Goal: Task Accomplishment & Management: Manage account settings

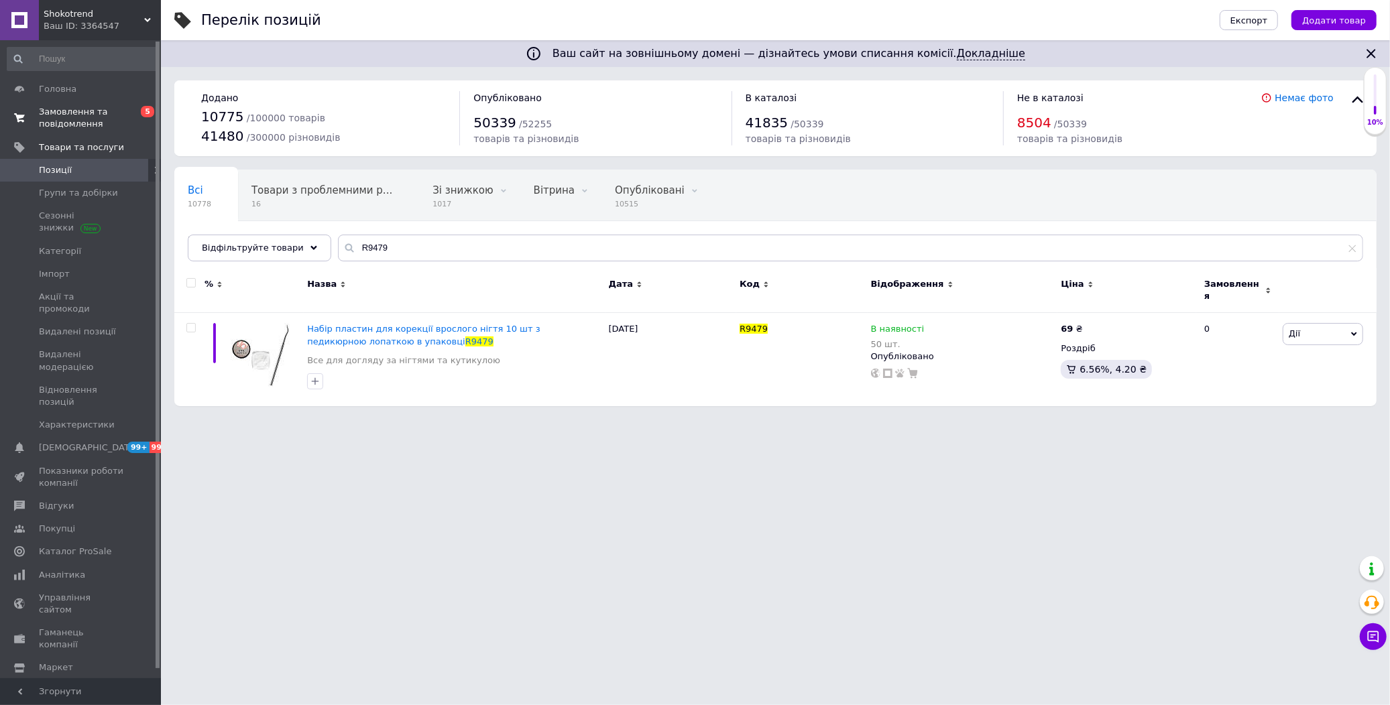
click at [54, 115] on span "Замовлення та повідомлення" at bounding box center [81, 118] width 85 height 24
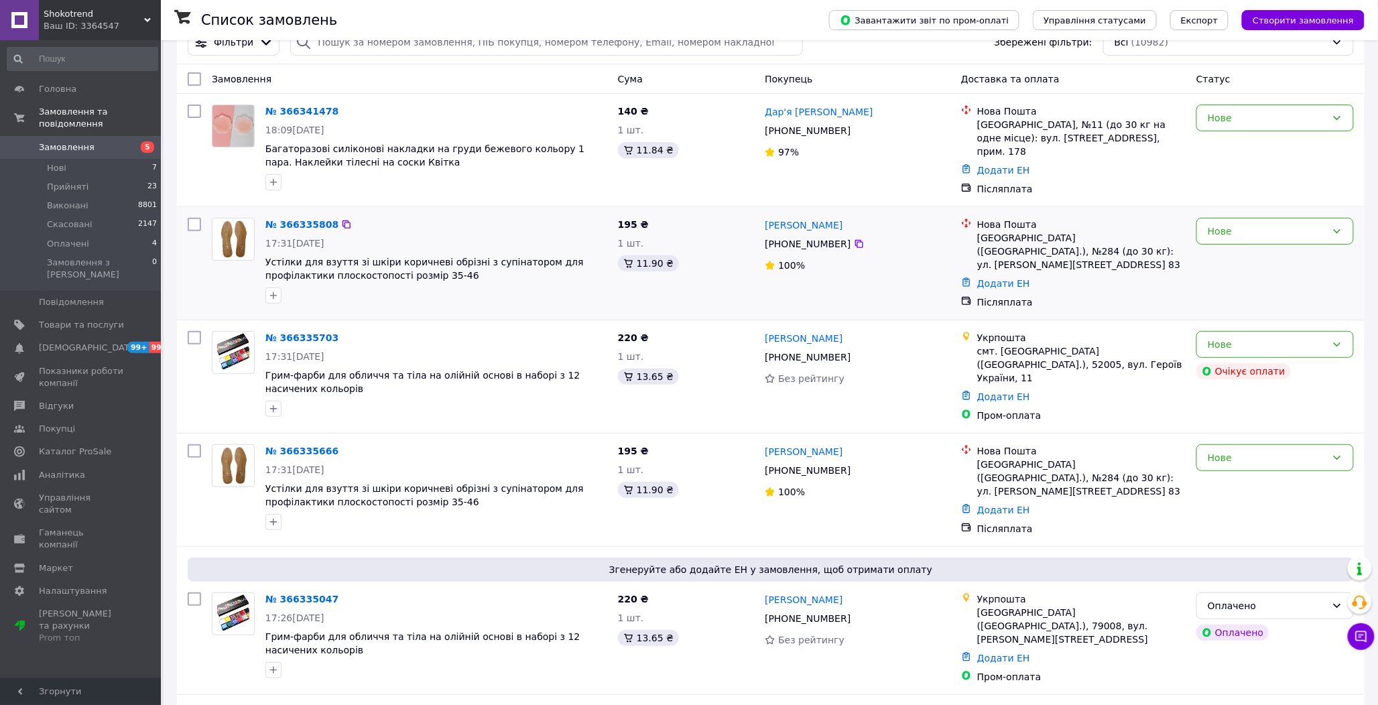
scroll to position [74, 0]
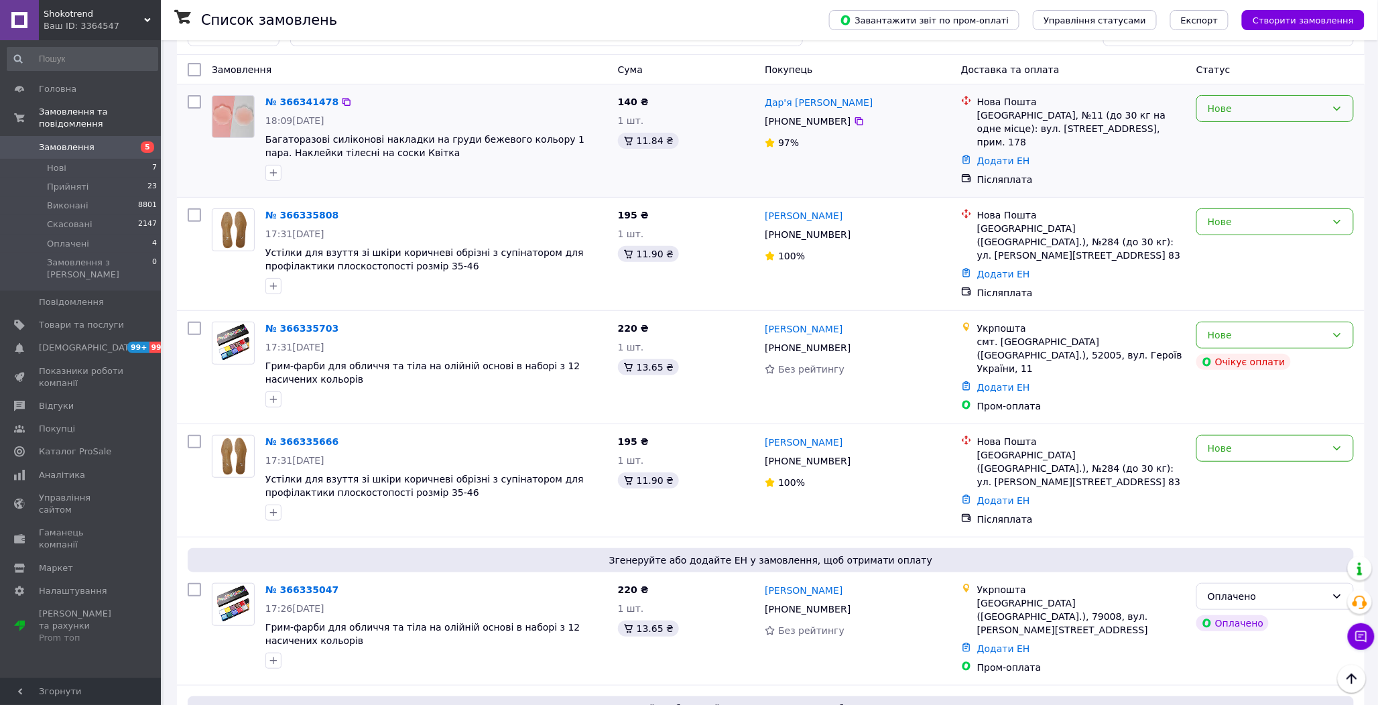
click at [1272, 110] on div "Нове" at bounding box center [1267, 108] width 119 height 15
click at [1251, 137] on li "Прийнято" at bounding box center [1276, 138] width 156 height 24
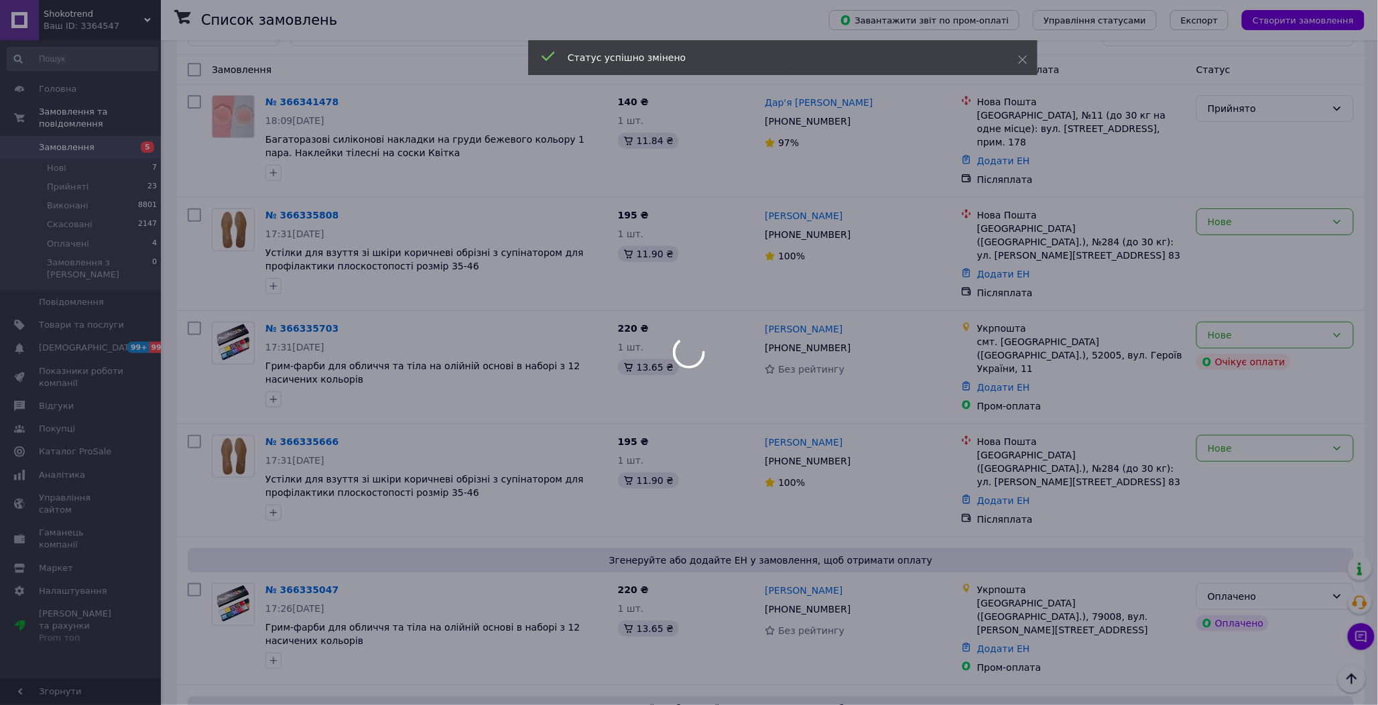
click at [1256, 216] on div at bounding box center [689, 352] width 1378 height 705
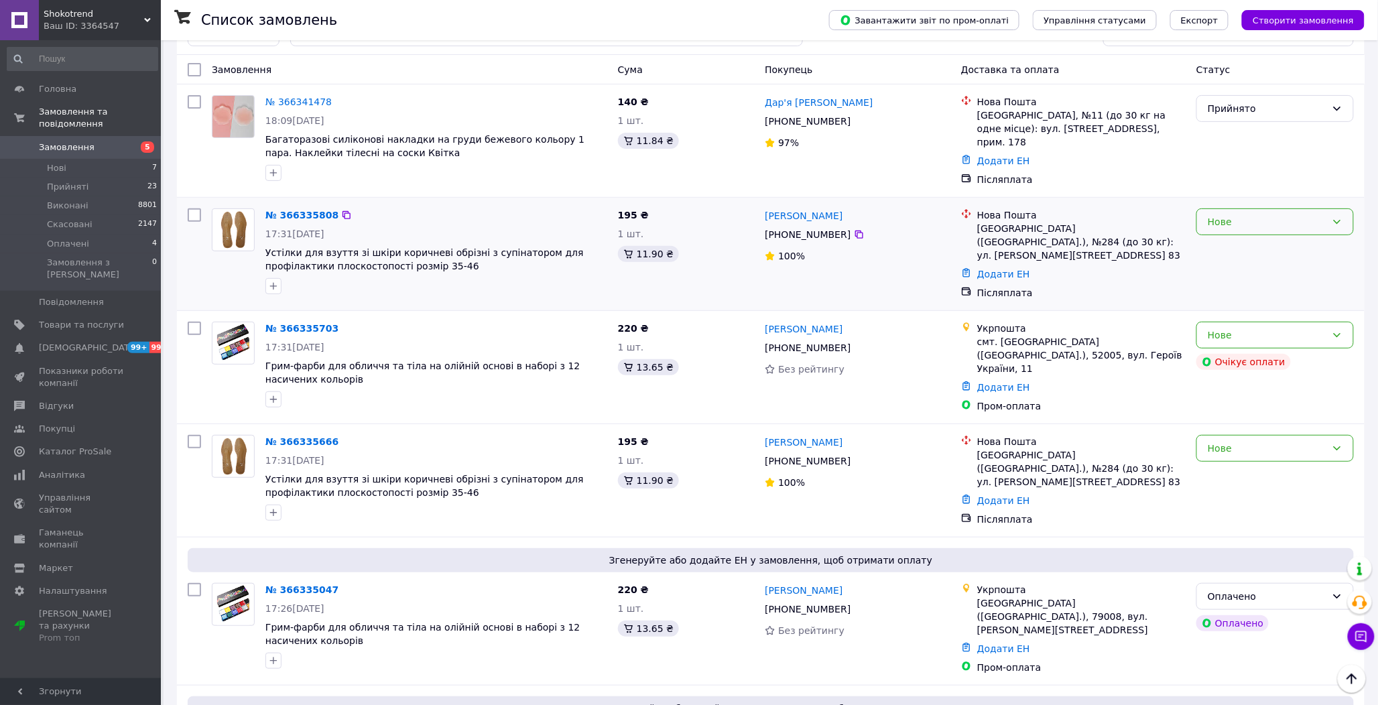
click at [1267, 214] on div "Нове" at bounding box center [1267, 221] width 119 height 15
click at [1255, 241] on li "Прийнято" at bounding box center [1276, 246] width 156 height 24
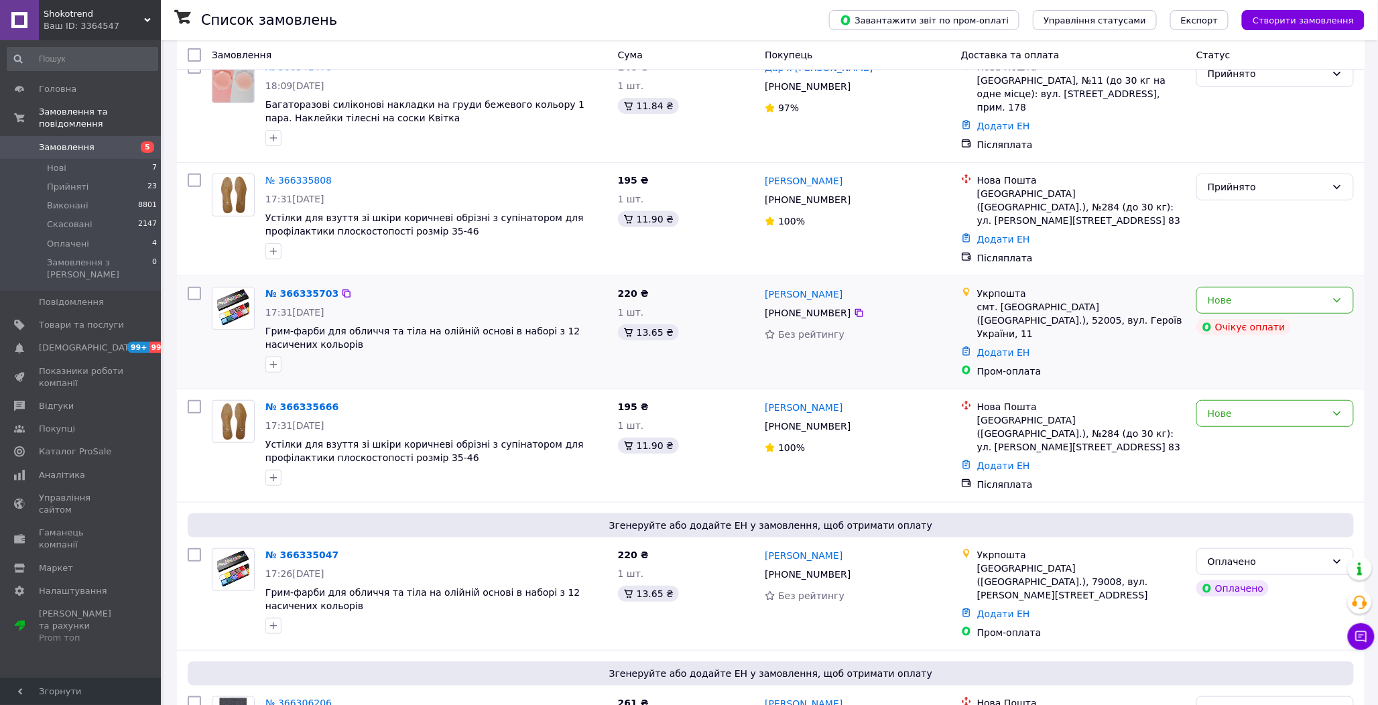
scroll to position [149, 0]
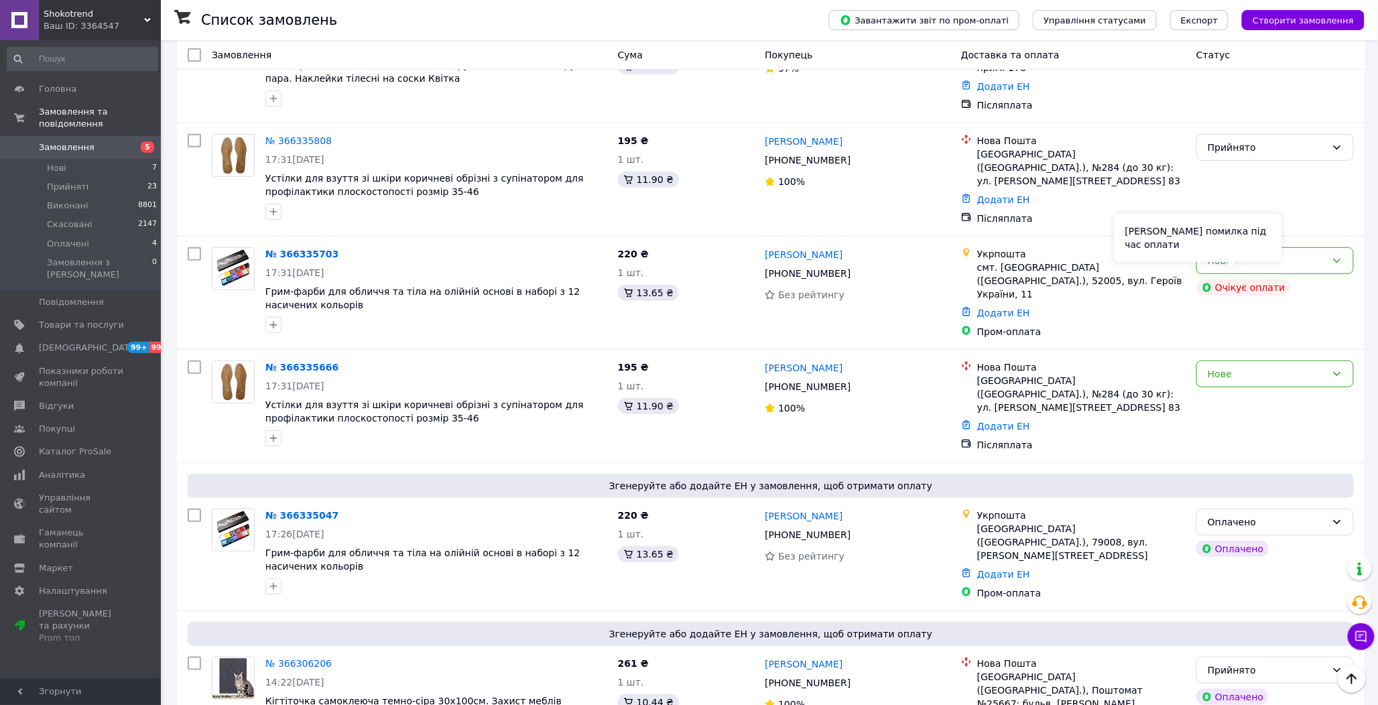
click at [1271, 246] on div "Сталася помилка під час оплати" at bounding box center [1199, 238] width 168 height 48
click at [1319, 253] on div "Нове" at bounding box center [1267, 260] width 119 height 15
click at [1280, 282] on li "Прийнято" at bounding box center [1276, 279] width 156 height 24
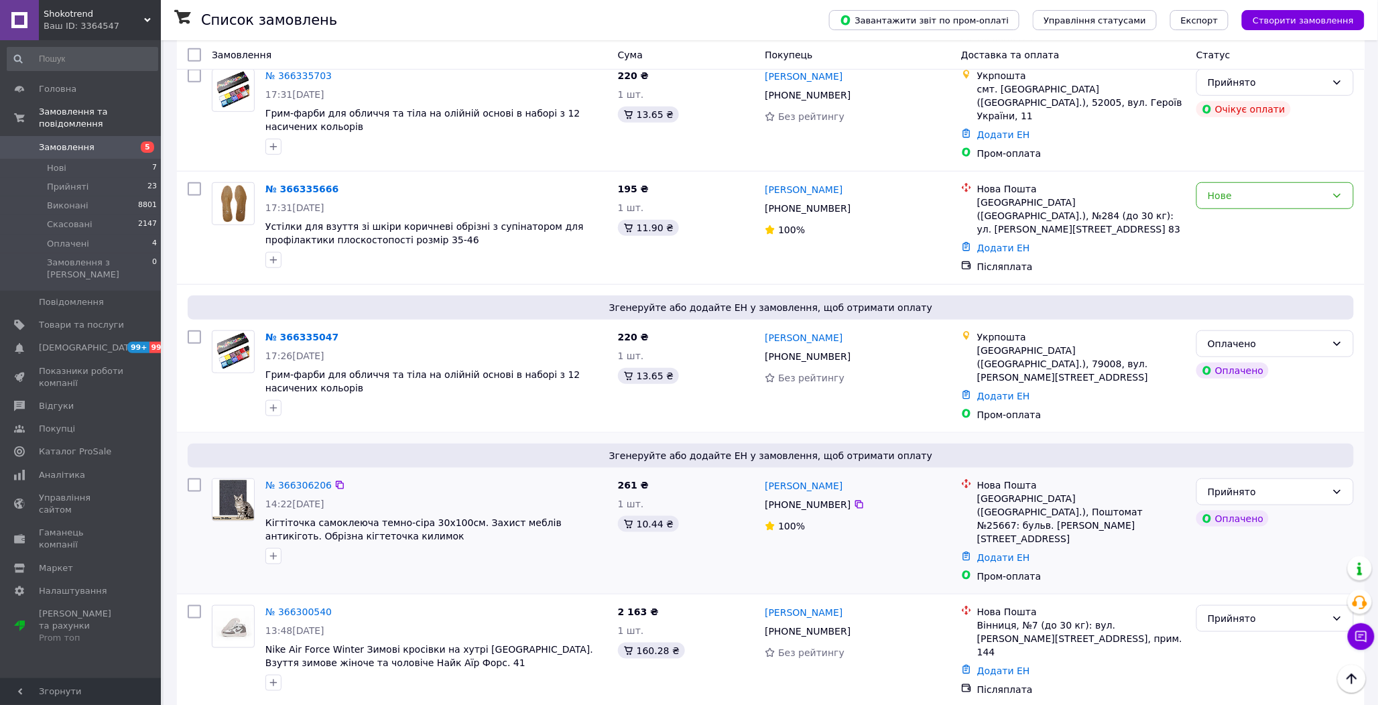
scroll to position [446, 0]
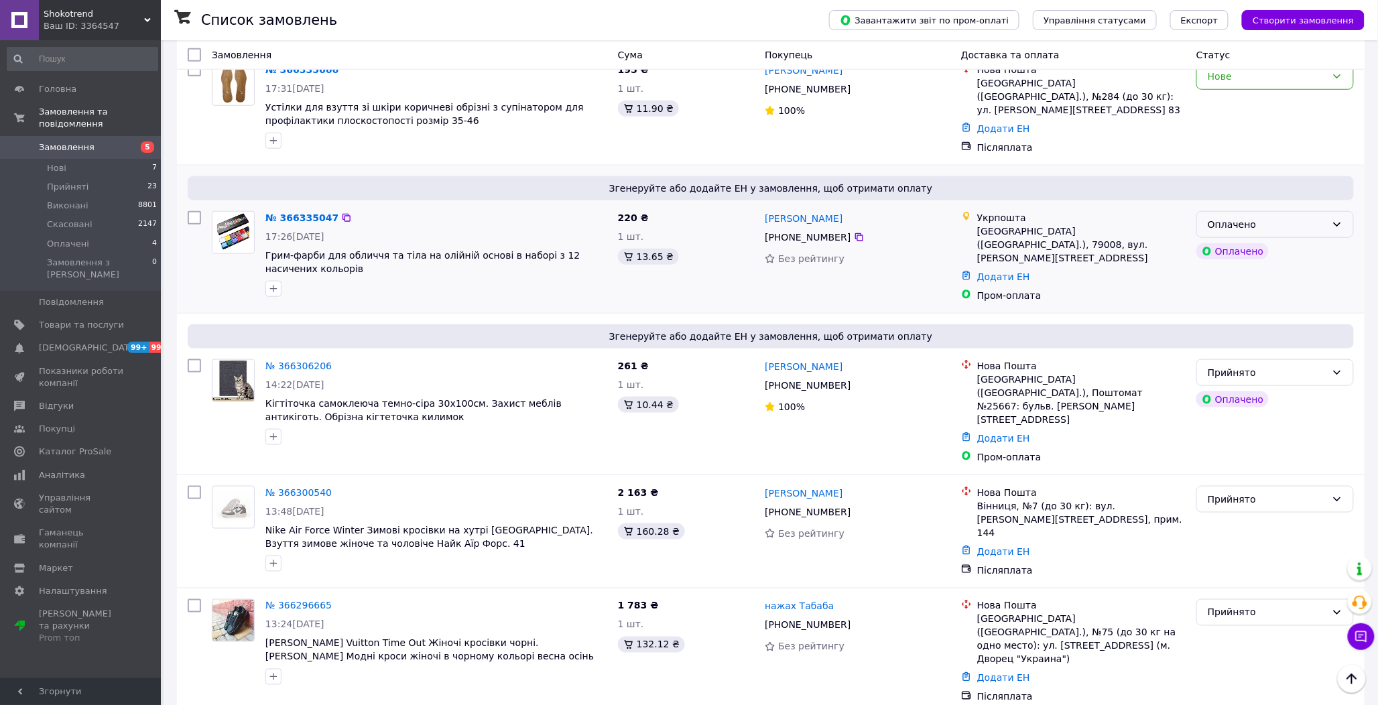
click at [1304, 211] on div "Оплачено" at bounding box center [1276, 224] width 158 height 27
click at [1281, 229] on li "Прийнято" at bounding box center [1276, 233] width 156 height 24
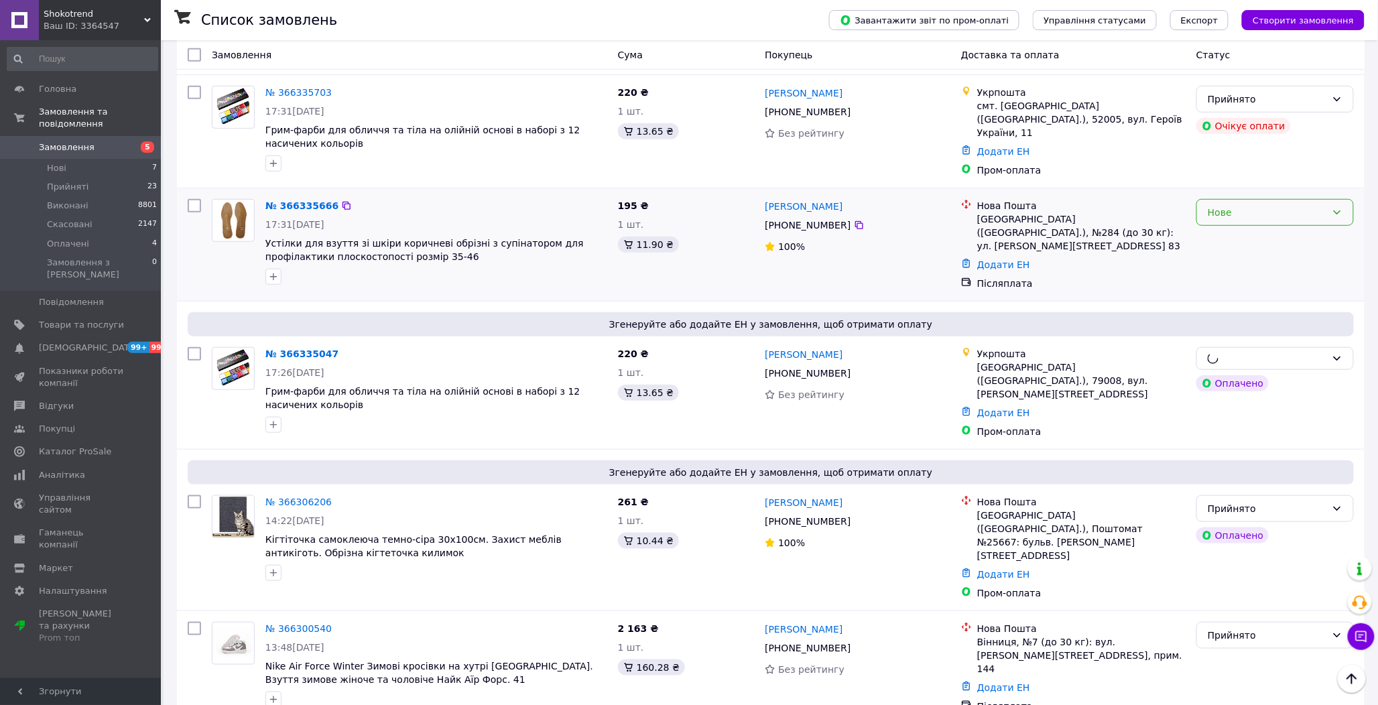
scroll to position [298, 0]
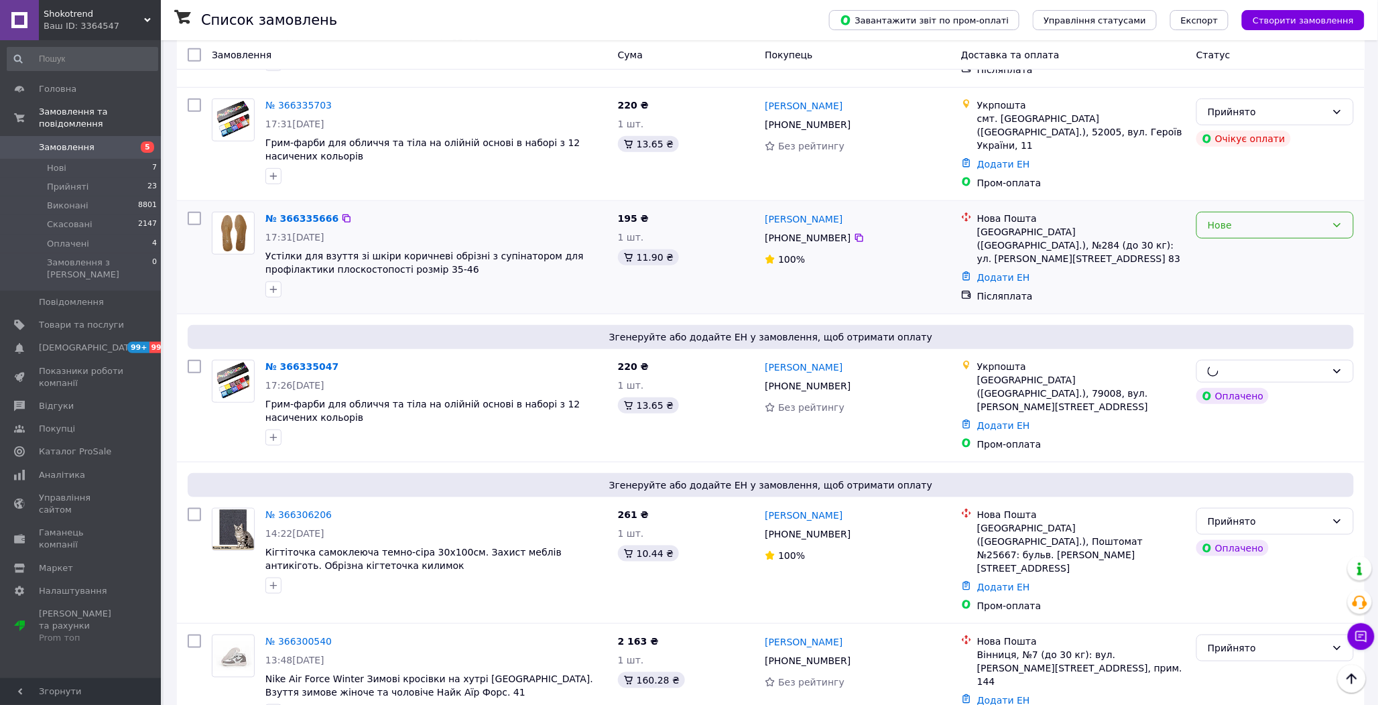
click at [1305, 218] on div "Нове" at bounding box center [1267, 225] width 119 height 15
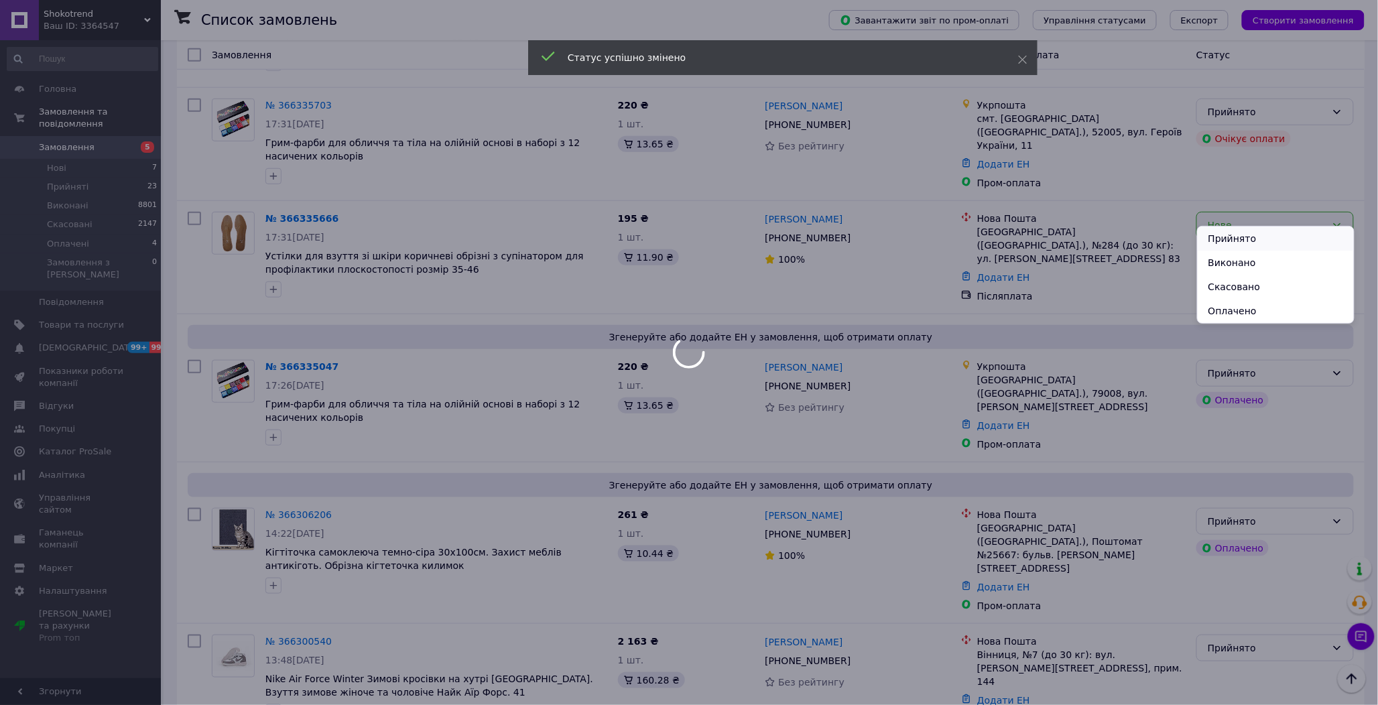
click at [1253, 233] on li "Прийнято" at bounding box center [1276, 239] width 156 height 24
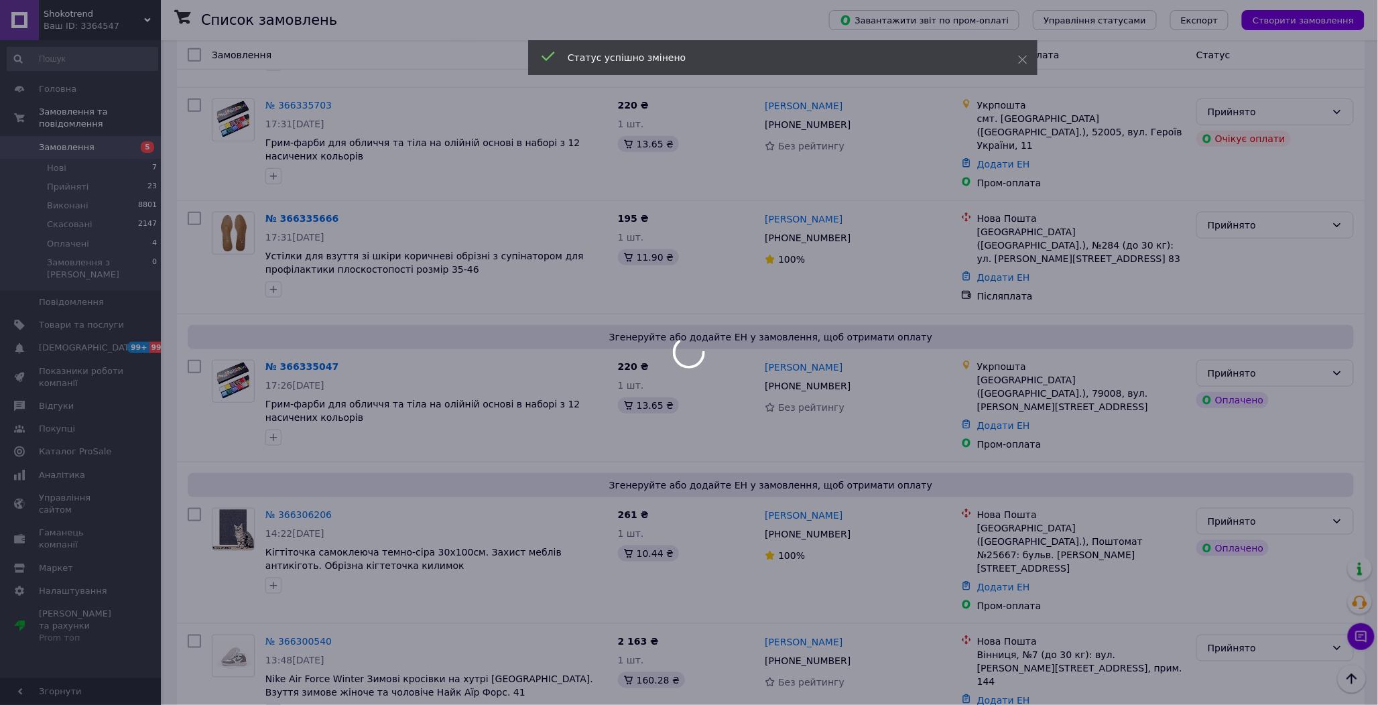
click at [81, 171] on div at bounding box center [689, 352] width 1378 height 705
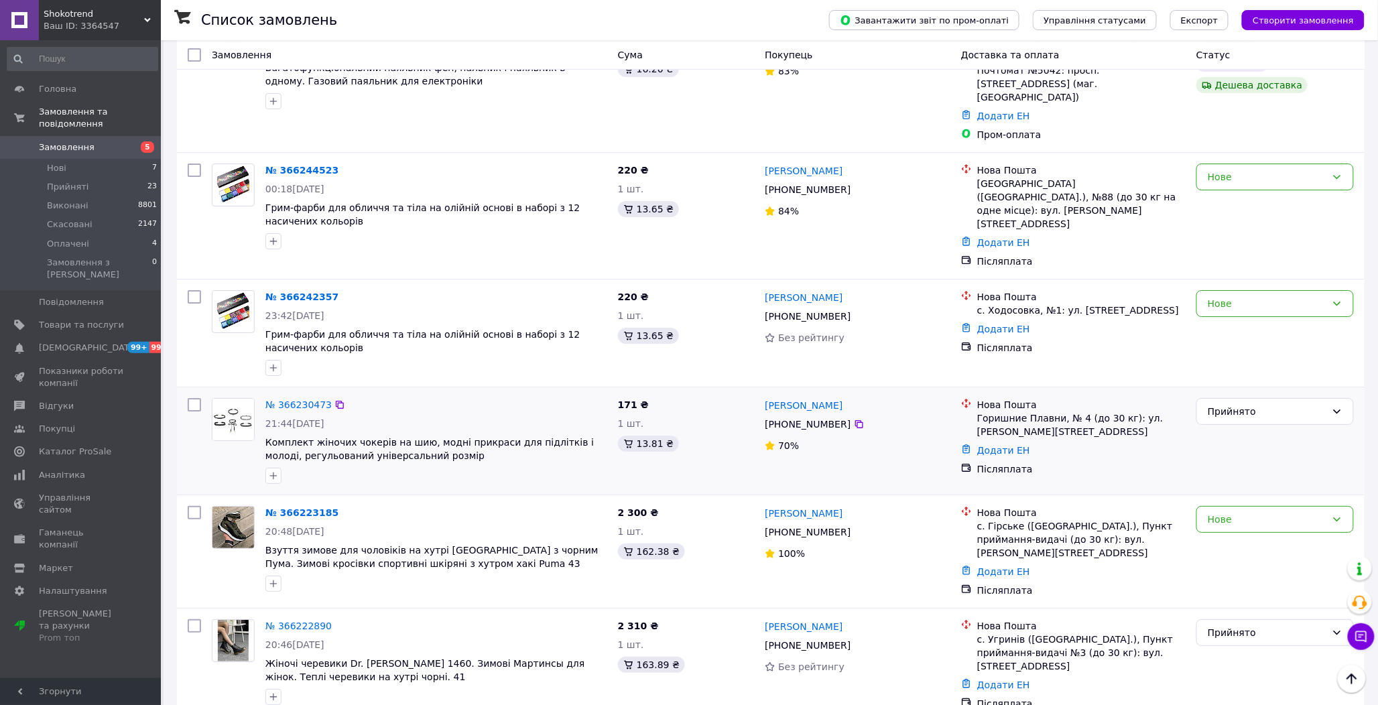
scroll to position [1861, 0]
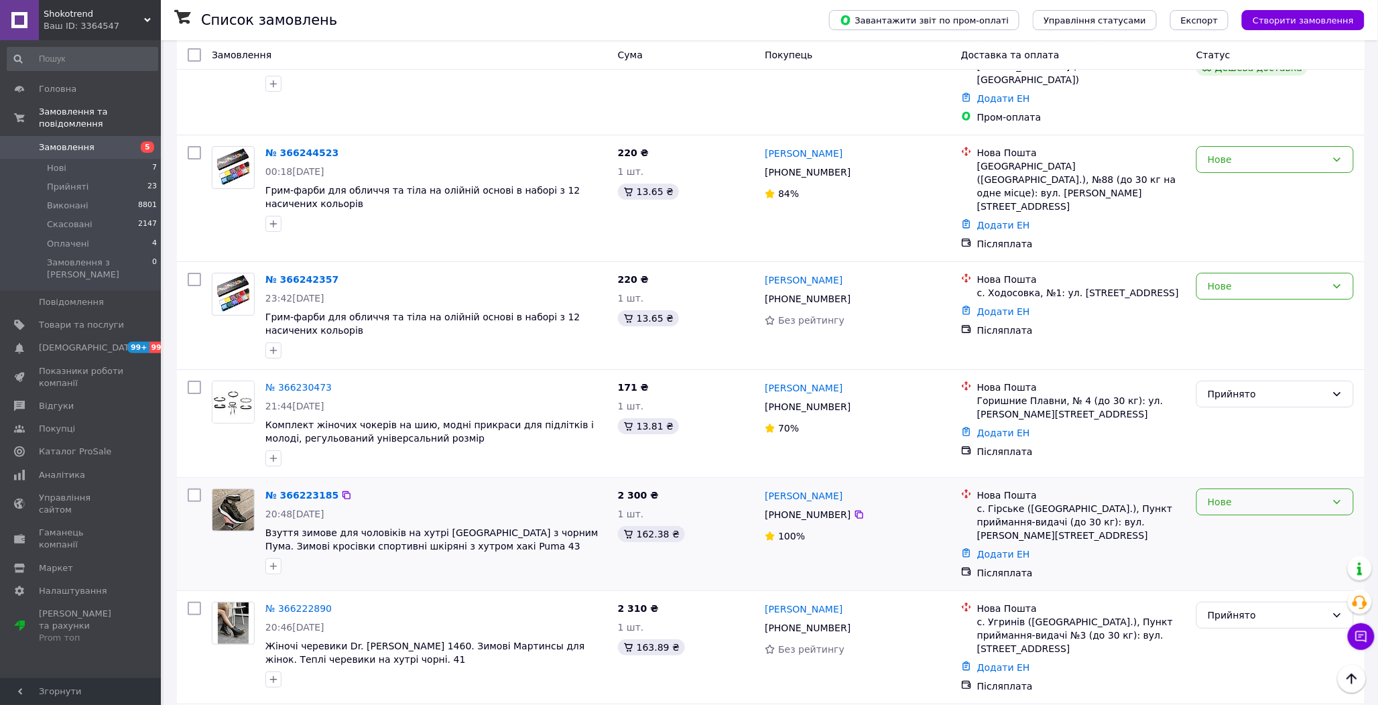
click at [1271, 495] on div "Нове" at bounding box center [1267, 502] width 119 height 15
click at [1258, 412] on li "Прийнято" at bounding box center [1276, 412] width 156 height 24
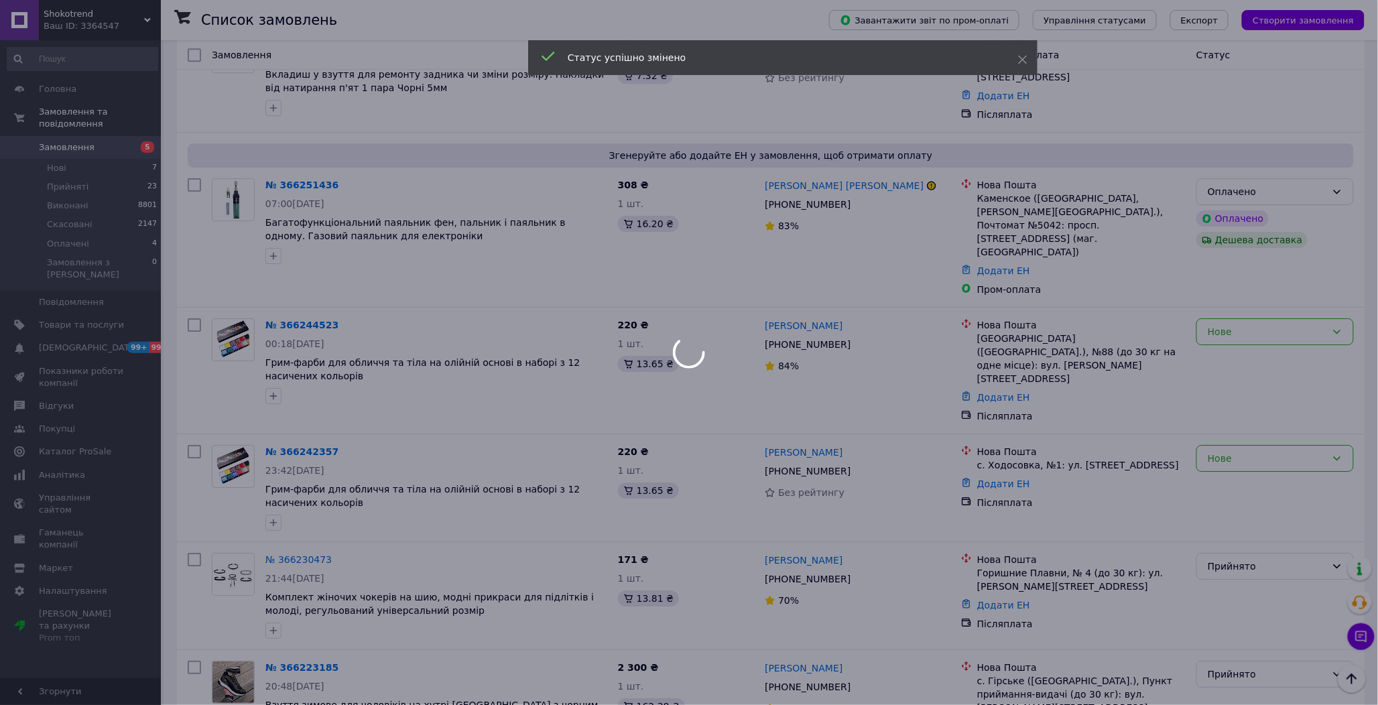
scroll to position [1638, 0]
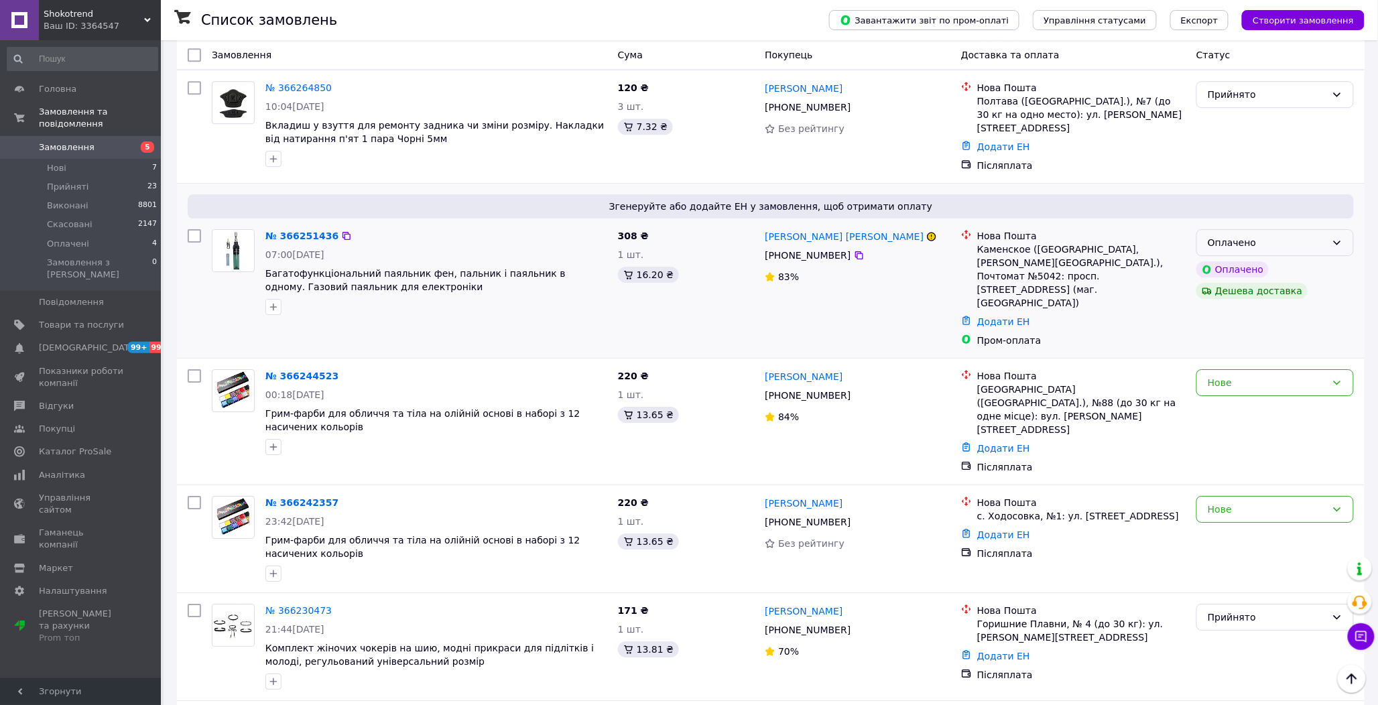
click at [1330, 229] on div "Оплачено" at bounding box center [1276, 242] width 158 height 27
click at [1316, 186] on li "Прийнято" at bounding box center [1276, 198] width 156 height 24
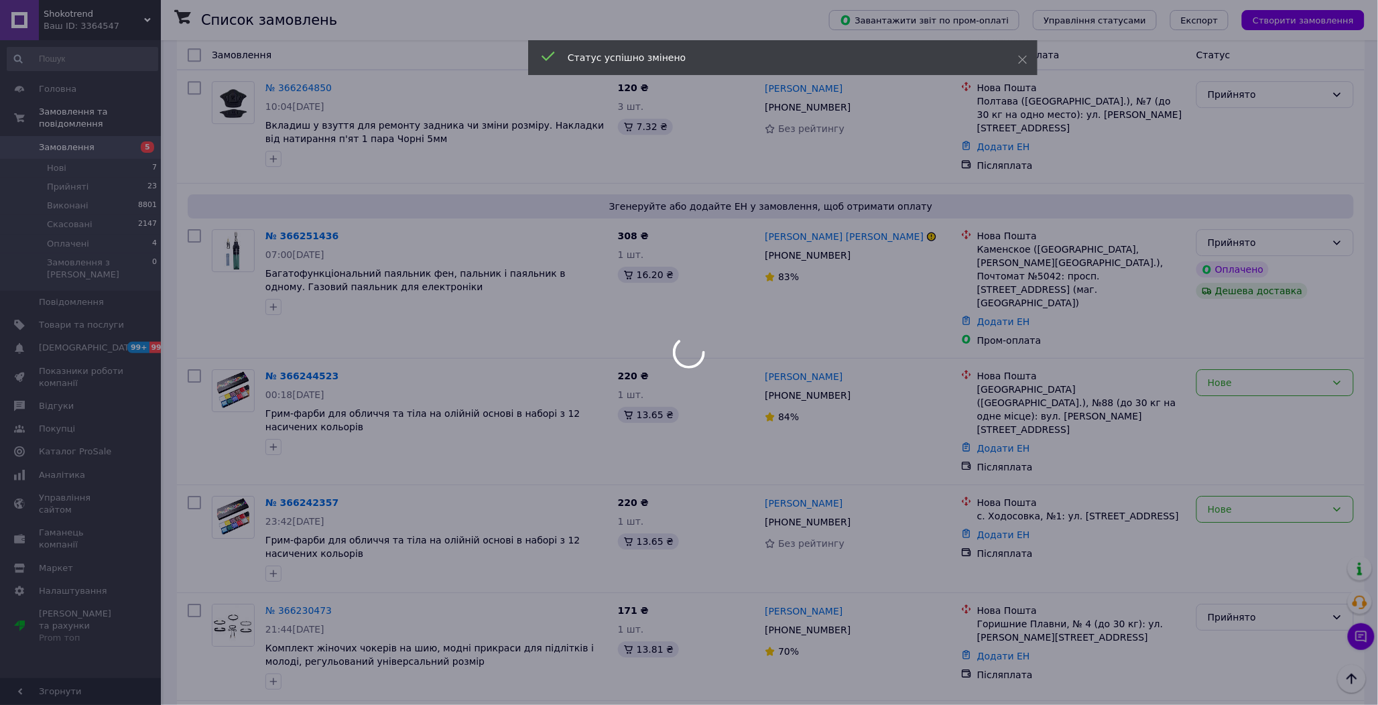
click at [1283, 275] on div at bounding box center [689, 352] width 1378 height 705
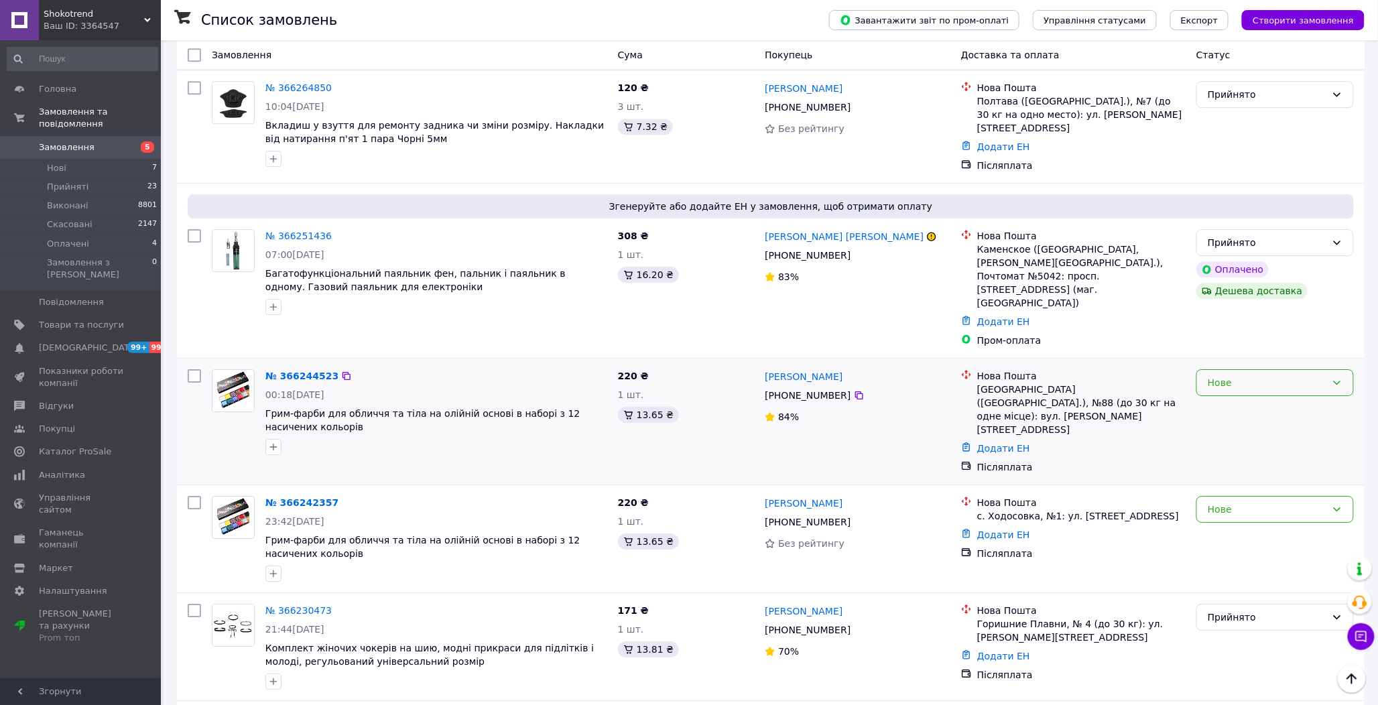
click at [1248, 375] on div "Нове" at bounding box center [1267, 382] width 119 height 15
drag, startPoint x: 1249, startPoint y: 307, endPoint x: 1283, endPoint y: 352, distance: 56.0
click at [1249, 310] on li "Прийнято" at bounding box center [1276, 312] width 156 height 24
click at [1307, 496] on div "Нове" at bounding box center [1276, 509] width 158 height 27
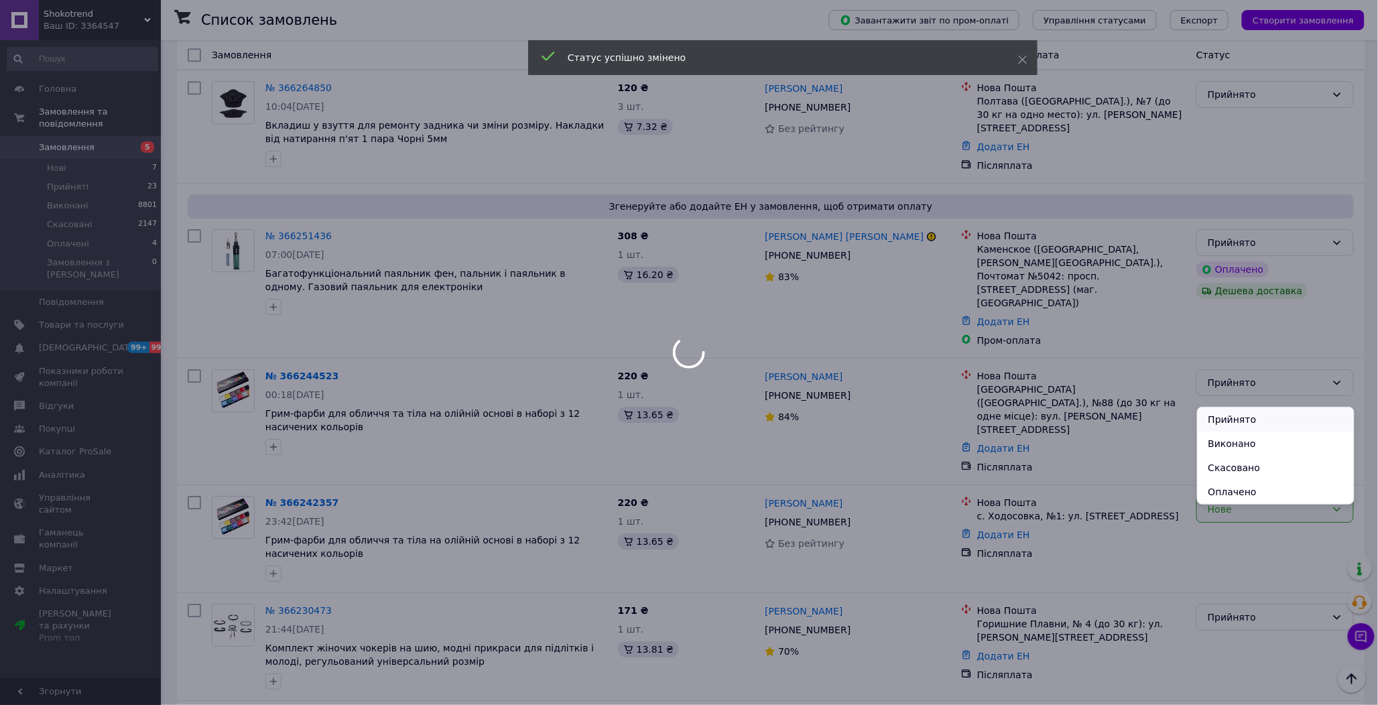
click at [1282, 410] on li "Прийнято" at bounding box center [1276, 420] width 156 height 24
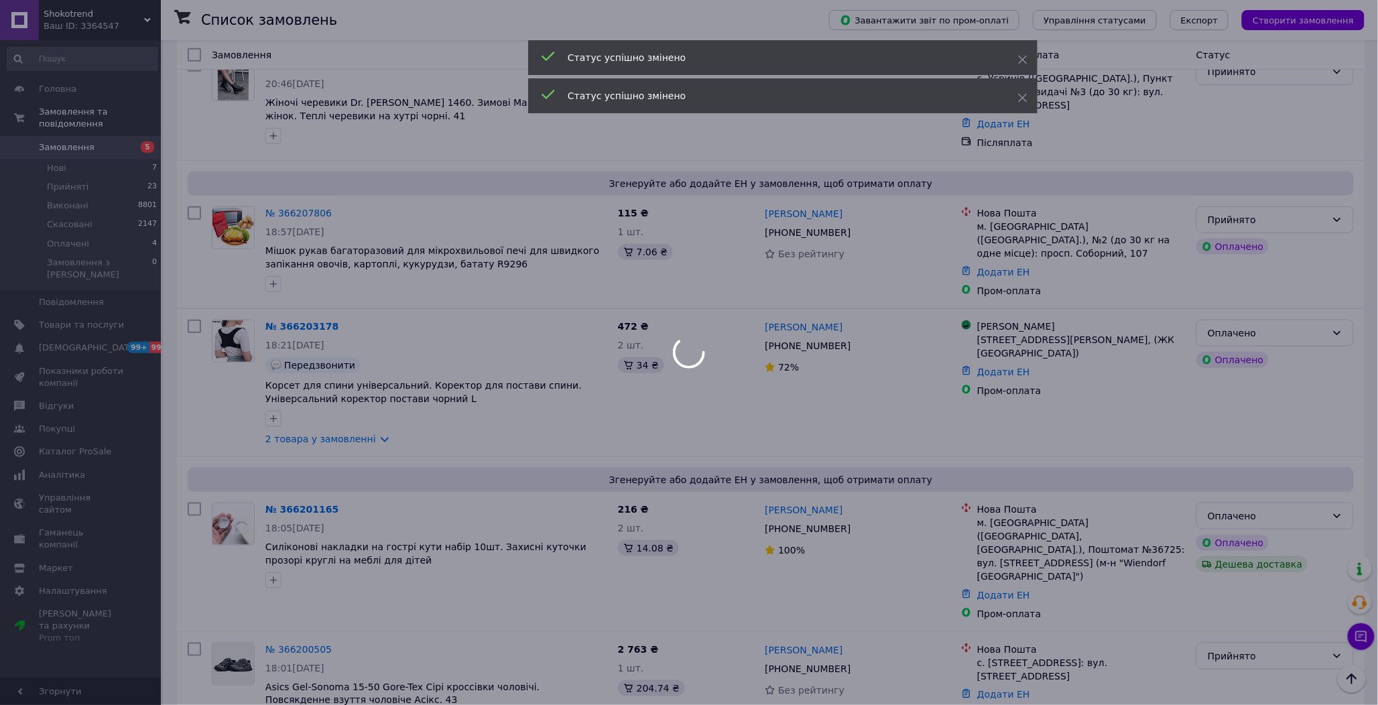
scroll to position [2383, 0]
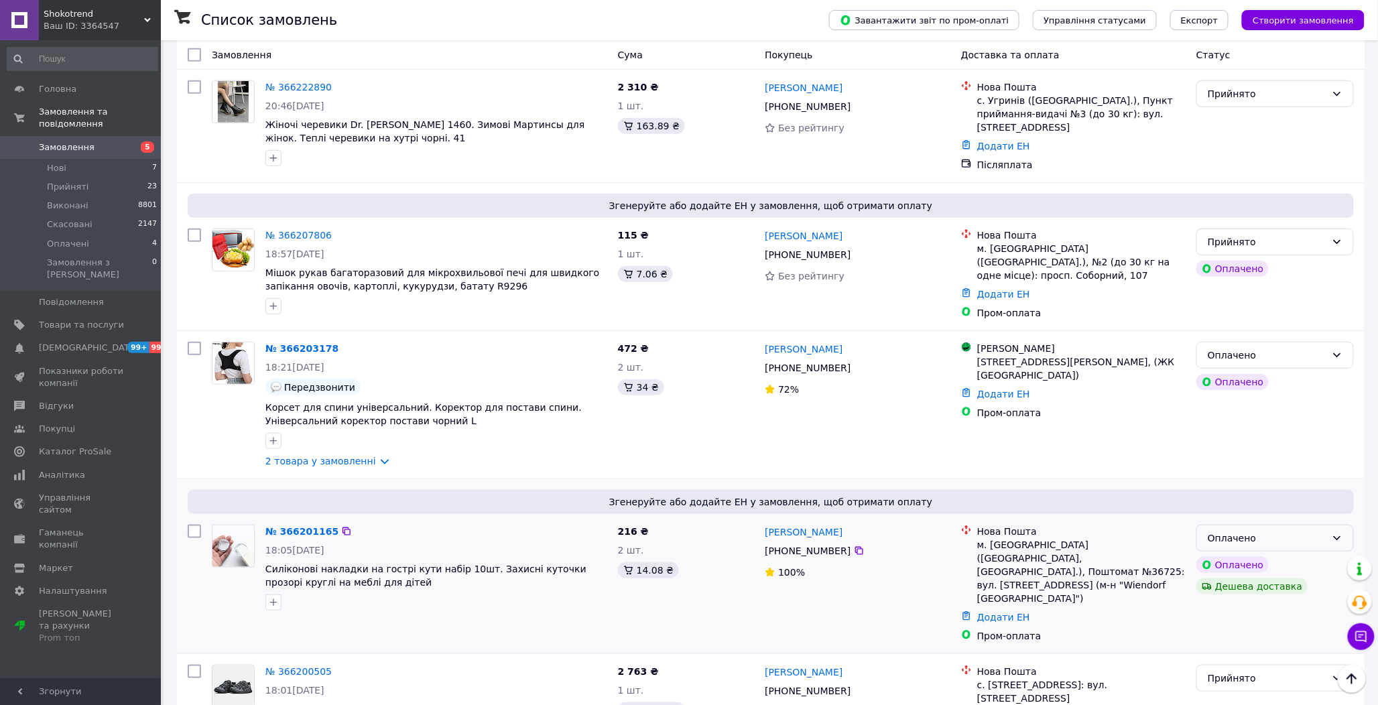
click at [1267, 531] on div "Оплачено" at bounding box center [1267, 538] width 119 height 15
click at [1241, 432] on li "Прийнято" at bounding box center [1276, 439] width 156 height 24
click at [66, 181] on span "Прийняті" at bounding box center [68, 187] width 42 height 12
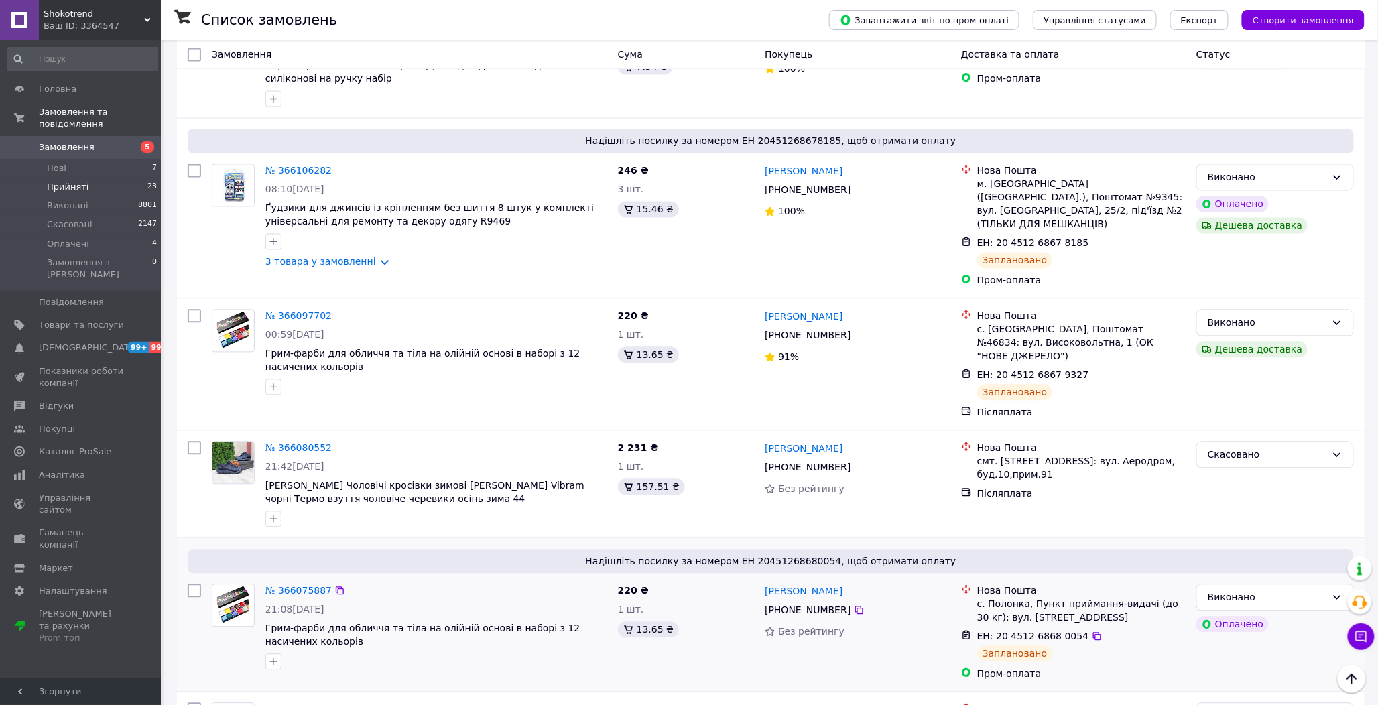
scroll to position [5139, 0]
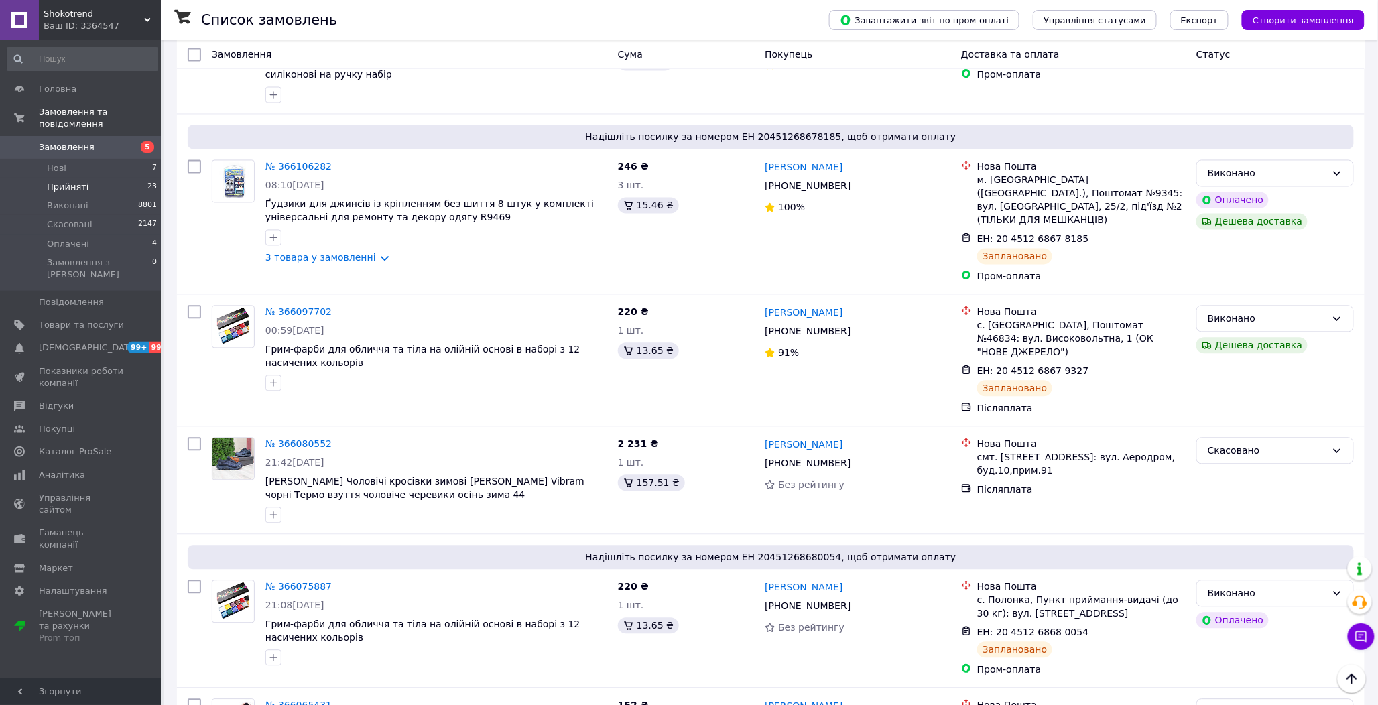
click at [58, 181] on span "Прийняті" at bounding box center [68, 187] width 42 height 12
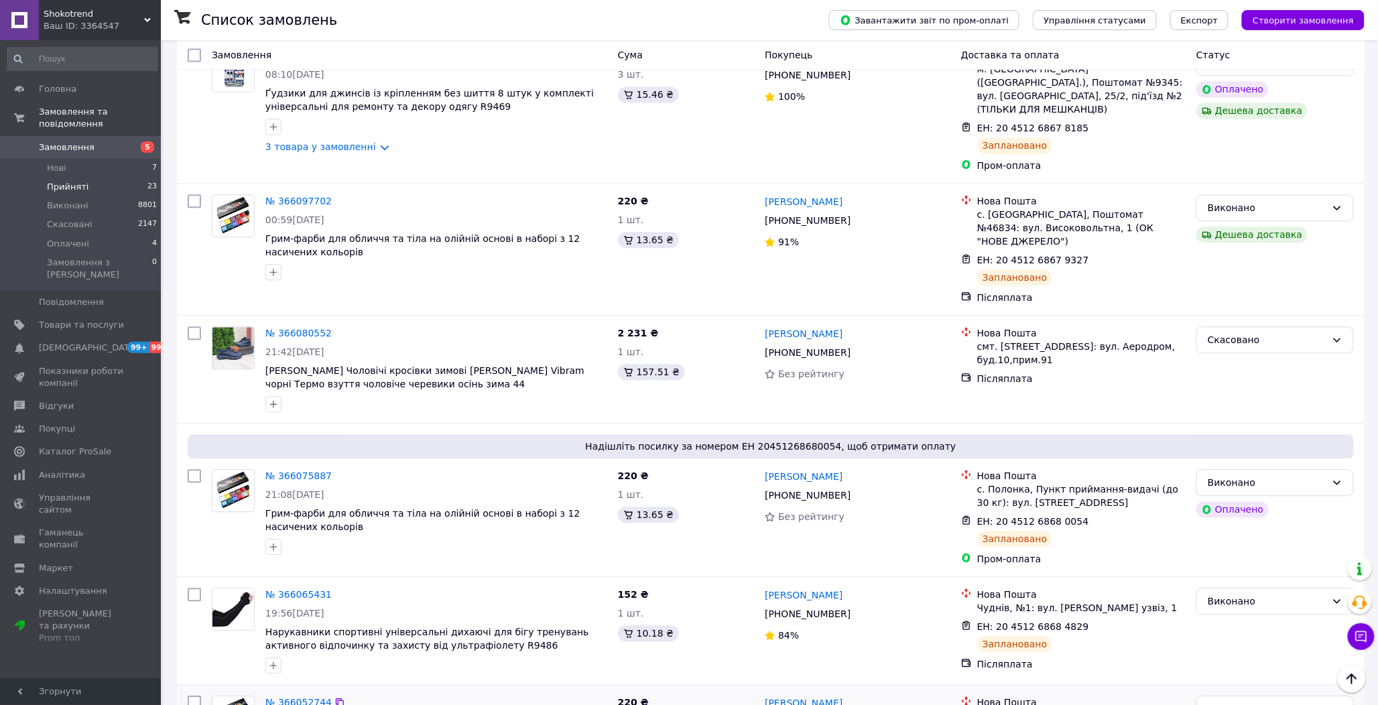
scroll to position [5064, 0]
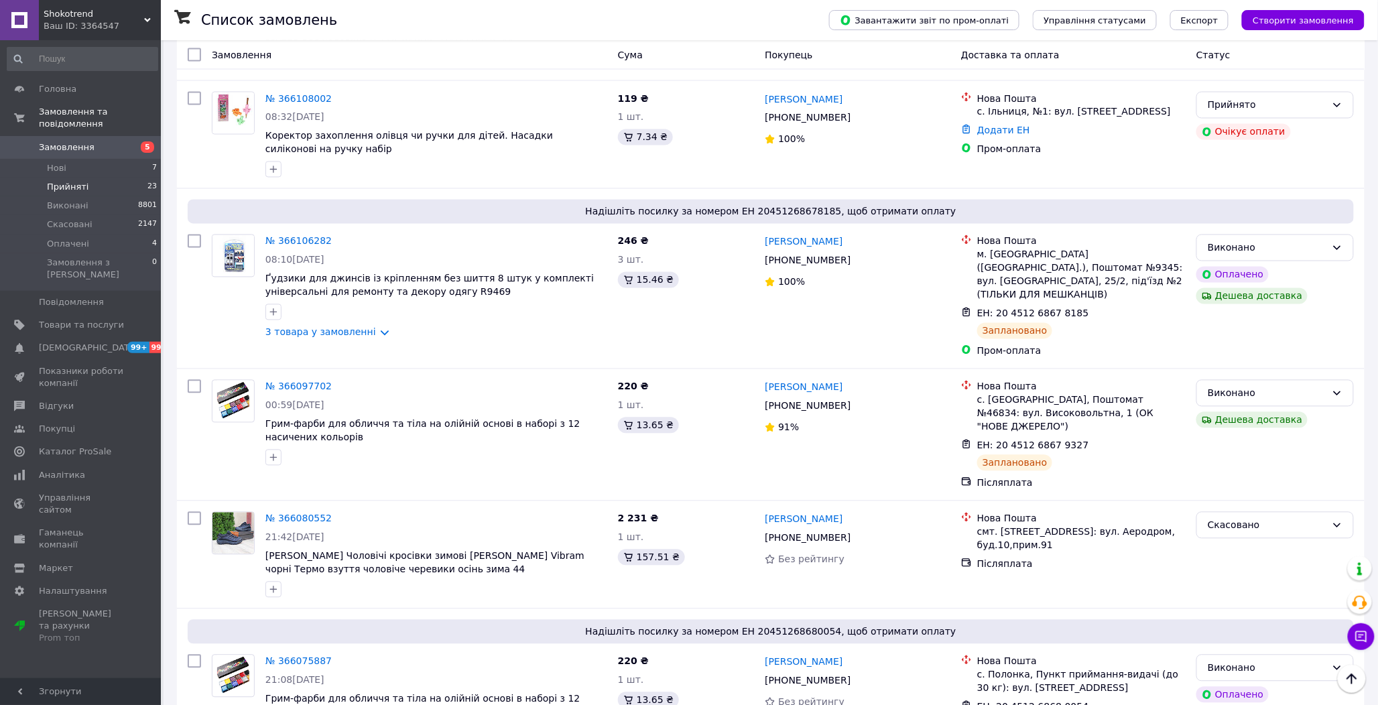
click at [83, 181] on span "Прийняті" at bounding box center [68, 187] width 42 height 12
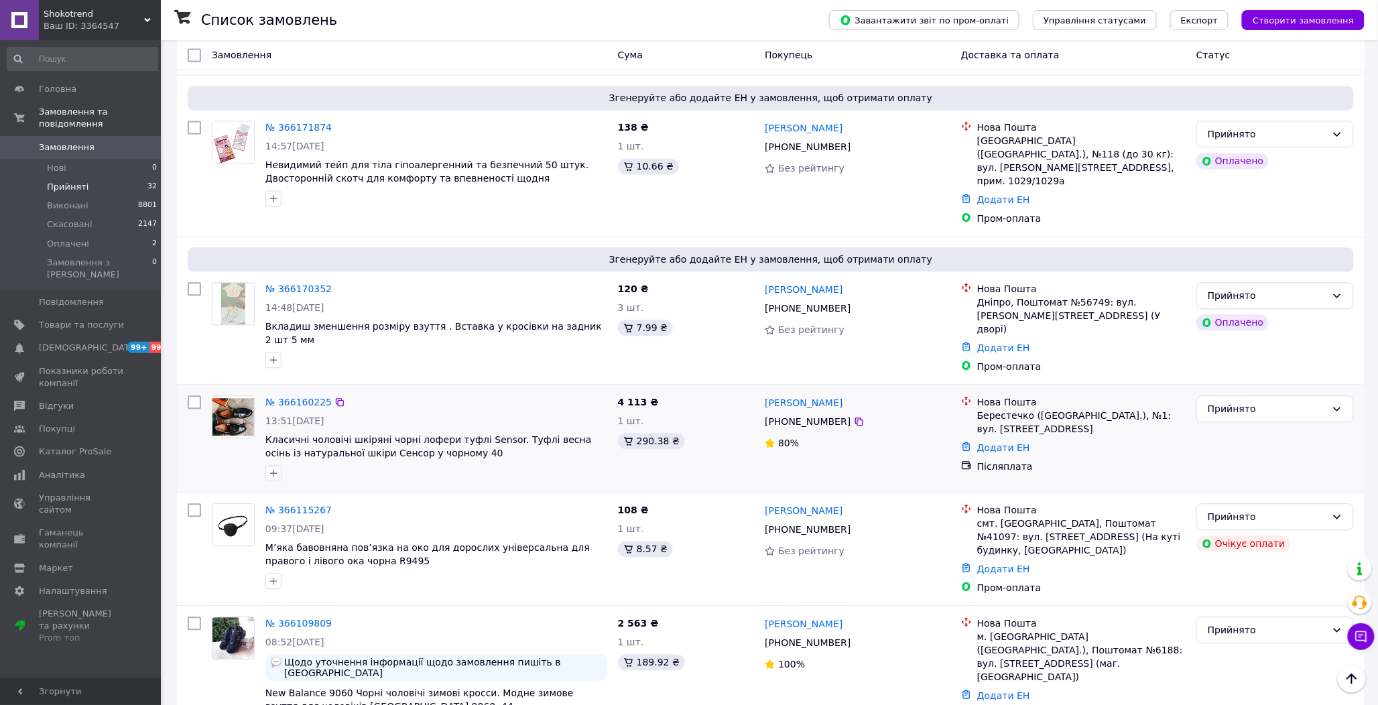
scroll to position [3178, 0]
drag, startPoint x: 286, startPoint y: 326, endPoint x: 349, endPoint y: 326, distance: 62.3
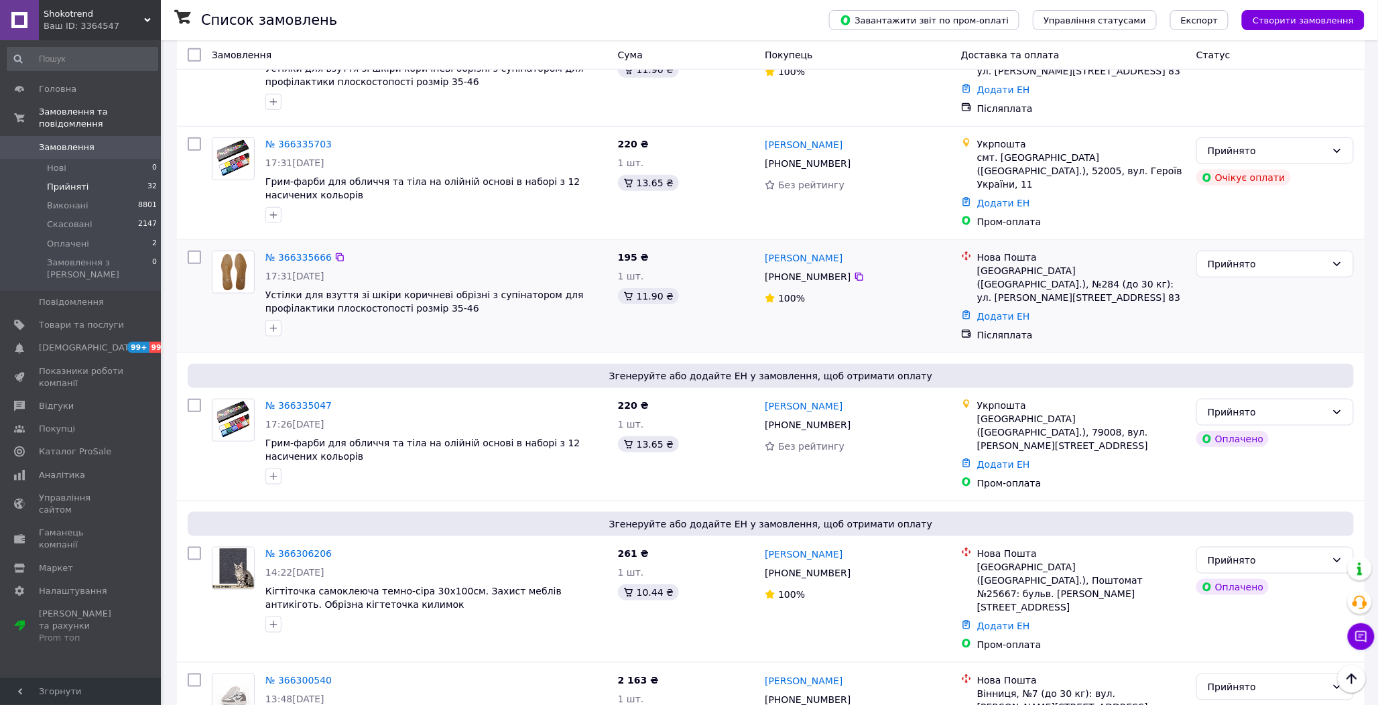
scroll to position [198, 0]
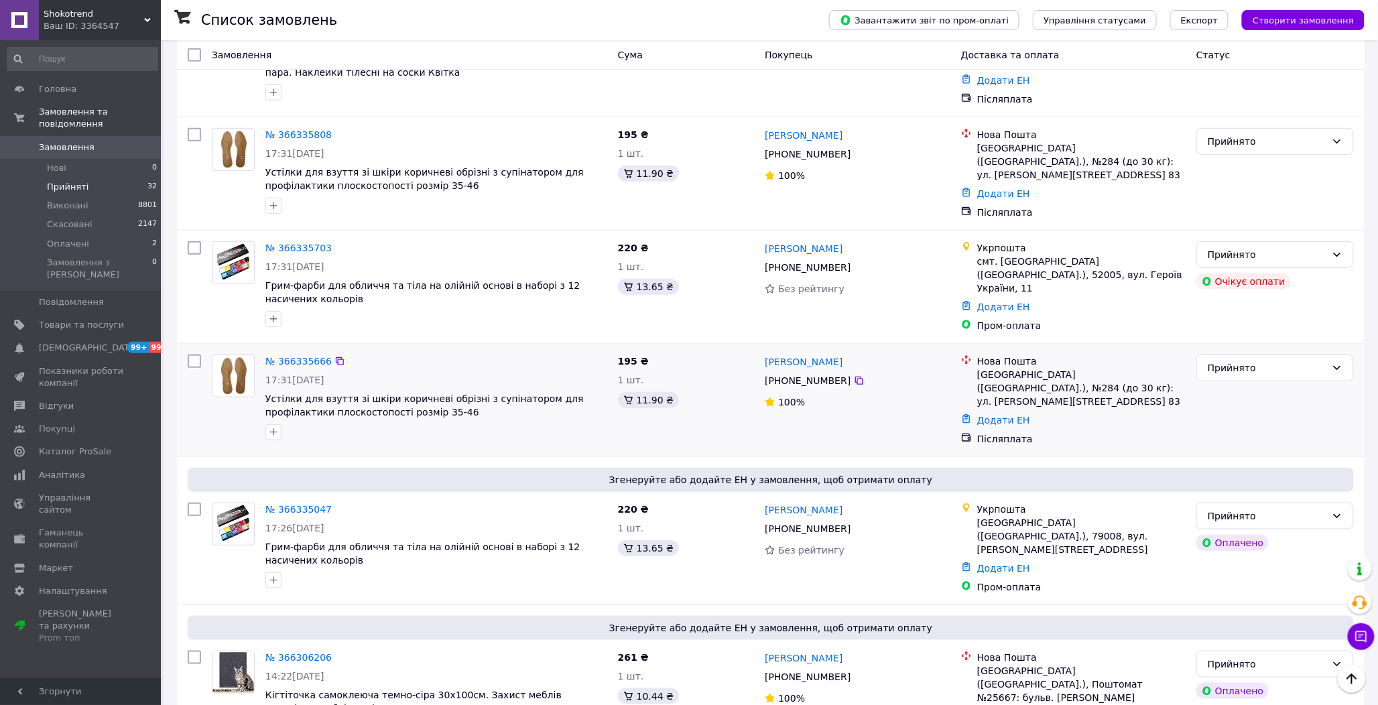
drag, startPoint x: 296, startPoint y: 344, endPoint x: 420, endPoint y: 343, distance: 124.7
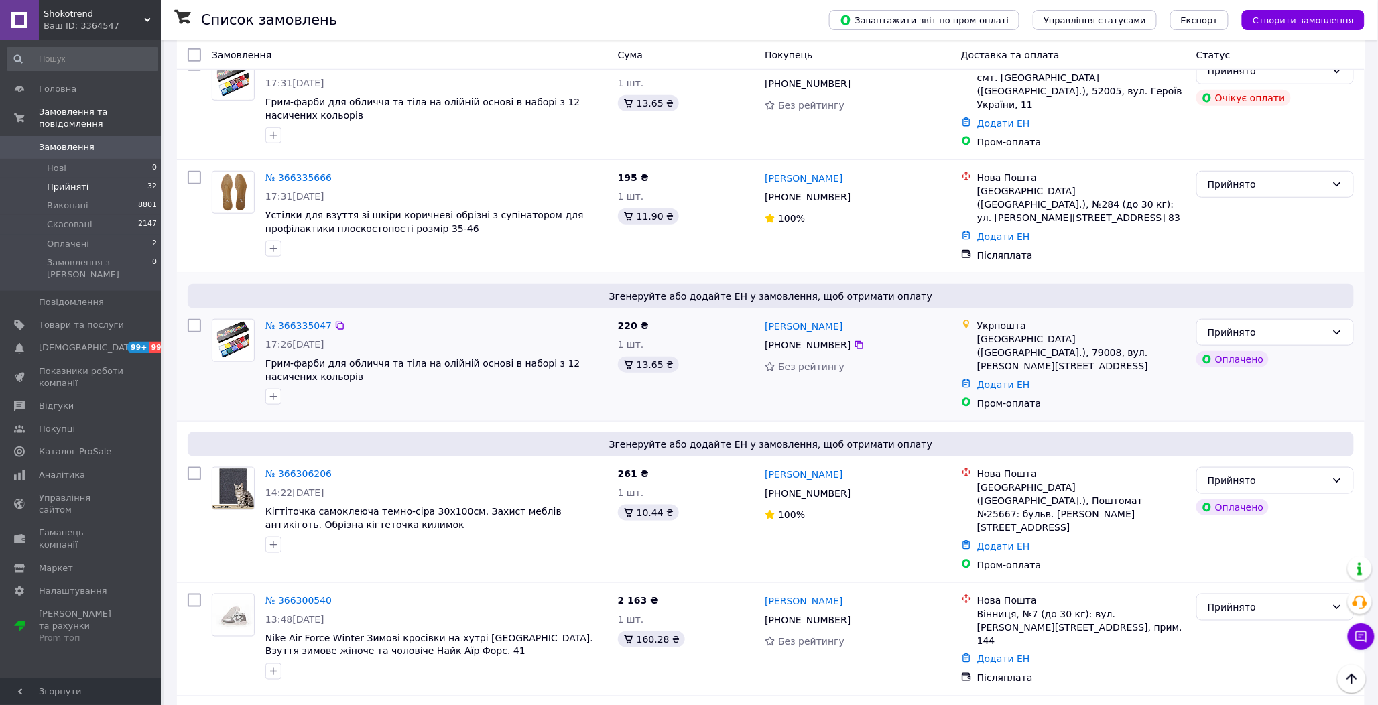
scroll to position [422, 0]
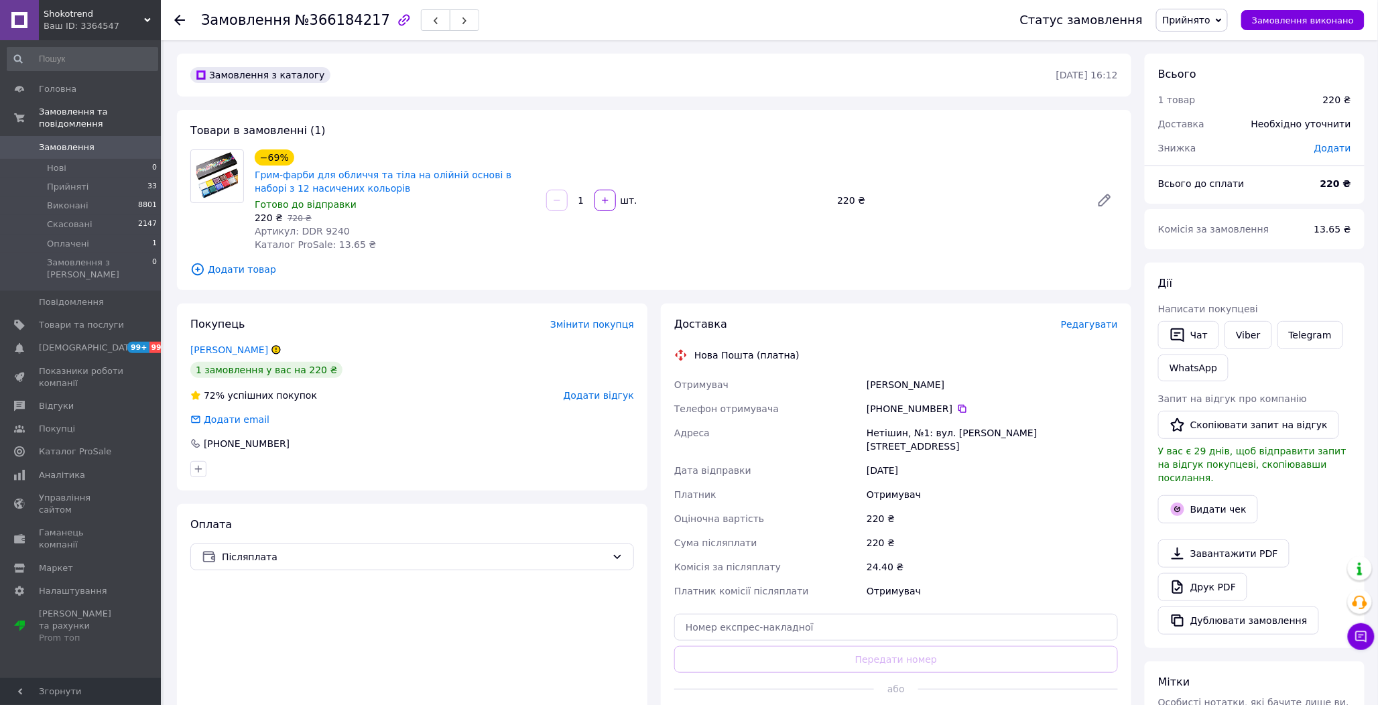
click at [327, 229] on span "Артикул: DDR 9240" at bounding box center [302, 231] width 95 height 11
copy span "9240"
click at [957, 406] on div "[PHONE_NUMBER]" at bounding box center [992, 408] width 251 height 13
click at [959, 406] on icon at bounding box center [963, 409] width 8 height 8
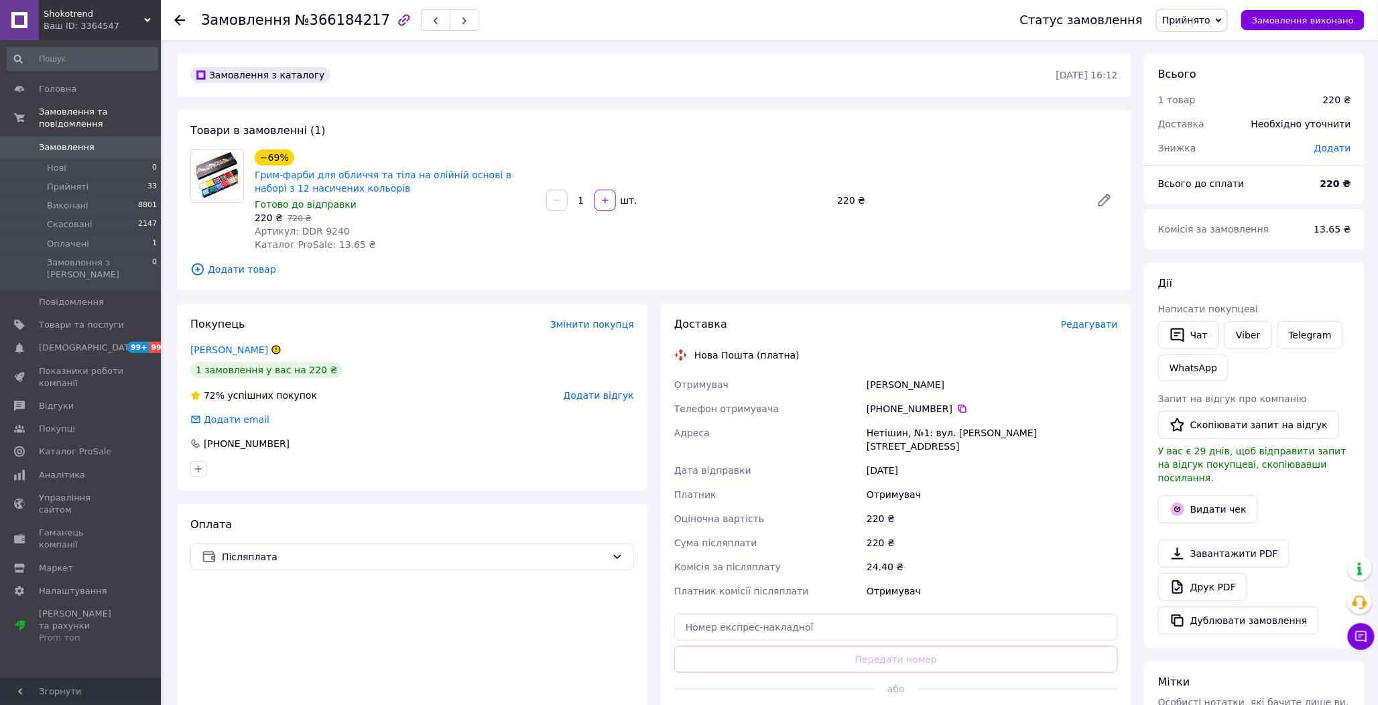
click at [1087, 324] on span "Редагувати" at bounding box center [1089, 324] width 57 height 11
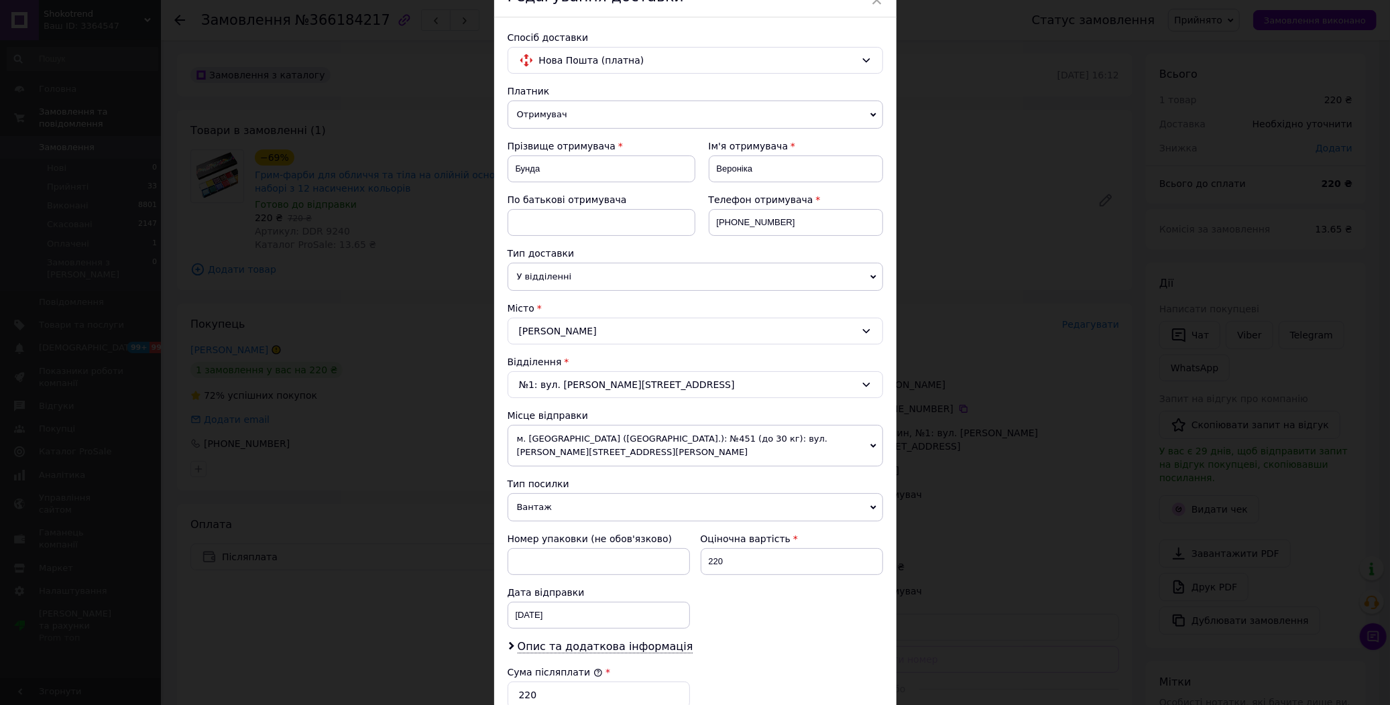
scroll to position [319, 0]
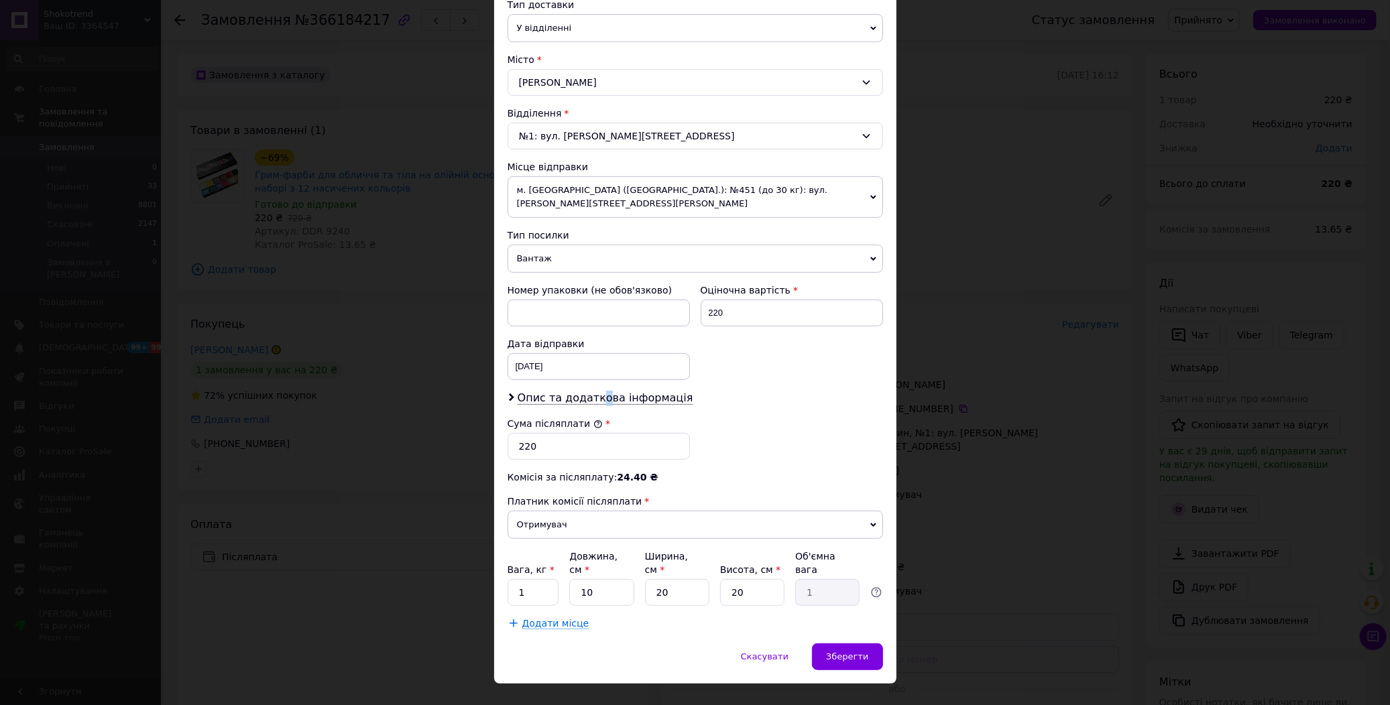
drag, startPoint x: 593, startPoint y: 390, endPoint x: 593, endPoint y: 400, distance: 9.4
click at [593, 391] on span "Опис та додаткова інформація" at bounding box center [605, 397] width 176 height 13
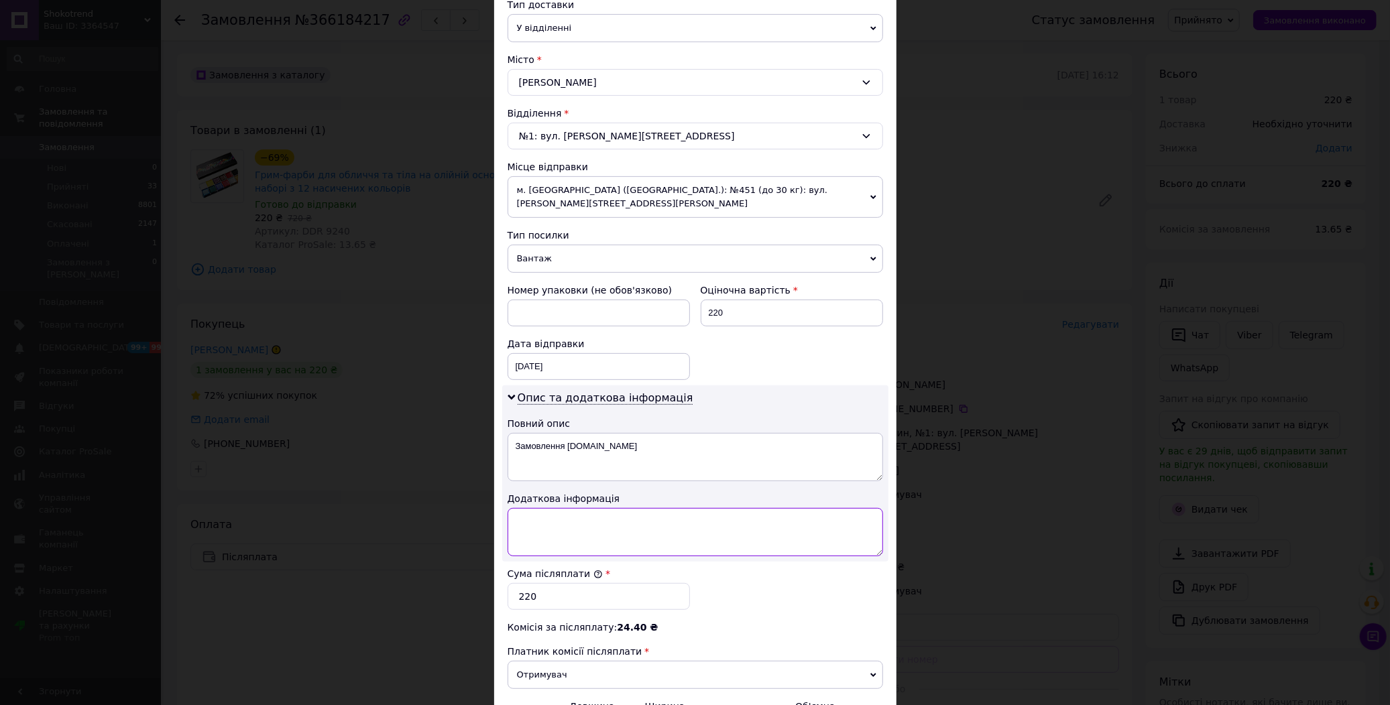
click at [530, 523] on textarea at bounding box center [694, 532] width 375 height 48
paste textarea "9240 1"
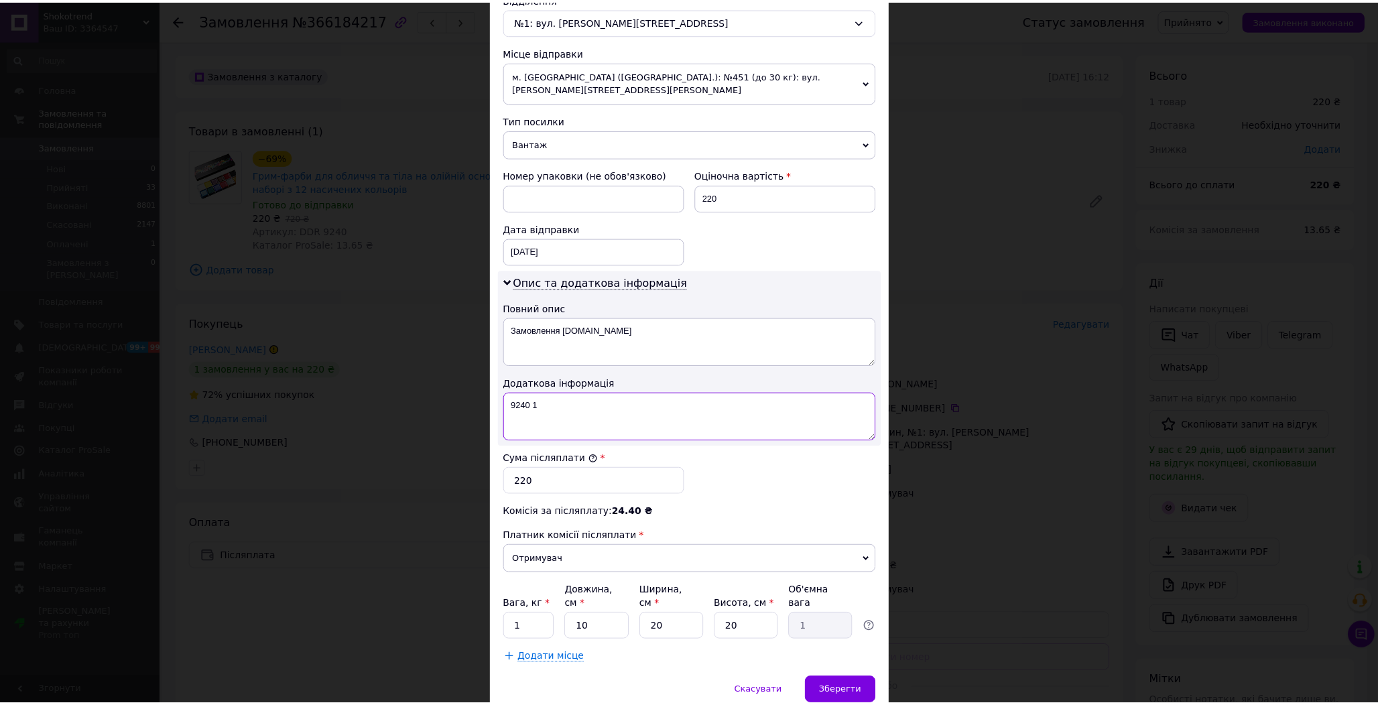
scroll to position [470, 0]
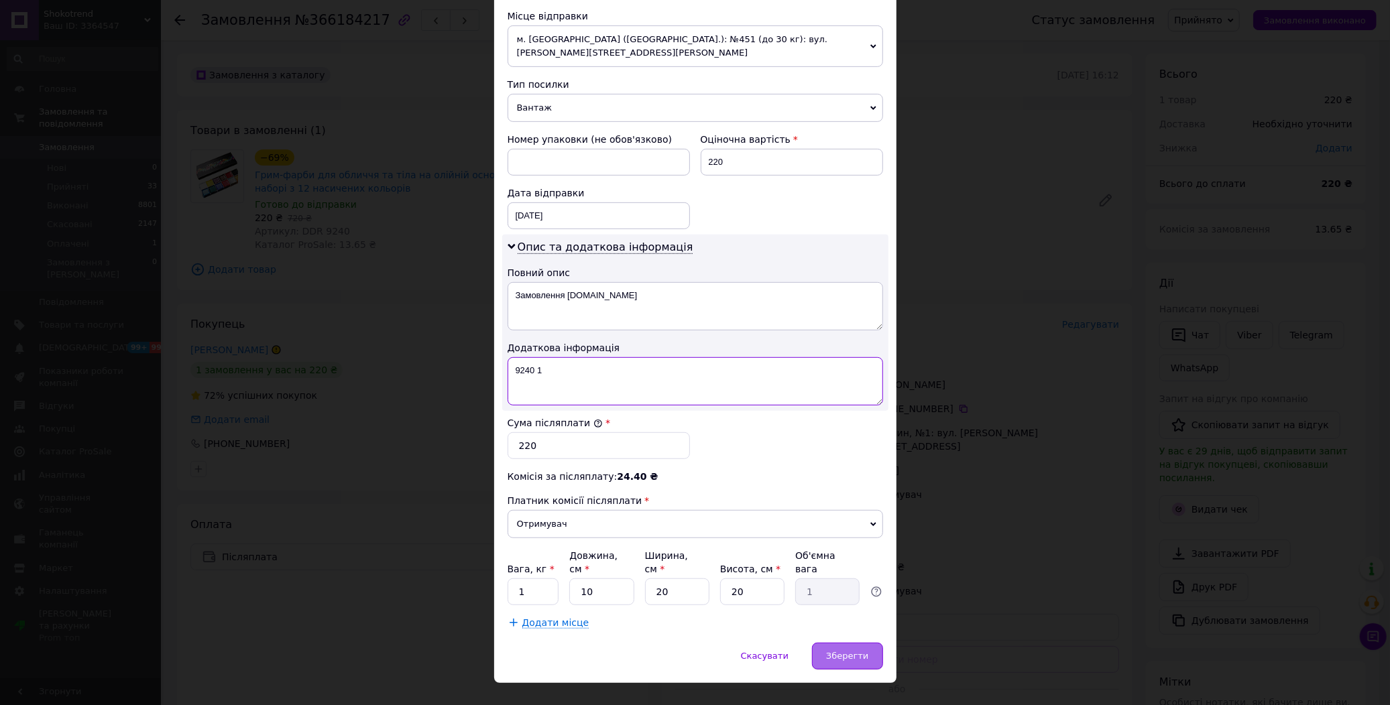
type textarea "9240 1"
click at [855, 651] on span "Зберегти" at bounding box center [847, 656] width 42 height 10
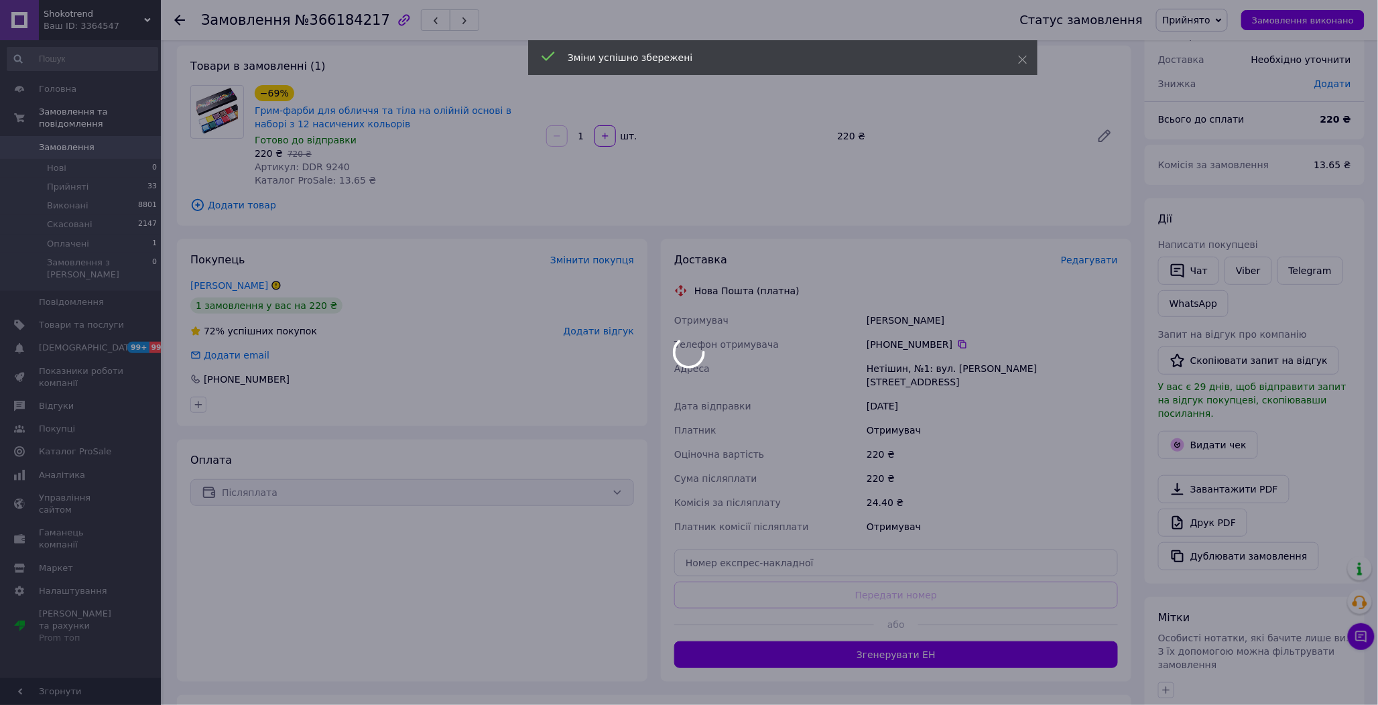
scroll to position [249, 0]
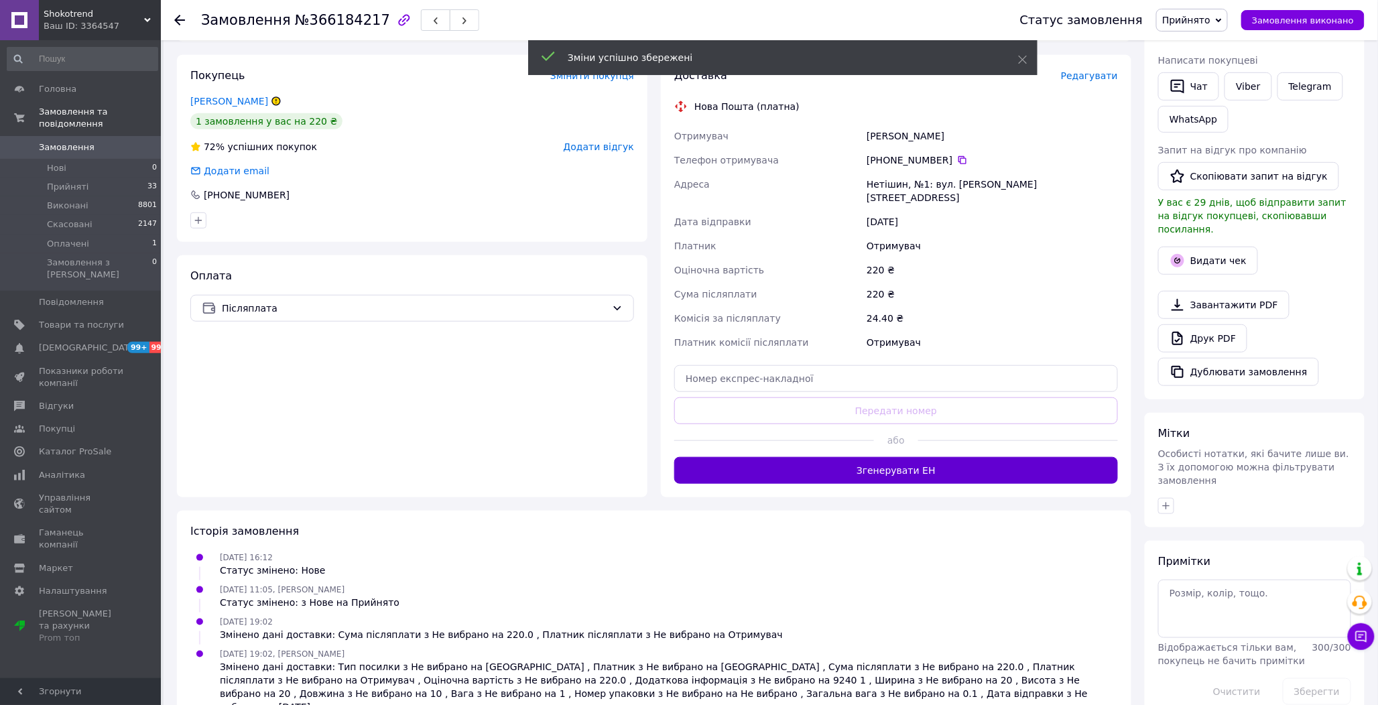
click at [902, 458] on button "Згенерувати ЕН" at bounding box center [896, 470] width 444 height 27
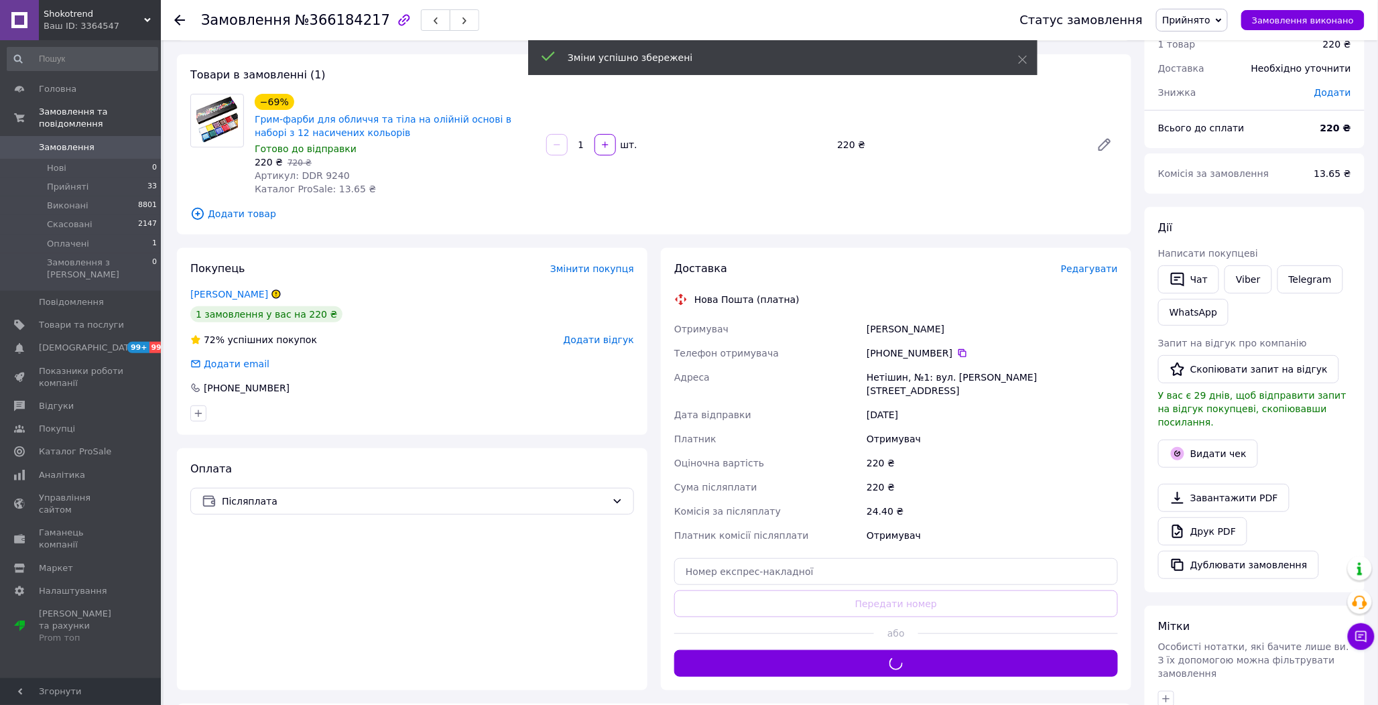
scroll to position [0, 0]
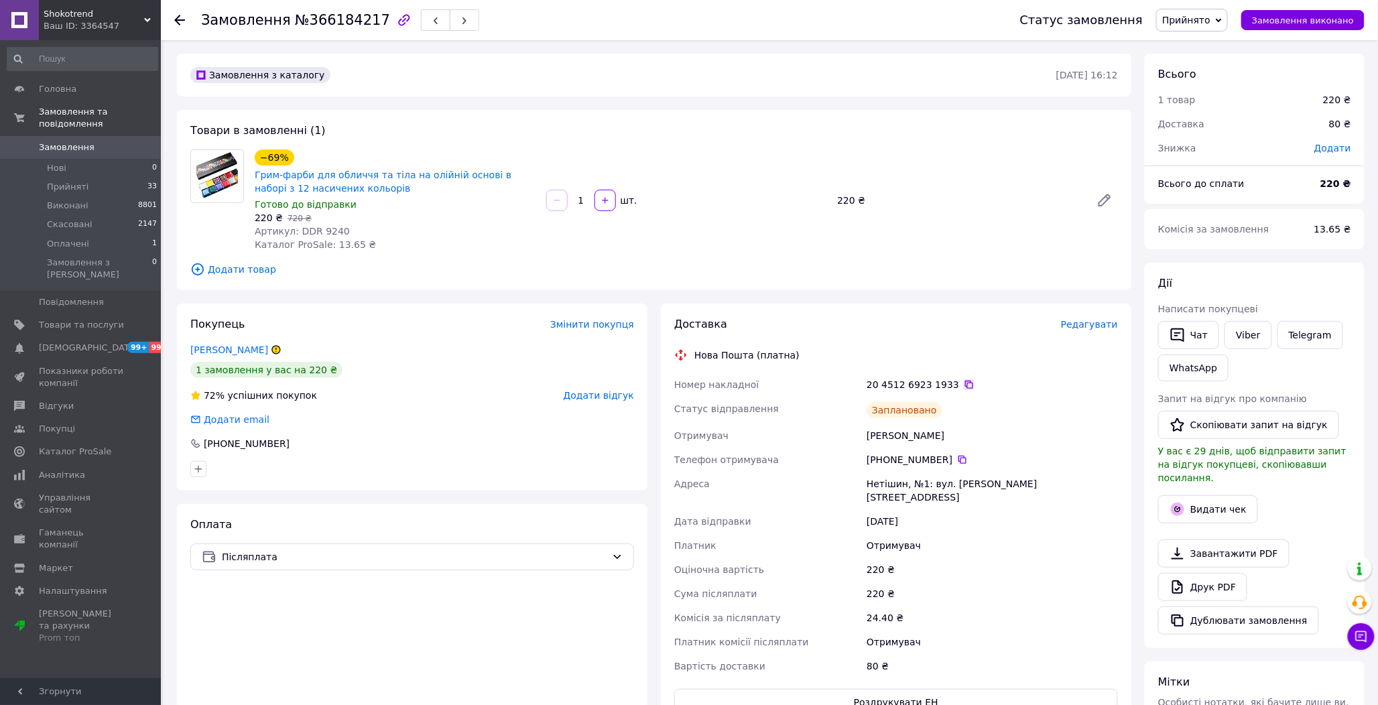
click at [965, 381] on icon at bounding box center [969, 385] width 8 height 8
click at [1295, 19] on span "Замовлення виконано" at bounding box center [1303, 20] width 102 height 10
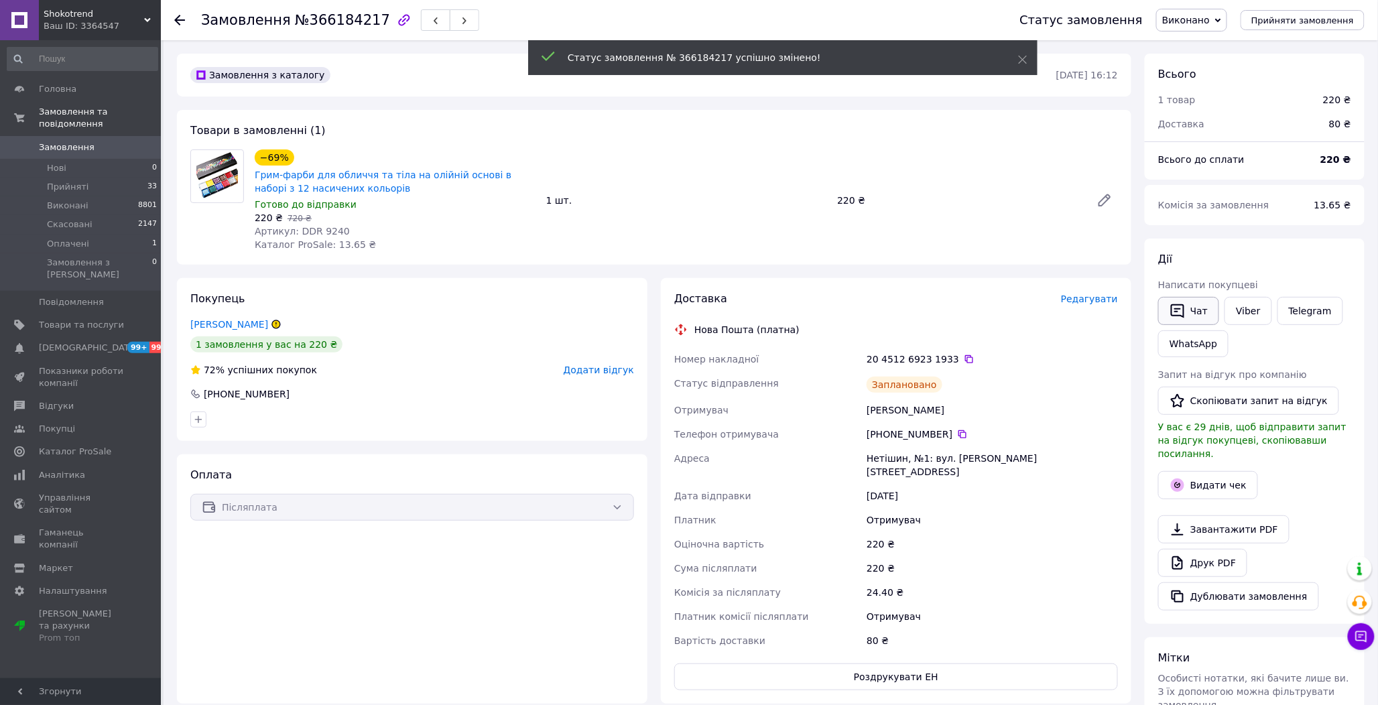
click at [1194, 304] on button "Чат" at bounding box center [1188, 311] width 61 height 28
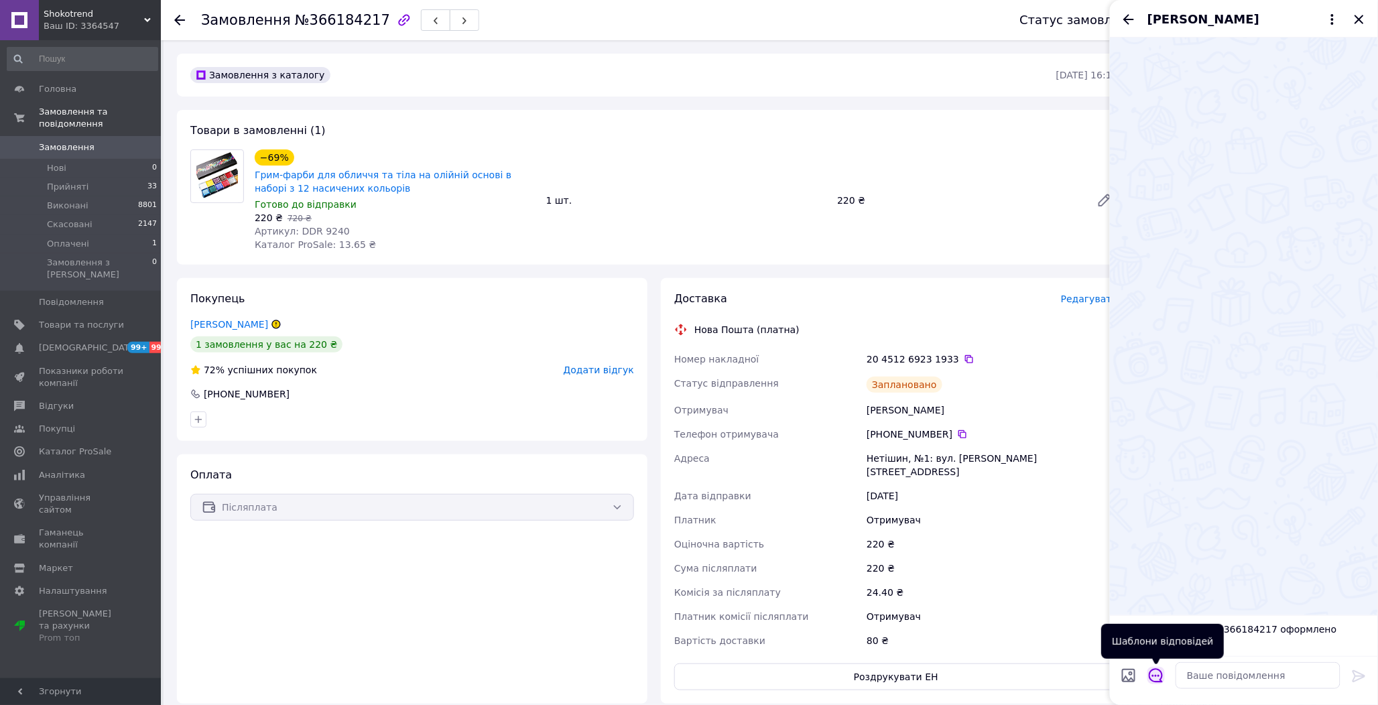
click at [1162, 672] on icon "Відкрити шаблони відповідей" at bounding box center [1156, 675] width 15 height 15
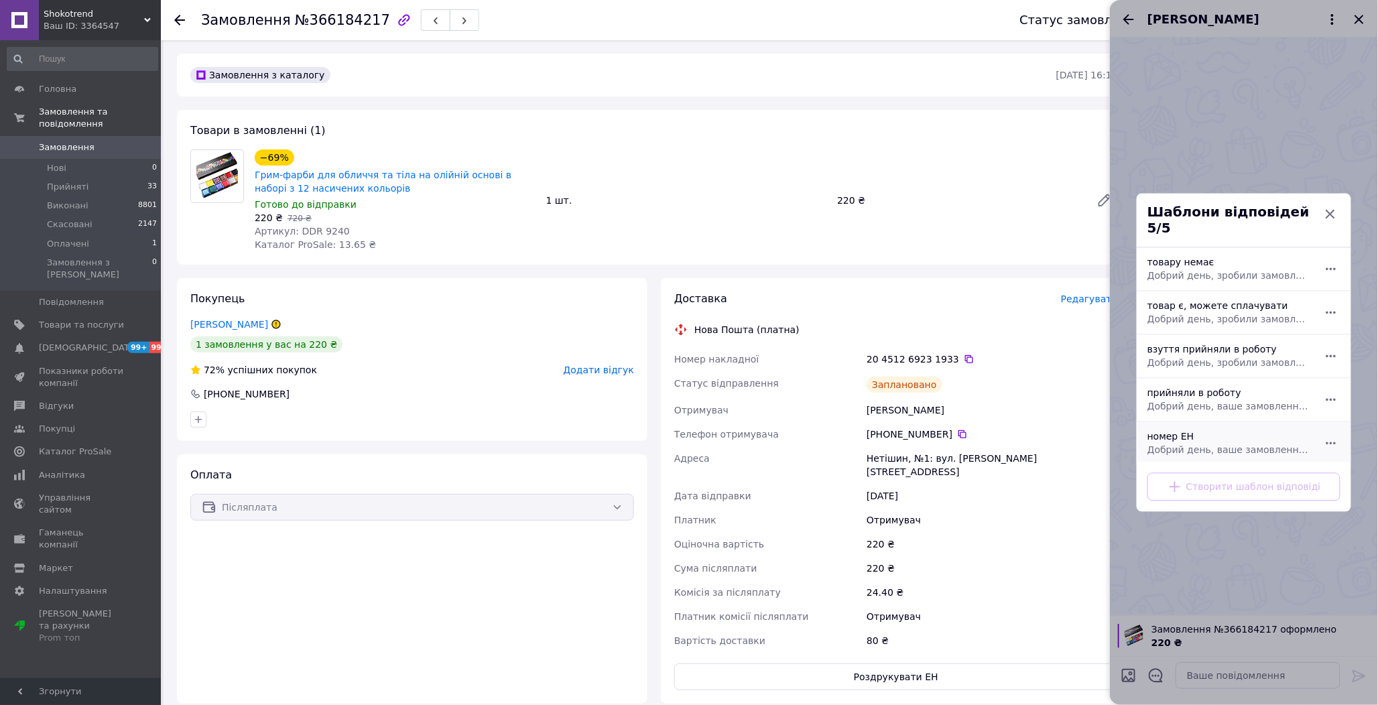
click at [1196, 432] on div "номер ЕН Добрий день, ваше замовлення прийняли в роботу. ваш номер ЕН за яким б…" at bounding box center [1229, 444] width 174 height 38
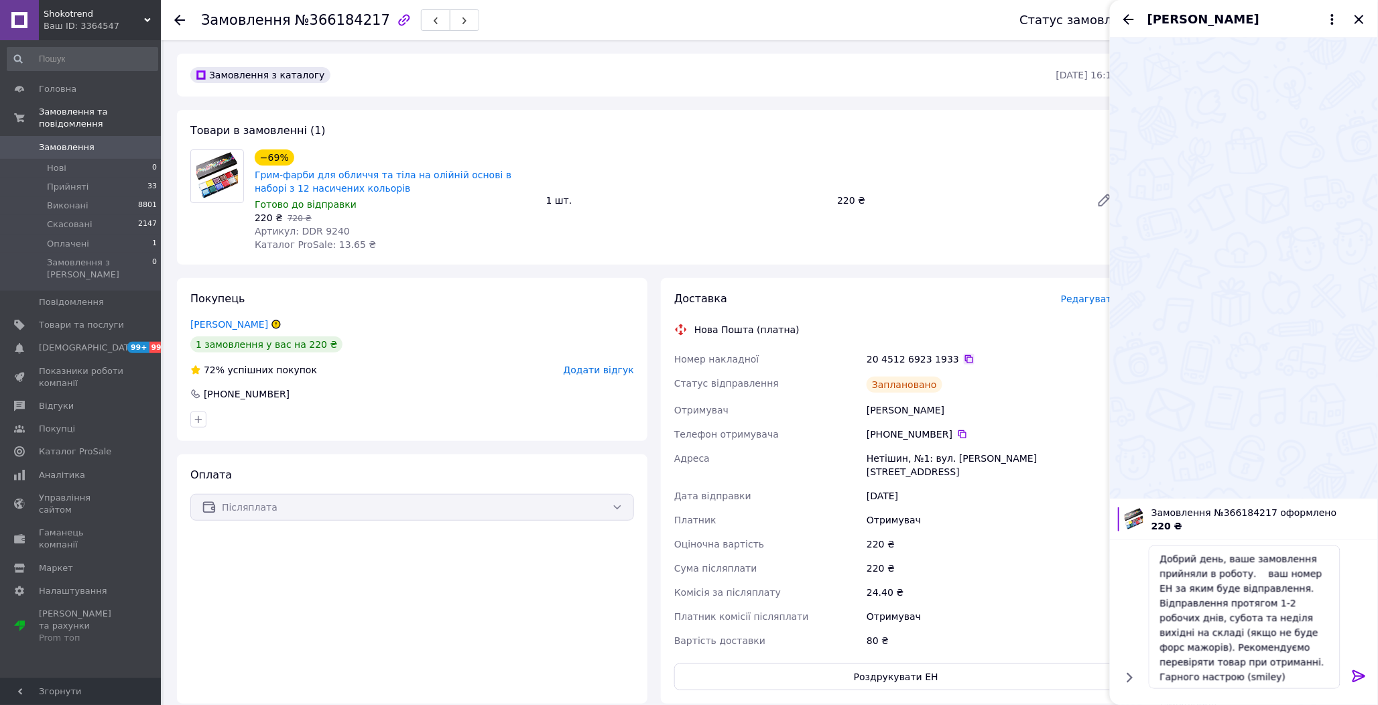
click at [964, 360] on icon at bounding box center [969, 359] width 11 height 11
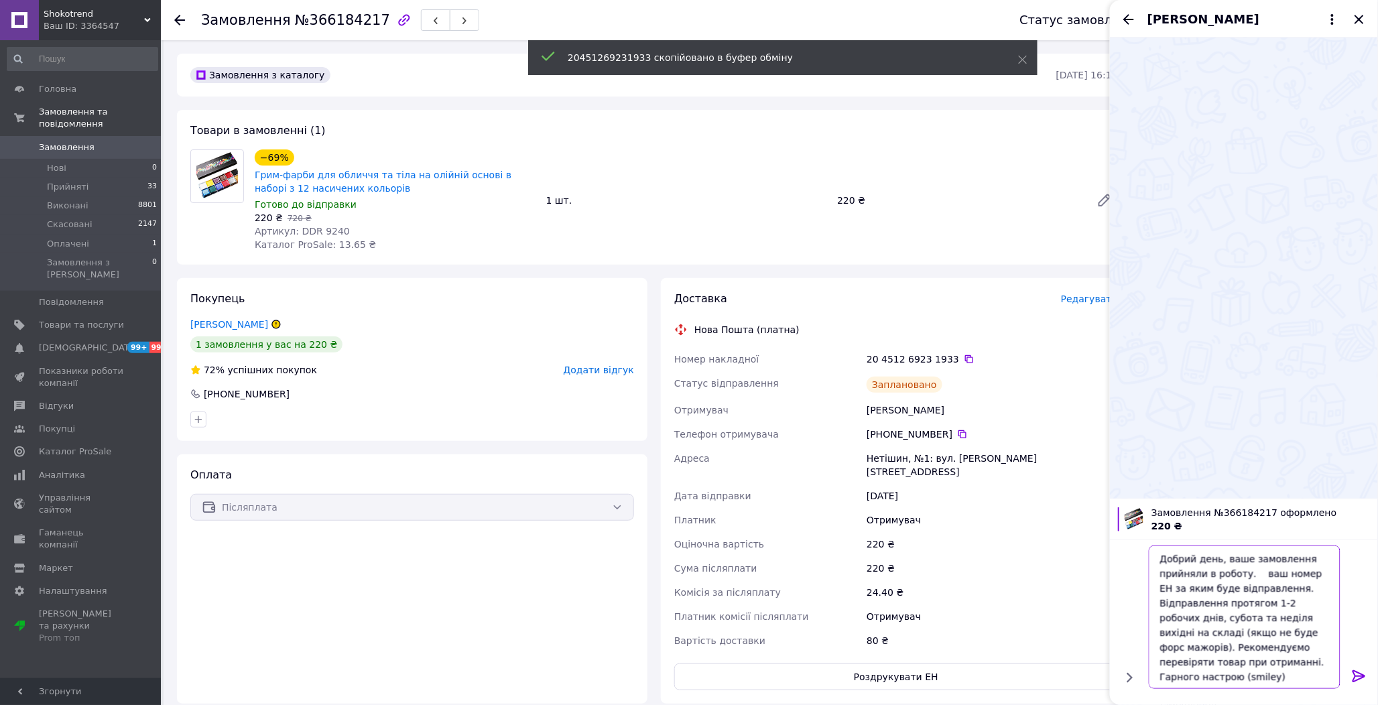
click at [1251, 574] on textarea "Добрий день, ваше замовлення прийняли в роботу. ваш номер ЕН за яким буде відпр…" at bounding box center [1245, 617] width 192 height 143
paste textarea "20451269231933"
type textarea "Добрий день, ваше замовлення прийняли в роботу. 20451269231933 ваш номер ЕН за …"
click at [1357, 668] on div at bounding box center [1359, 679] width 27 height 32
click at [1352, 672] on icon at bounding box center [1359, 676] width 16 height 16
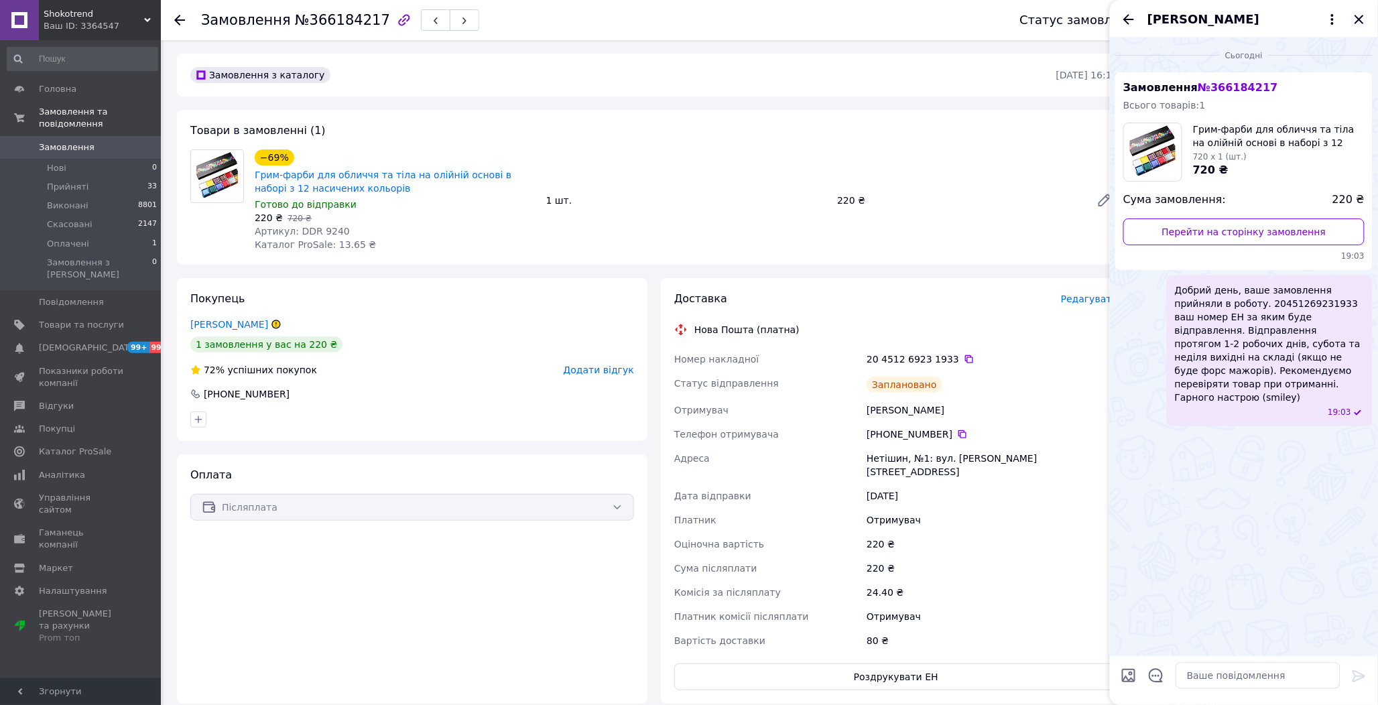
click at [1361, 14] on icon "Закрити" at bounding box center [1359, 19] width 16 height 16
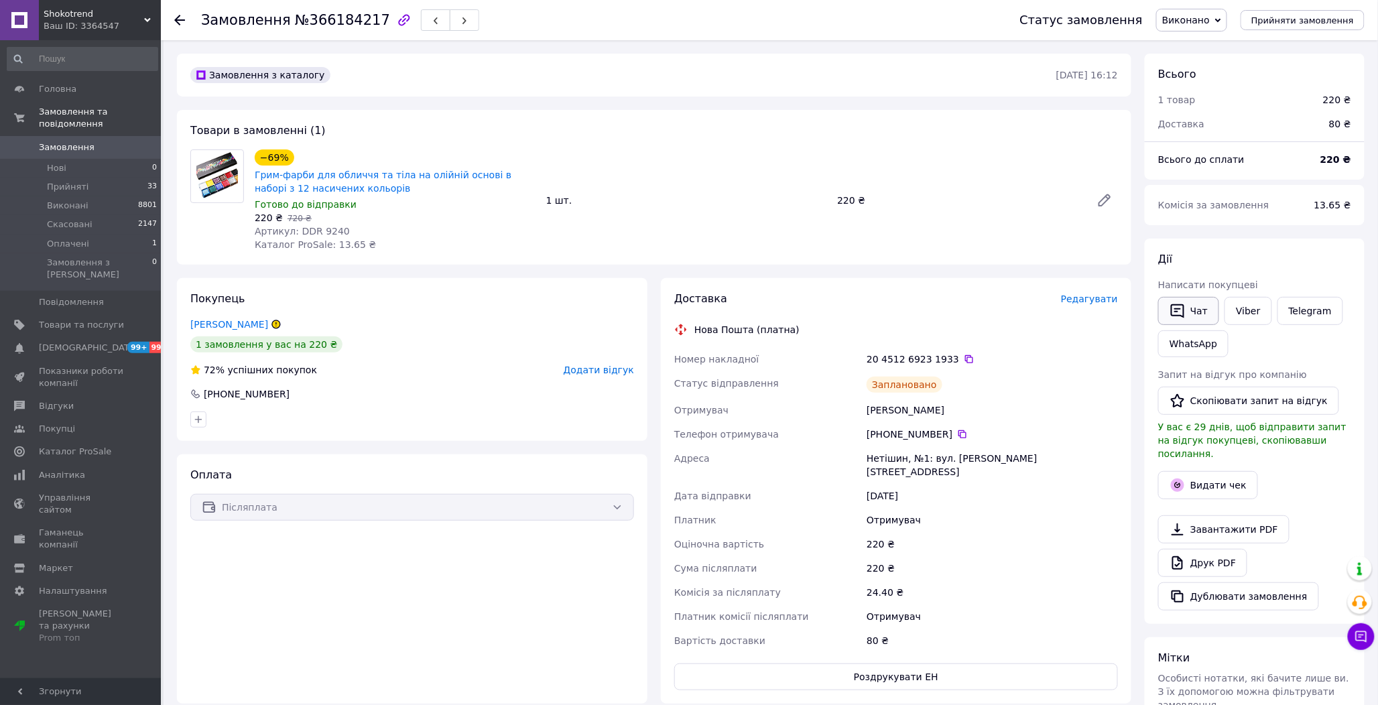
click at [1194, 303] on button "Чат" at bounding box center [1188, 311] width 61 height 28
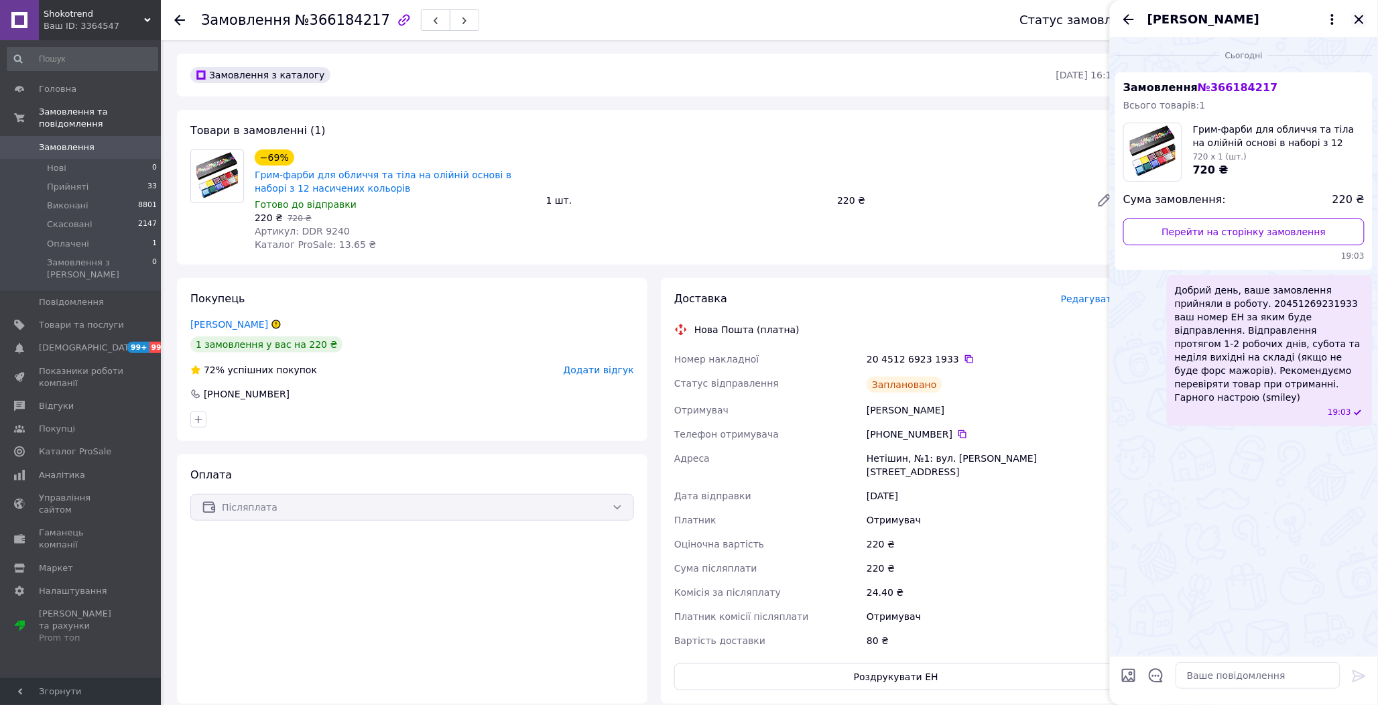
click at [1354, 14] on icon "Закрити" at bounding box center [1359, 19] width 16 height 16
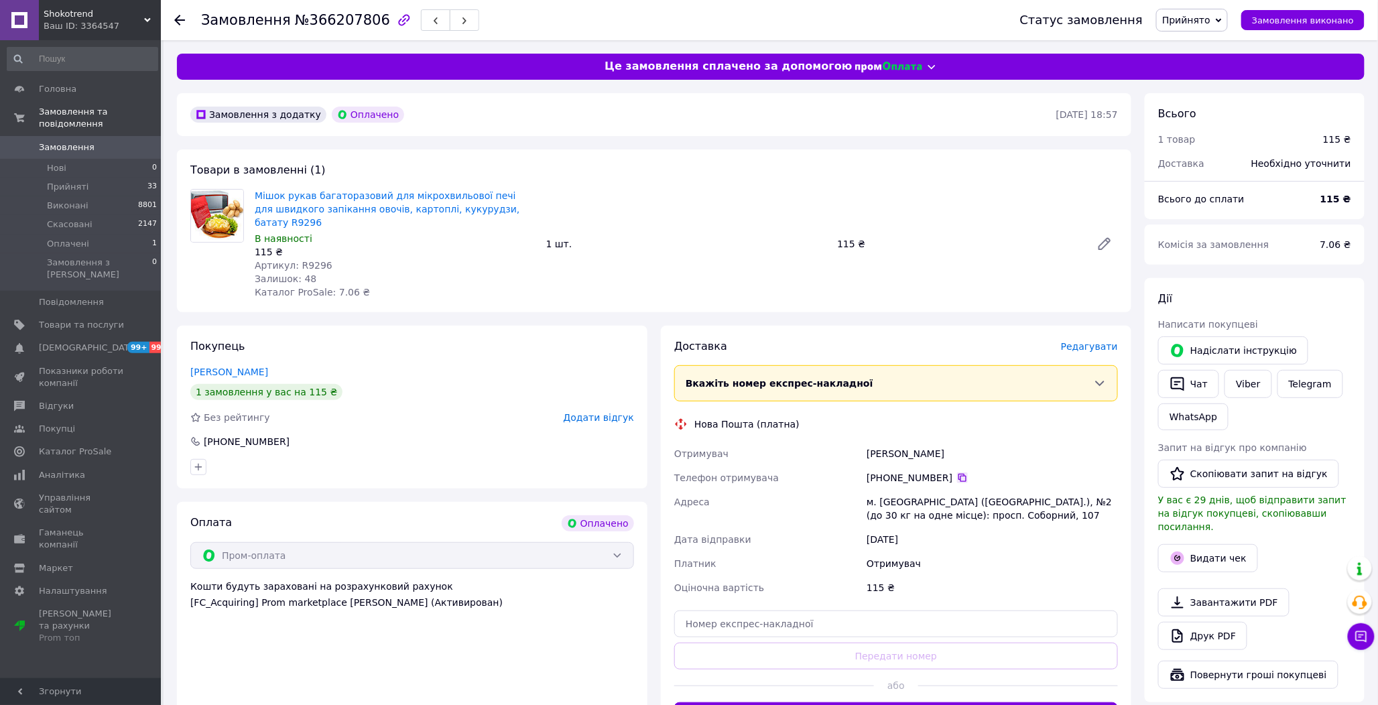
click at [957, 473] on icon at bounding box center [962, 478] width 11 height 11
drag, startPoint x: 300, startPoint y: 247, endPoint x: 322, endPoint y: 249, distance: 22.3
click at [322, 259] on div "Артикул: R9296" at bounding box center [395, 265] width 281 height 13
copy span "9296"
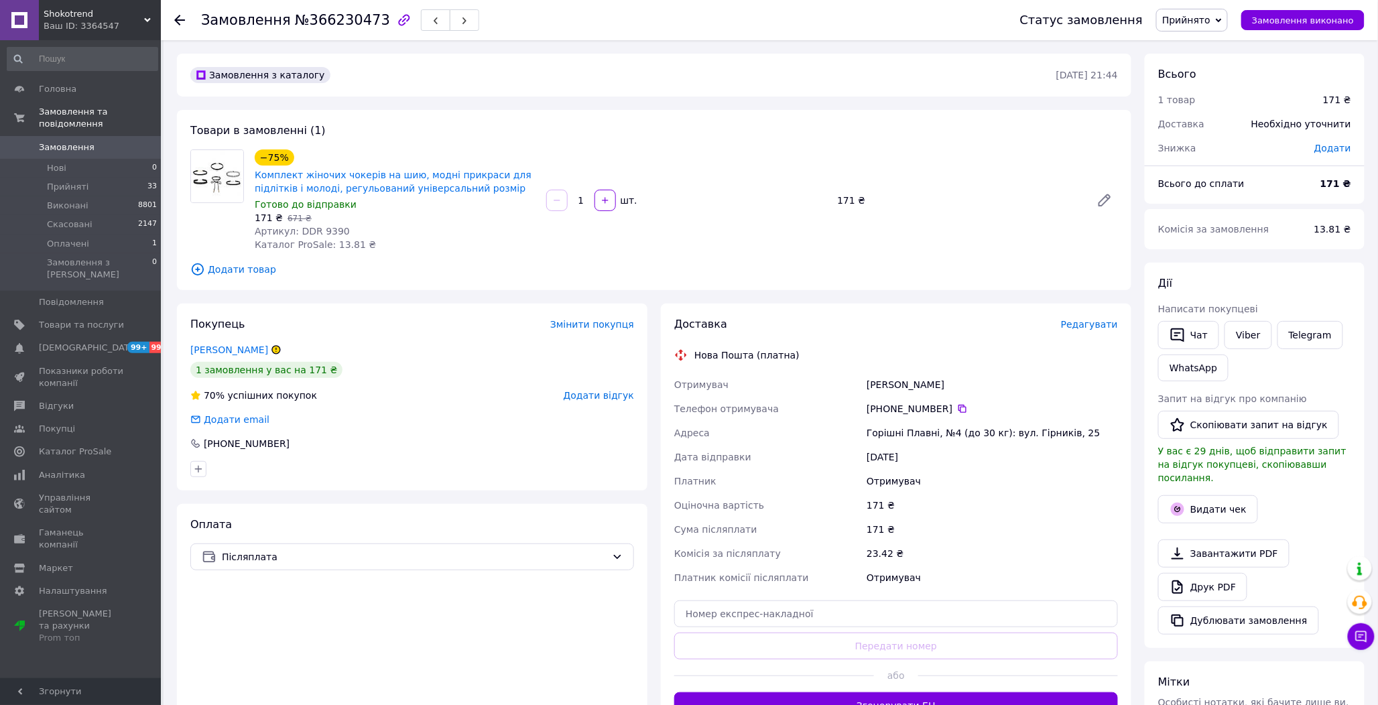
click at [327, 231] on span "Артикул: DDR 9390" at bounding box center [302, 231] width 95 height 11
copy span "9390"
click at [959, 408] on icon at bounding box center [963, 409] width 8 height 8
click at [326, 227] on span "Артикул: DDR 9390" at bounding box center [302, 231] width 95 height 11
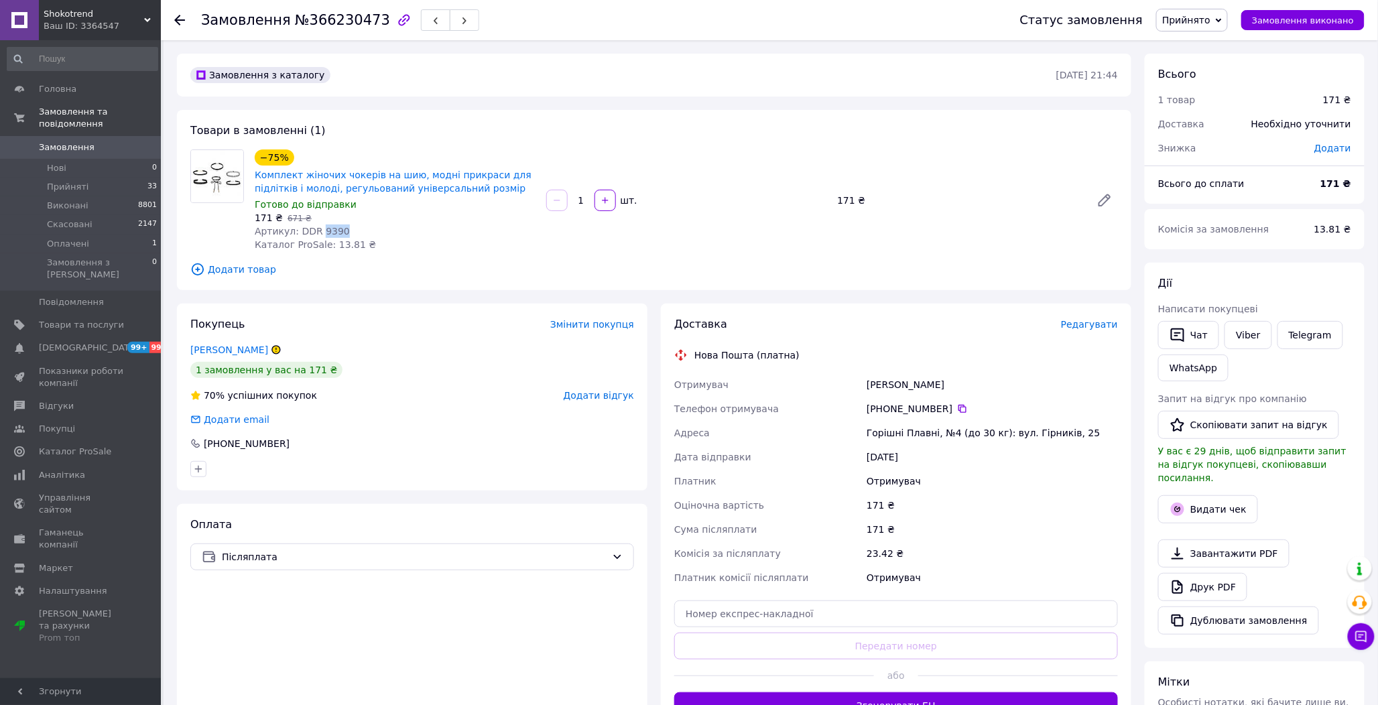
click at [326, 227] on span "Артикул: DDR 9390" at bounding box center [302, 231] width 95 height 11
copy span "9390"
click at [961, 410] on div "+380 50 852 97 39" at bounding box center [992, 408] width 251 height 13
click at [957, 410] on icon at bounding box center [962, 409] width 11 height 11
click at [1093, 322] on span "Редагувати" at bounding box center [1089, 324] width 57 height 11
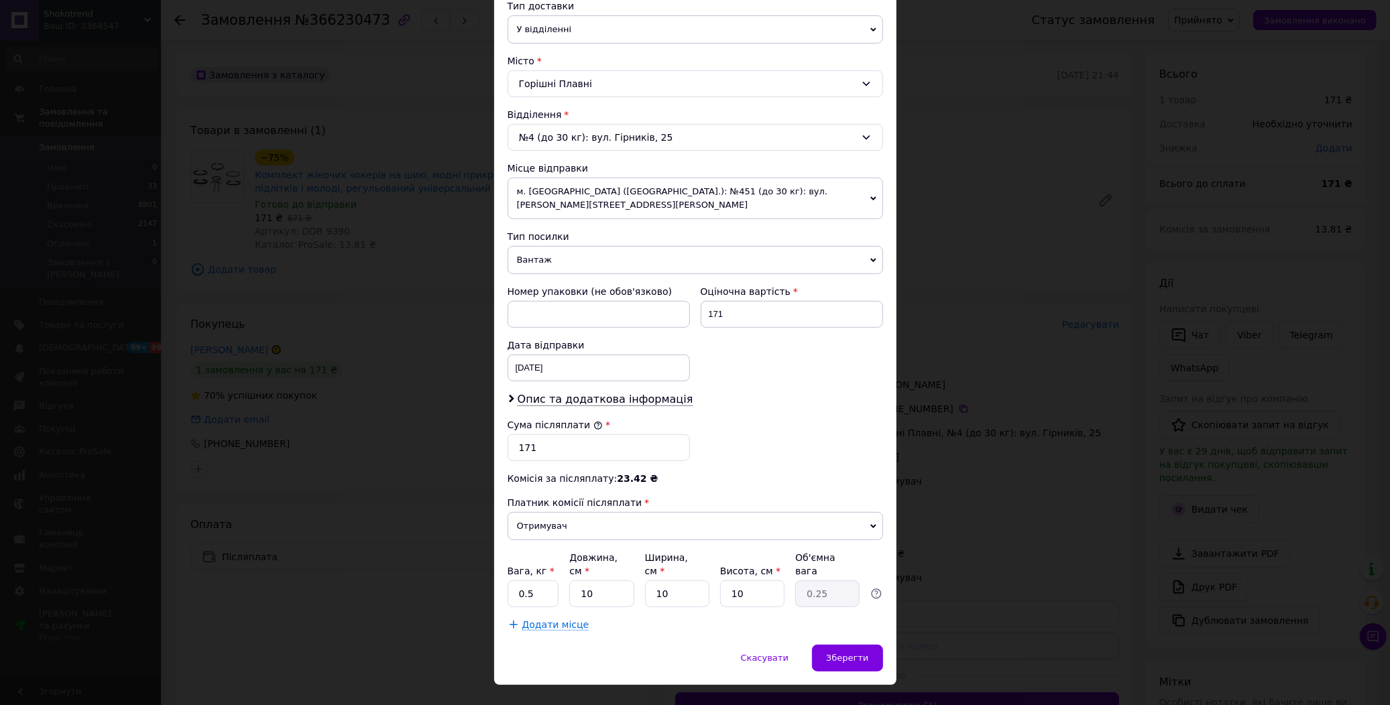
scroll to position [319, 0]
click at [594, 391] on span "Опис та додаткова інформація" at bounding box center [605, 397] width 176 height 13
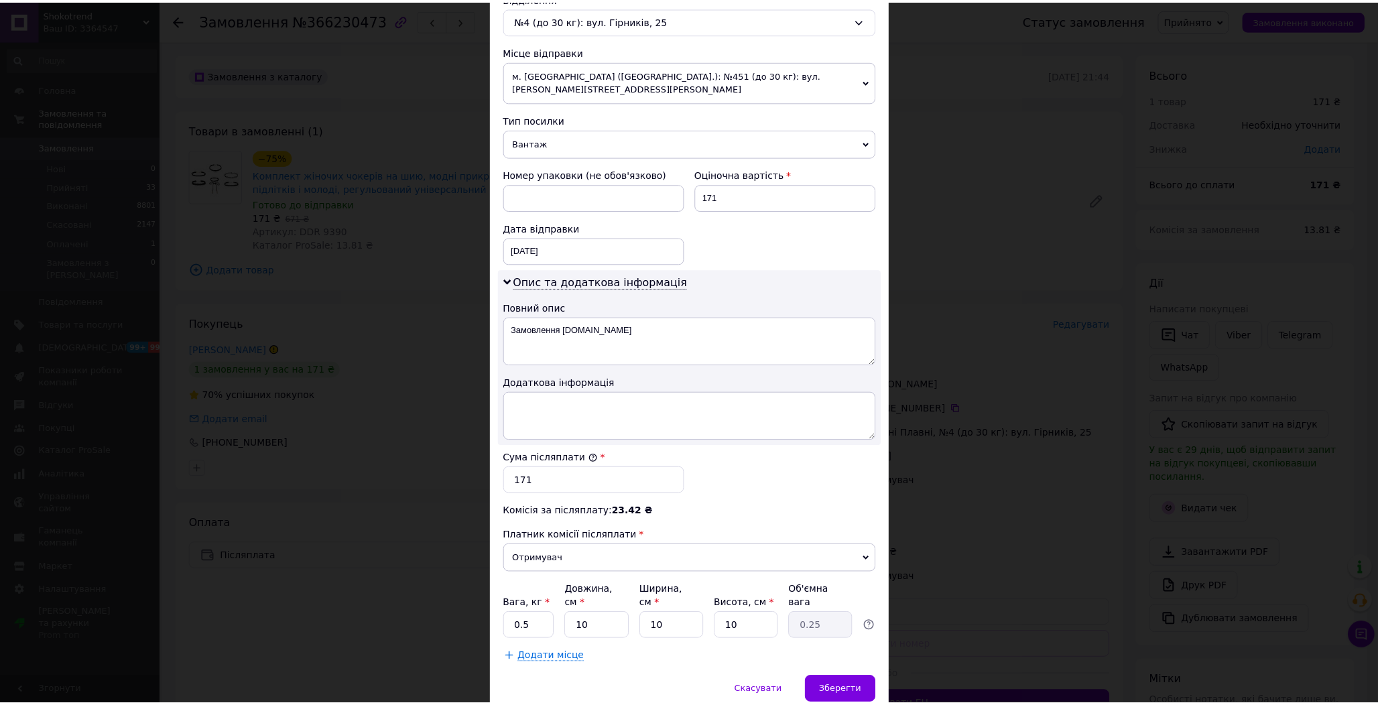
scroll to position [468, 0]
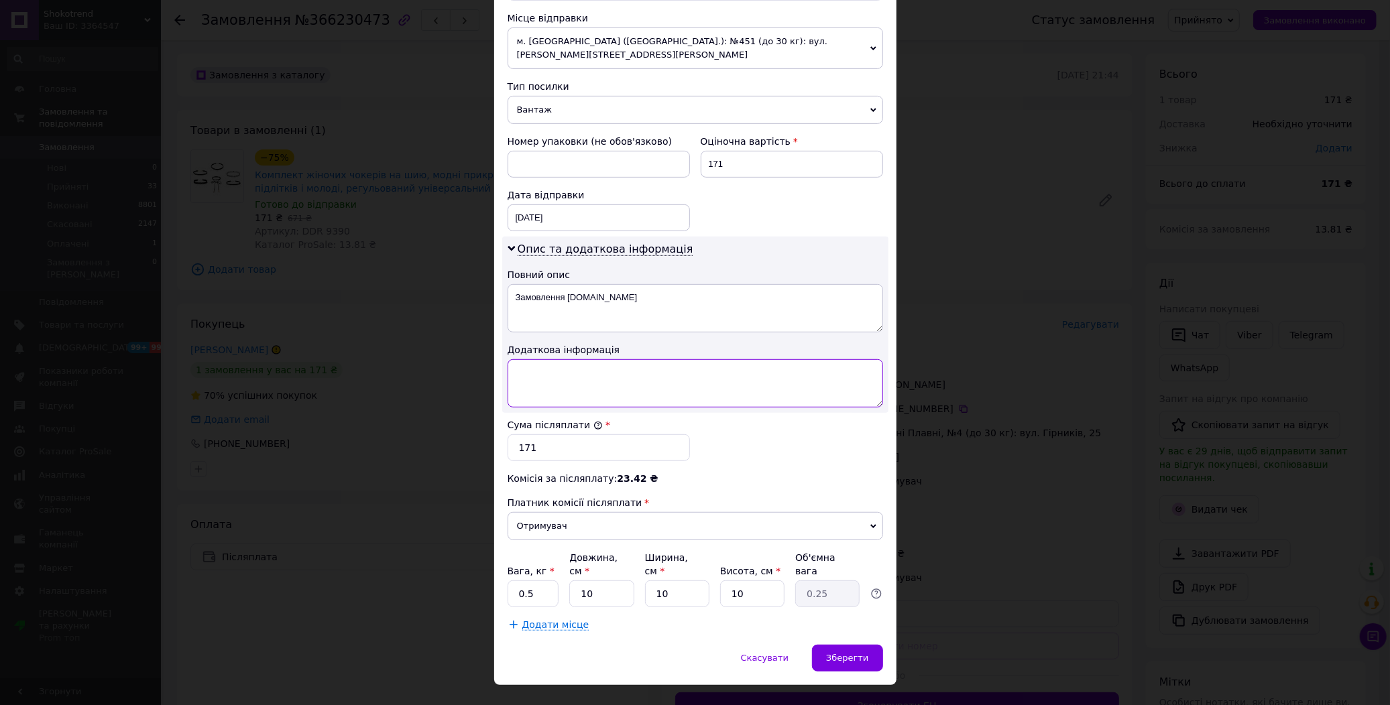
paste textarea "9390 1"
type textarea "9390 1"
click at [839, 645] on div "Зберегти" at bounding box center [847, 658] width 70 height 27
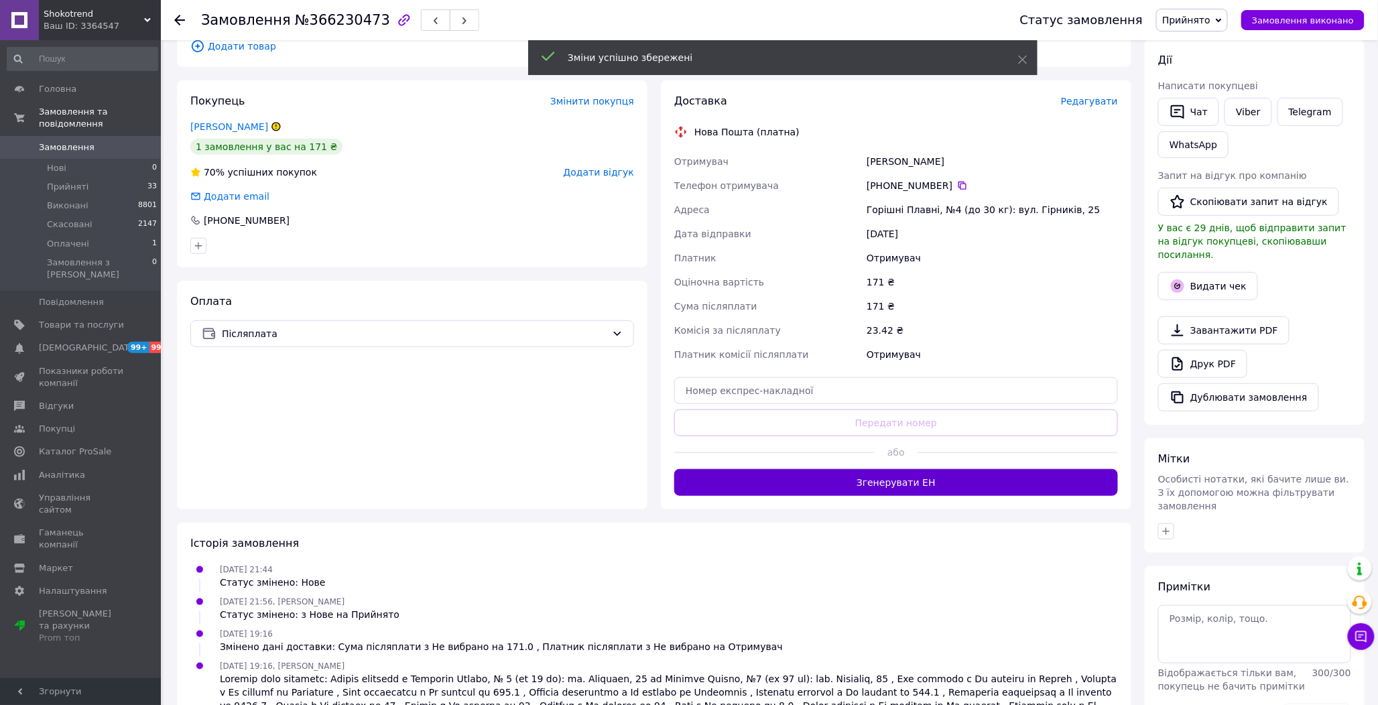
click at [886, 485] on button "Згенерувати ЕН" at bounding box center [896, 482] width 444 height 27
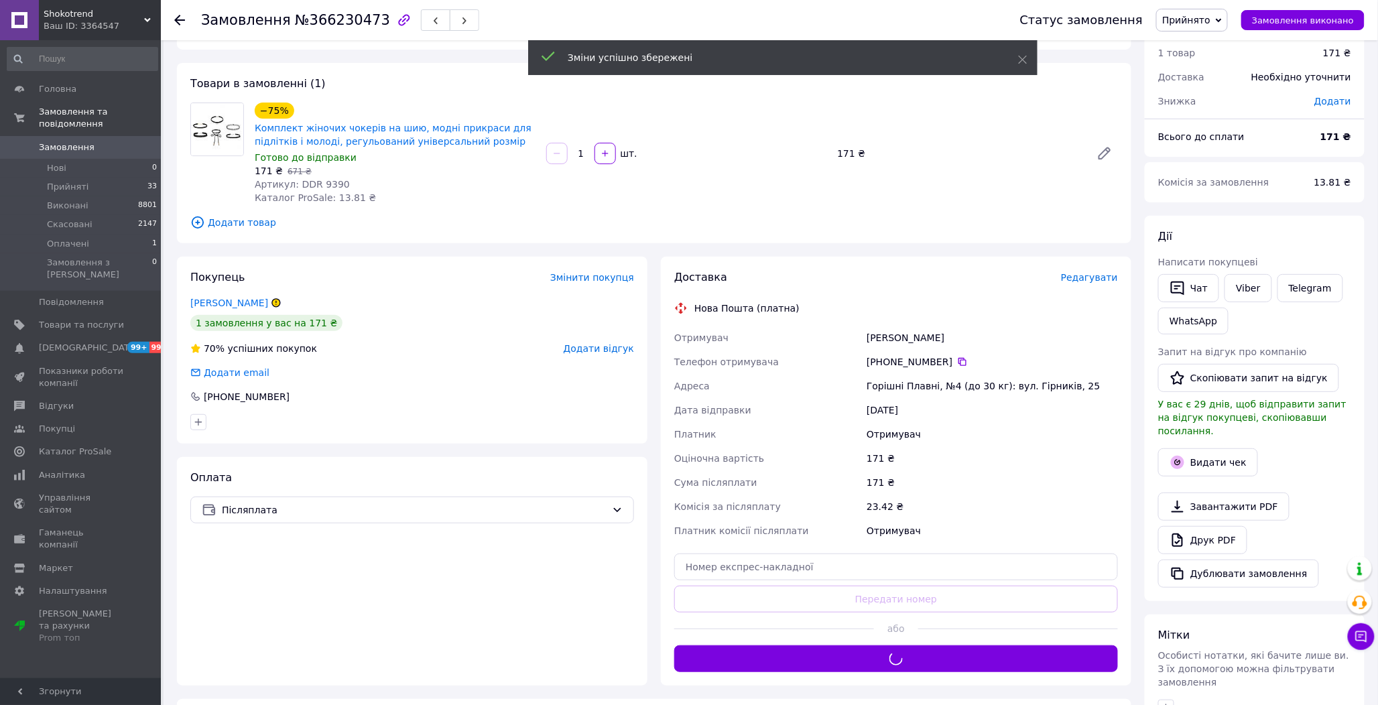
scroll to position [0, 0]
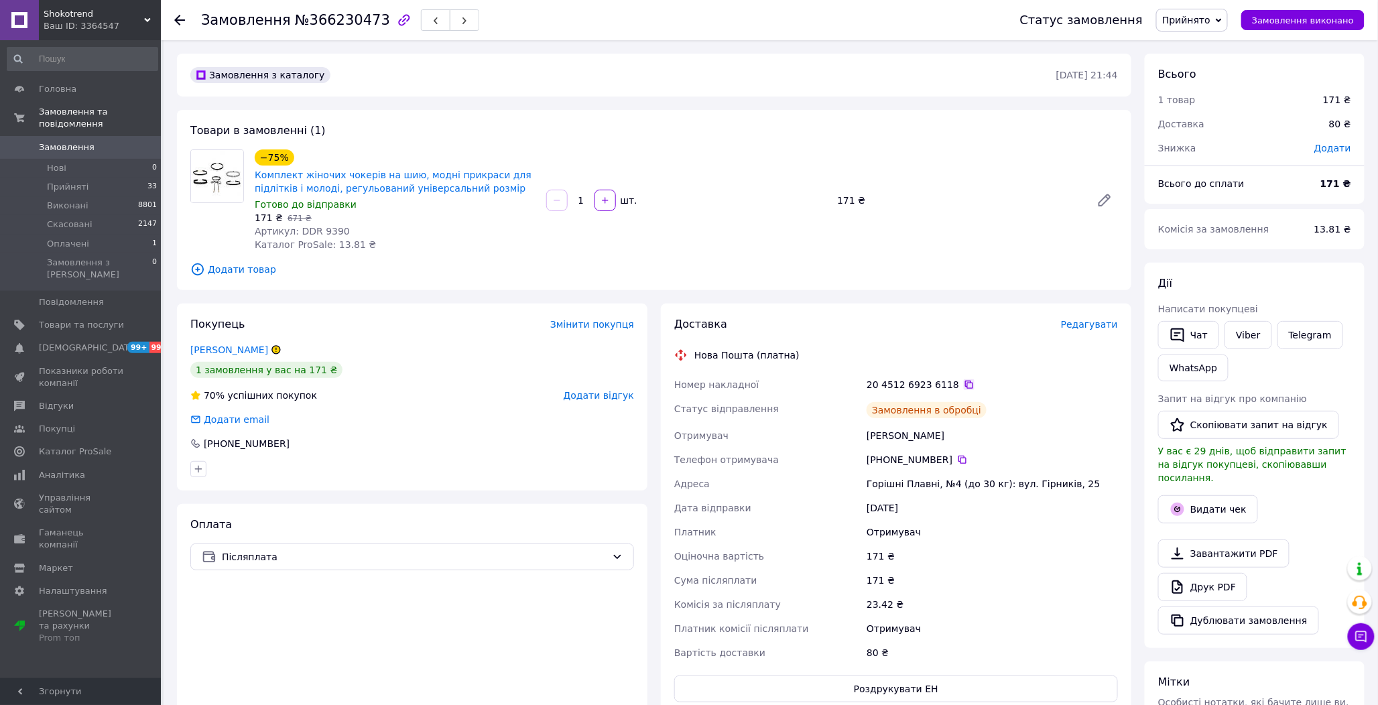
click at [964, 383] on icon at bounding box center [969, 384] width 11 height 11
click at [1307, 16] on span "Замовлення виконано" at bounding box center [1303, 20] width 102 height 10
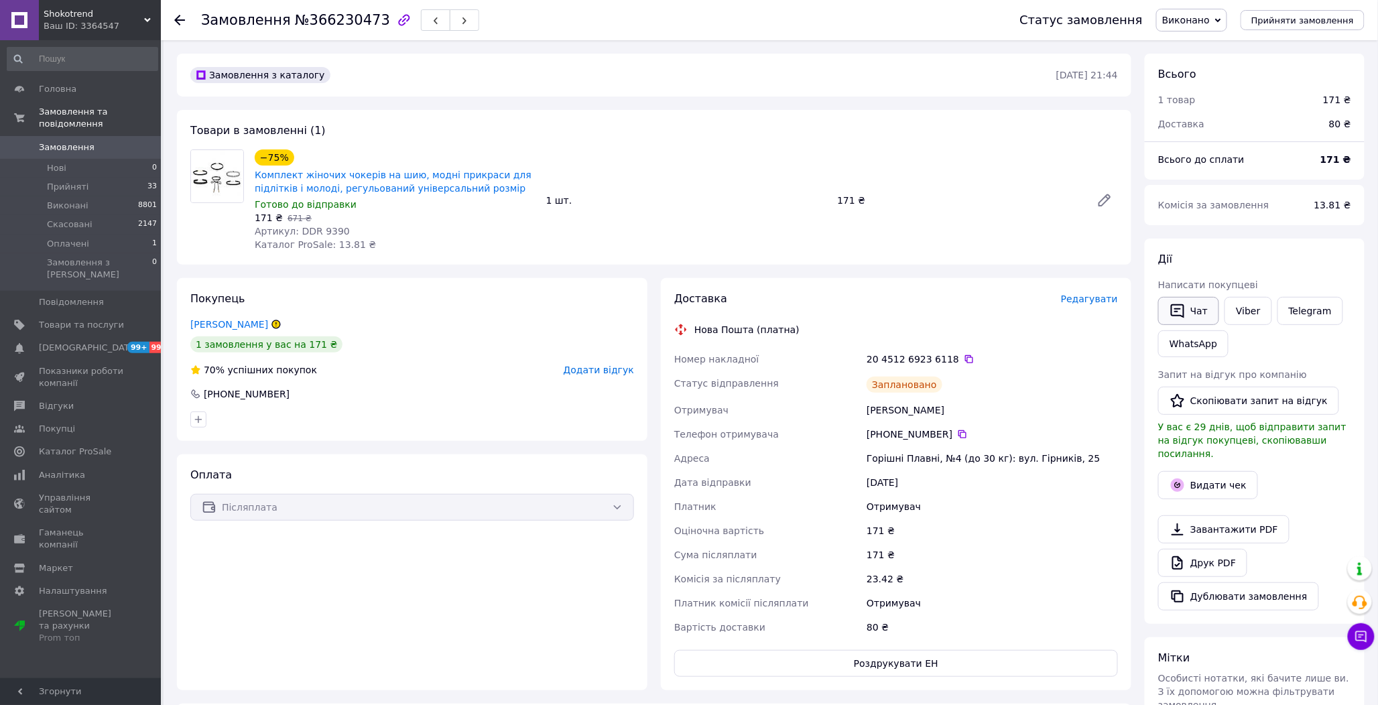
click at [1172, 315] on icon "button" at bounding box center [1177, 311] width 13 height 14
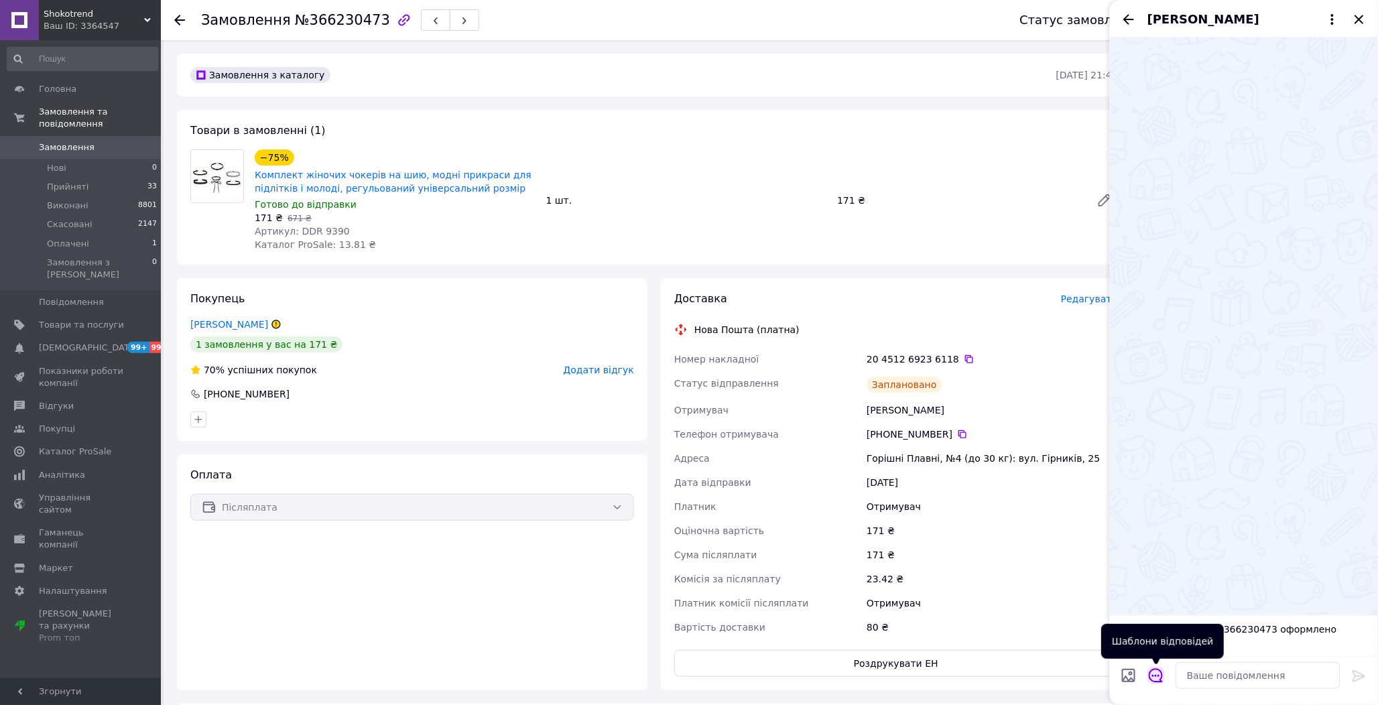
click at [1150, 682] on icon "Відкрити шаблони відповідей" at bounding box center [1156, 675] width 15 height 15
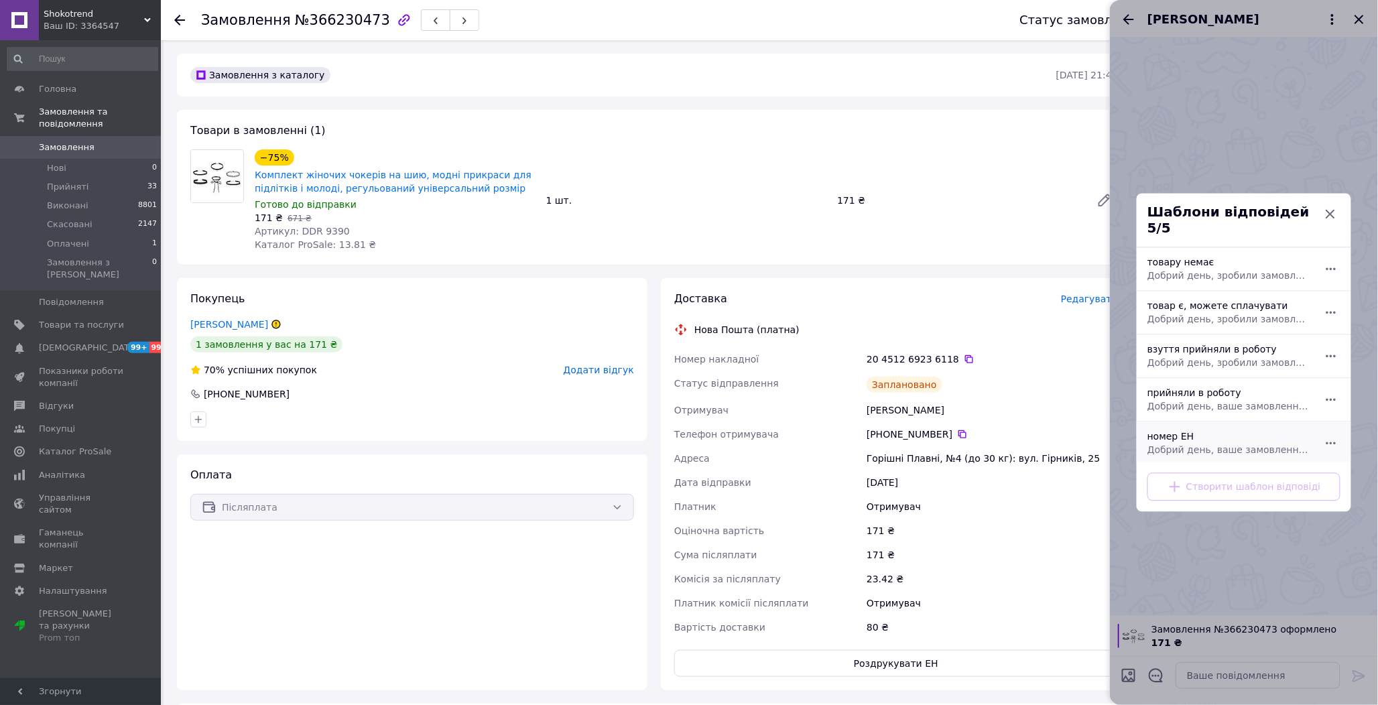
click at [1157, 426] on div "номер ЕН Добрий день, ваше замовлення прийняли в роботу. ваш номер ЕН за яким б…" at bounding box center [1229, 444] width 174 height 38
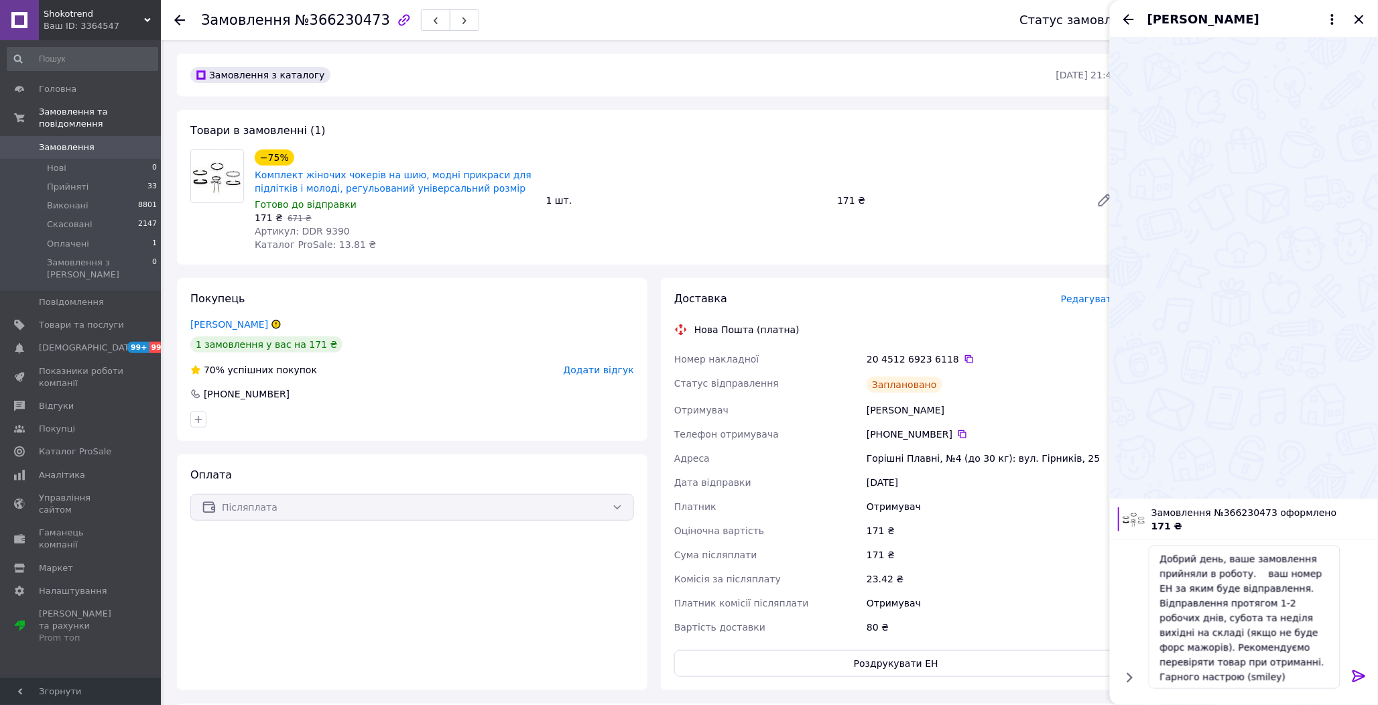
drag, startPoint x: 956, startPoint y: 356, endPoint x: 1097, endPoint y: 413, distance: 151.9
click at [964, 356] on icon at bounding box center [969, 359] width 11 height 11
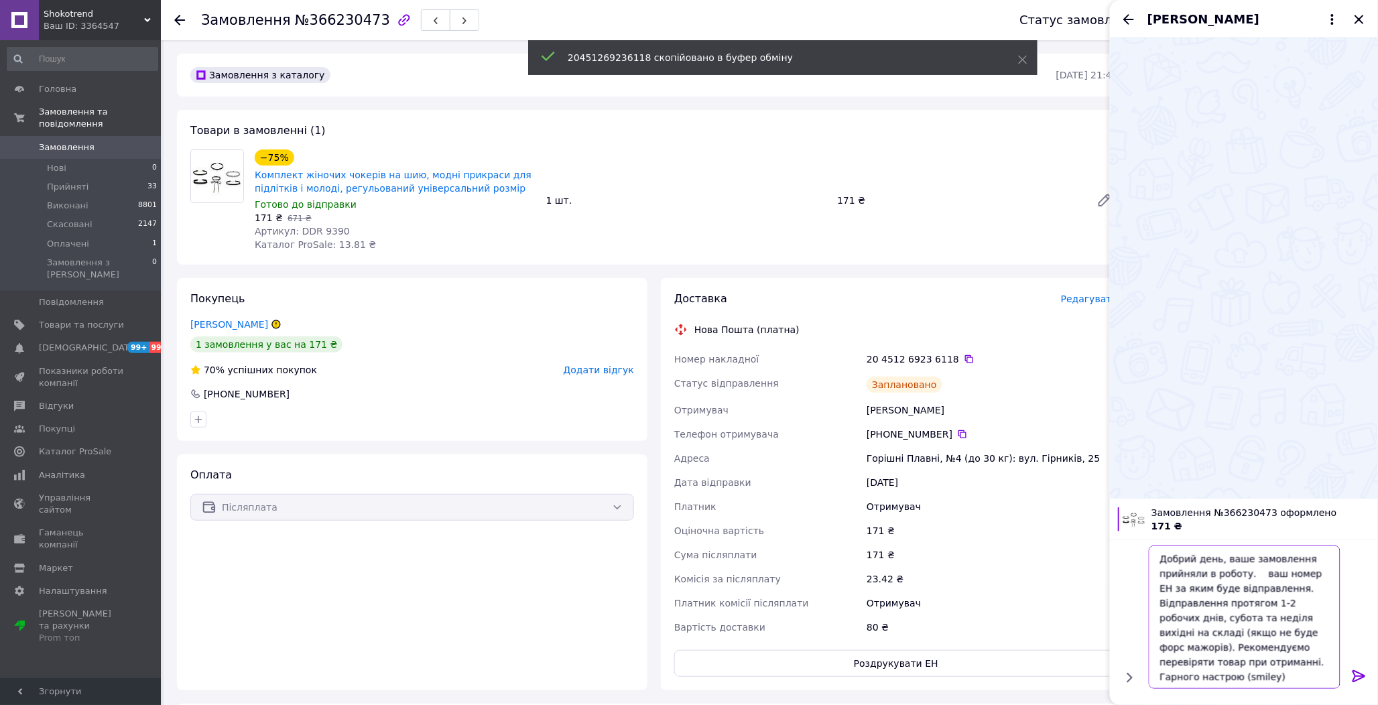
paste textarea "20451269236118"
type textarea "Добрий день, ваше замовлення прийняли в роботу. 20451269236118 ваш номер ЕН за …"
click at [1365, 678] on icon at bounding box center [1359, 676] width 16 height 16
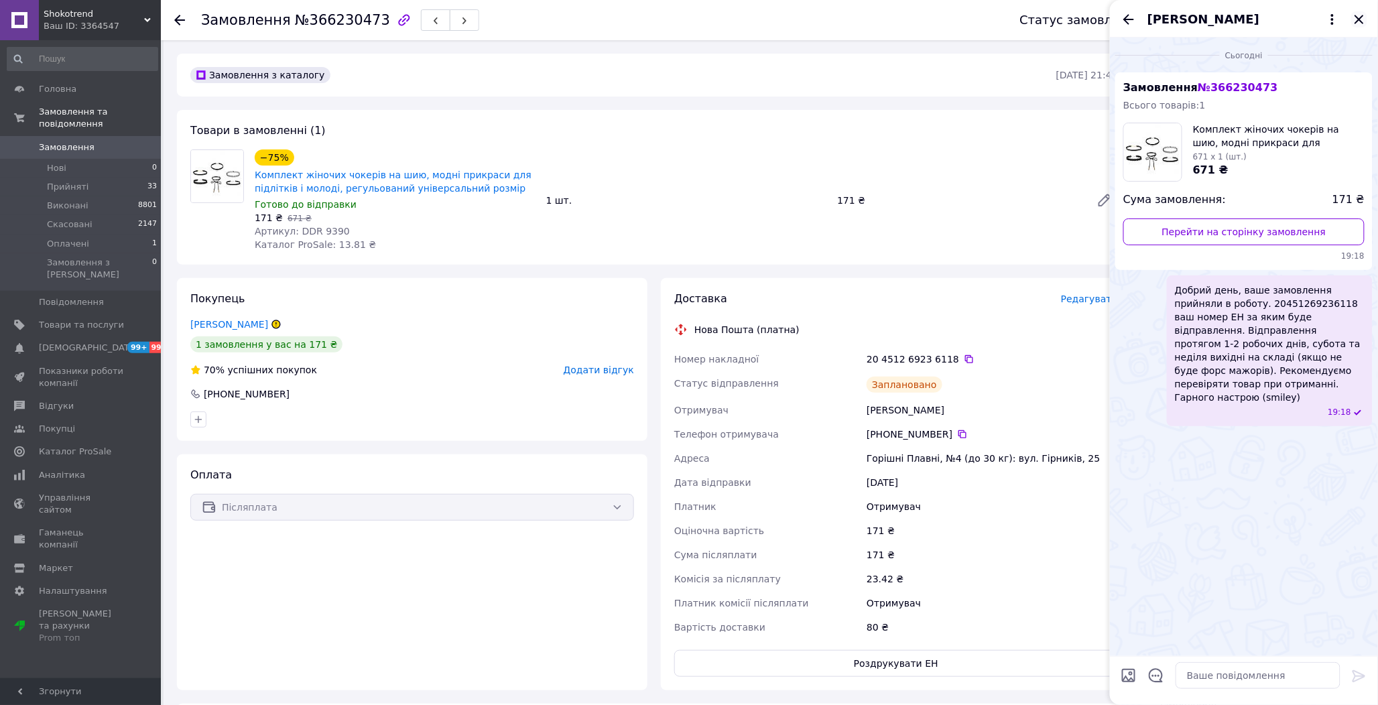
click at [1355, 21] on icon "Закрити" at bounding box center [1359, 19] width 16 height 16
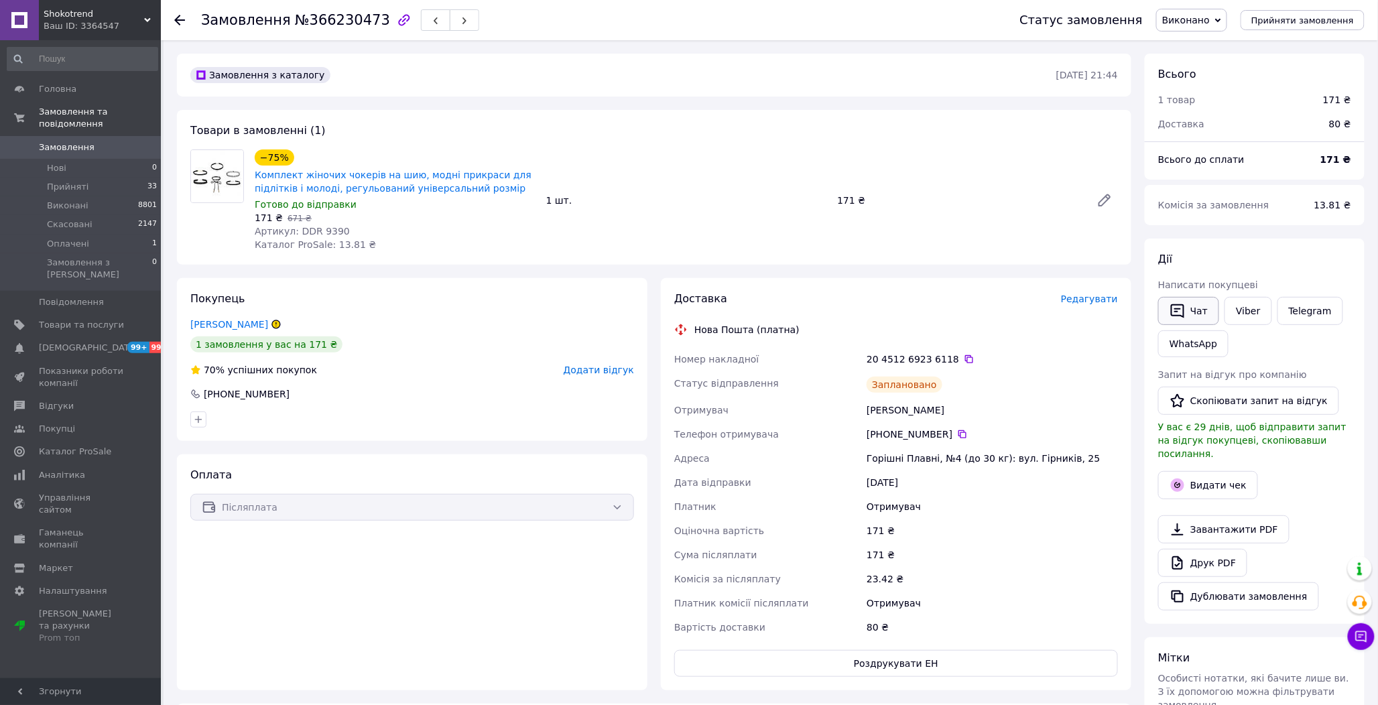
click at [1197, 305] on button "Чат" at bounding box center [1188, 311] width 61 height 28
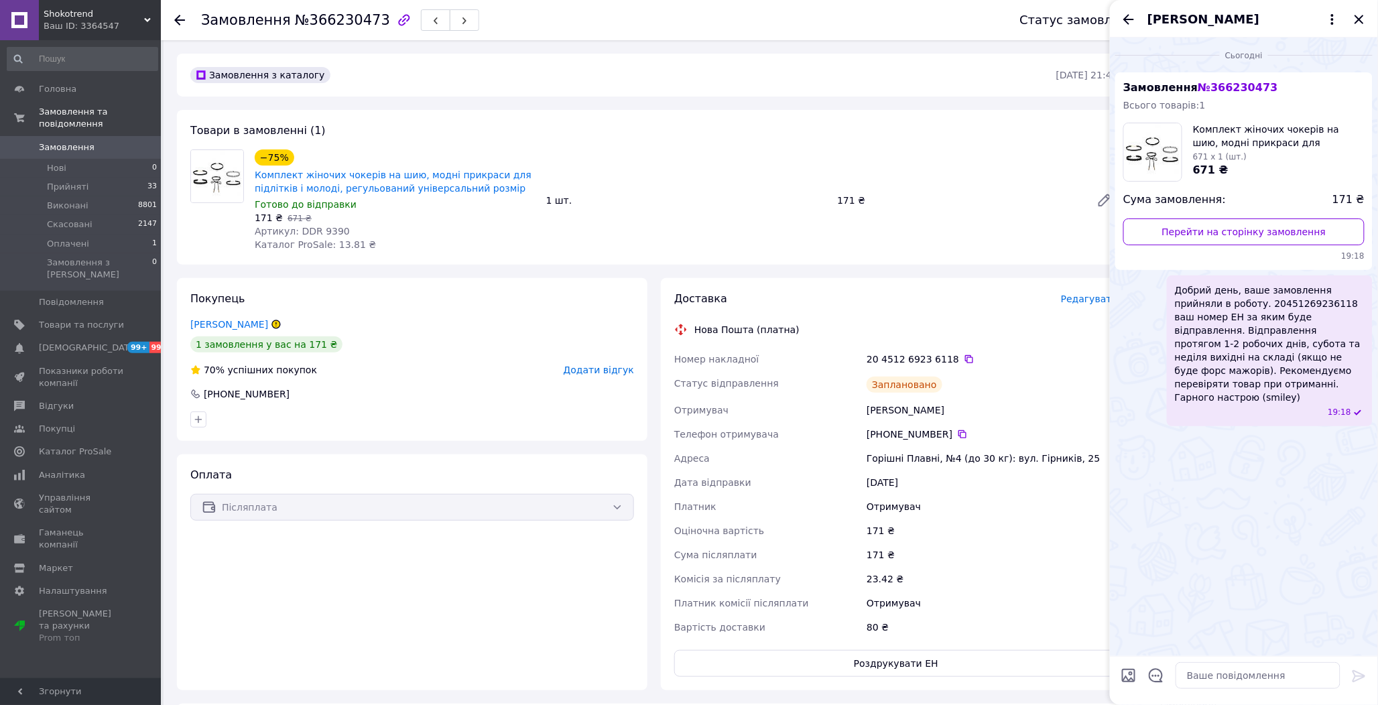
click at [1359, 19] on icon "Закрити" at bounding box center [1359, 19] width 16 height 16
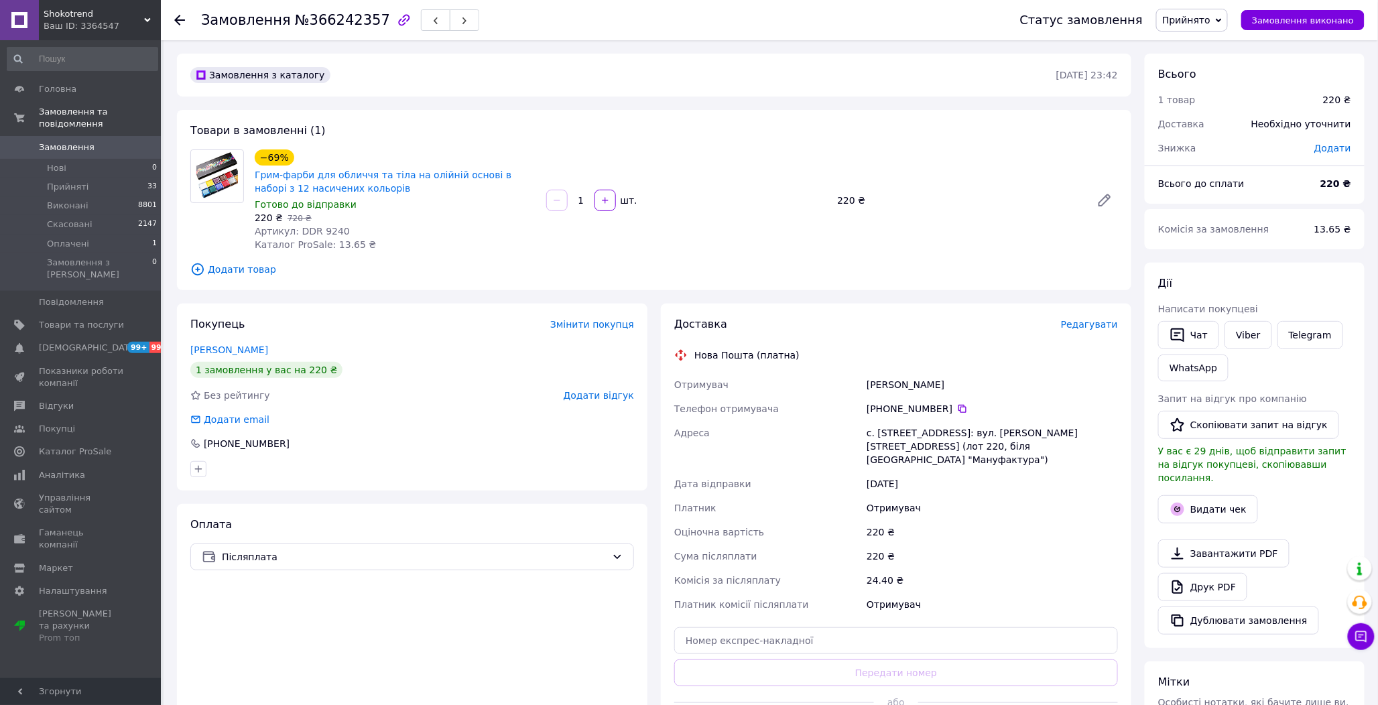
click at [323, 229] on span "Артикул: DDR 9240" at bounding box center [302, 231] width 95 height 11
click at [1080, 322] on span "Редагувати" at bounding box center [1089, 324] width 57 height 11
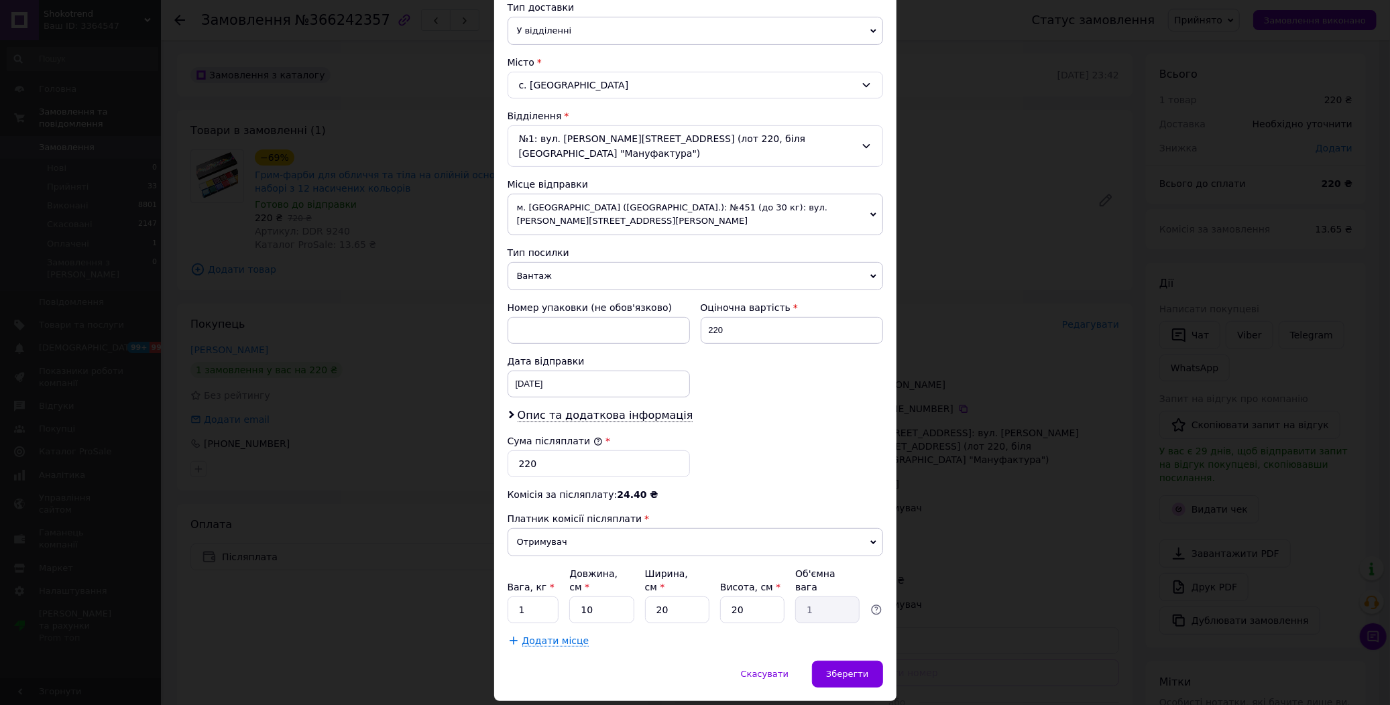
scroll to position [319, 0]
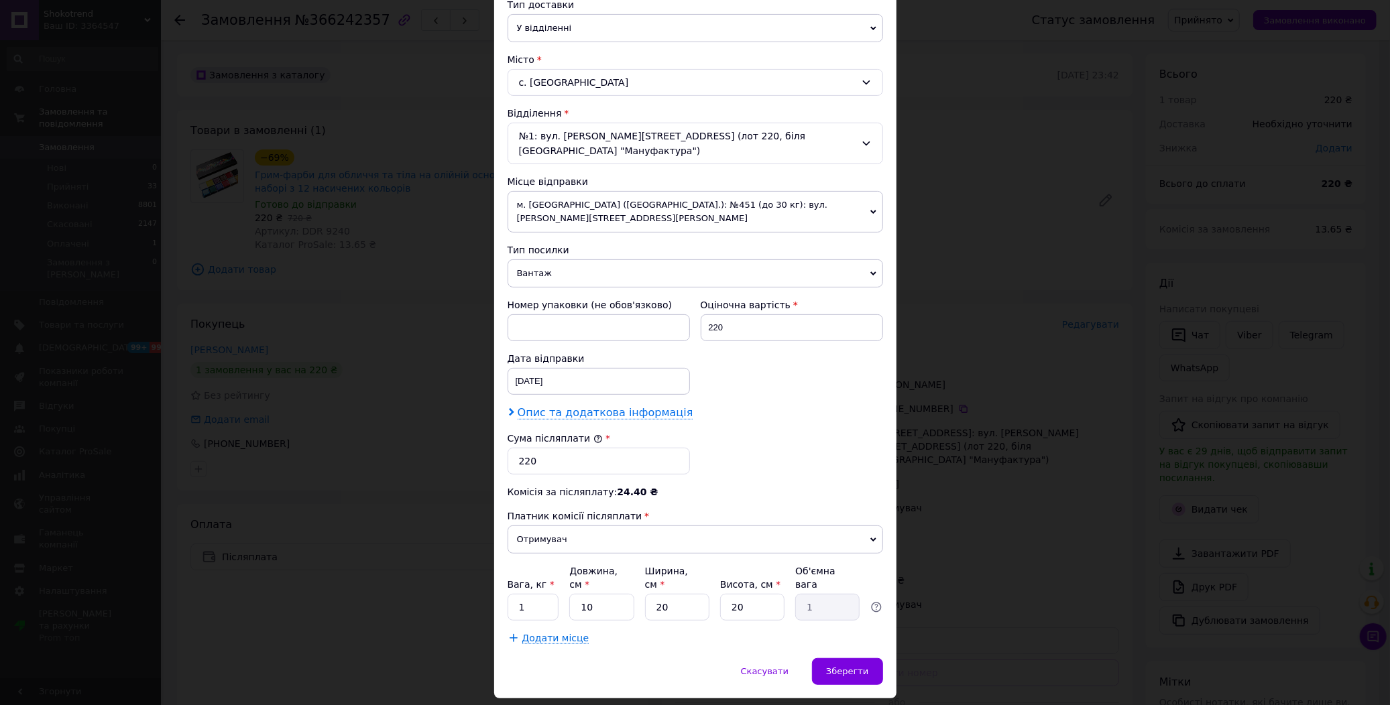
click at [548, 406] on span "Опис та додаткова інформація" at bounding box center [605, 412] width 176 height 13
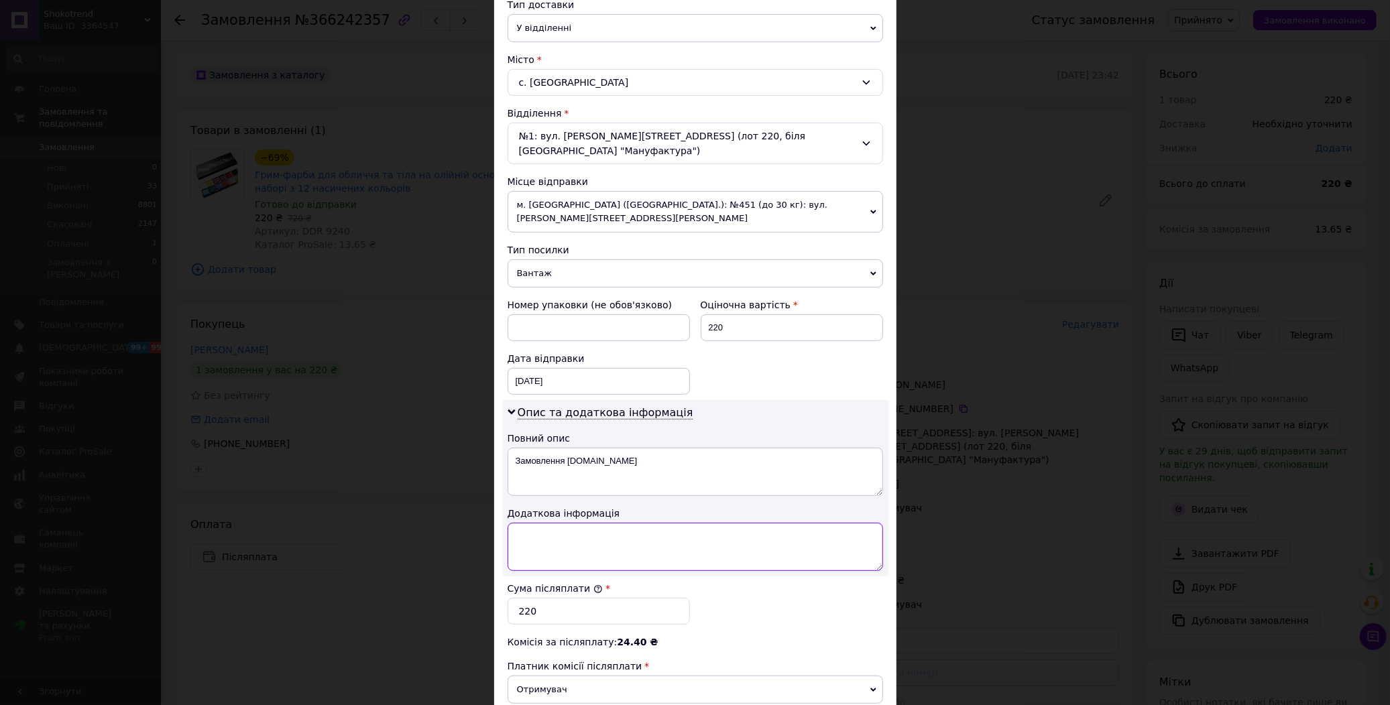
drag, startPoint x: 540, startPoint y: 498, endPoint x: 561, endPoint y: 507, distance: 23.2
click at [543, 523] on textarea at bounding box center [694, 547] width 375 height 48
paste textarea "9240 1"
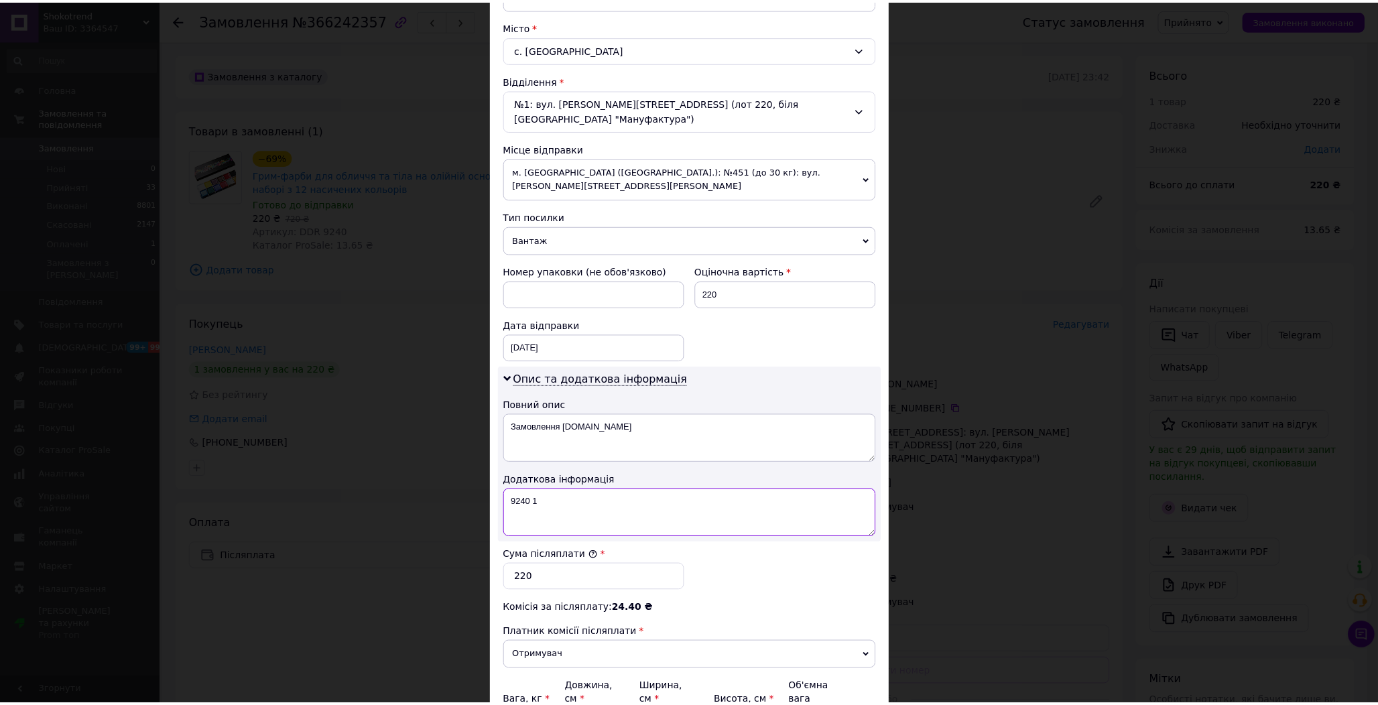
scroll to position [470, 0]
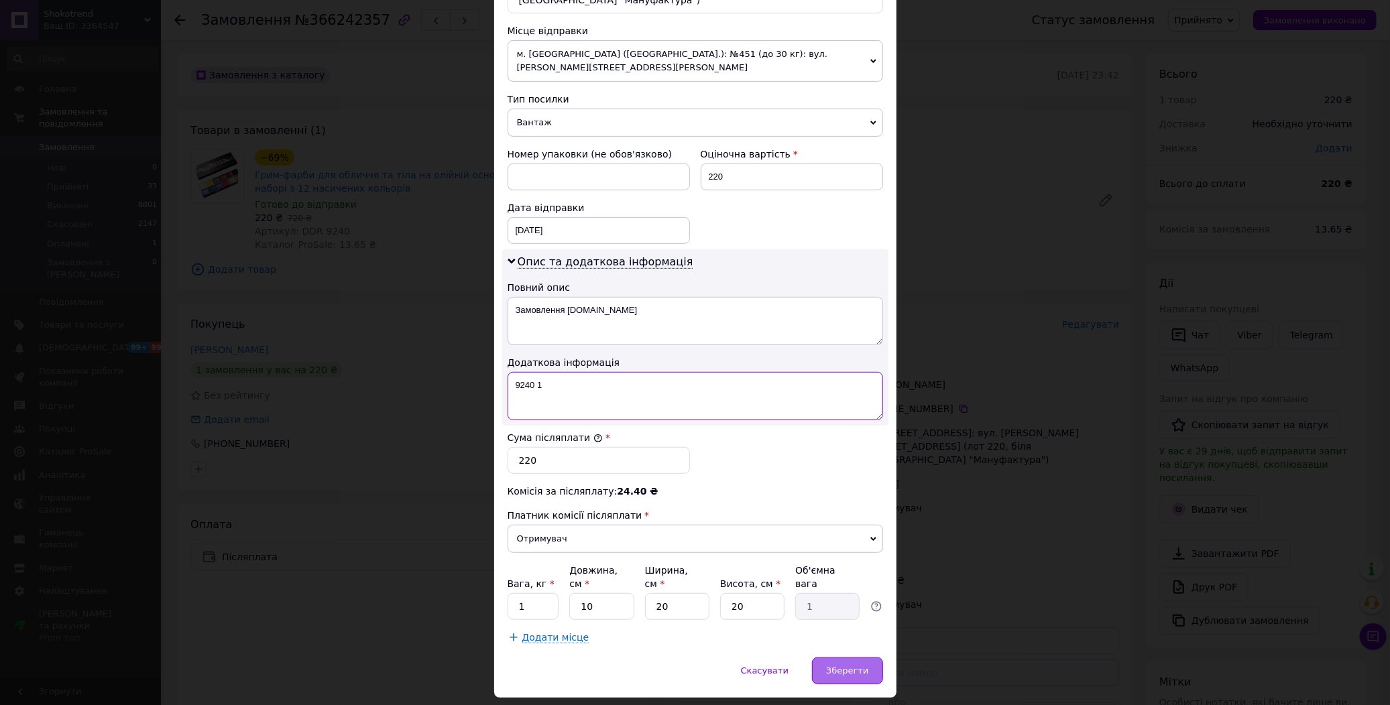
type textarea "9240 1"
click at [832, 666] on span "Зберегти" at bounding box center [847, 671] width 42 height 10
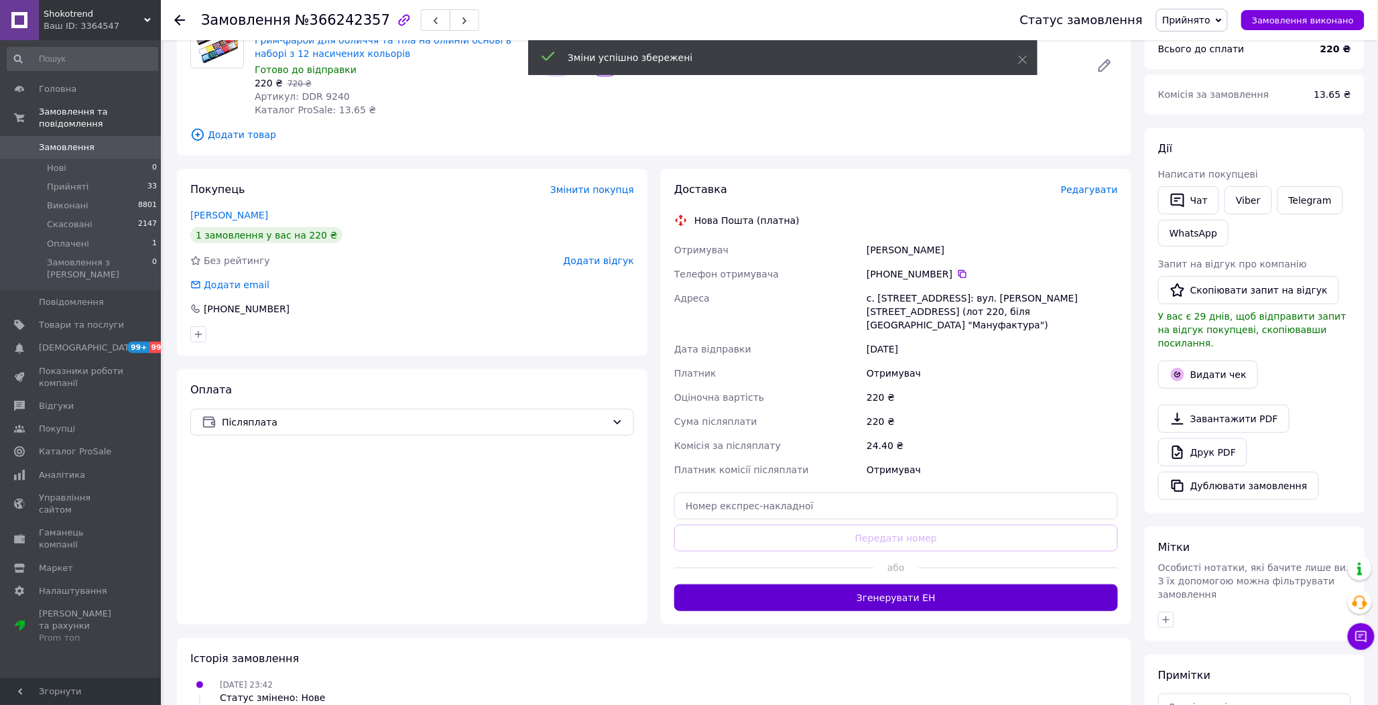
click at [881, 585] on button "Згенерувати ЕН" at bounding box center [896, 598] width 444 height 27
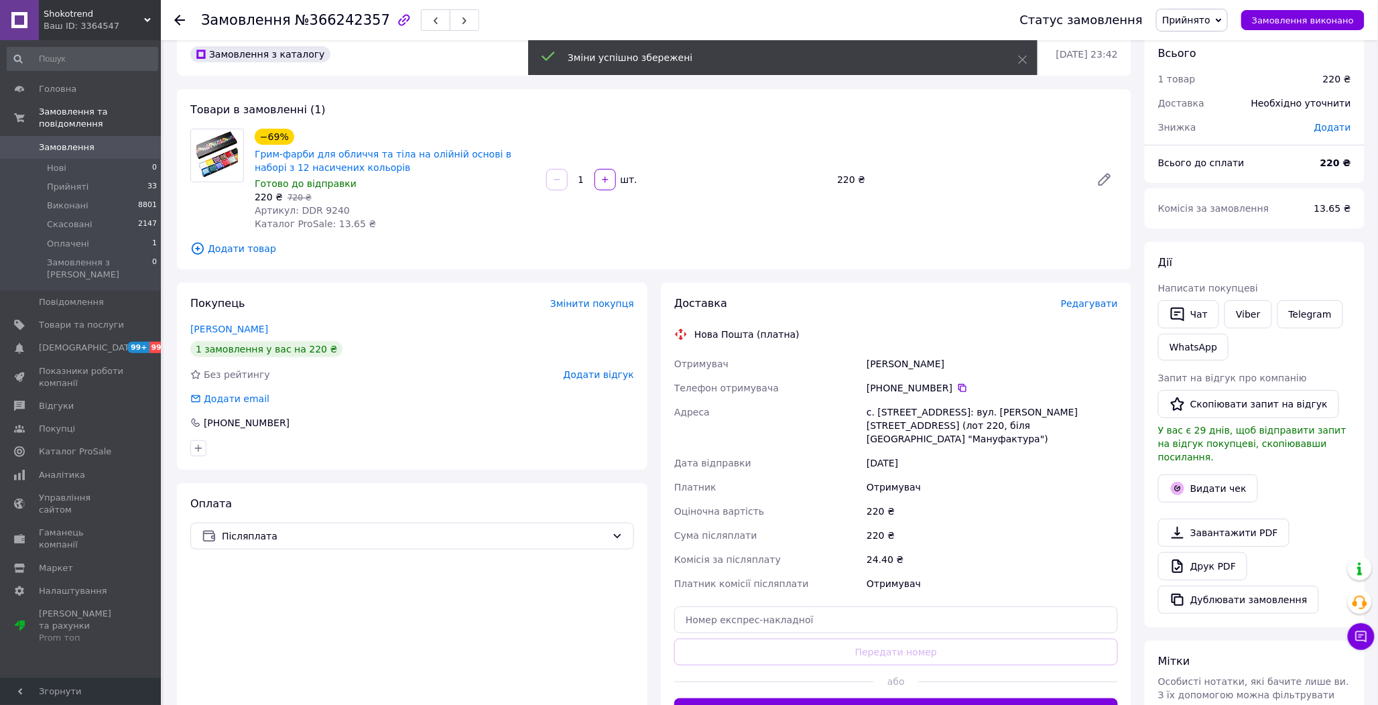
scroll to position [0, 0]
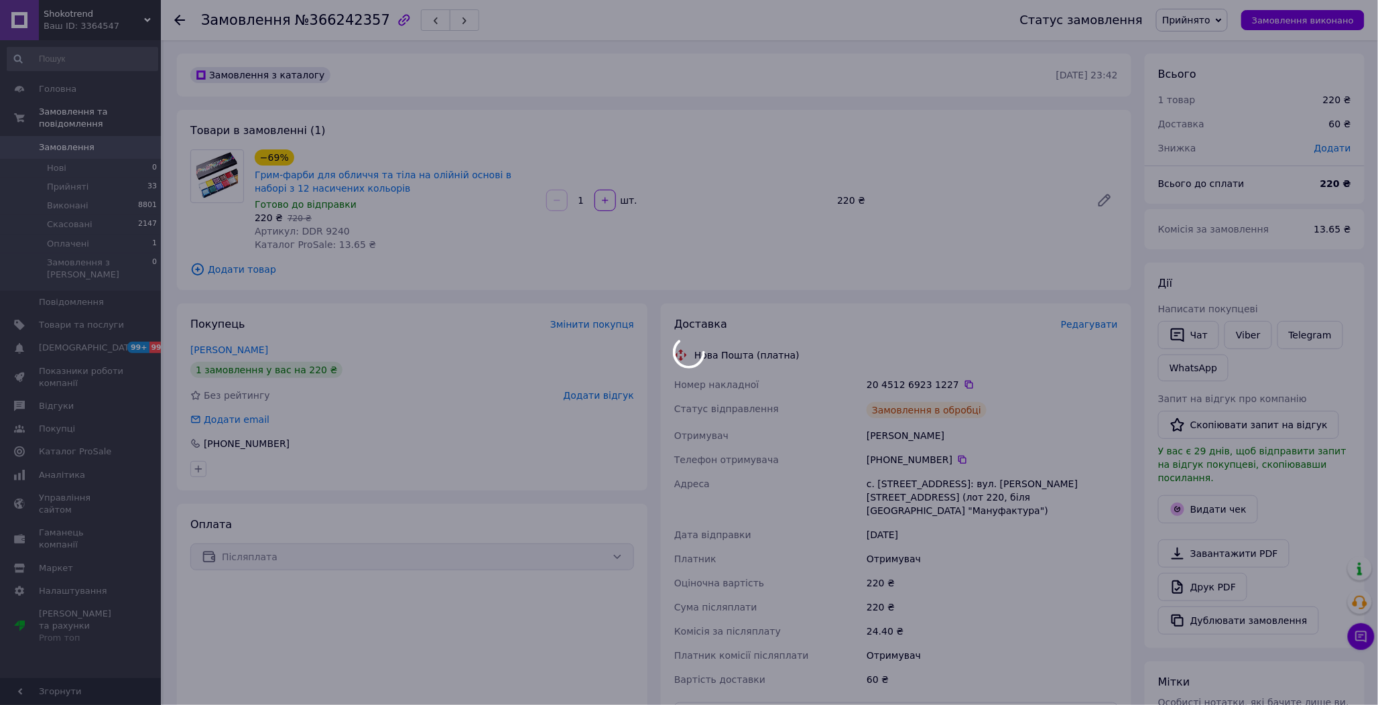
click at [955, 380] on body "Shokotrend Ваш ID: 3364547 Сайт Shokotrend Кабінет покупця Перевірити стан сист…" at bounding box center [689, 493] width 1378 height 986
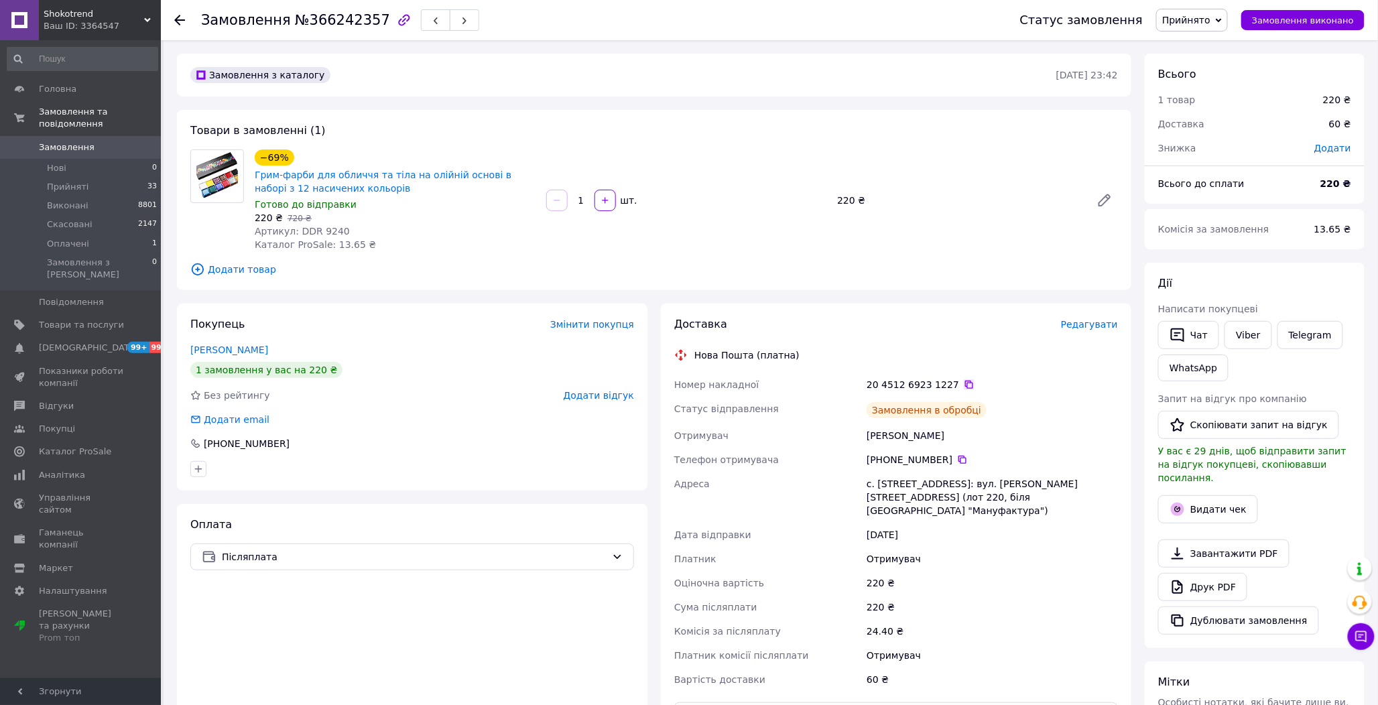
click at [965, 381] on icon at bounding box center [969, 385] width 8 height 8
click at [957, 457] on icon at bounding box center [962, 459] width 11 height 11
click at [1298, 23] on span "Замовлення виконано" at bounding box center [1303, 20] width 102 height 10
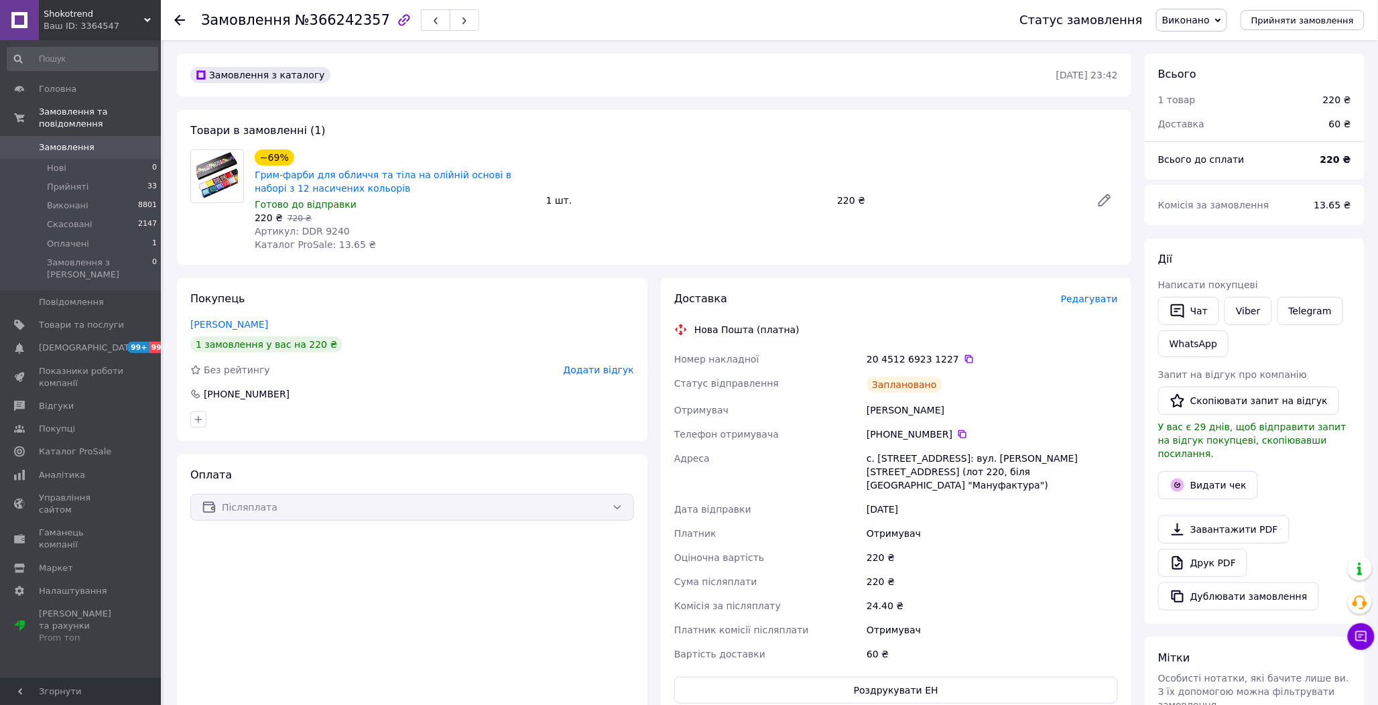
click at [519, 592] on div "Оплата Післяплата" at bounding box center [412, 585] width 471 height 263
click at [1190, 309] on button "Чат" at bounding box center [1188, 311] width 61 height 28
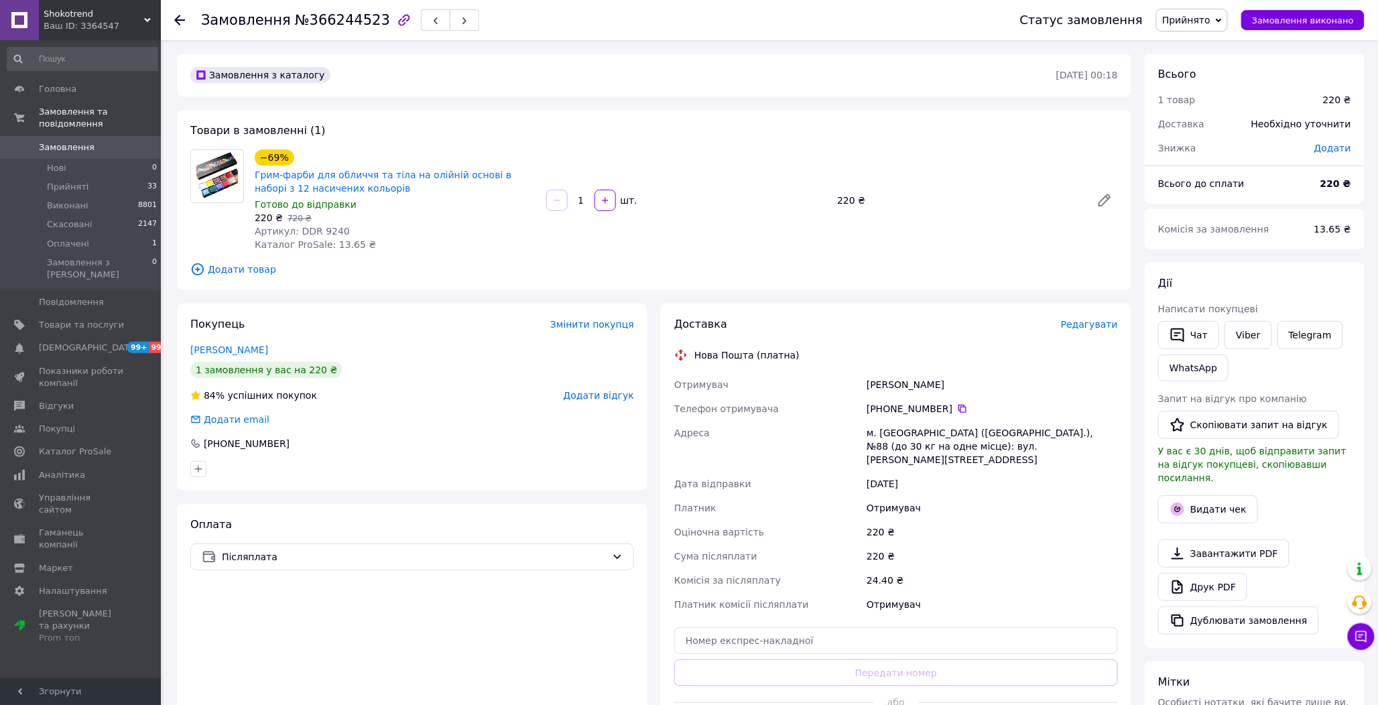
click at [960, 407] on div "[PHONE_NUMBER]" at bounding box center [992, 408] width 251 height 13
click at [959, 406] on icon at bounding box center [963, 409] width 8 height 8
click at [957, 406] on icon at bounding box center [962, 409] width 11 height 11
click at [324, 235] on span "Артикул: DDR 9240" at bounding box center [302, 231] width 95 height 11
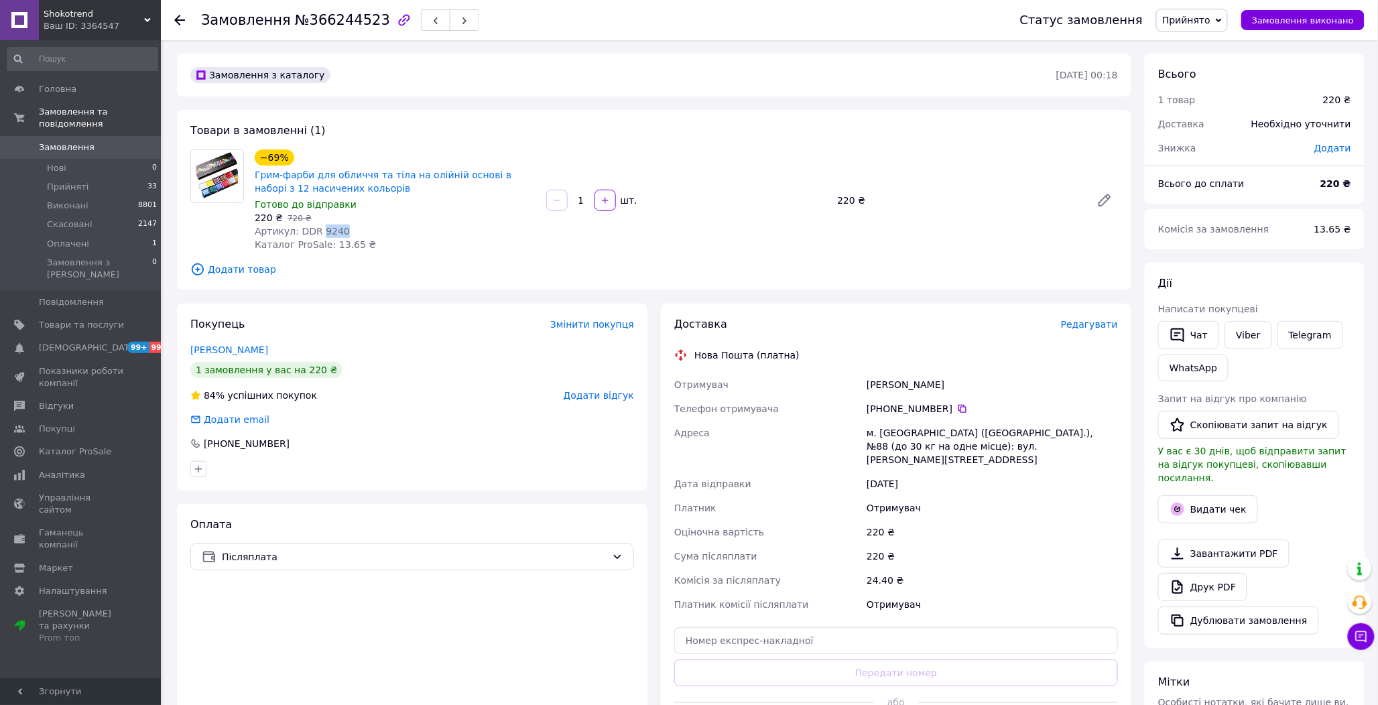
copy span "9240"
click at [1097, 328] on span "Редагувати" at bounding box center [1089, 324] width 57 height 11
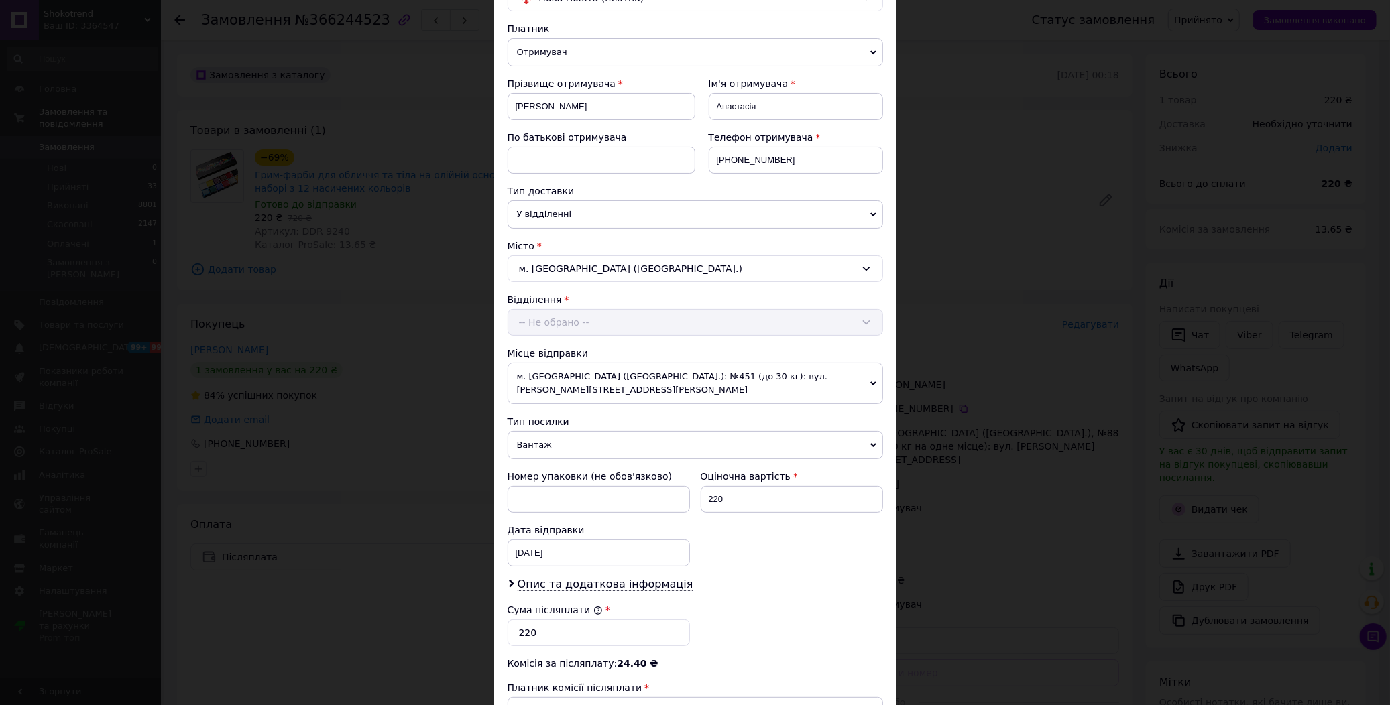
scroll to position [319, 0]
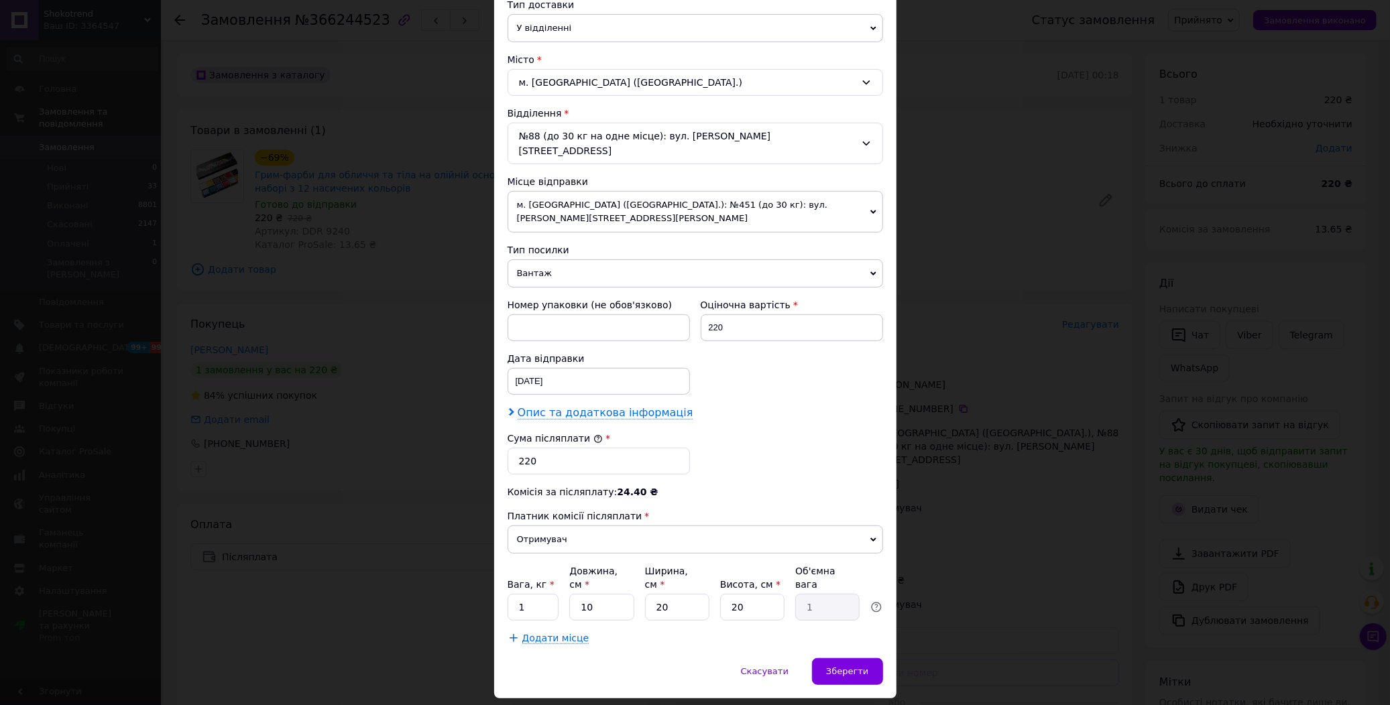
click at [595, 406] on span "Опис та додаткова інформація" at bounding box center [605, 412] width 176 height 13
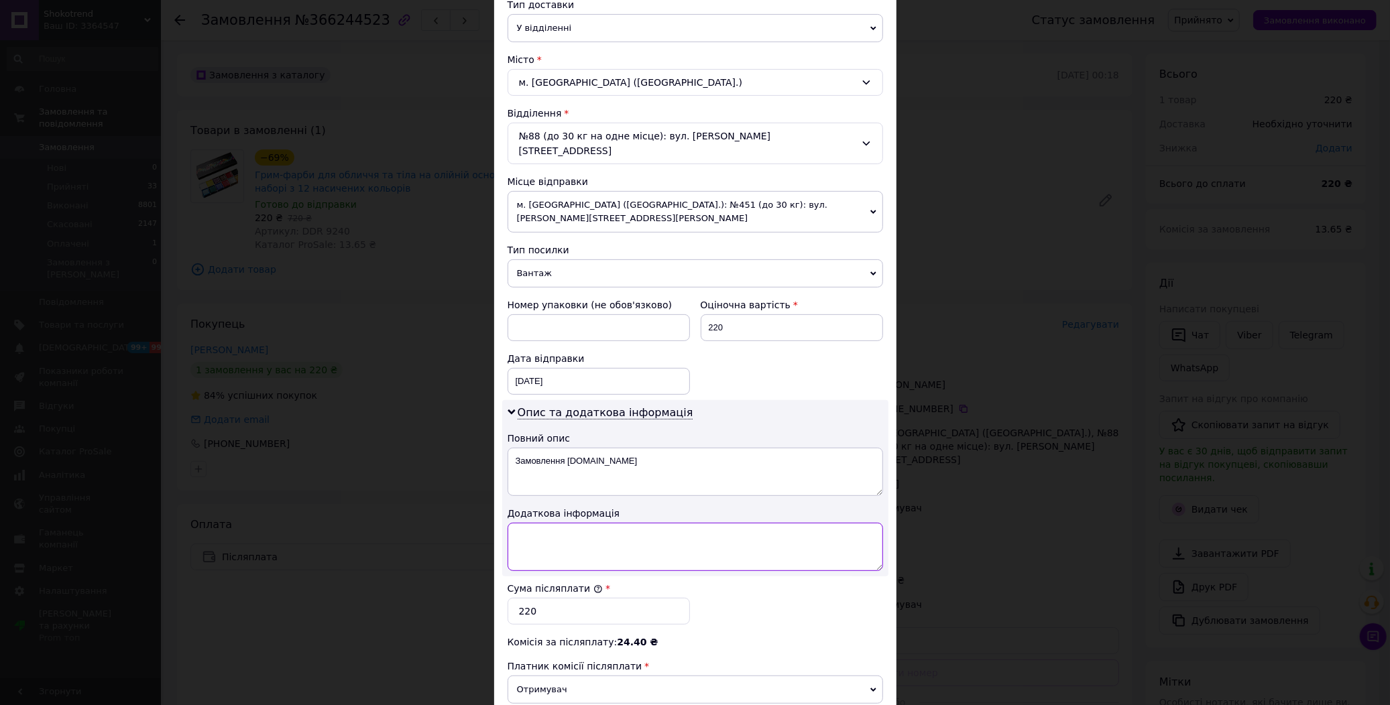
click at [604, 523] on textarea at bounding box center [694, 547] width 375 height 48
paste textarea "9240 1"
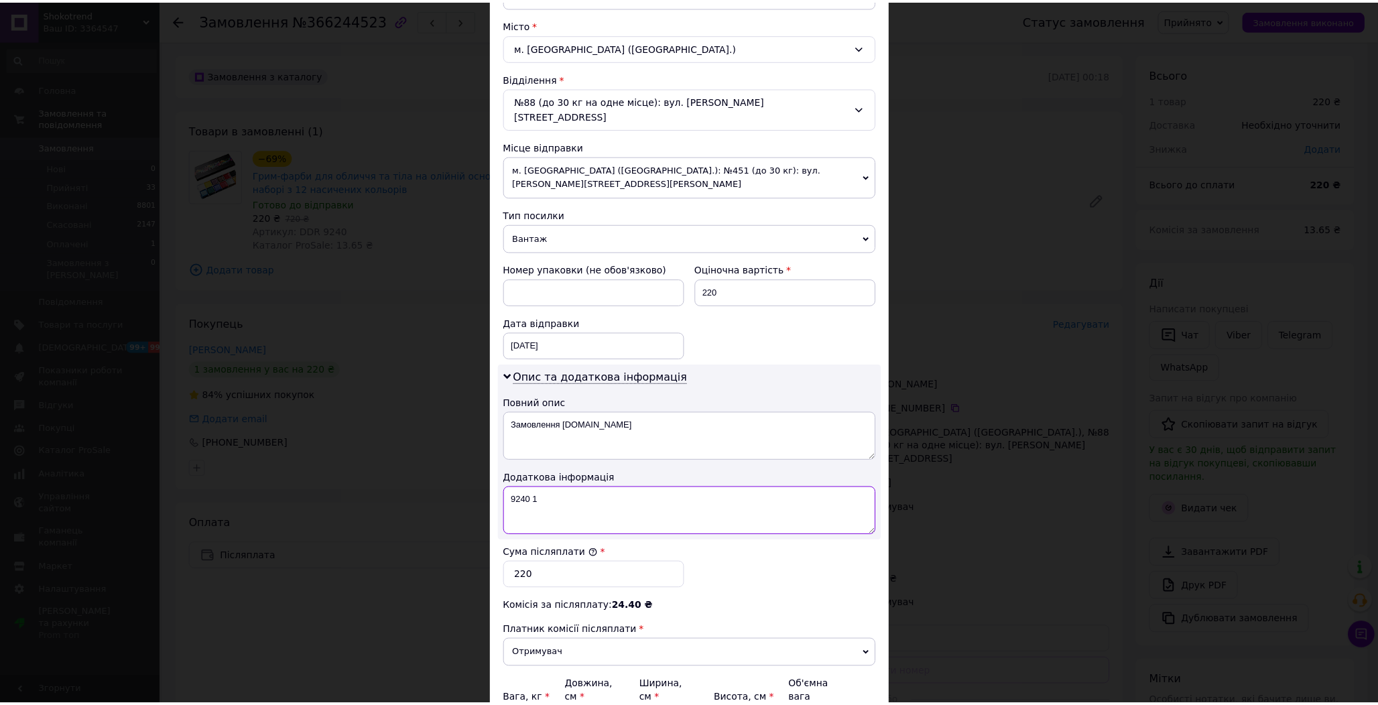
scroll to position [470, 0]
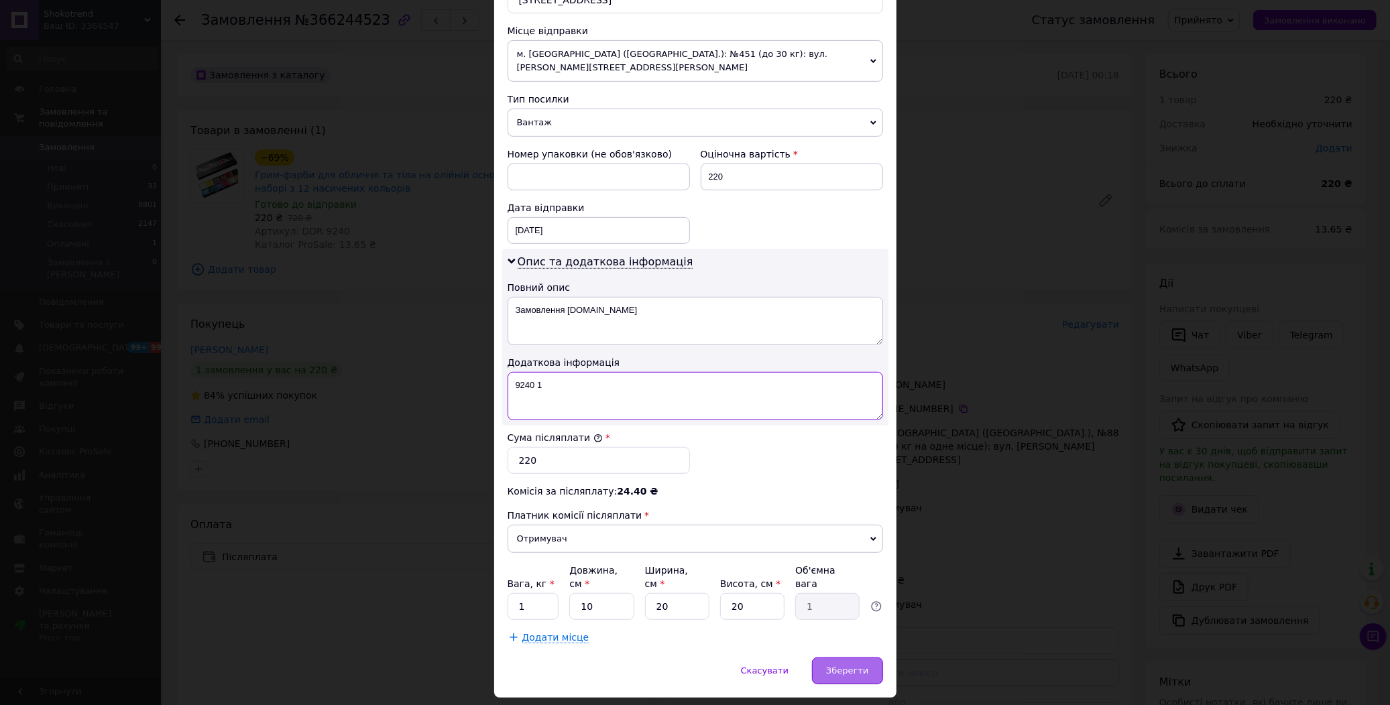
type textarea "9240 1"
click at [837, 658] on div "Зберегти" at bounding box center [847, 671] width 70 height 27
click at [849, 666] on span "Зберегти" at bounding box center [847, 671] width 42 height 10
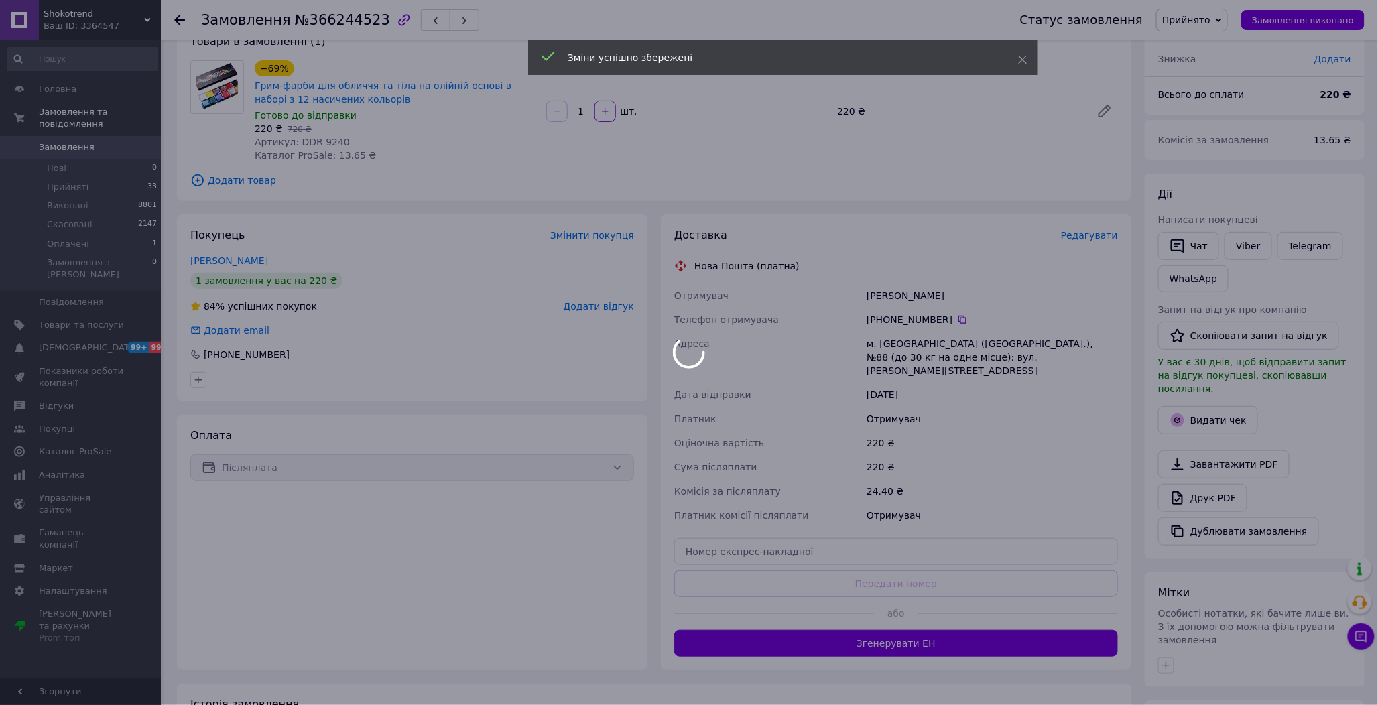
scroll to position [249, 0]
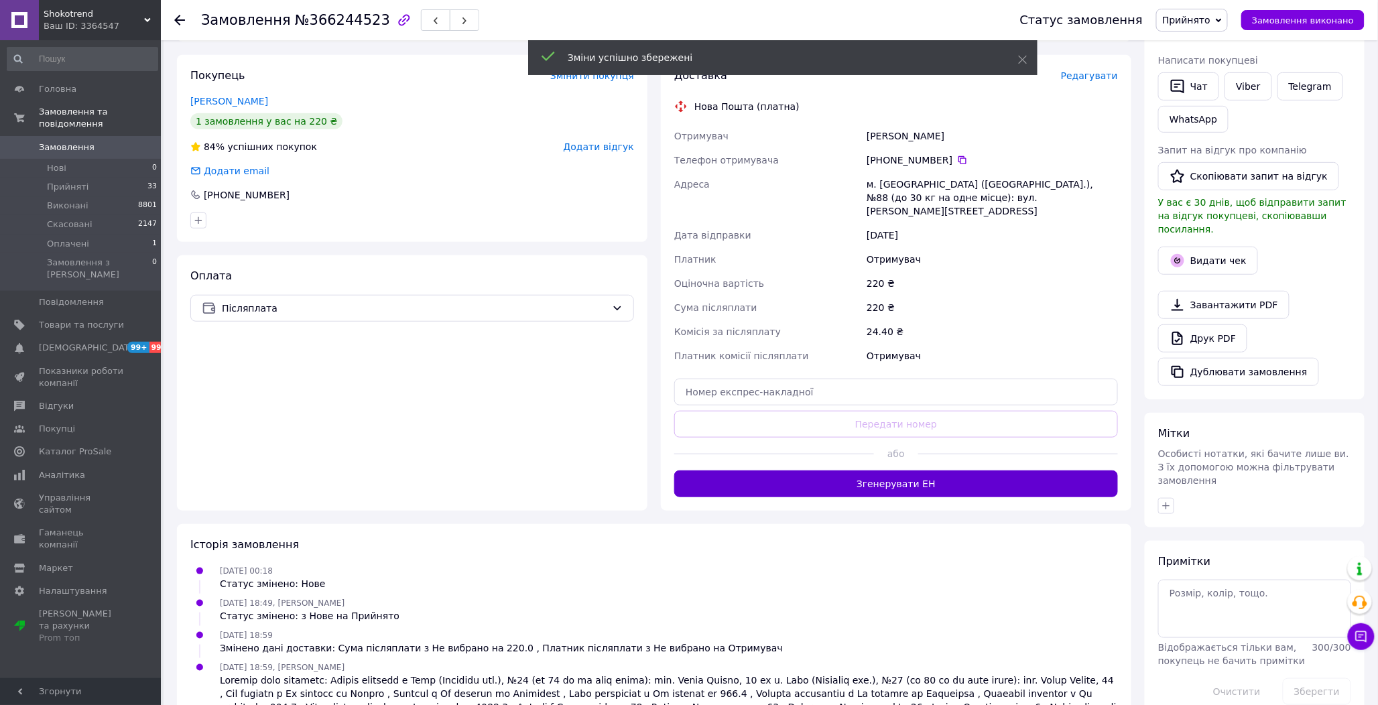
click at [915, 478] on button "Згенерувати ЕН" at bounding box center [896, 484] width 444 height 27
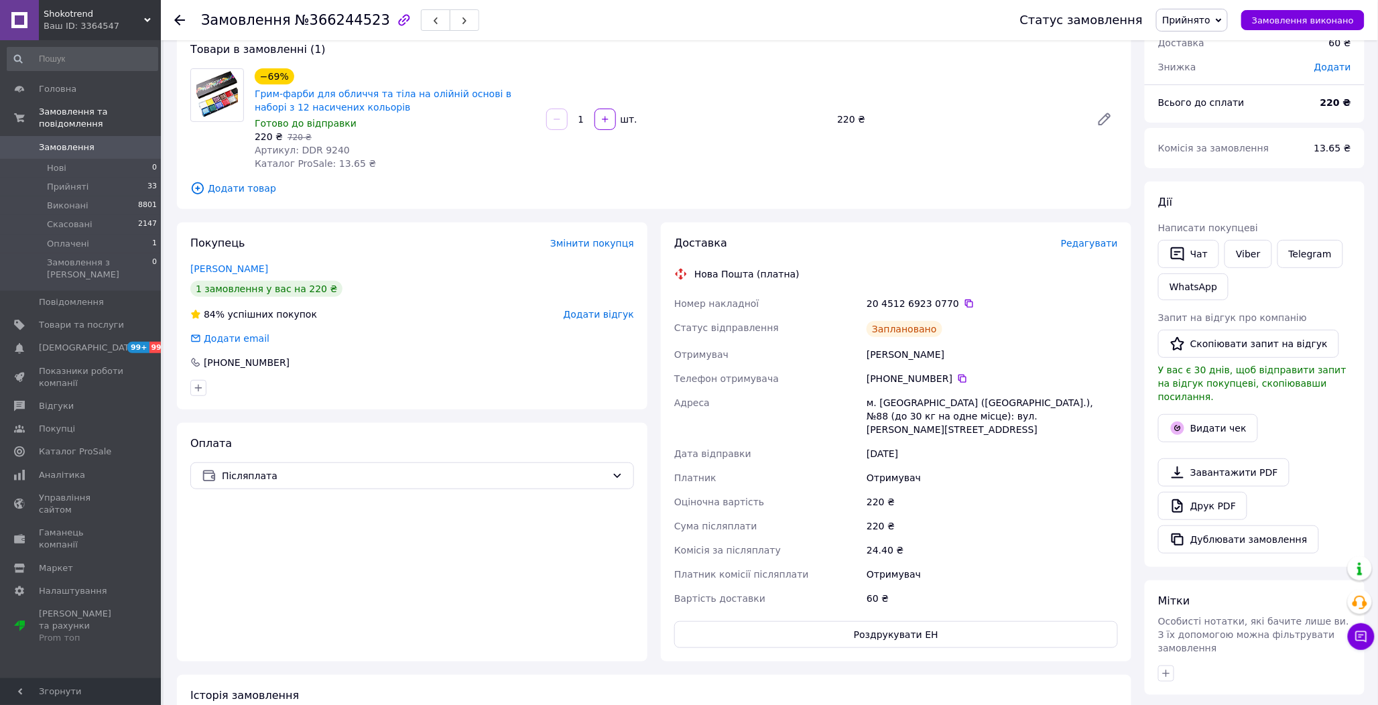
scroll to position [25, 0]
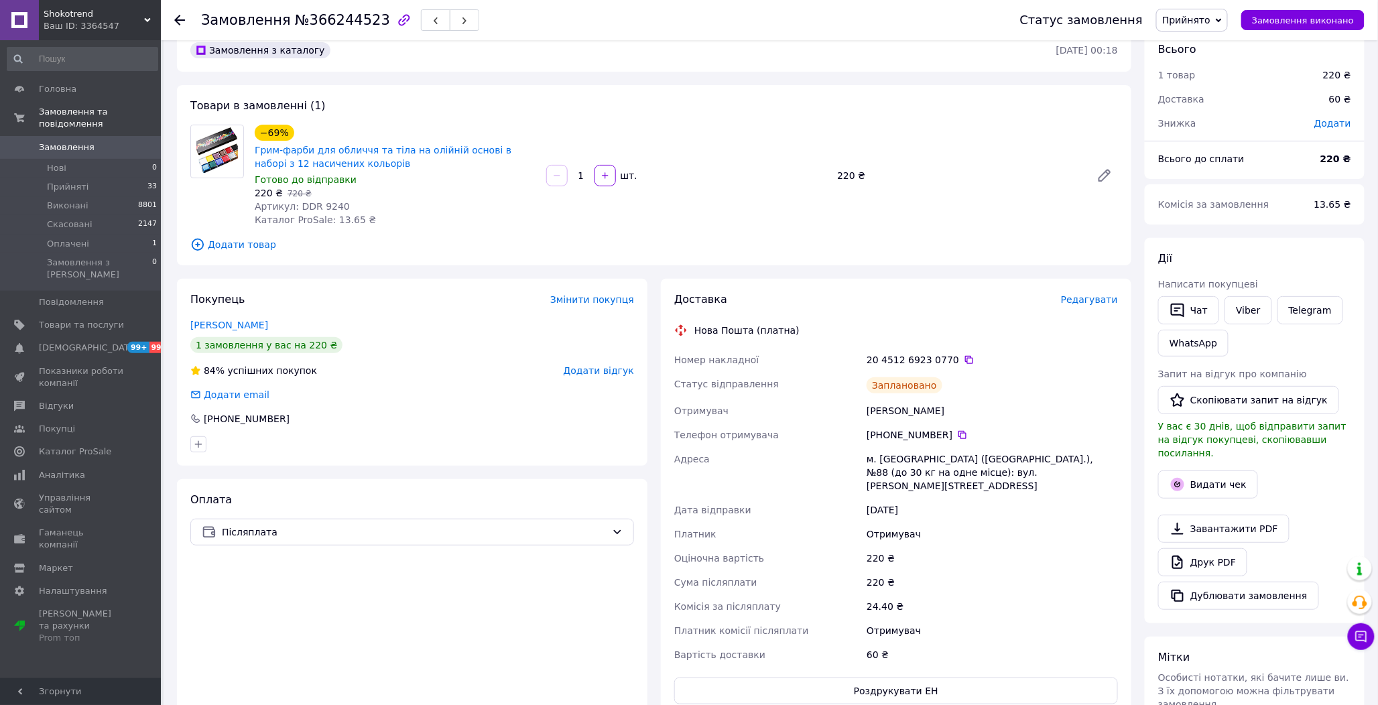
click at [954, 346] on div "Доставка Редагувати Нова Пошта (платна) Номер накладної 20 4512 6923 0770   Ста…" at bounding box center [896, 498] width 444 height 412
click at [964, 355] on icon at bounding box center [969, 360] width 11 height 11
click at [1299, 22] on span "Замовлення виконано" at bounding box center [1303, 20] width 102 height 10
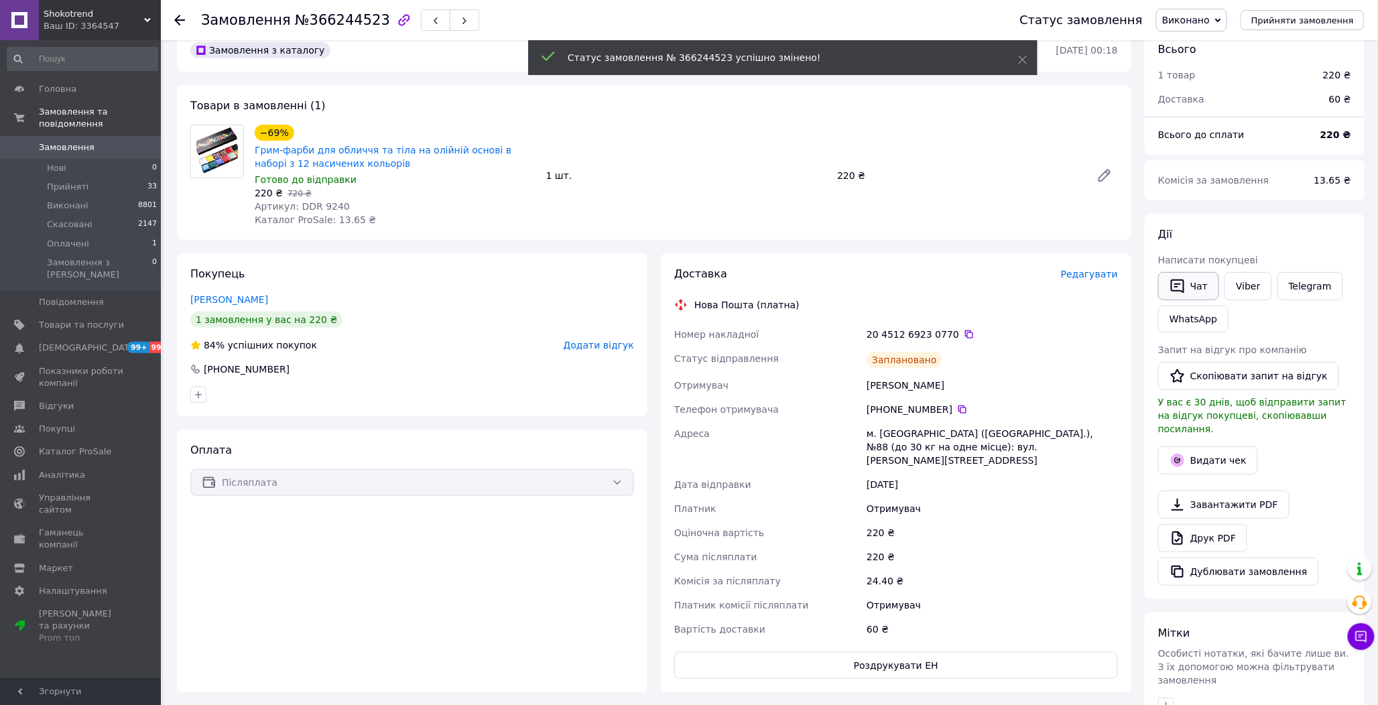
click at [1194, 286] on button "Чат" at bounding box center [1188, 286] width 61 height 28
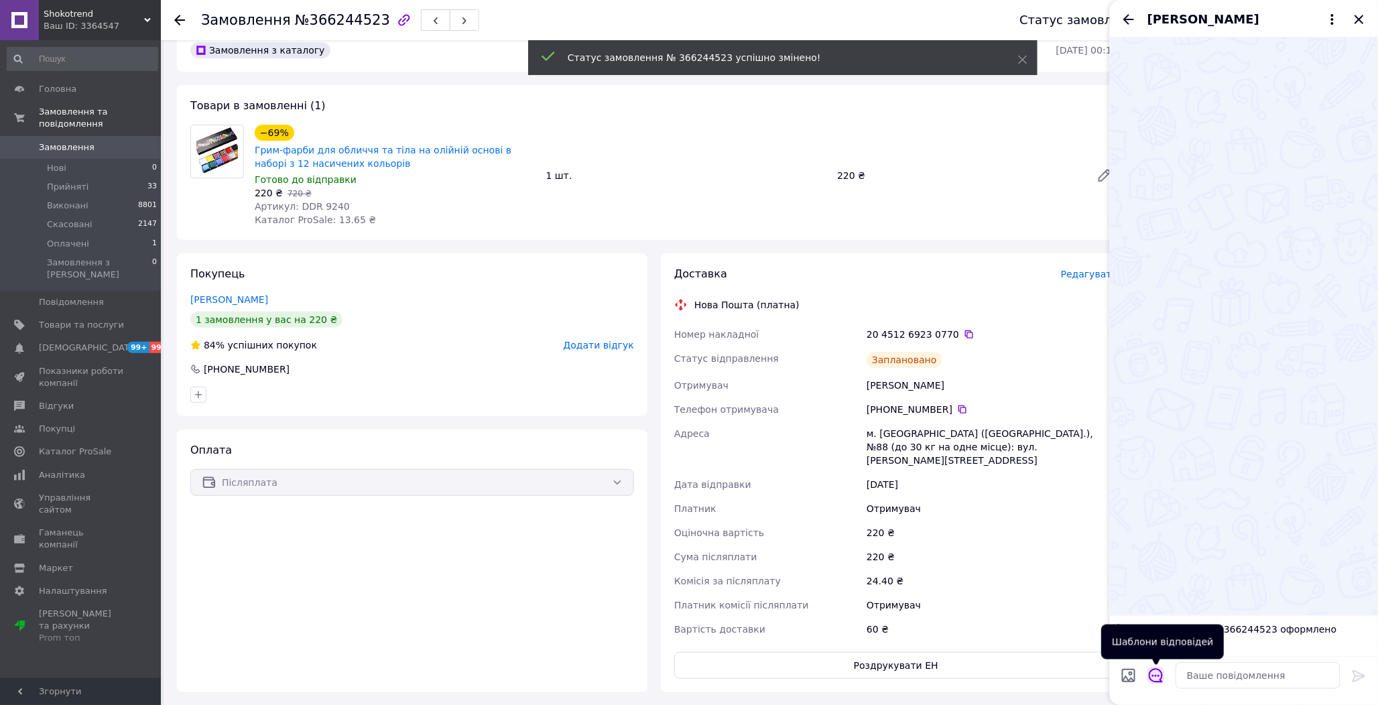
click at [1150, 670] on icon "Відкрити шаблони відповідей" at bounding box center [1156, 675] width 15 height 15
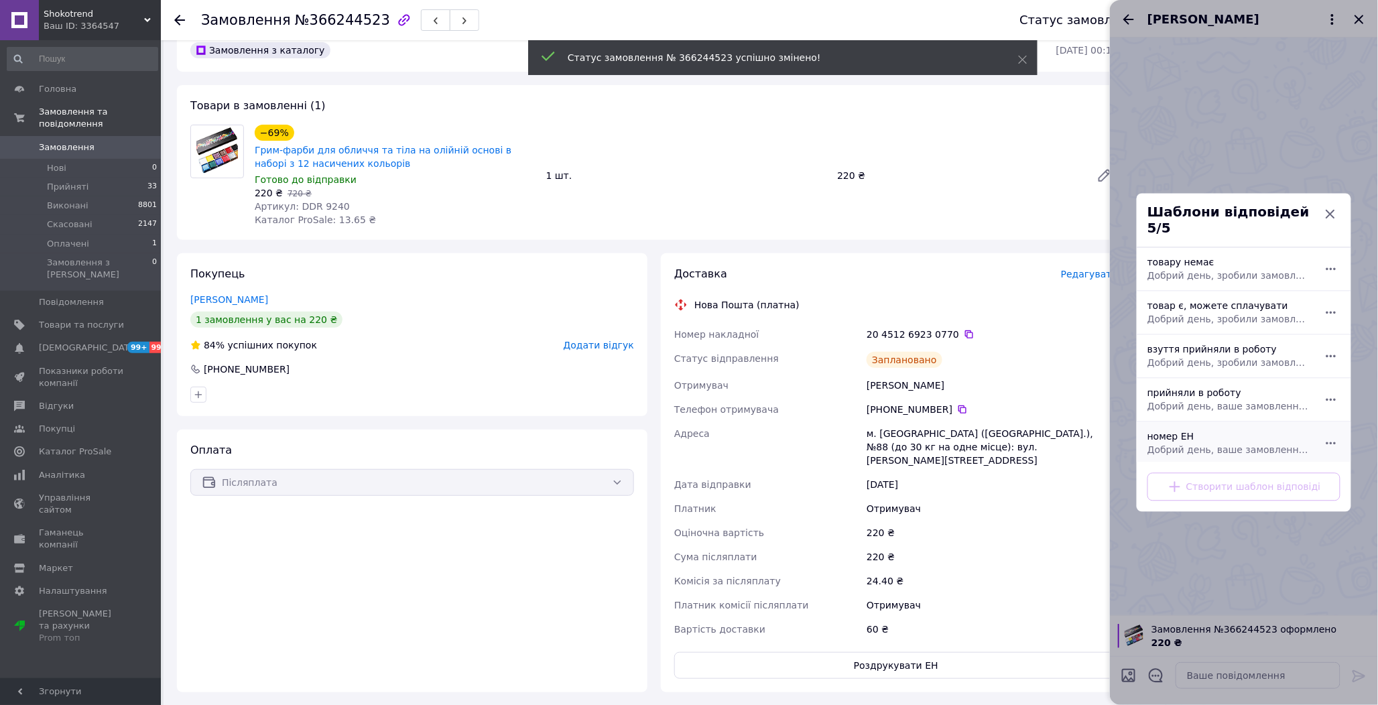
click at [1170, 431] on div "номер ЕН Добрий день, ваше замовлення прийняли в роботу. ваш номер ЕН за яким б…" at bounding box center [1229, 444] width 174 height 38
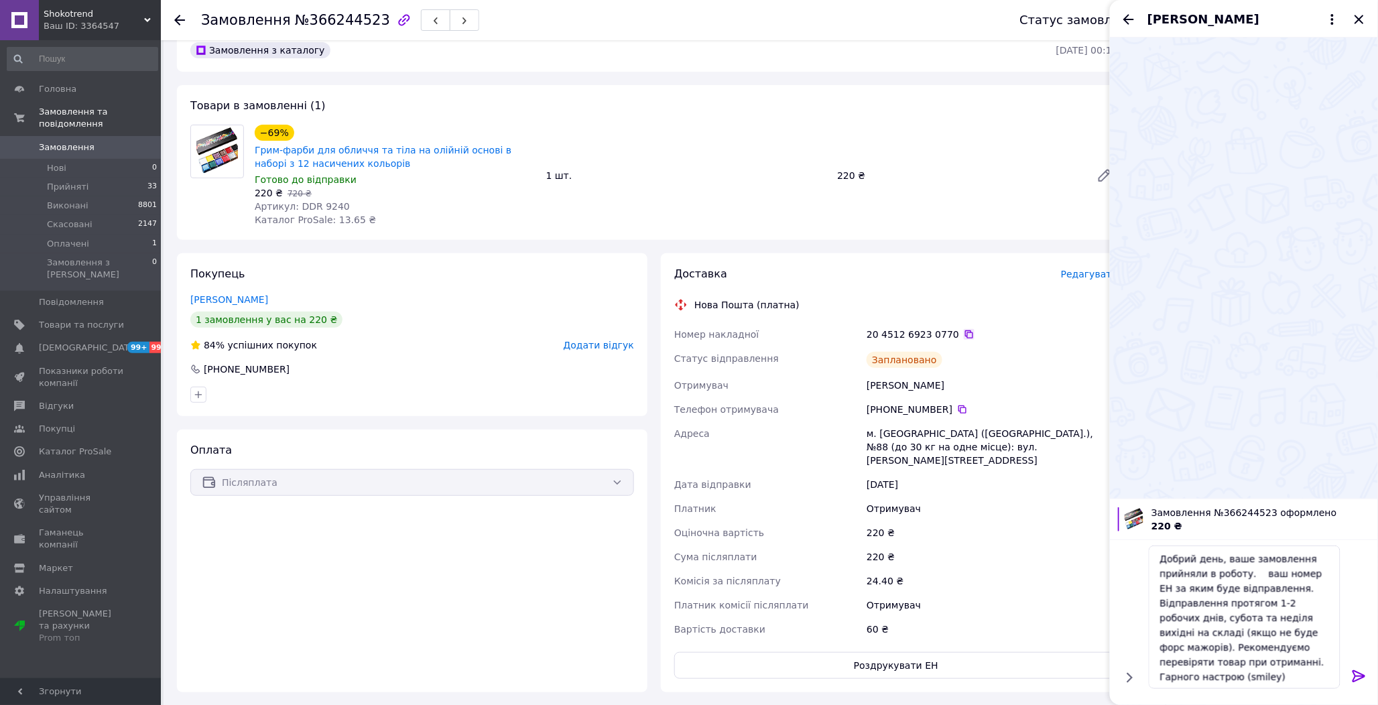
click at [964, 333] on icon at bounding box center [969, 334] width 11 height 11
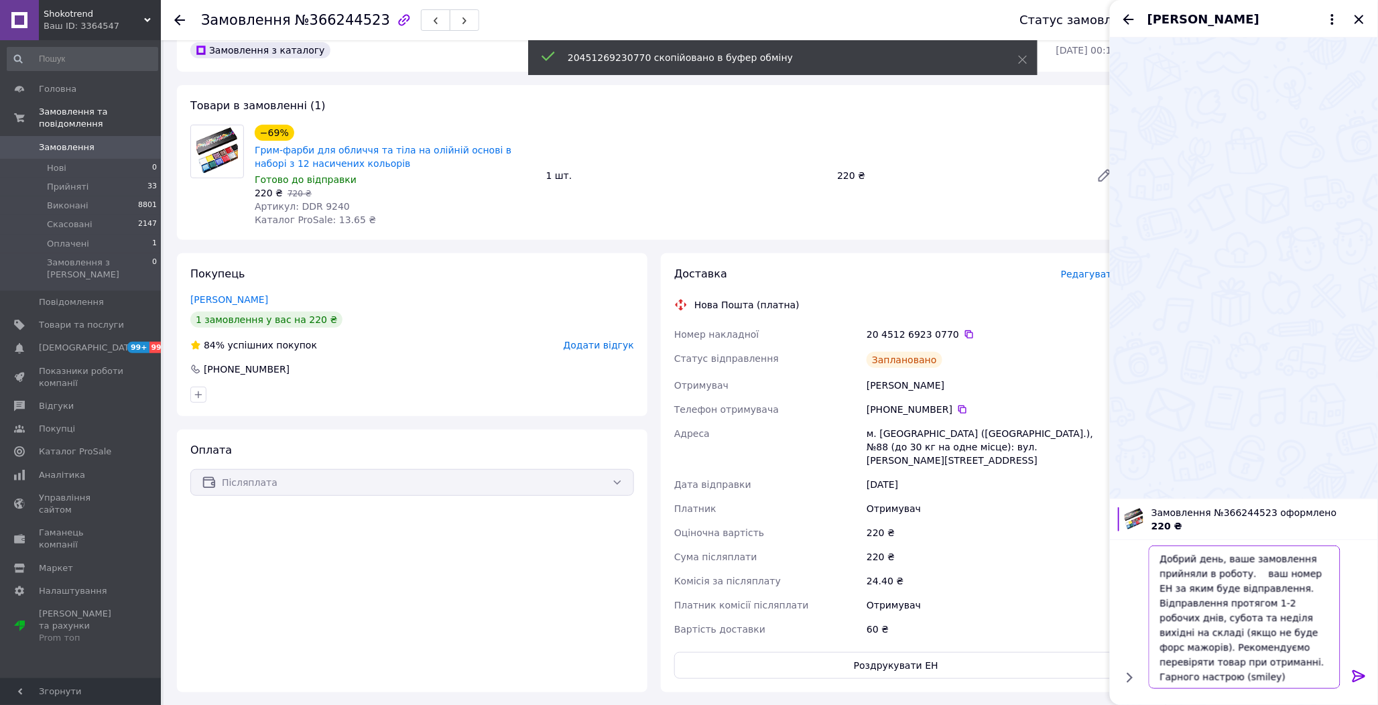
click at [1251, 574] on textarea "Добрий день, ваше замовлення прийняли в роботу. ваш номер ЕН за яким буде відпр…" at bounding box center [1245, 617] width 192 height 143
paste textarea "20451269230770"
type textarea "Добрий день, ваше замовлення прийняли в роботу. 20451269230770 ваш номер ЕН за …"
click at [1357, 676] on icon at bounding box center [1359, 676] width 13 height 12
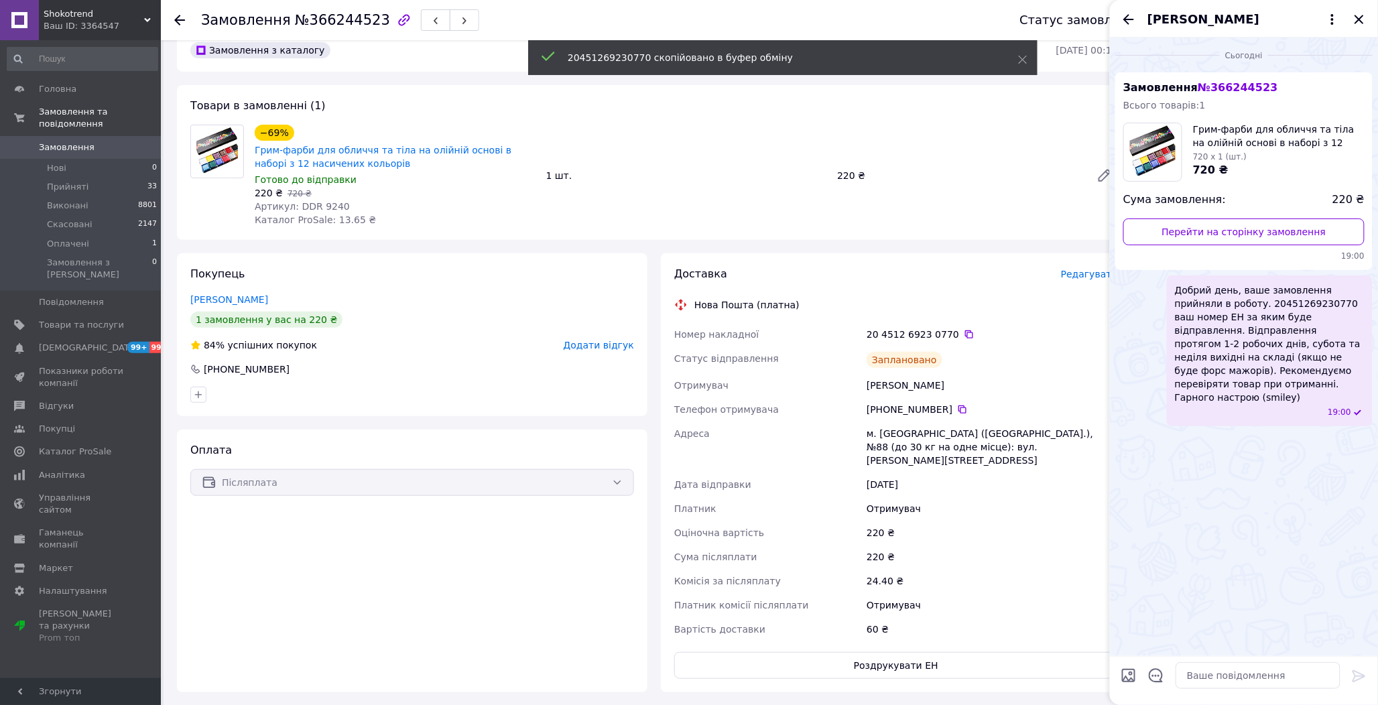
click at [1365, 19] on icon "Закрити" at bounding box center [1359, 19] width 16 height 16
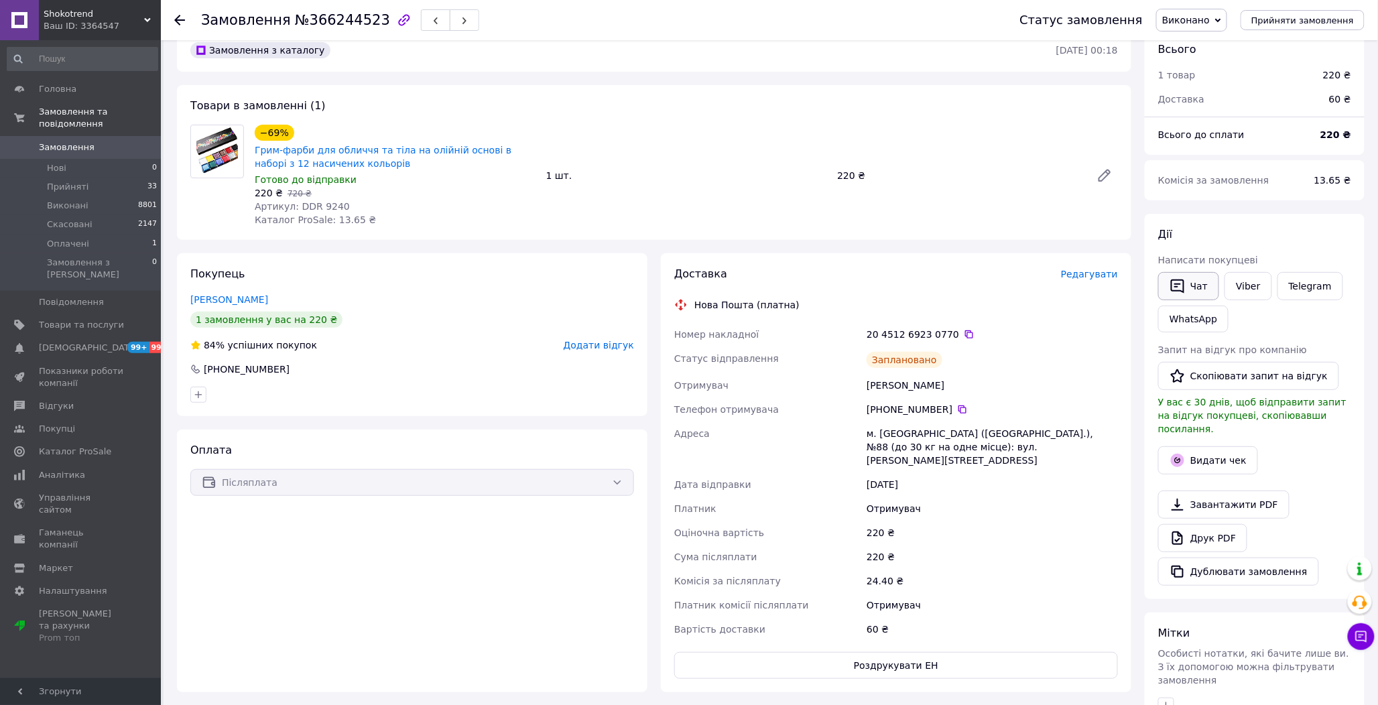
click at [1188, 296] on button "Чат" at bounding box center [1188, 286] width 61 height 28
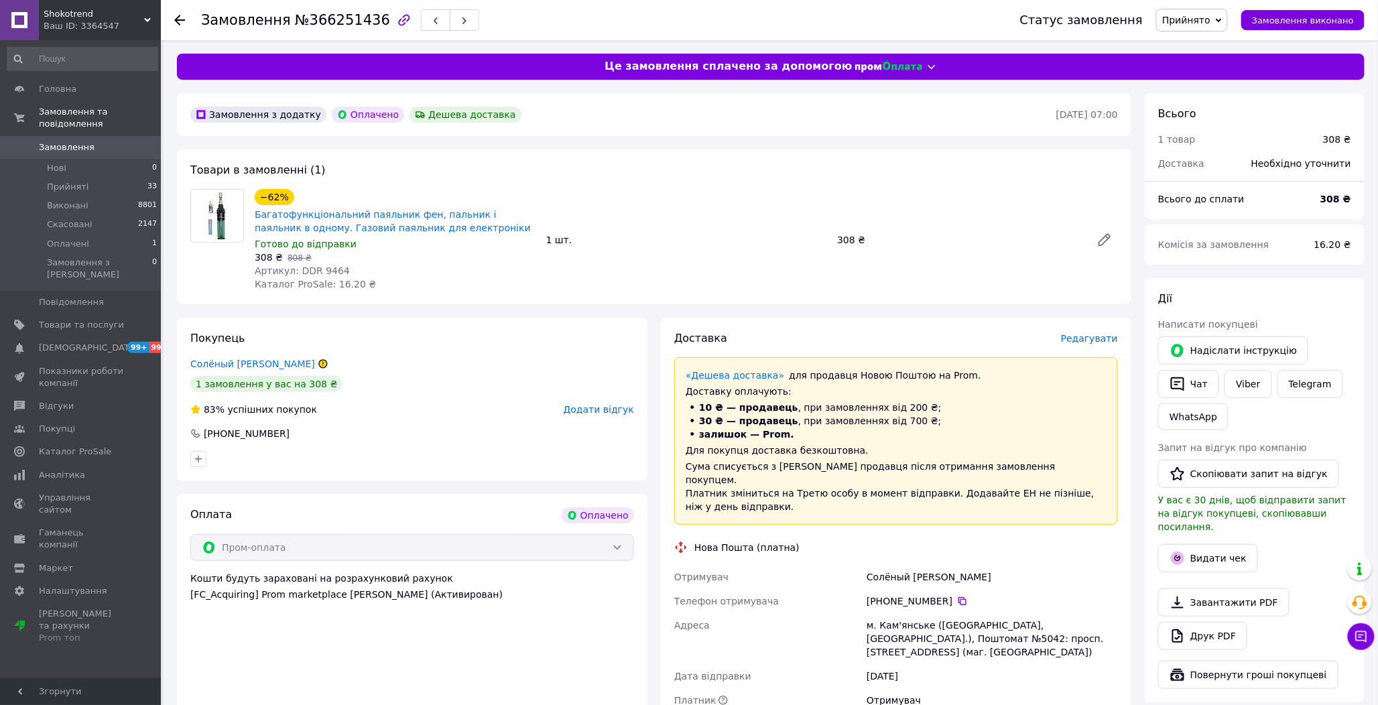
click at [323, 269] on span "Артикул: DDR 9464" at bounding box center [302, 270] width 95 height 11
copy span "9464"
click at [957, 596] on icon at bounding box center [962, 601] width 11 height 11
click at [1089, 336] on span "Редагувати" at bounding box center [1089, 338] width 57 height 11
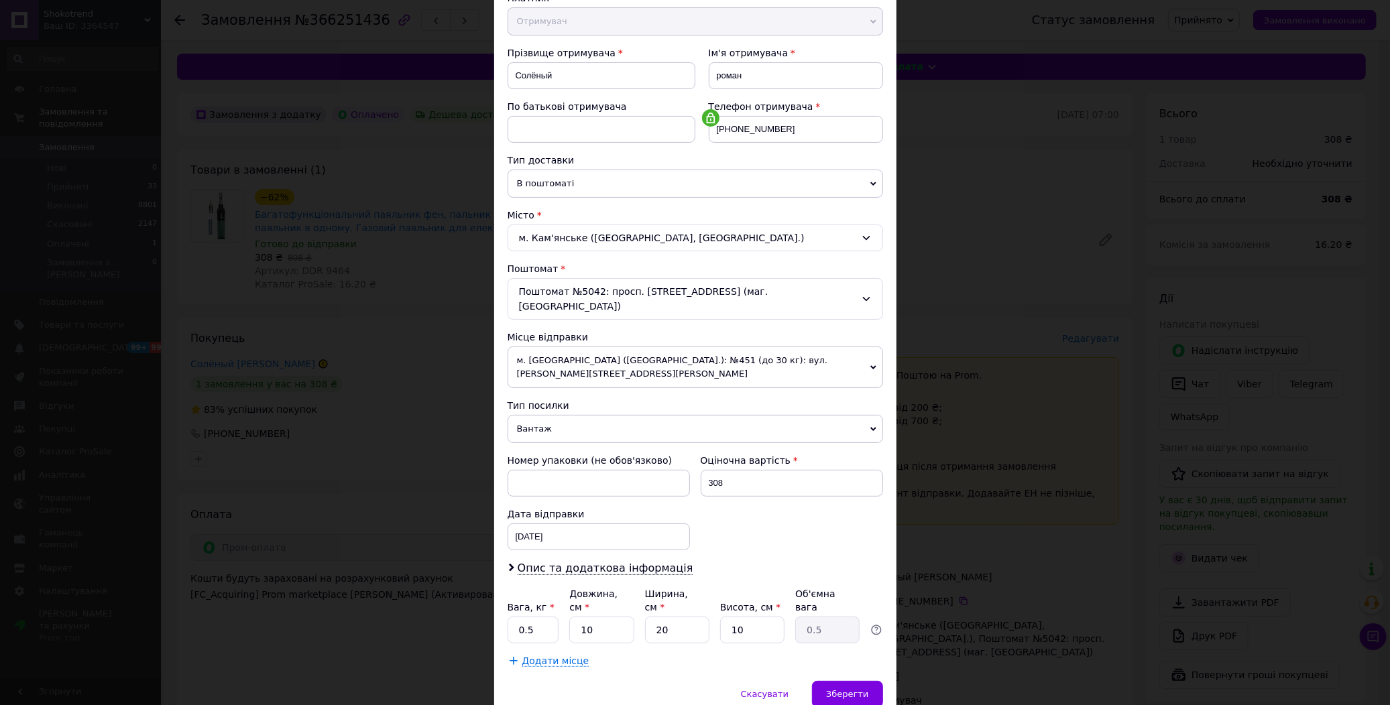
scroll to position [186, 0]
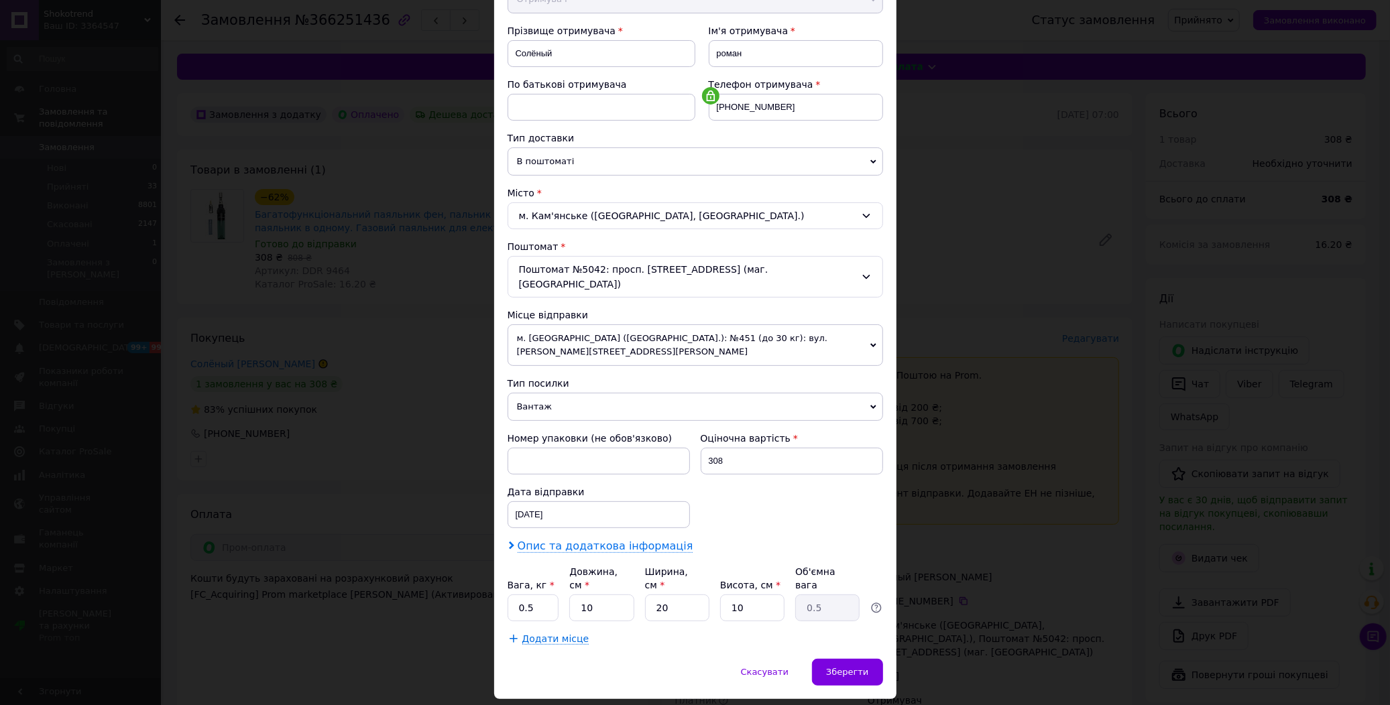
click at [551, 540] on span "Опис та додаткова інформація" at bounding box center [605, 546] width 176 height 13
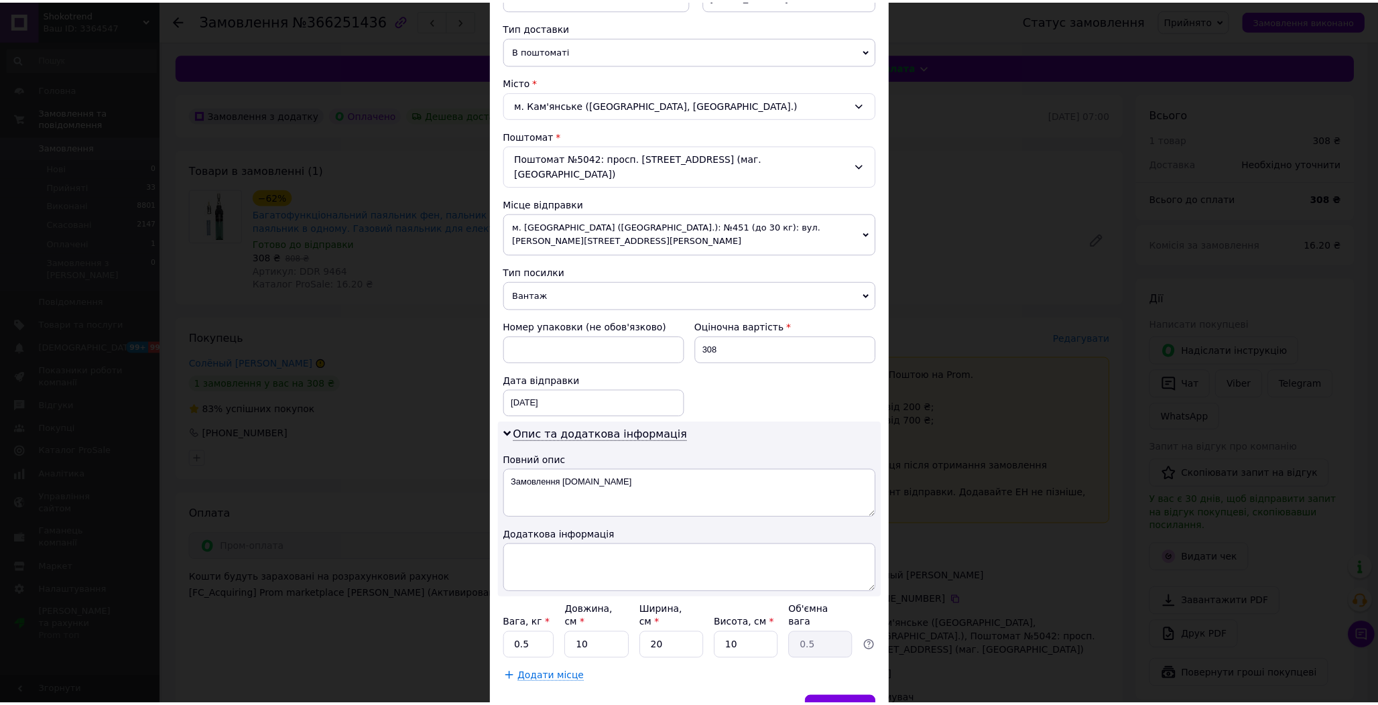
scroll to position [336, 0]
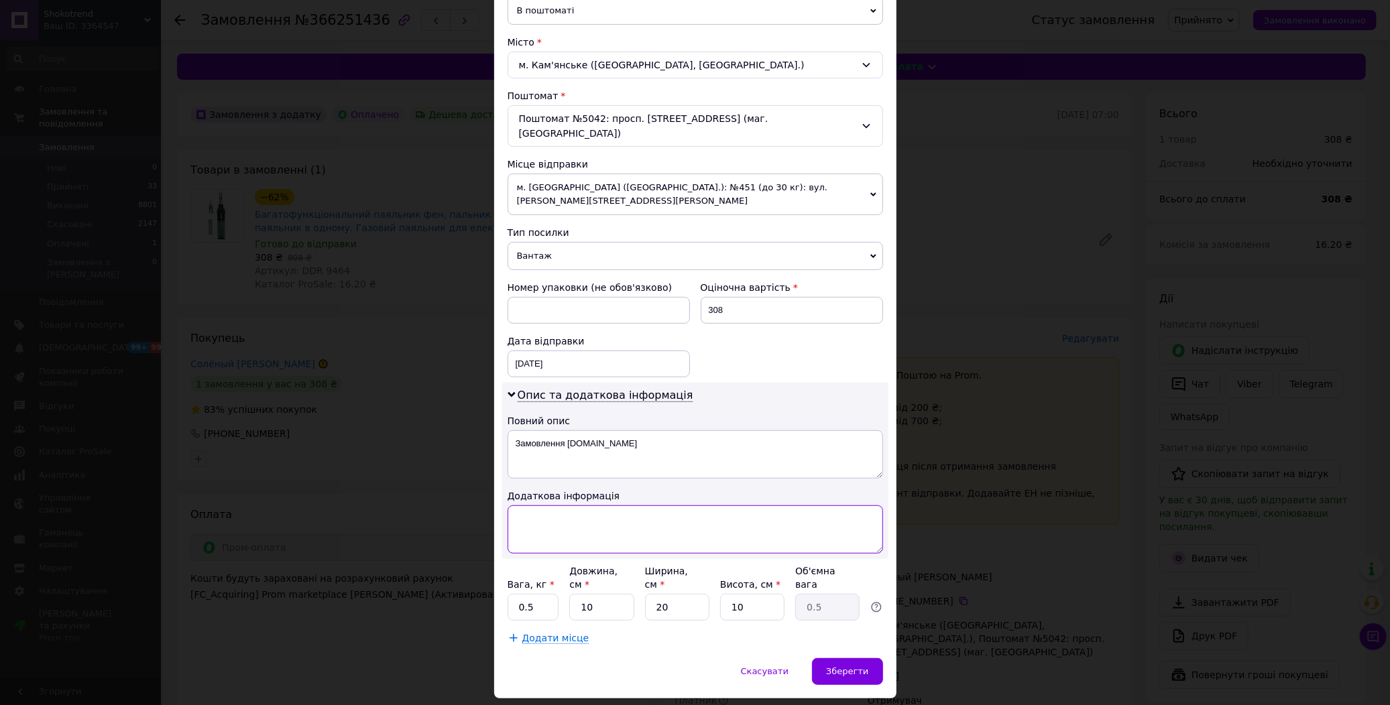
paste textarea "9464 1"
type textarea "9464 1"
drag, startPoint x: 834, startPoint y: 623, endPoint x: 859, endPoint y: 621, distance: 25.6
click at [833, 658] on div "Зберегти" at bounding box center [847, 671] width 70 height 27
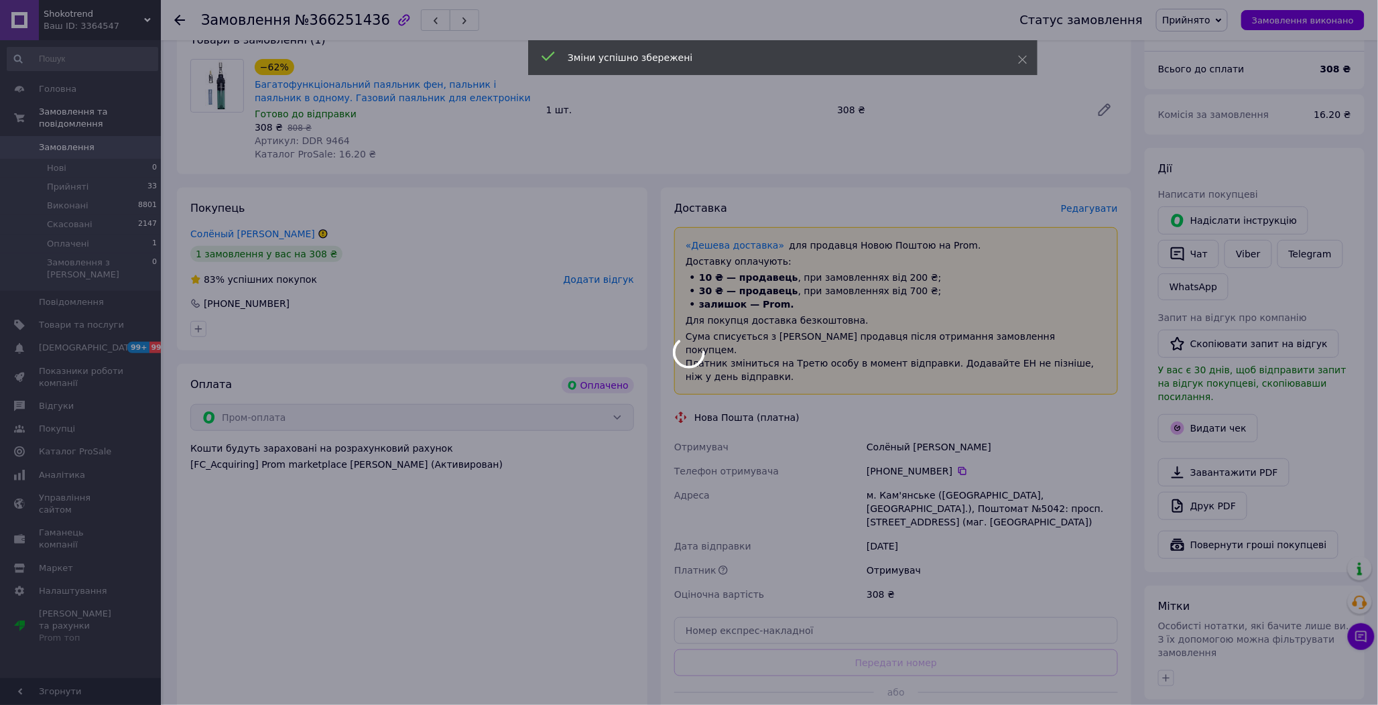
scroll to position [298, 0]
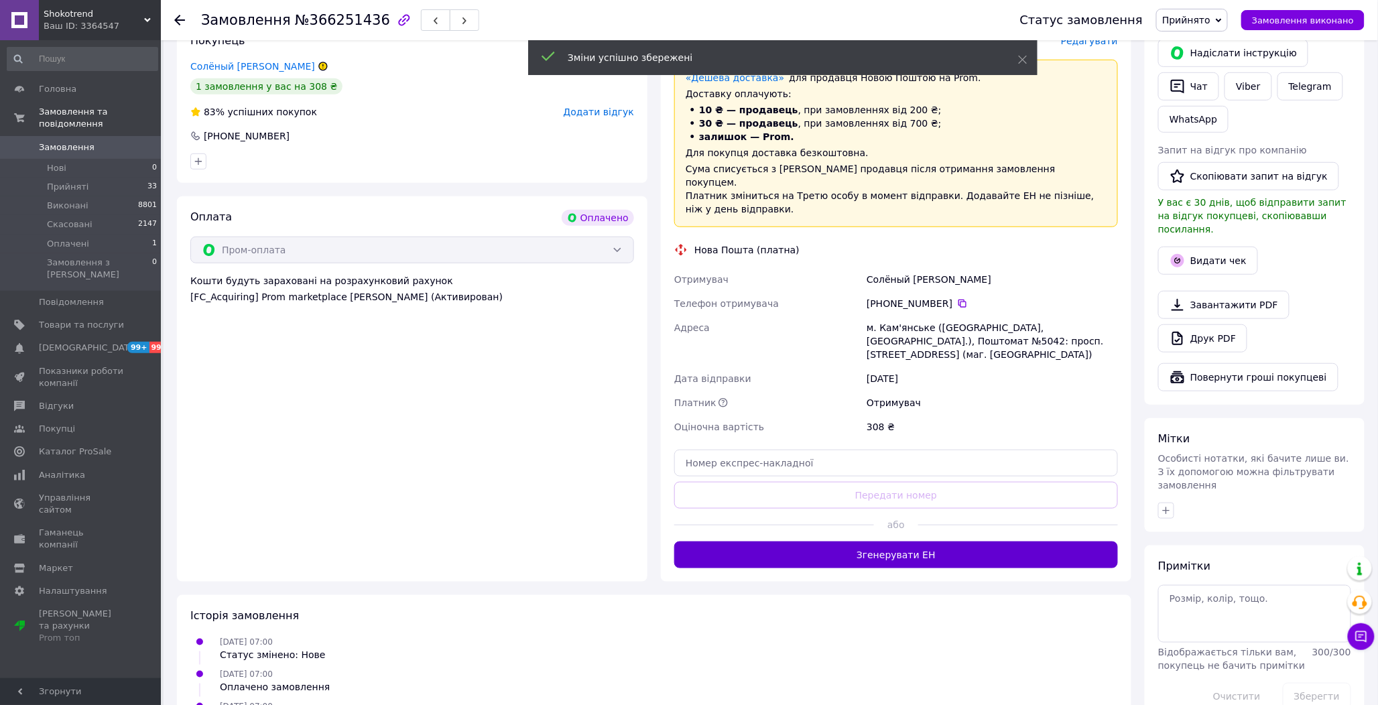
click at [945, 542] on button "Згенерувати ЕН" at bounding box center [896, 555] width 444 height 27
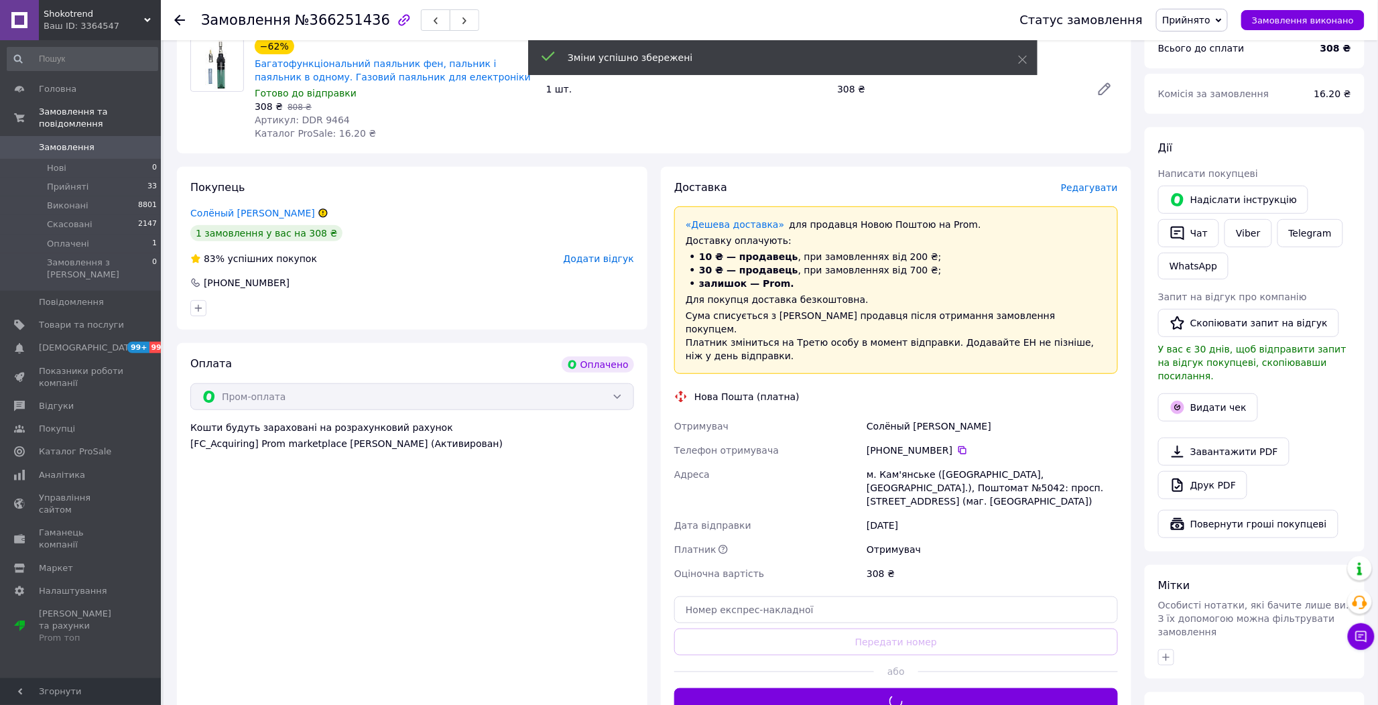
scroll to position [149, 0]
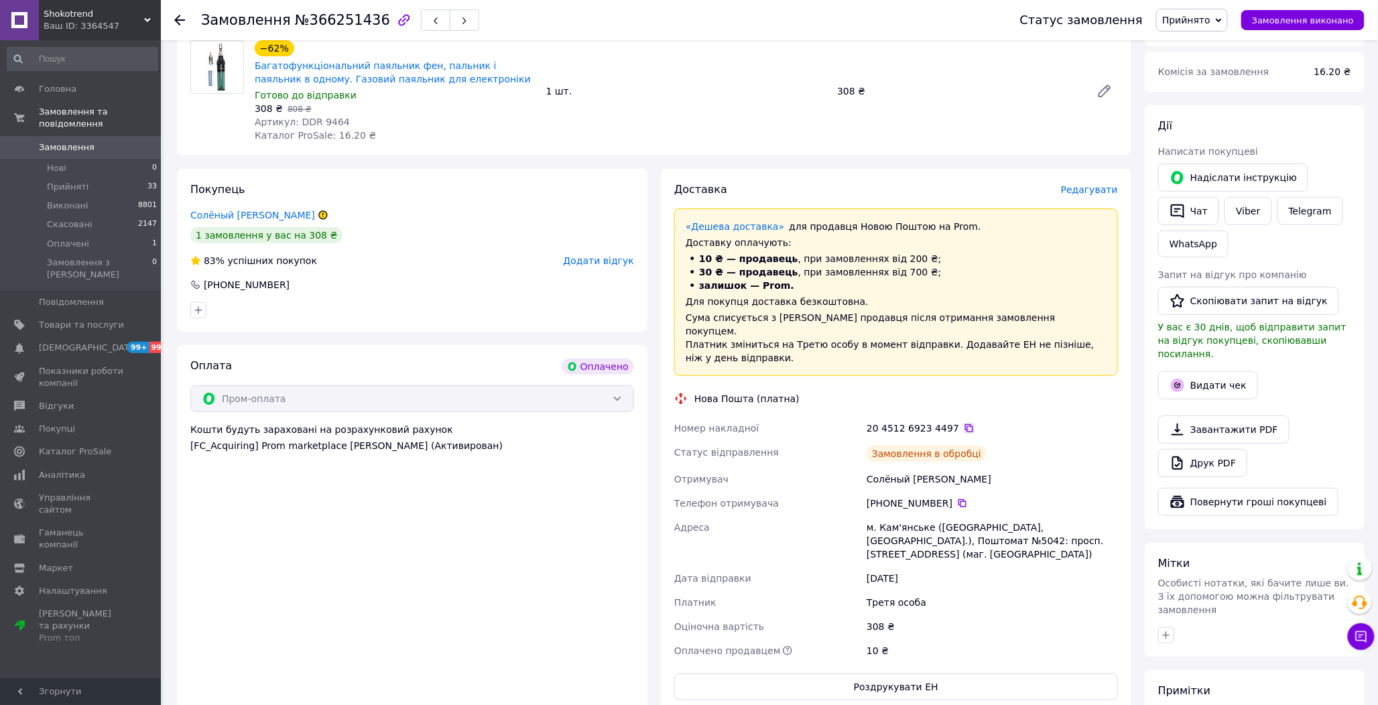
click at [964, 423] on icon at bounding box center [969, 428] width 11 height 11
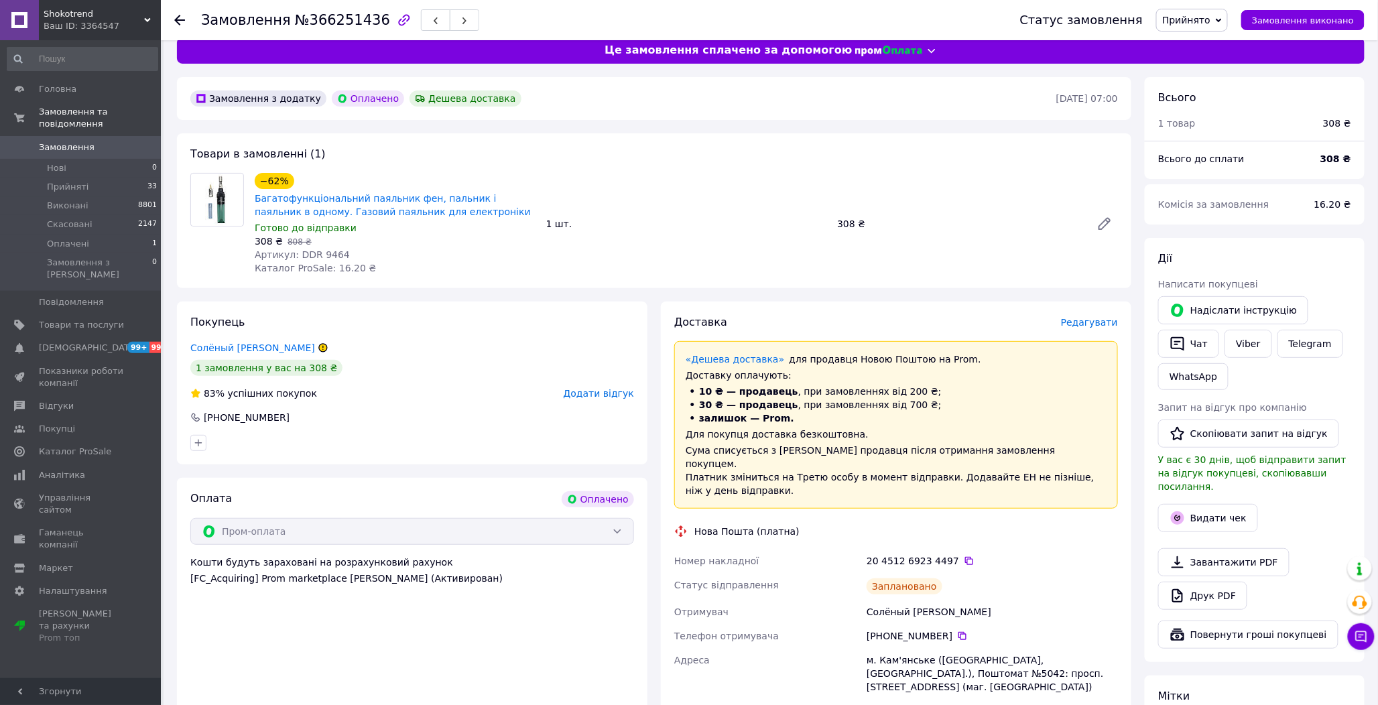
scroll to position [0, 0]
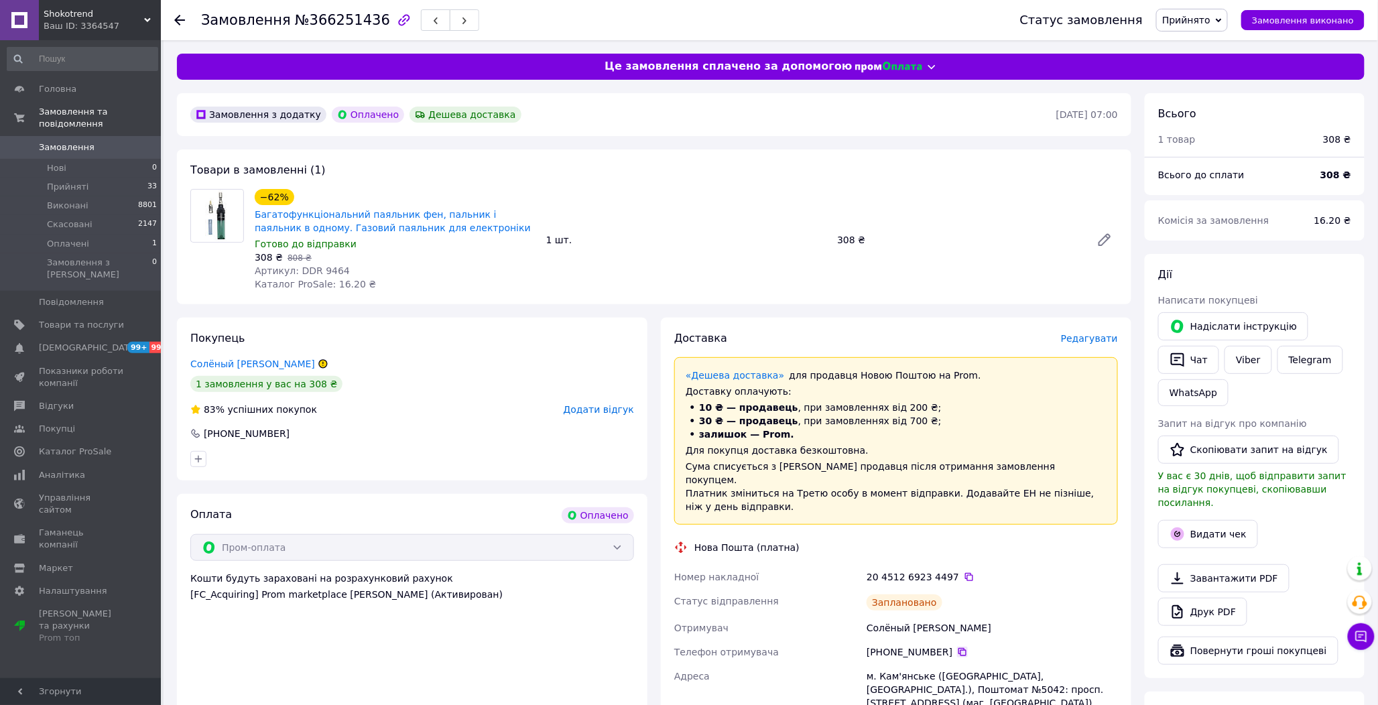
click at [957, 647] on icon at bounding box center [962, 652] width 11 height 11
click at [1314, 17] on span "Замовлення виконано" at bounding box center [1303, 20] width 102 height 10
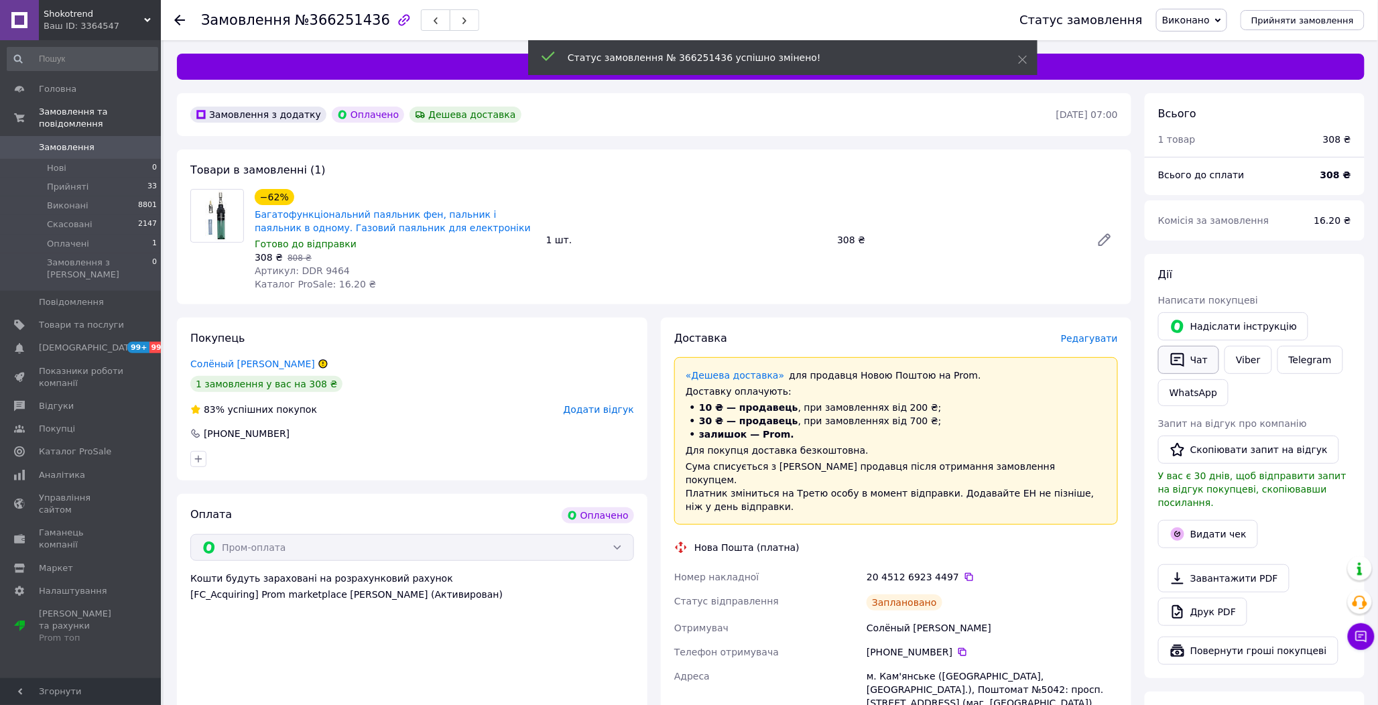
click at [1196, 362] on button "Чат" at bounding box center [1188, 360] width 61 height 28
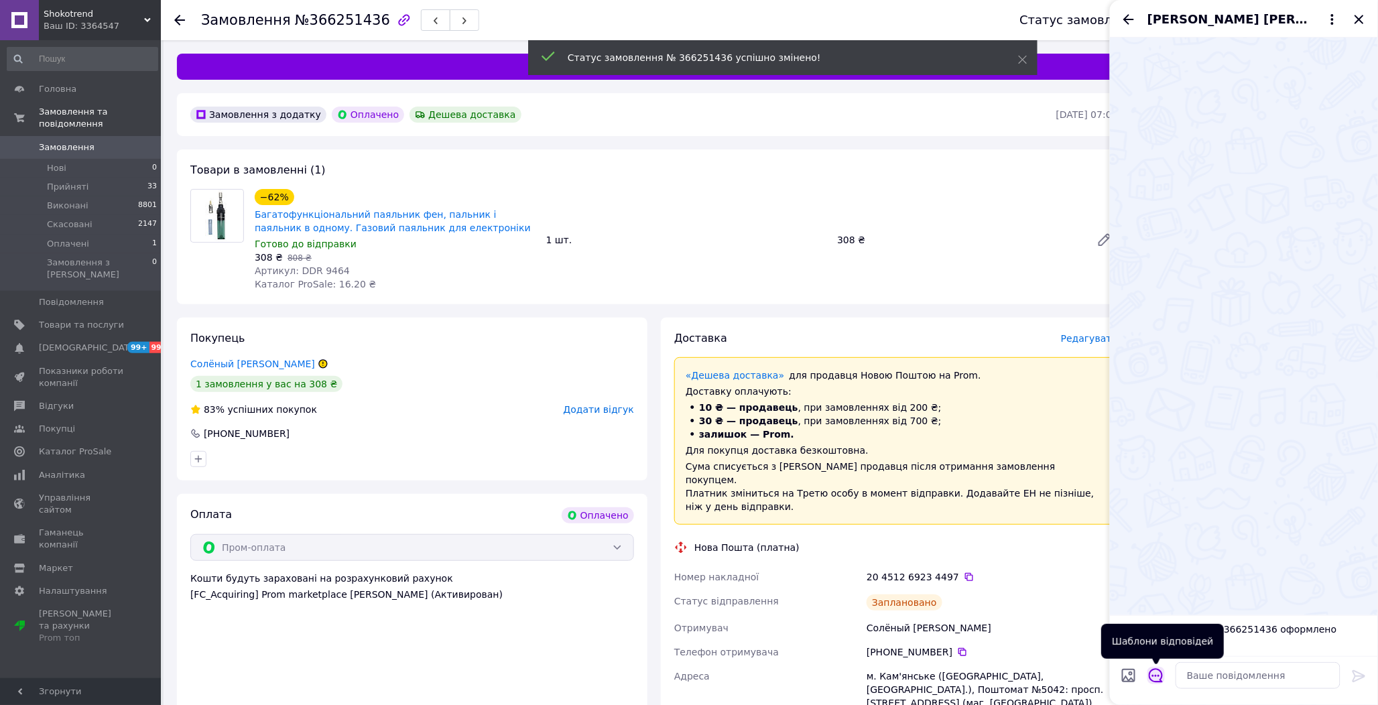
click at [1158, 674] on icon "Відкрити шаблони відповідей" at bounding box center [1156, 675] width 15 height 15
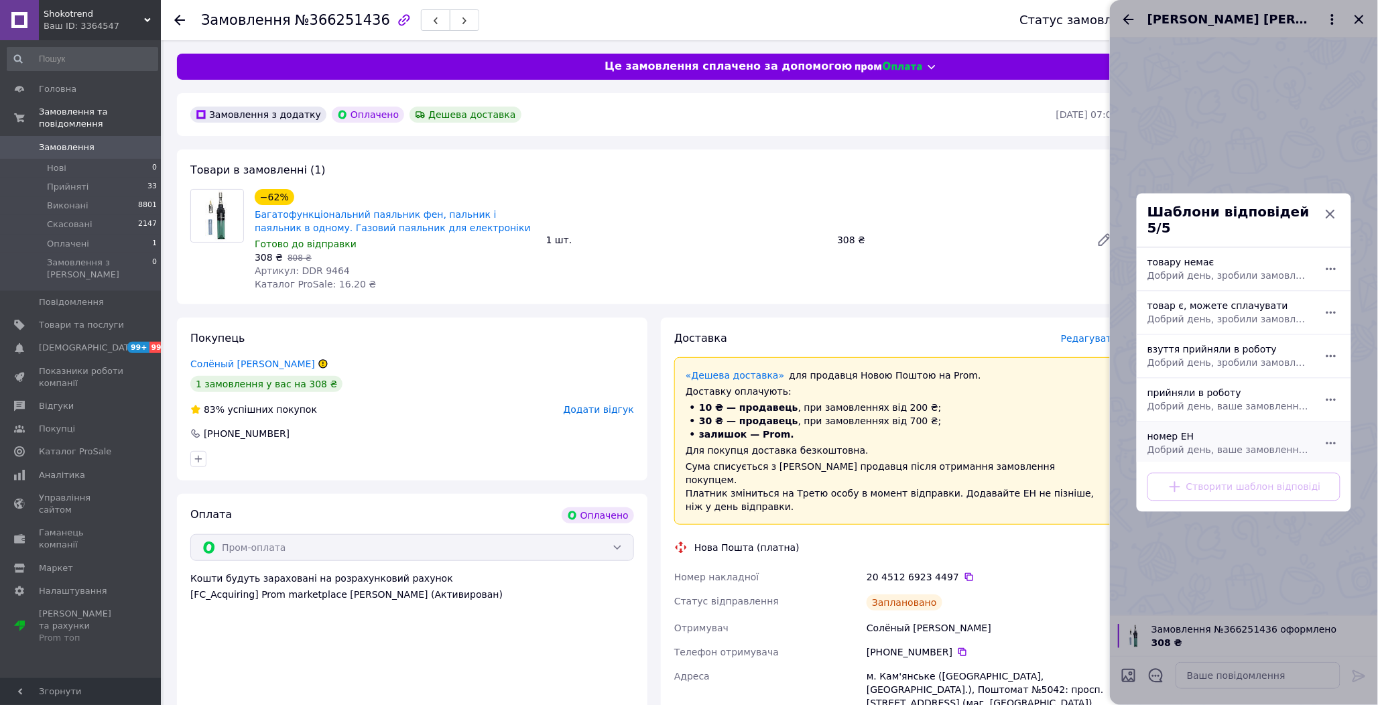
drag, startPoint x: 1181, startPoint y: 431, endPoint x: 1178, endPoint y: 439, distance: 8.5
click at [1181, 432] on div "номер ЕН Добрий день, ваше замовлення прийняли в роботу. ваш номер ЕН за яким б…" at bounding box center [1229, 444] width 174 height 38
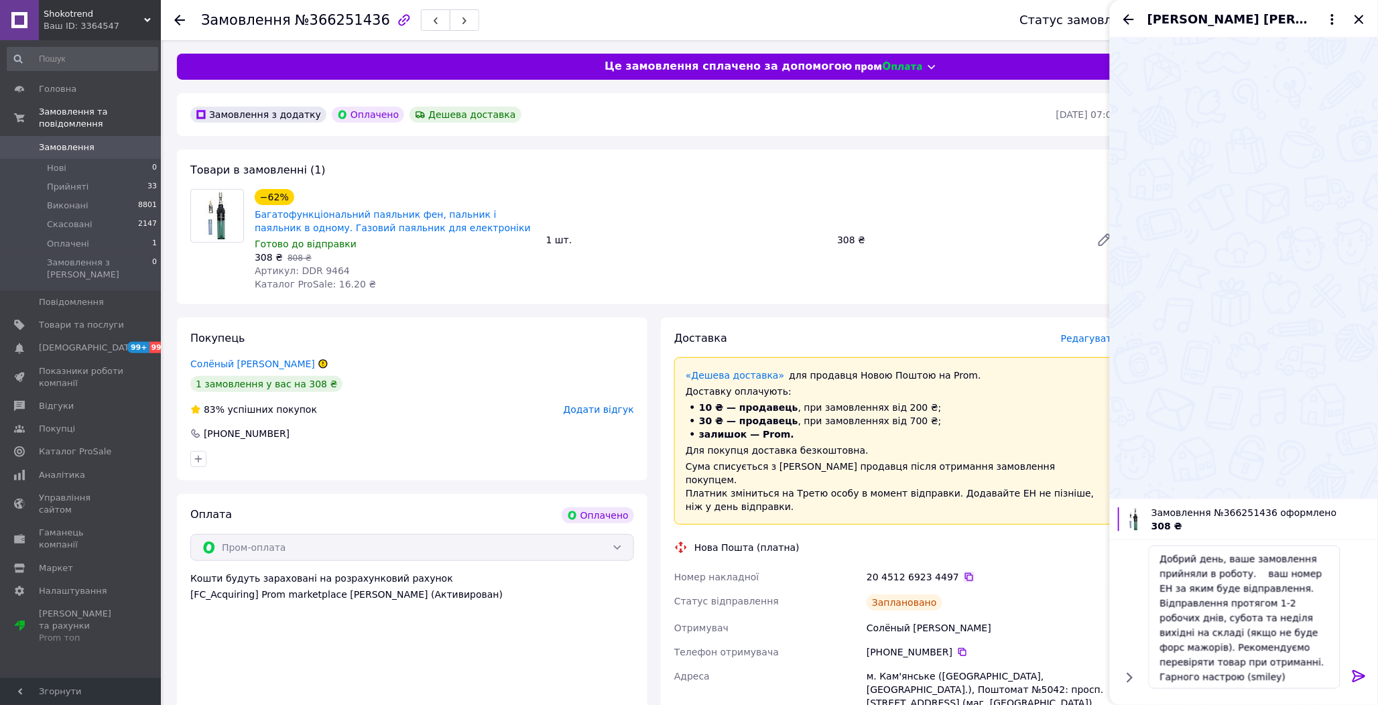
click at [964, 572] on icon at bounding box center [969, 577] width 11 height 11
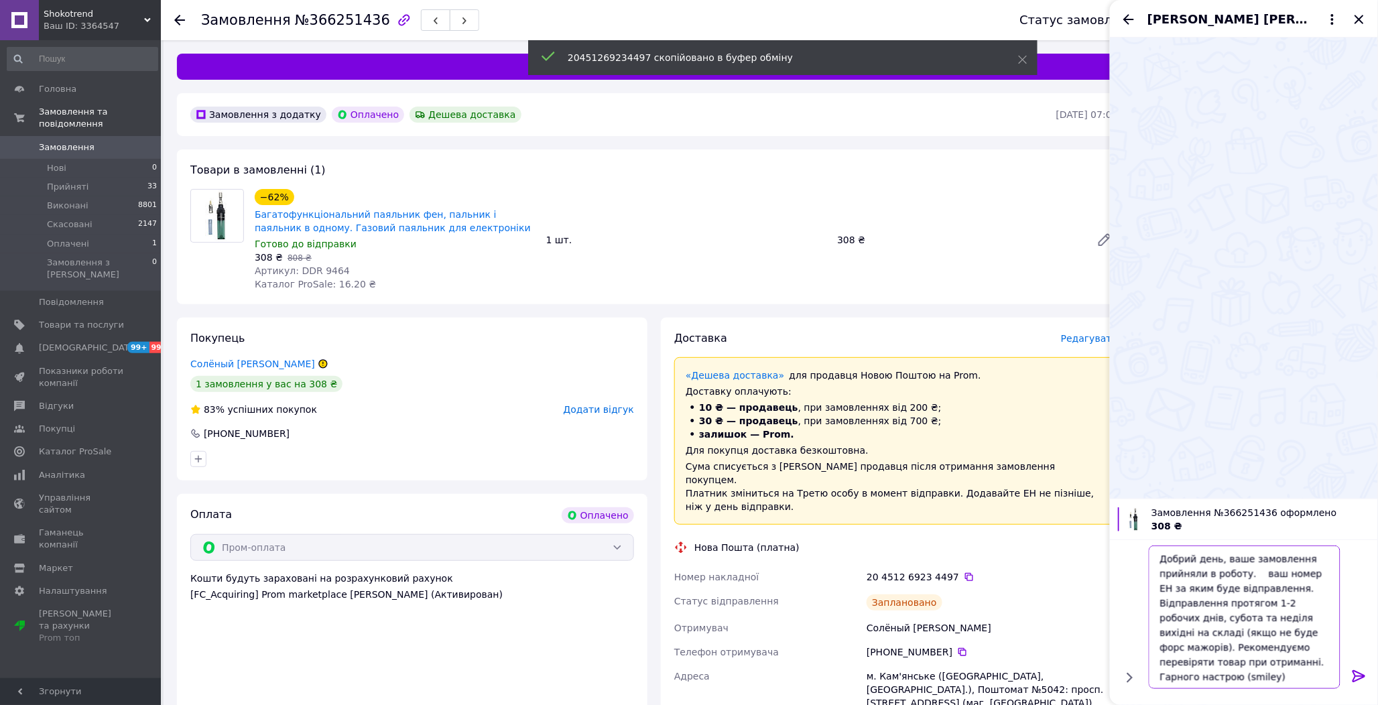
paste textarea "20451269234497"
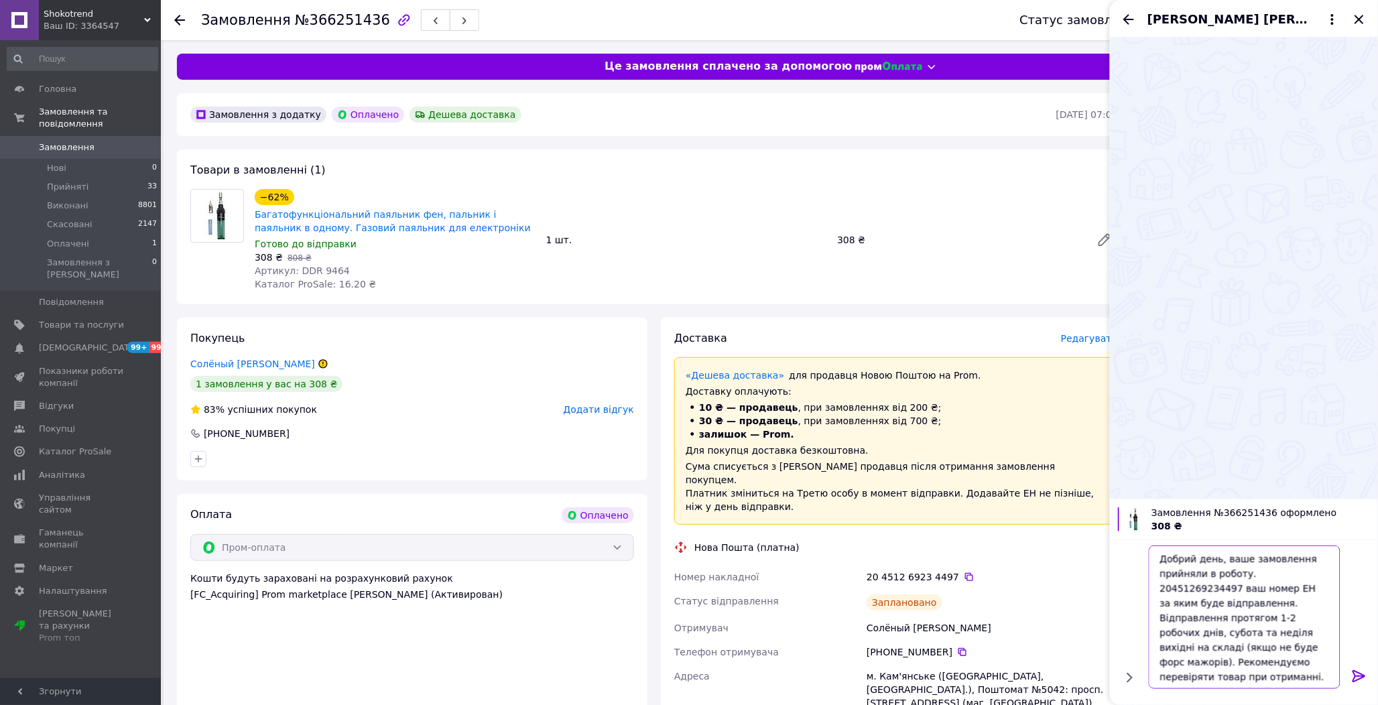
type textarea "Добрий день, ваше замовлення прийняли в роботу. 20451269234497 ваш номер ЕН за …"
click at [1359, 678] on icon at bounding box center [1359, 676] width 16 height 16
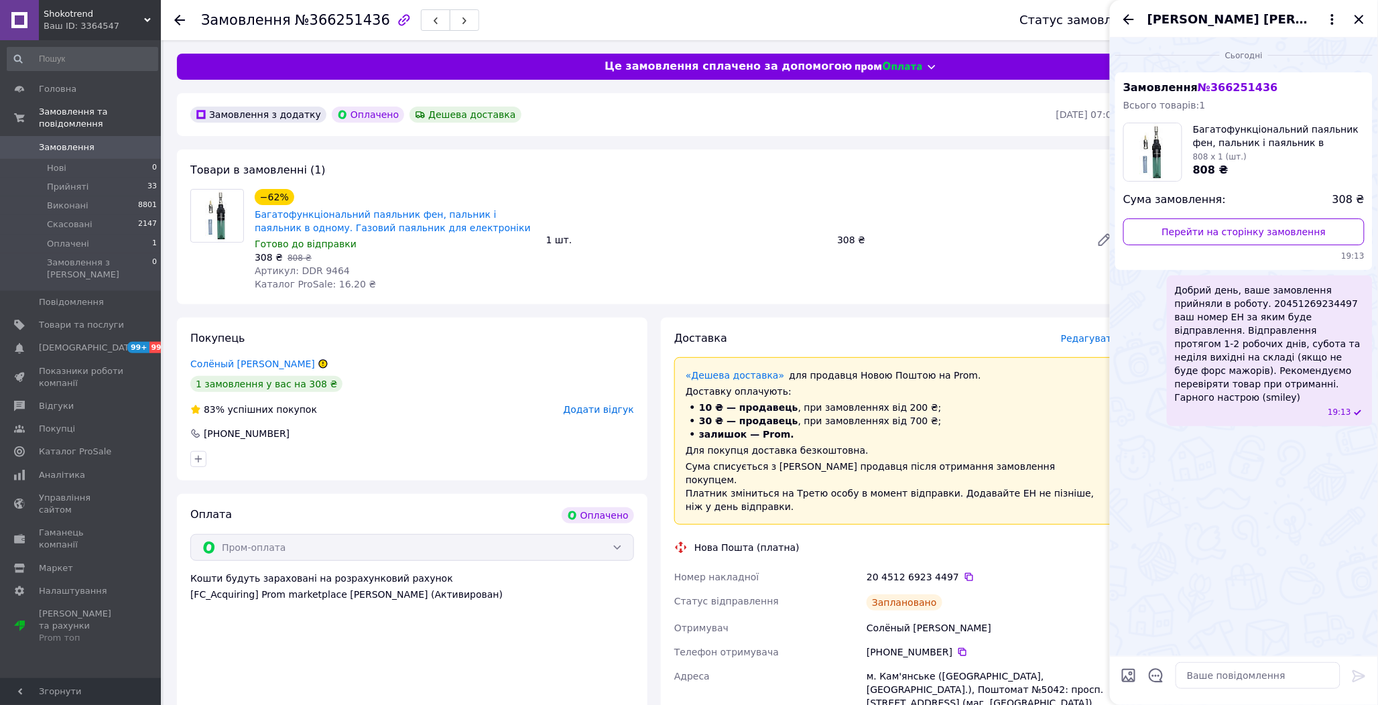
drag, startPoint x: 908, startPoint y: 245, endPoint x: 1106, endPoint y: 76, distance: 261.0
click at [908, 246] on div "308 ₴" at bounding box center [959, 240] width 254 height 19
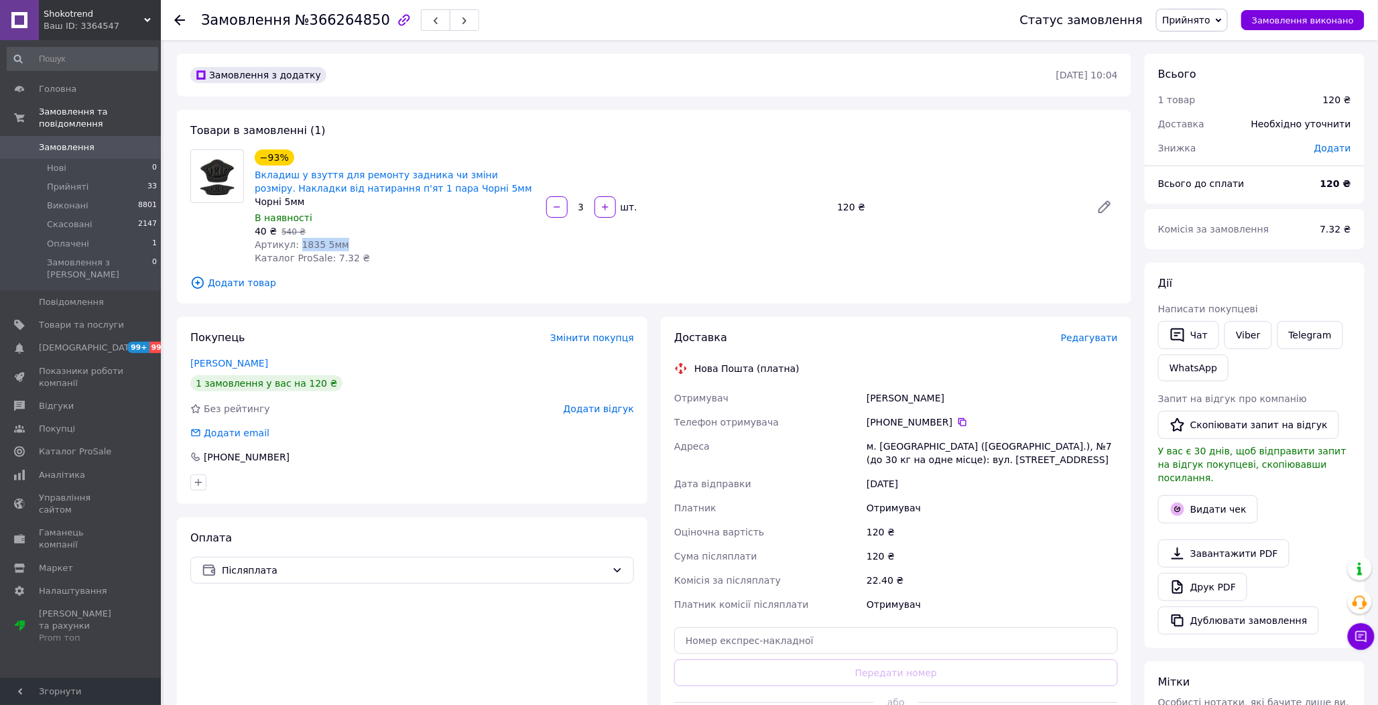
drag, startPoint x: 351, startPoint y: 239, endPoint x: 296, endPoint y: 243, distance: 54.4
click at [296, 243] on div "Артикул: 1835 5мм" at bounding box center [395, 244] width 281 height 13
copy span "1835 5мм"
click at [957, 423] on icon at bounding box center [962, 422] width 11 height 11
click at [1091, 339] on span "Редагувати" at bounding box center [1089, 337] width 57 height 11
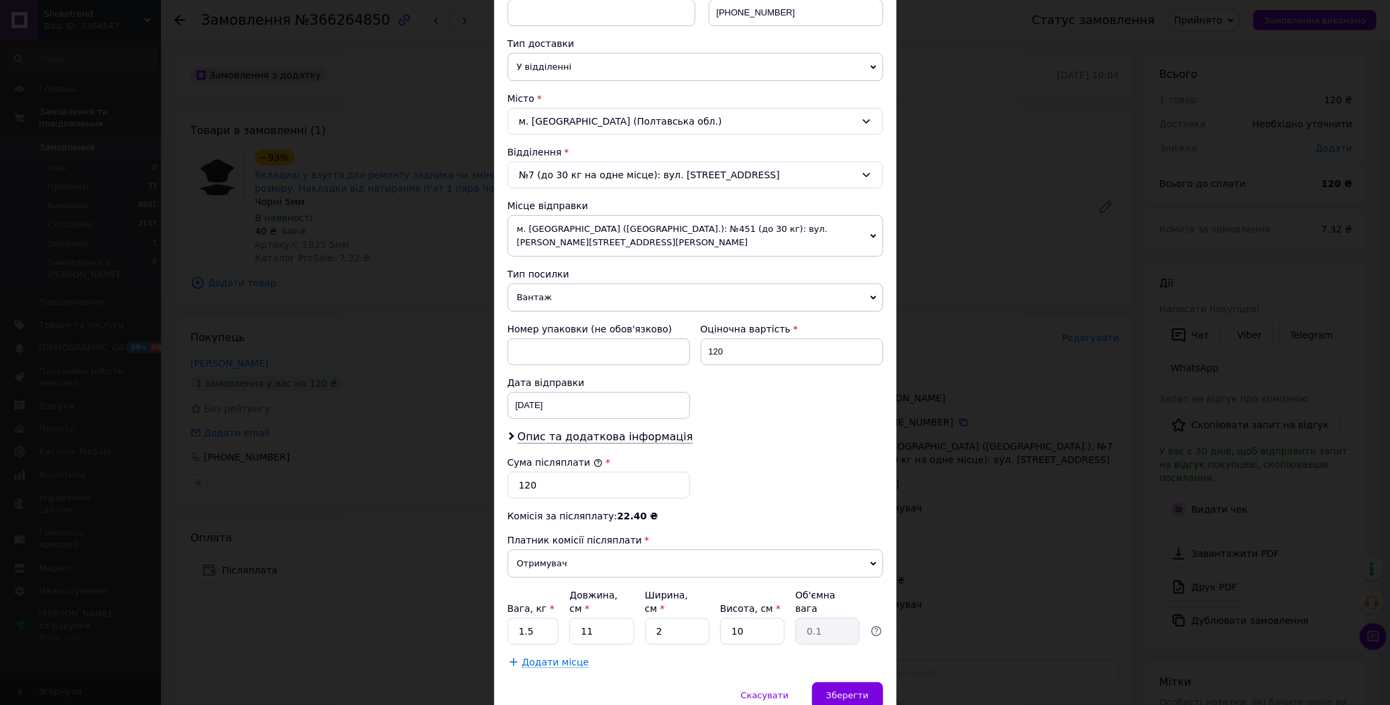
scroll to position [319, 0]
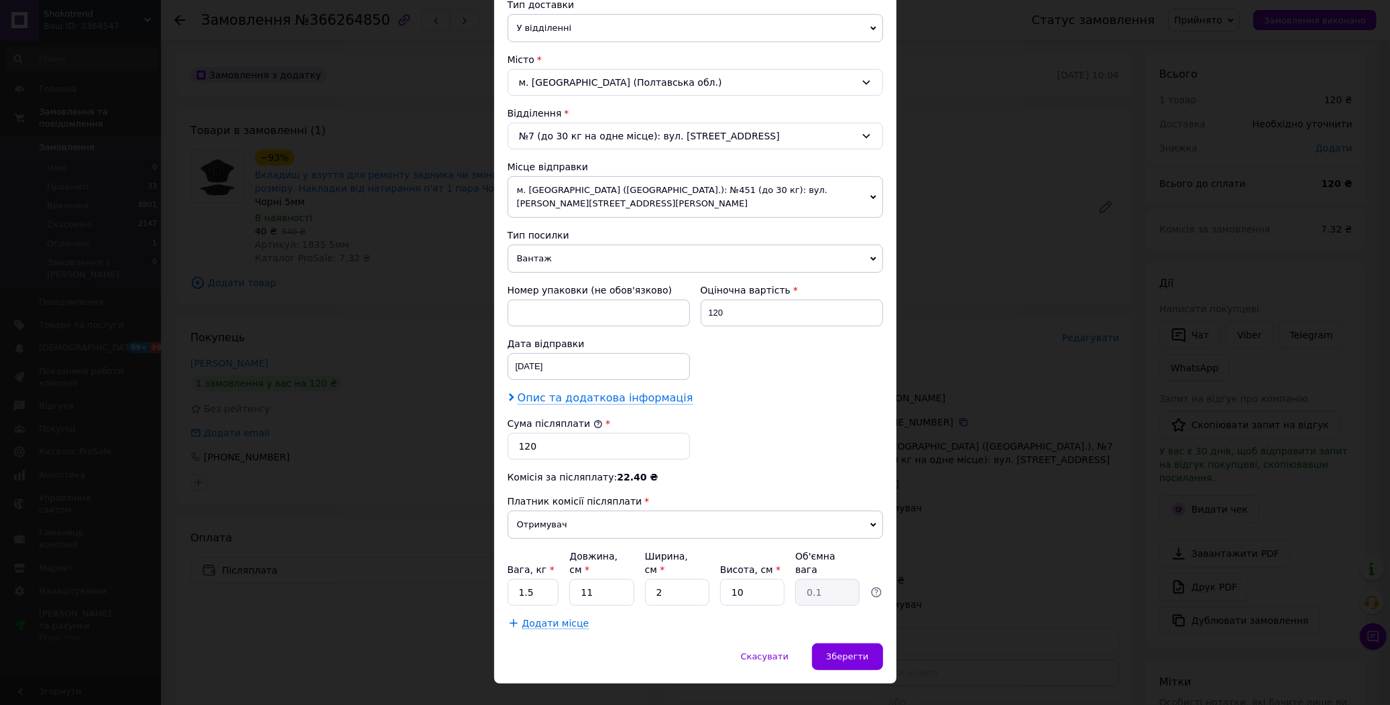
click at [574, 391] on span "Опис та додаткова інформація" at bounding box center [605, 397] width 176 height 13
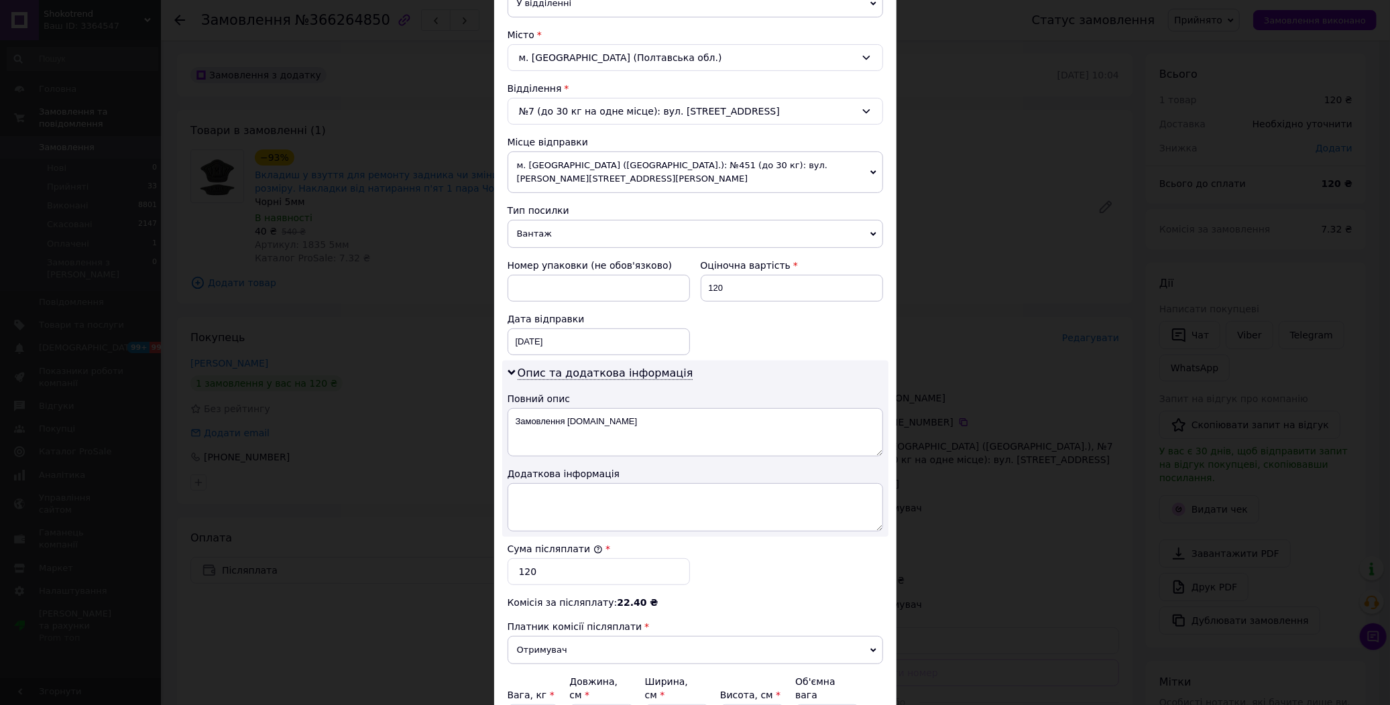
scroll to position [393, 0]
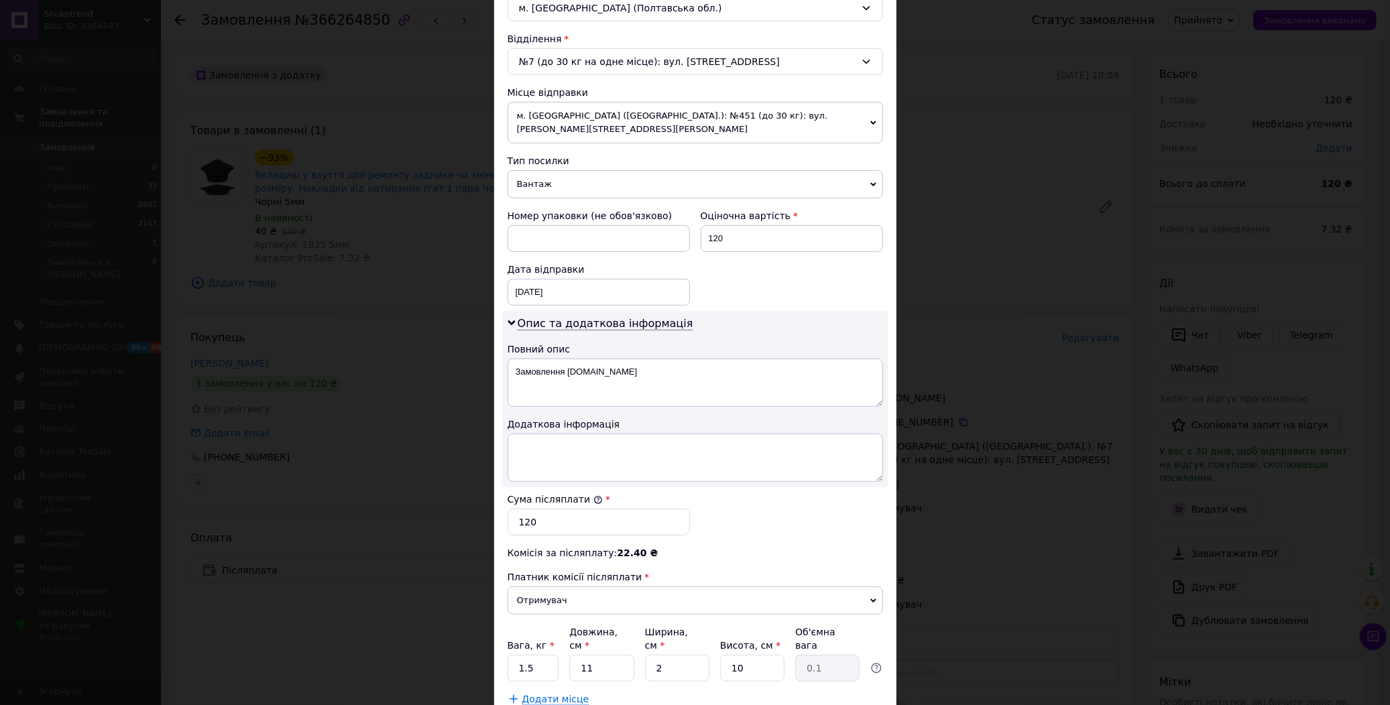
drag, startPoint x: 568, startPoint y: 396, endPoint x: 564, endPoint y: 418, distance: 22.5
click at [566, 396] on div "Опис та додаткова інформація Повний опис Замовлення Prom.ua Додаткова інформація" at bounding box center [695, 399] width 386 height 176
click at [548, 447] on textarea at bounding box center [694, 458] width 375 height 48
paste textarea "1835 5мм 3"
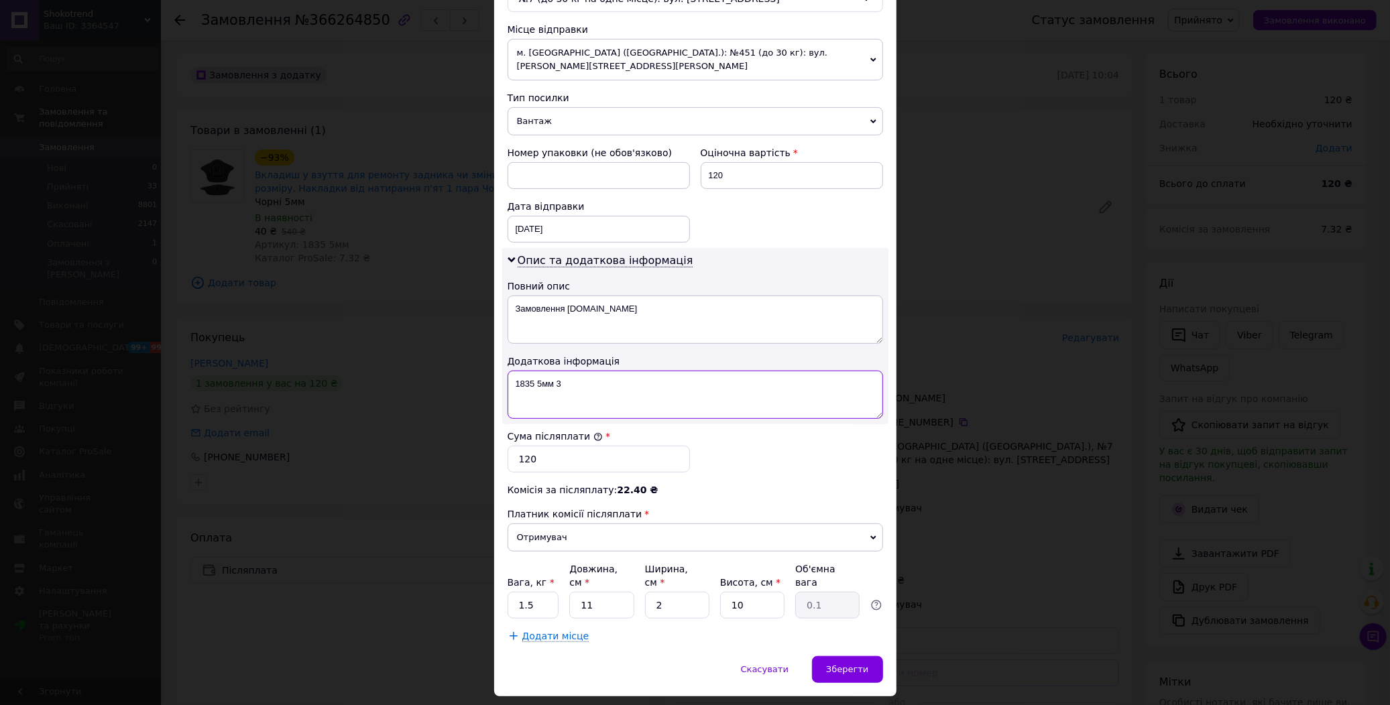
scroll to position [470, 0]
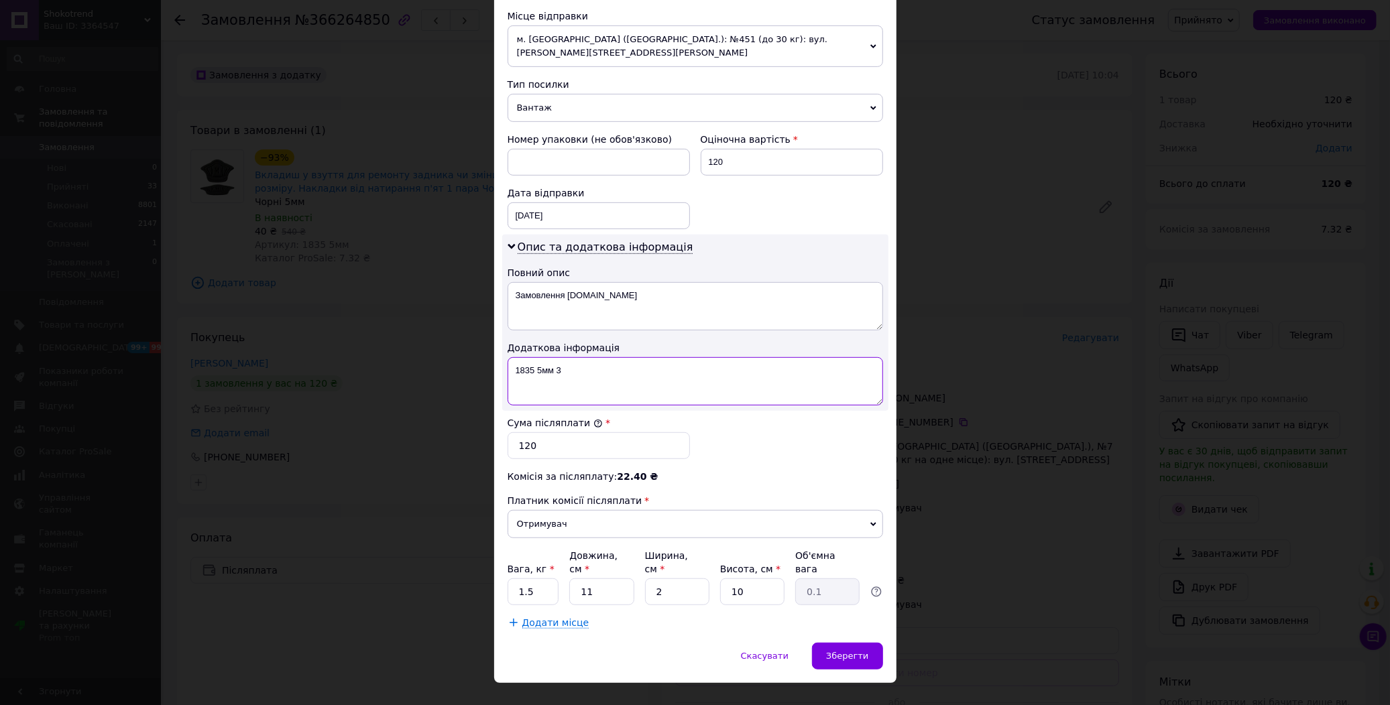
type textarea "1835 5мм 3"
click at [526, 578] on input "1.5" at bounding box center [533, 591] width 52 height 27
click at [525, 578] on input "1.5" at bounding box center [533, 591] width 52 height 27
type input "0.5"
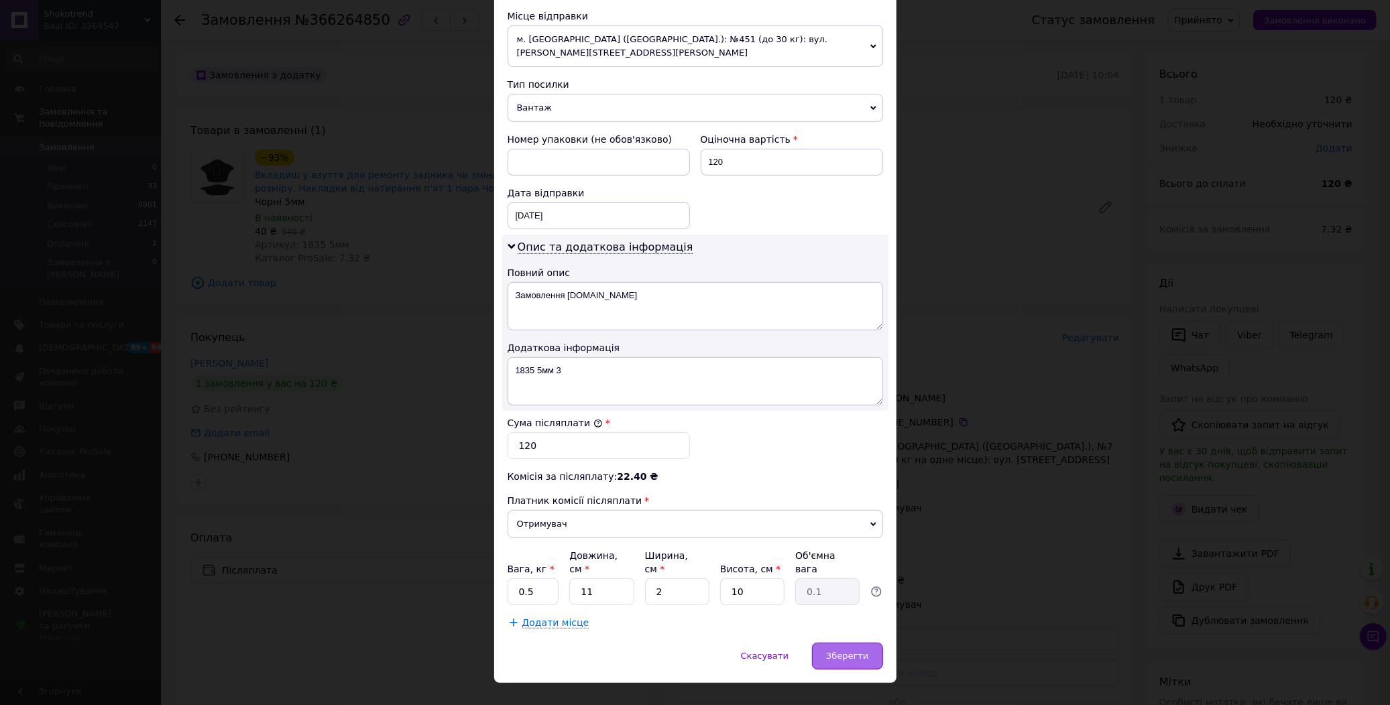
click at [846, 617] on div "Спосіб доставки Нова Пошта (платна) Платник Отримувач Відправник Прізвище отрим…" at bounding box center [695, 130] width 402 height 1025
drag, startPoint x: 851, startPoint y: 621, endPoint x: 859, endPoint y: 628, distance: 10.0
click at [851, 643] on div "Зберегти" at bounding box center [847, 656] width 70 height 27
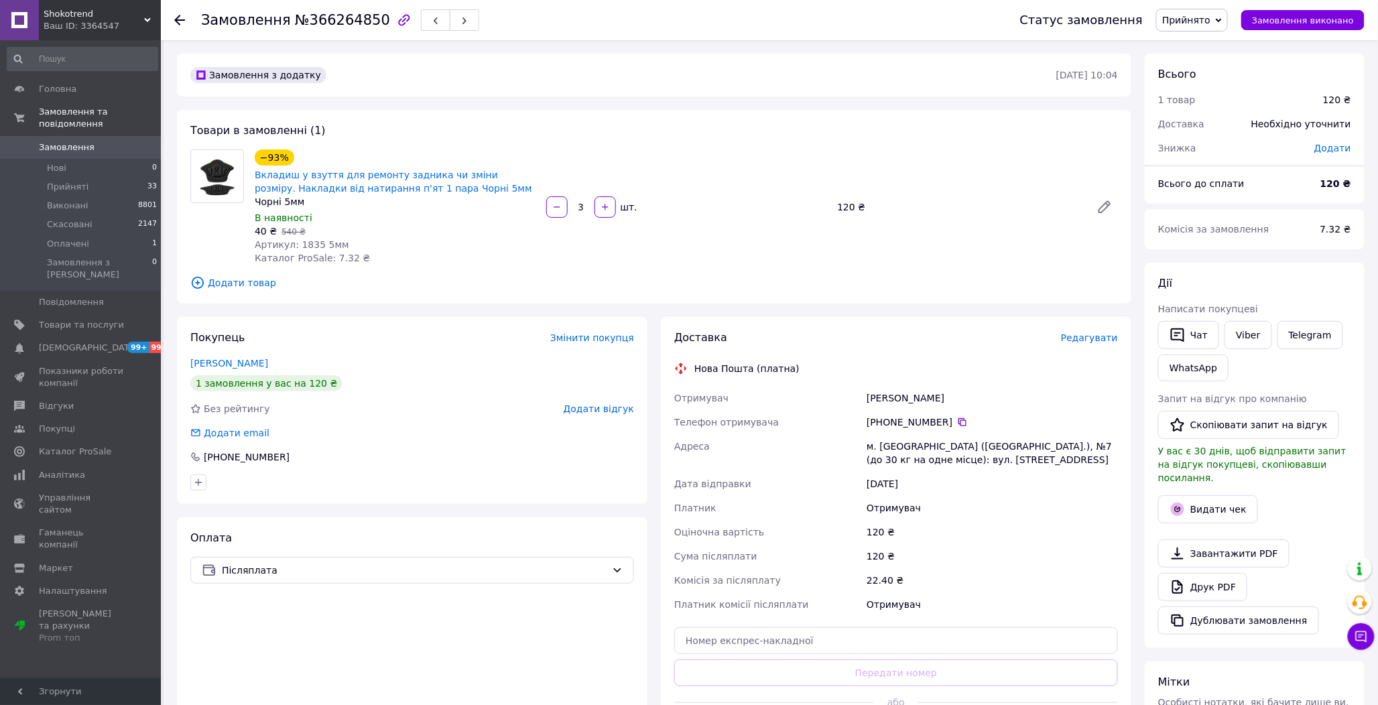
click at [1109, 339] on span "Редагувати" at bounding box center [1089, 337] width 57 height 11
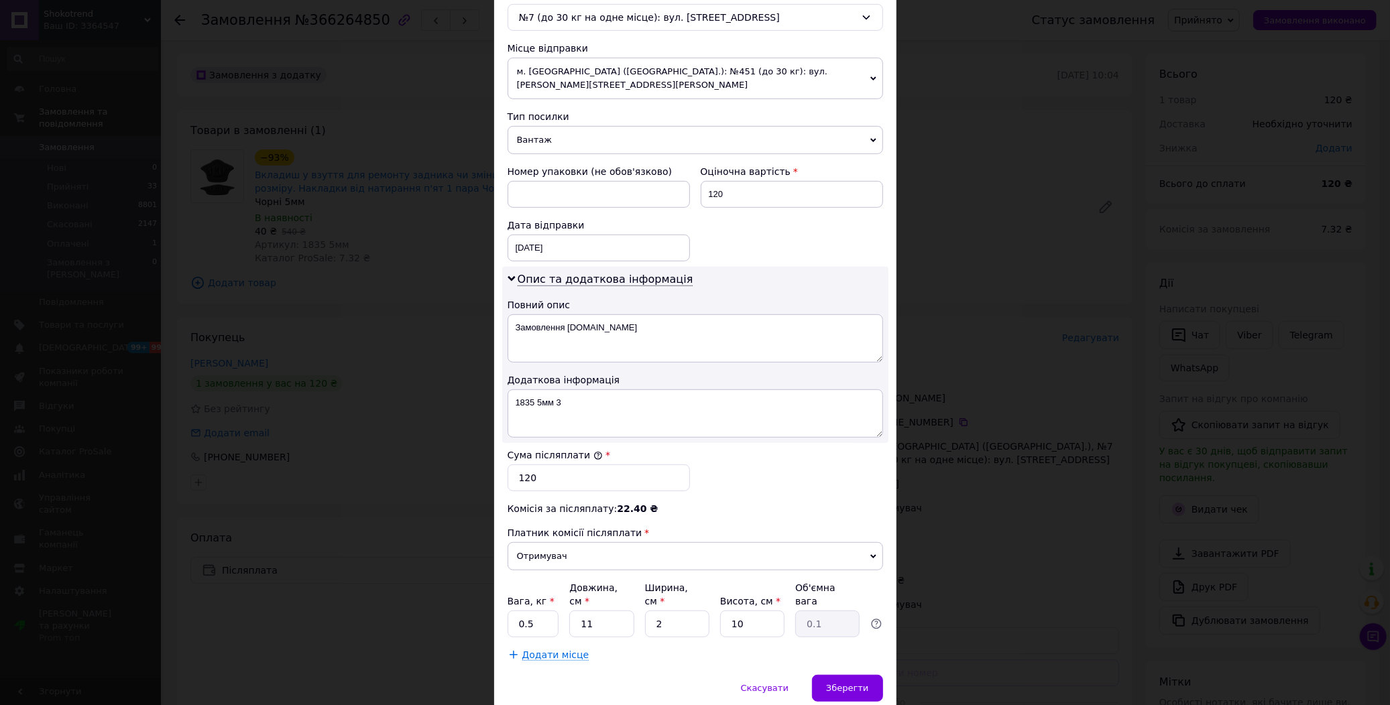
scroll to position [446, 0]
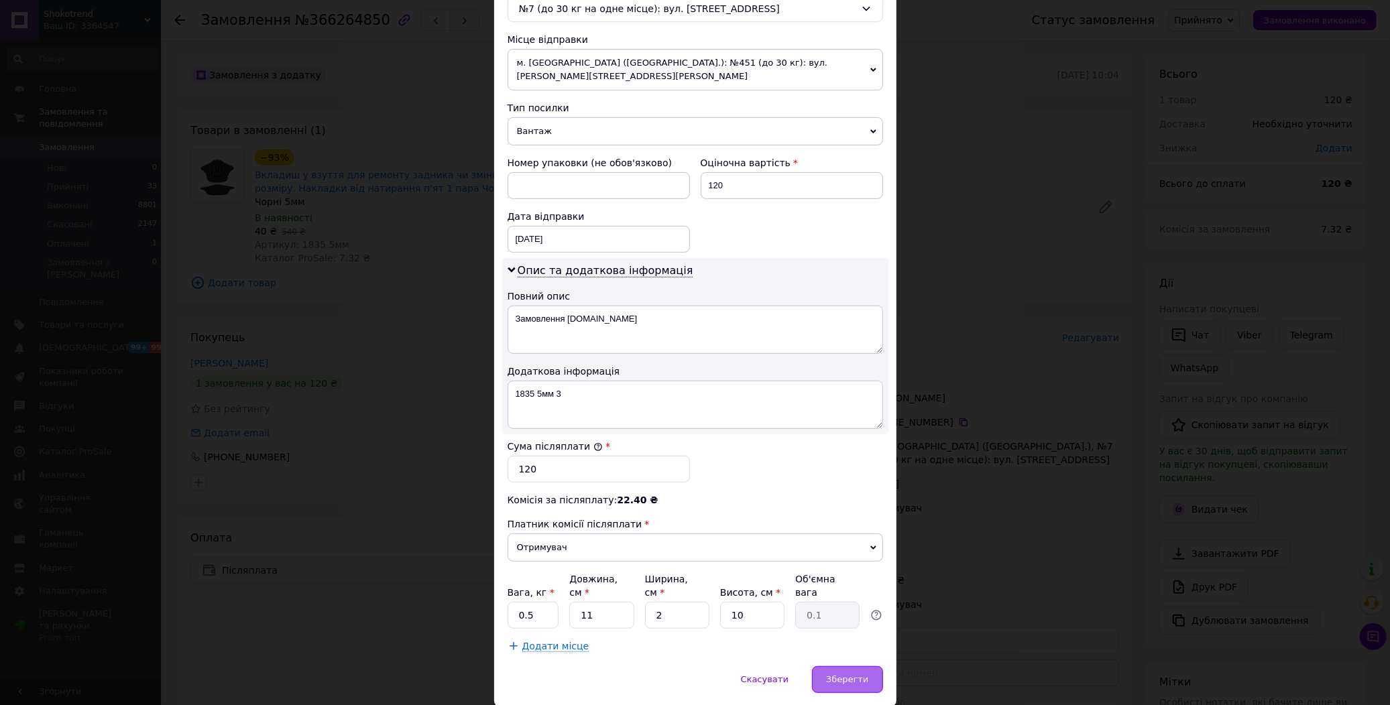
click at [855, 666] on div "Зберегти" at bounding box center [847, 679] width 70 height 27
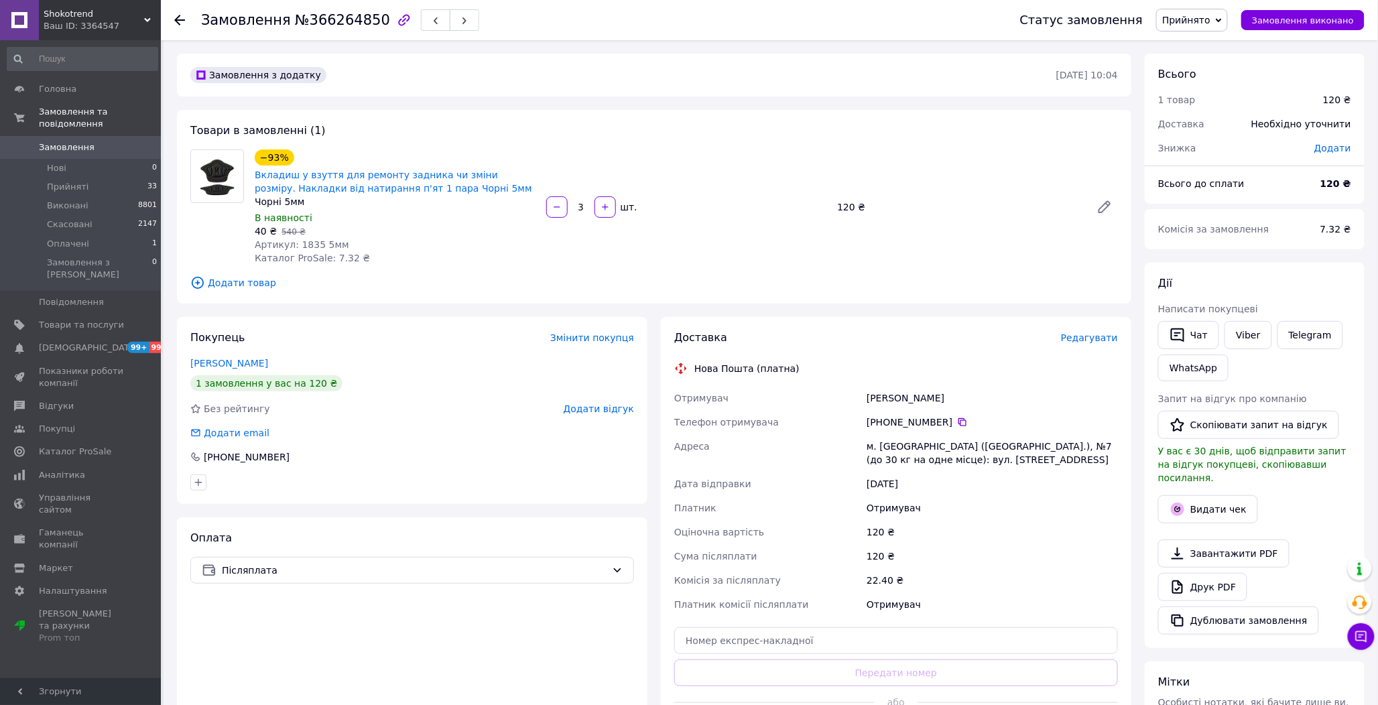
click at [1085, 336] on span "Редагувати" at bounding box center [1089, 337] width 57 height 11
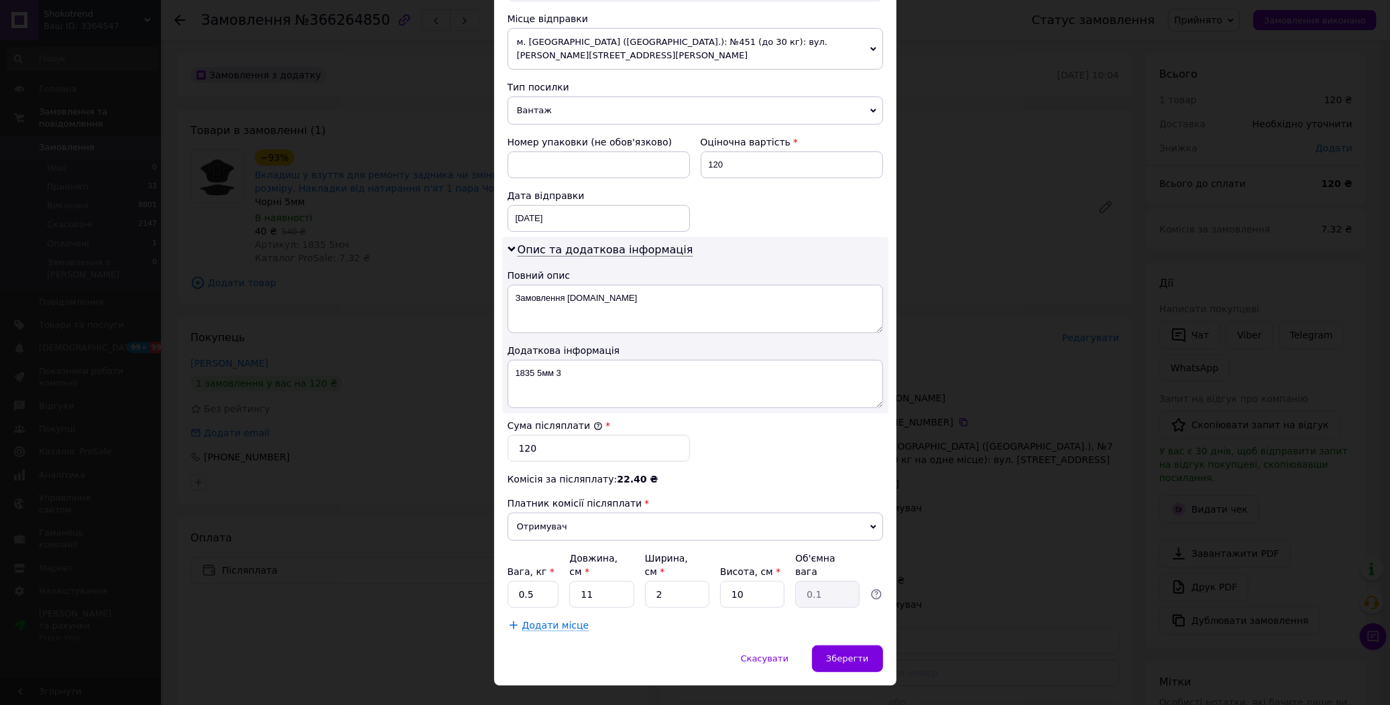
scroll to position [470, 0]
click at [847, 651] on span "Зберегти" at bounding box center [847, 656] width 42 height 10
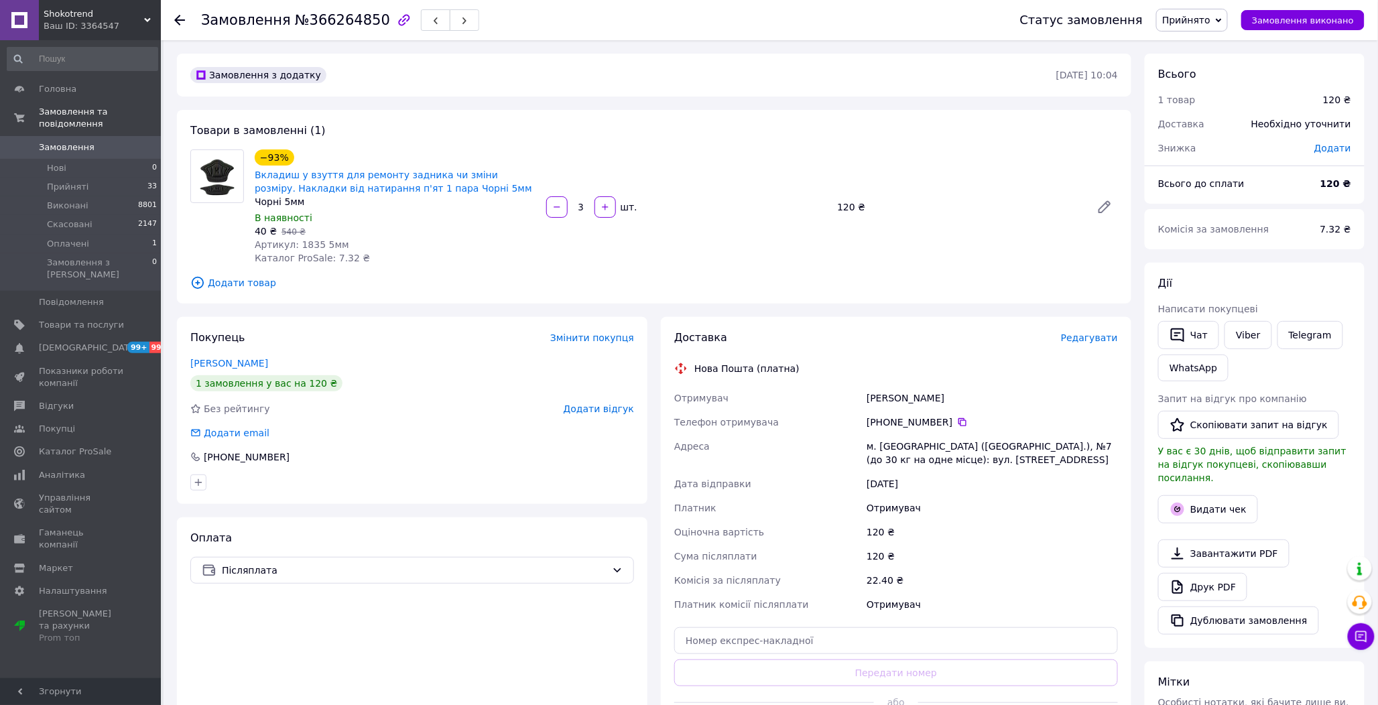
click at [1104, 345] on div "Редагувати" at bounding box center [1089, 337] width 57 height 13
click at [1099, 340] on span "Редагувати" at bounding box center [1089, 337] width 57 height 11
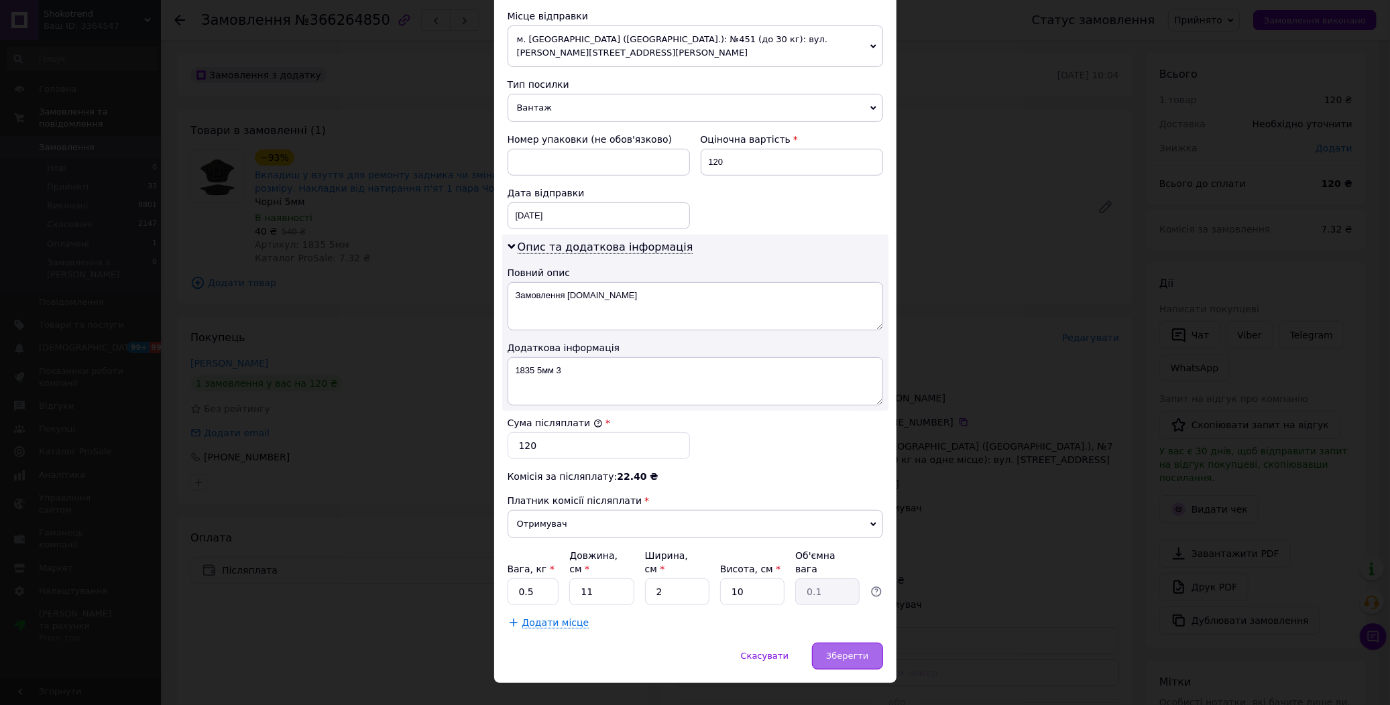
click at [847, 651] on span "Зберегти" at bounding box center [847, 656] width 42 height 10
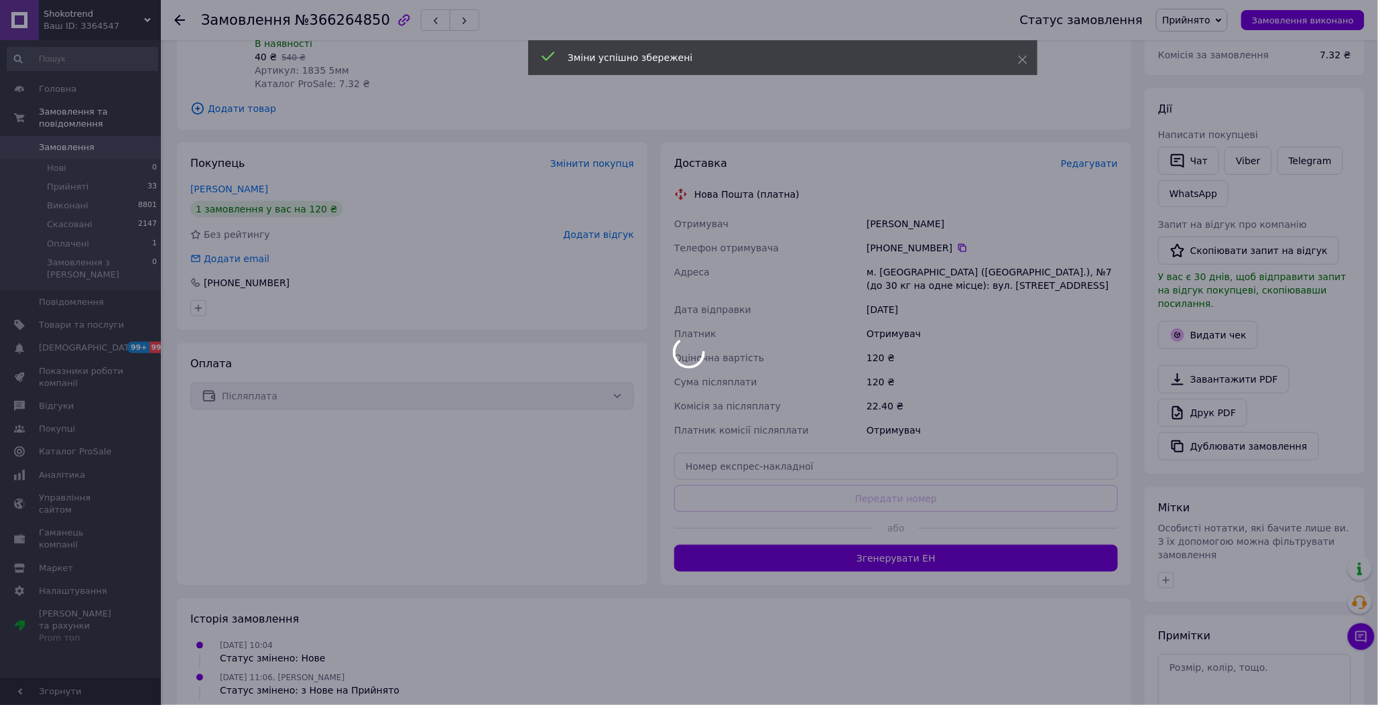
scroll to position [223, 0]
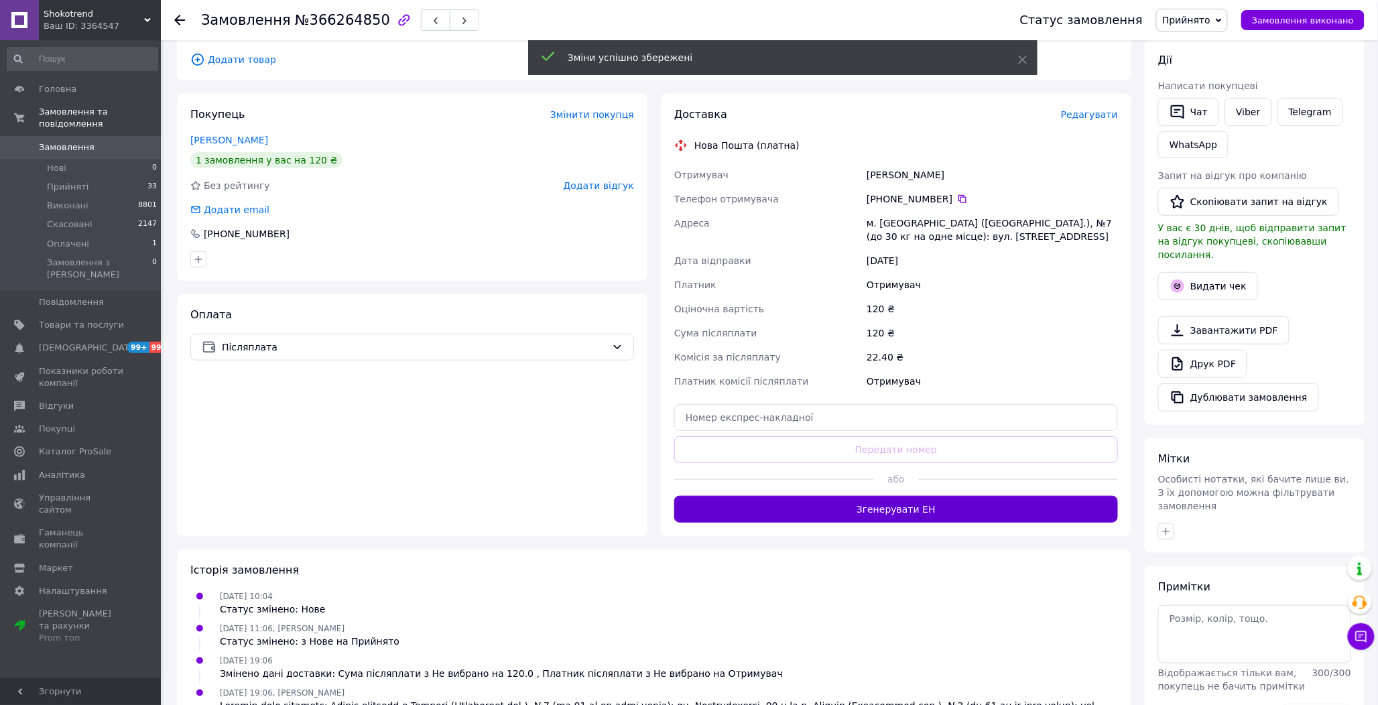
click at [928, 516] on button "Згенерувати ЕН" at bounding box center [896, 509] width 444 height 27
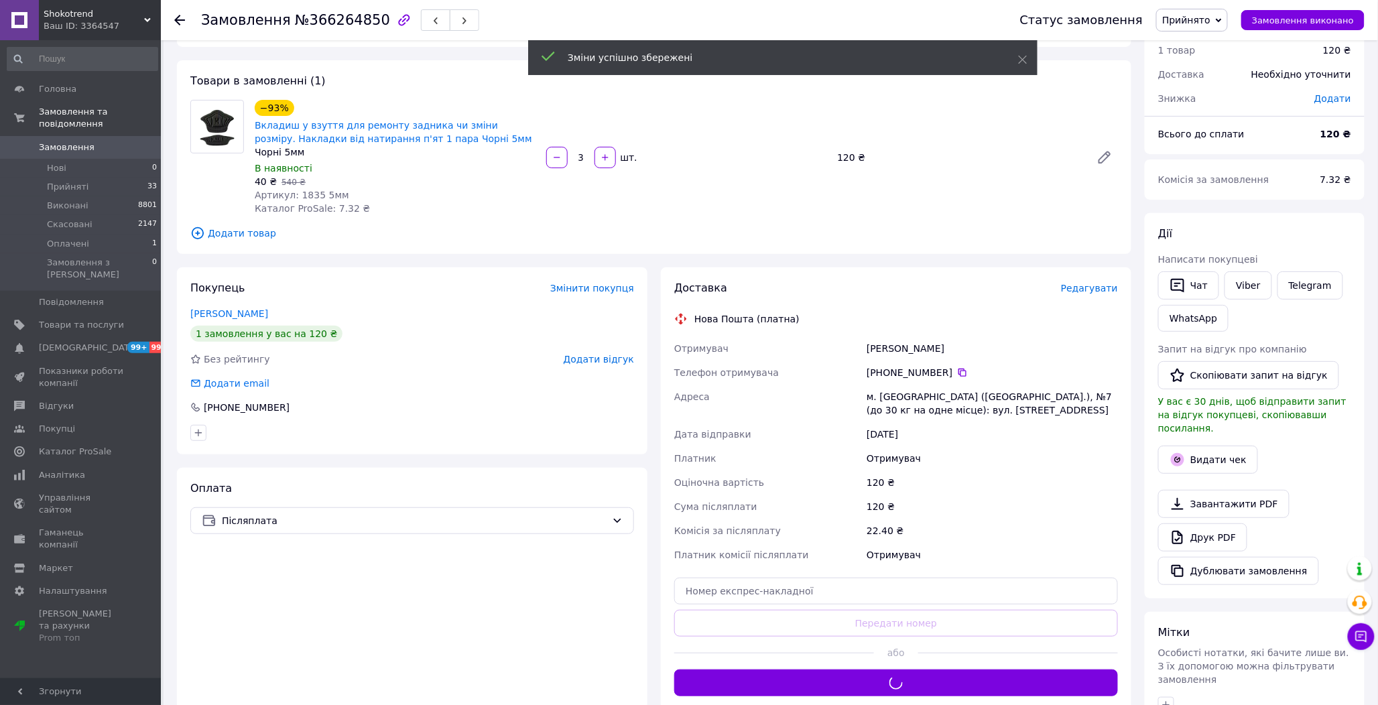
scroll to position [0, 0]
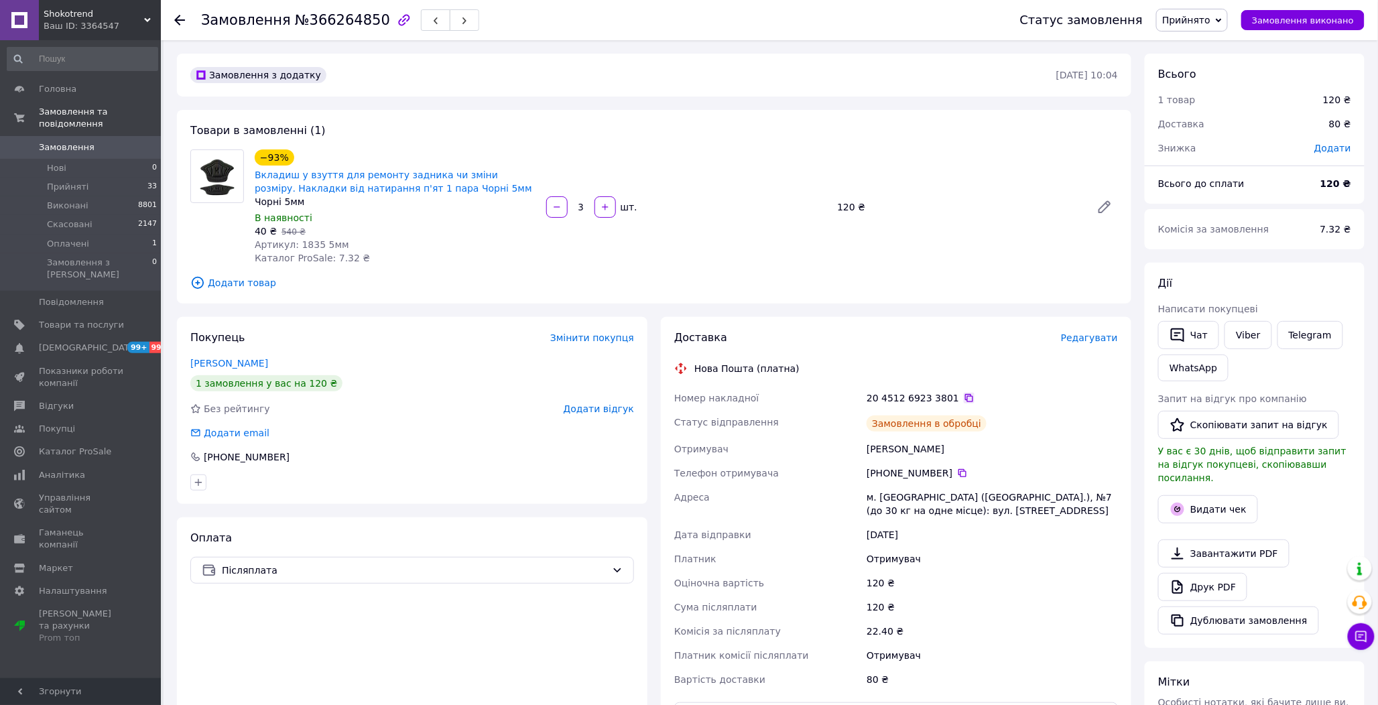
click at [964, 396] on icon at bounding box center [969, 398] width 11 height 11
click at [1194, 328] on button "Чат" at bounding box center [1188, 335] width 61 height 28
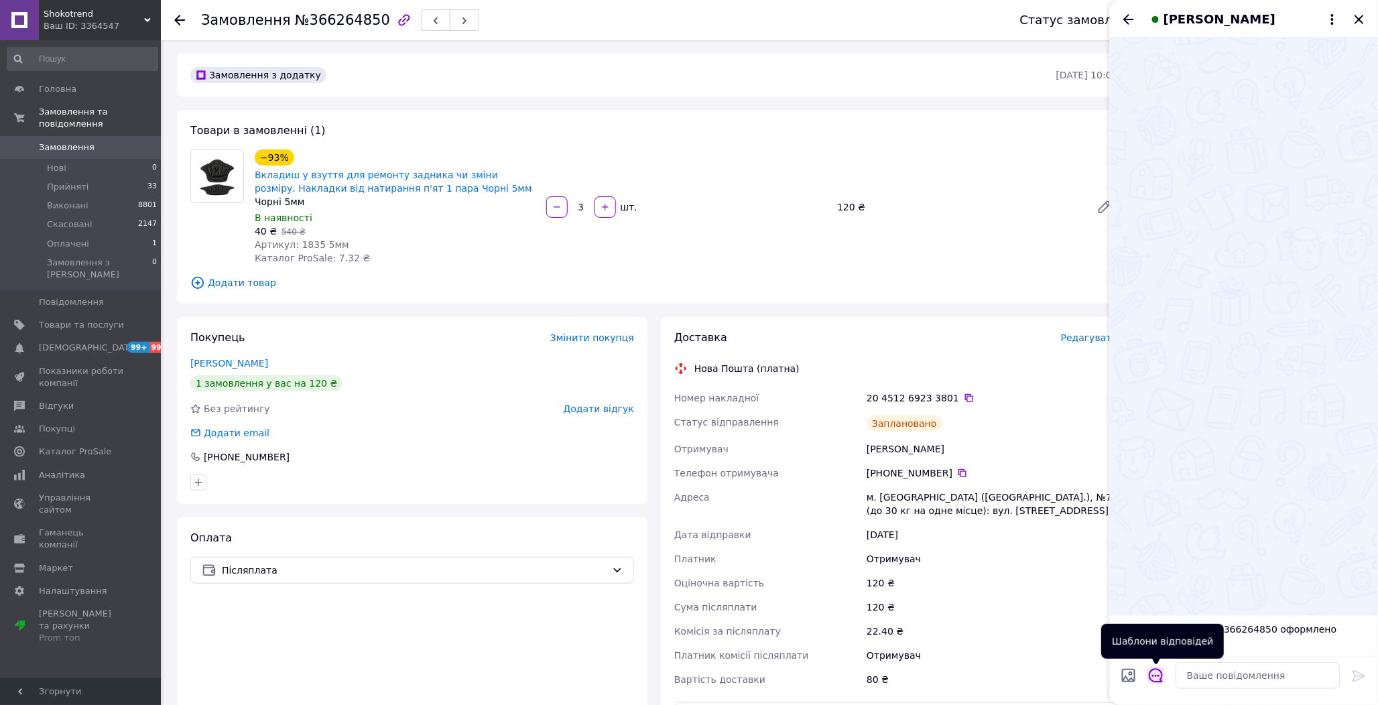
click at [1155, 673] on icon "Відкрити шаблони відповідей" at bounding box center [1156, 675] width 15 height 15
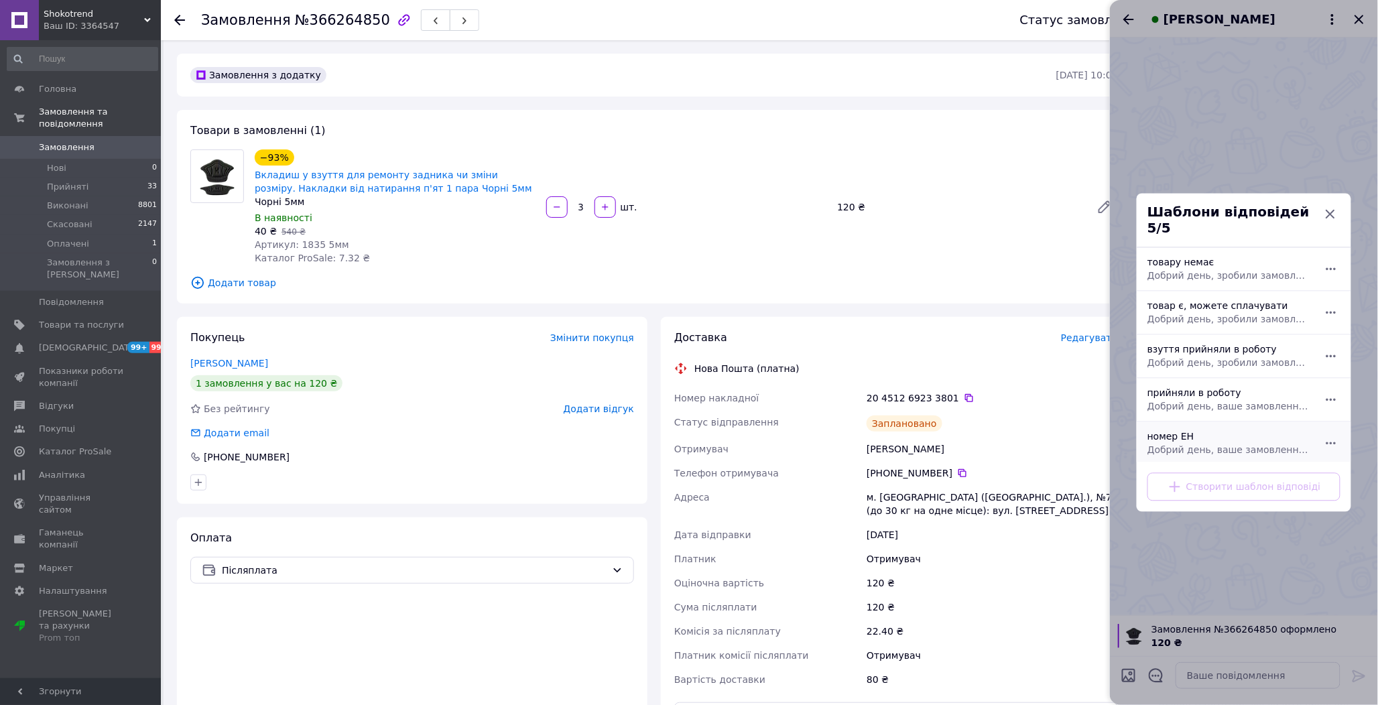
click at [1169, 444] on span "Добрий день, ваше замовлення прийняли в роботу. ваш номер ЕН за яким буде відпр…" at bounding box center [1230, 450] width 164 height 13
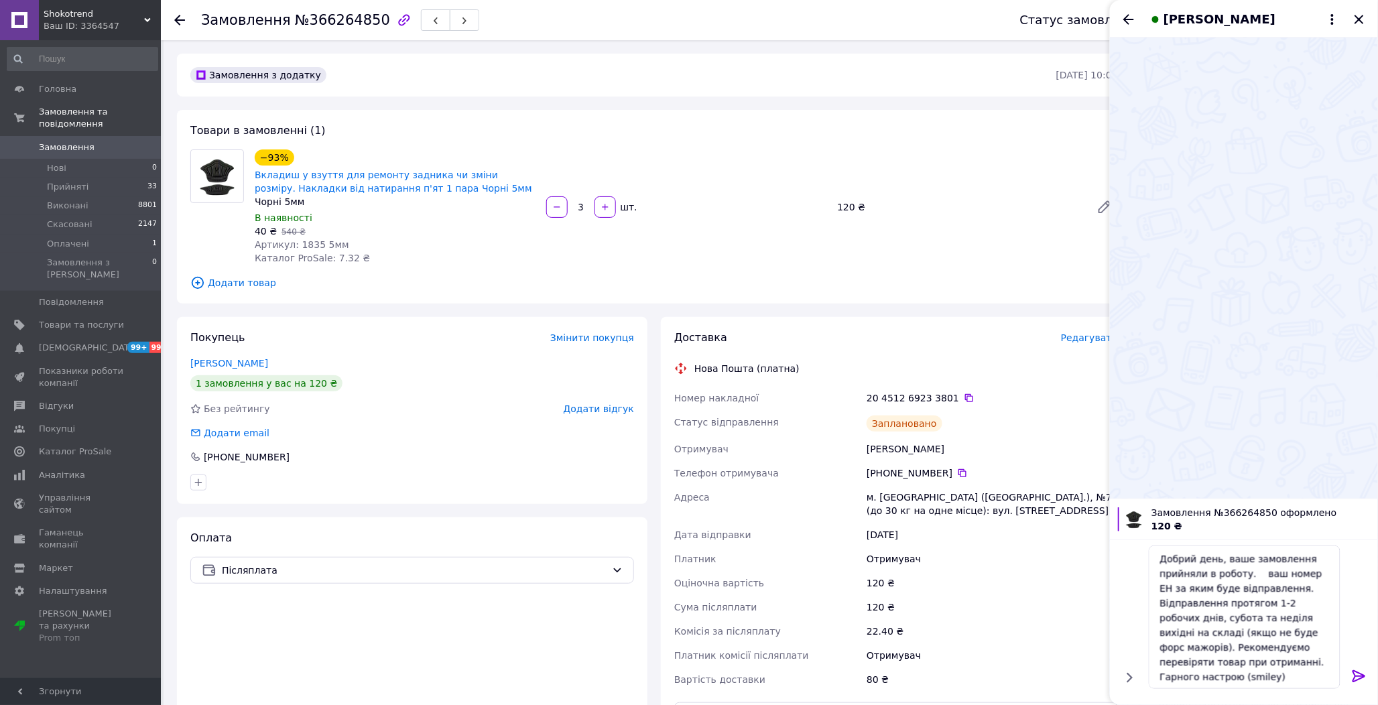
click at [961, 395] on div "20 4512 6923 3801" at bounding box center [992, 397] width 251 height 13
drag, startPoint x: 957, startPoint y: 395, endPoint x: 973, endPoint y: 410, distance: 21.4
click at [964, 395] on icon at bounding box center [969, 398] width 11 height 11
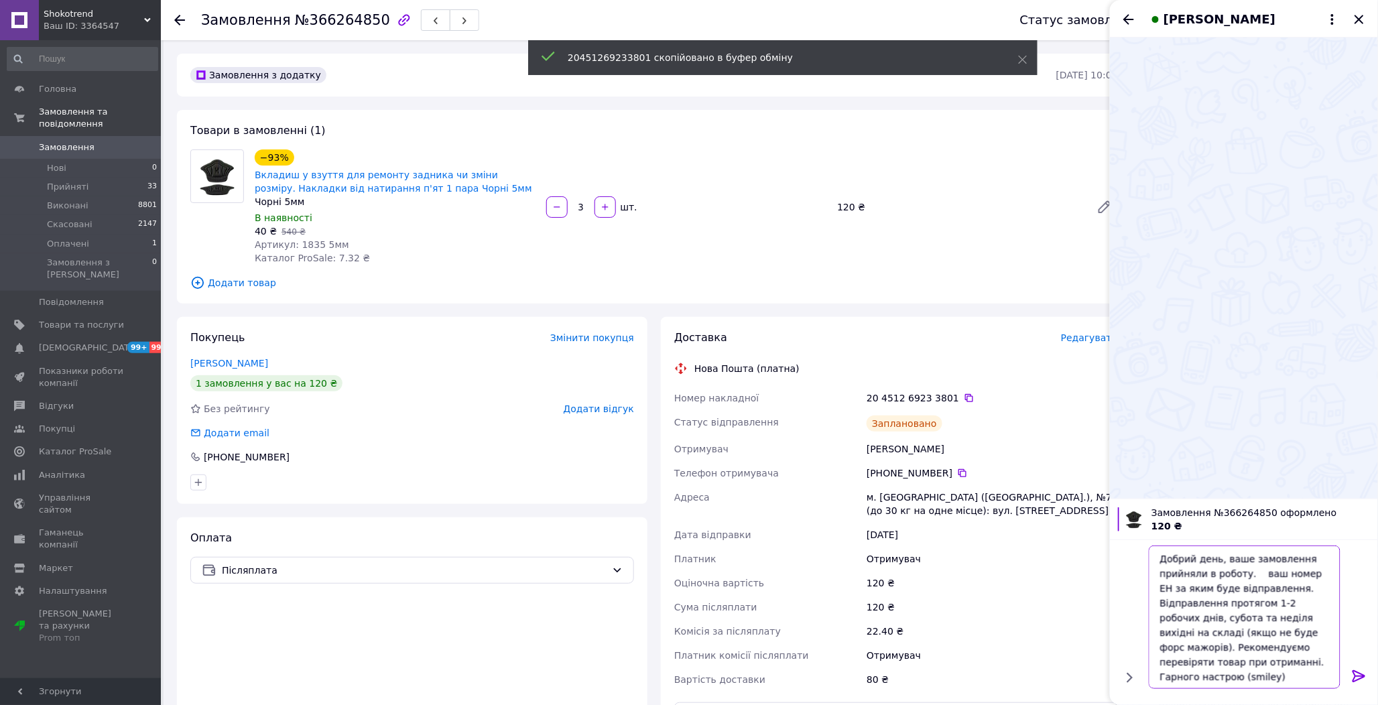
click at [1250, 572] on textarea "Добрий день, ваше замовлення прийняли в роботу. ваш номер ЕН за яким буде відпр…" at bounding box center [1245, 617] width 192 height 143
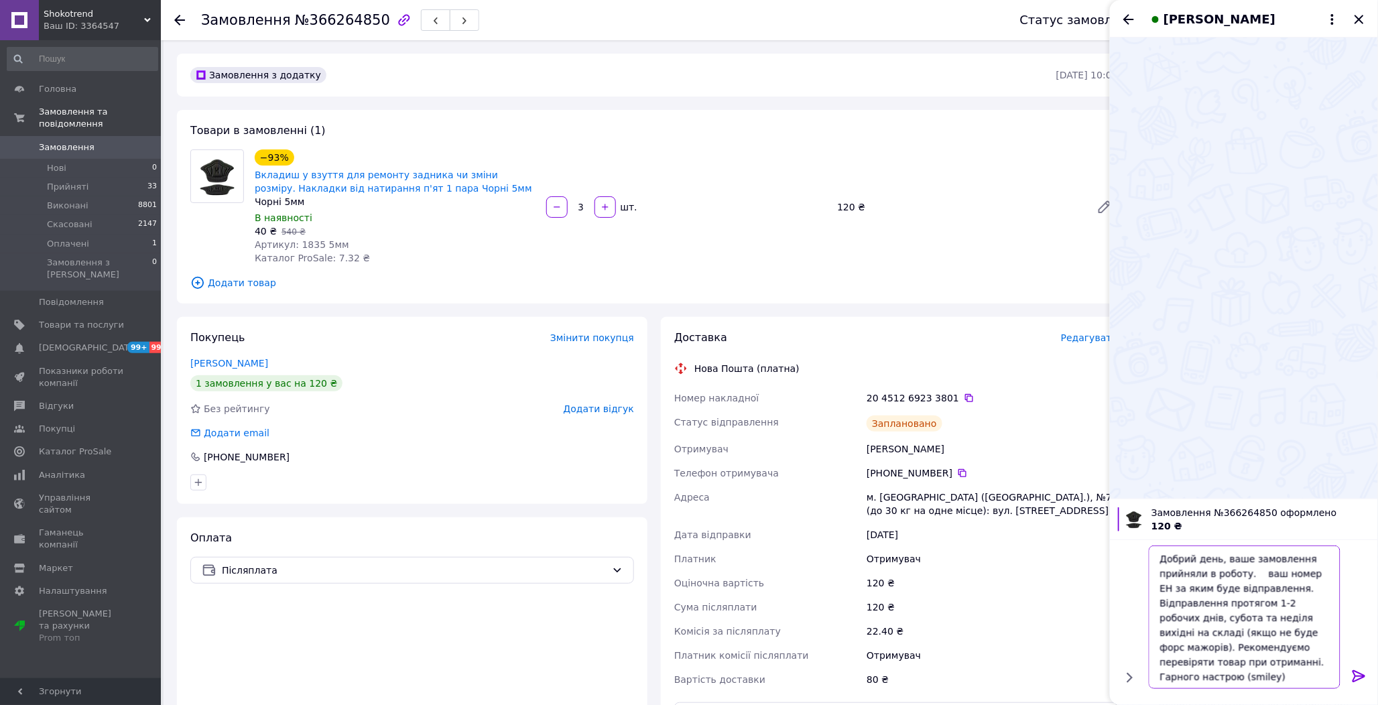
paste textarea "20451269233801"
type textarea "Добрий день, ваше замовлення прийняли в роботу. 20451269233801 ваш номер ЕН за …"
click at [1358, 674] on icon at bounding box center [1359, 676] width 16 height 16
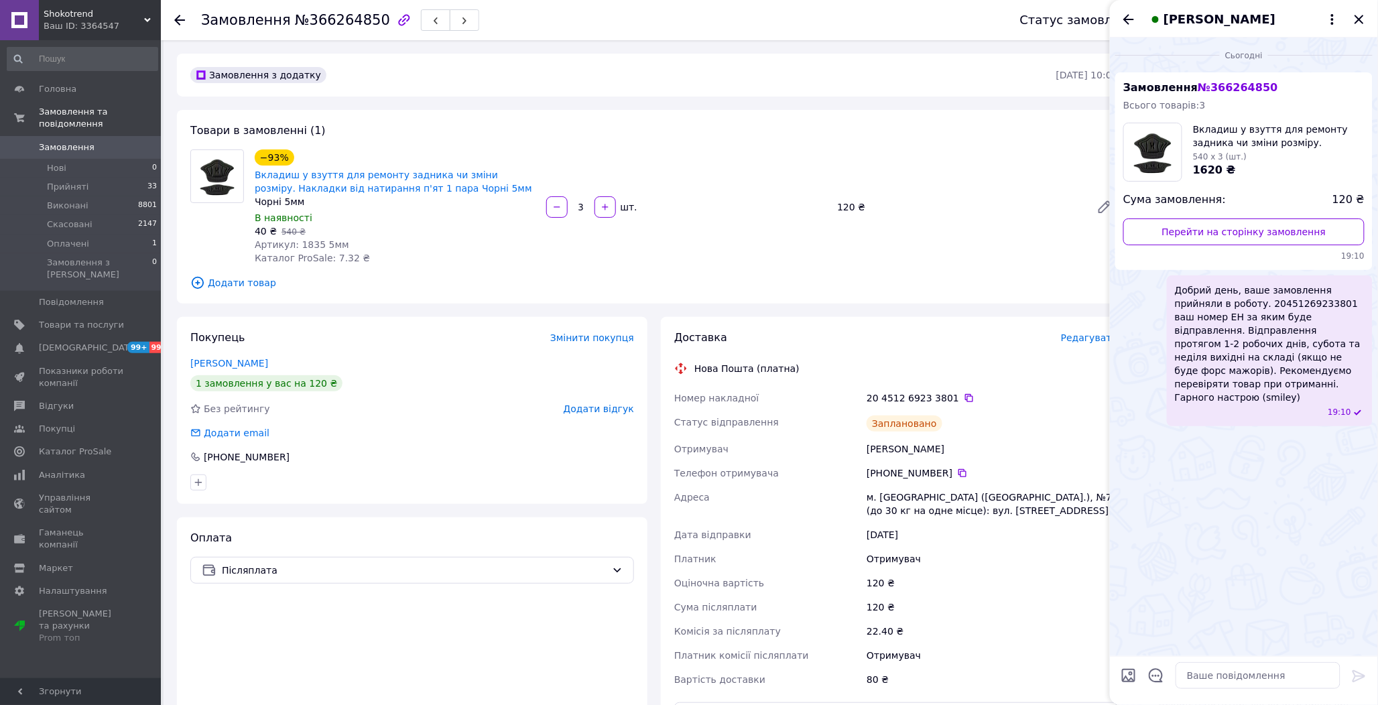
click at [1365, 15] on icon "Закрити" at bounding box center [1359, 19] width 16 height 16
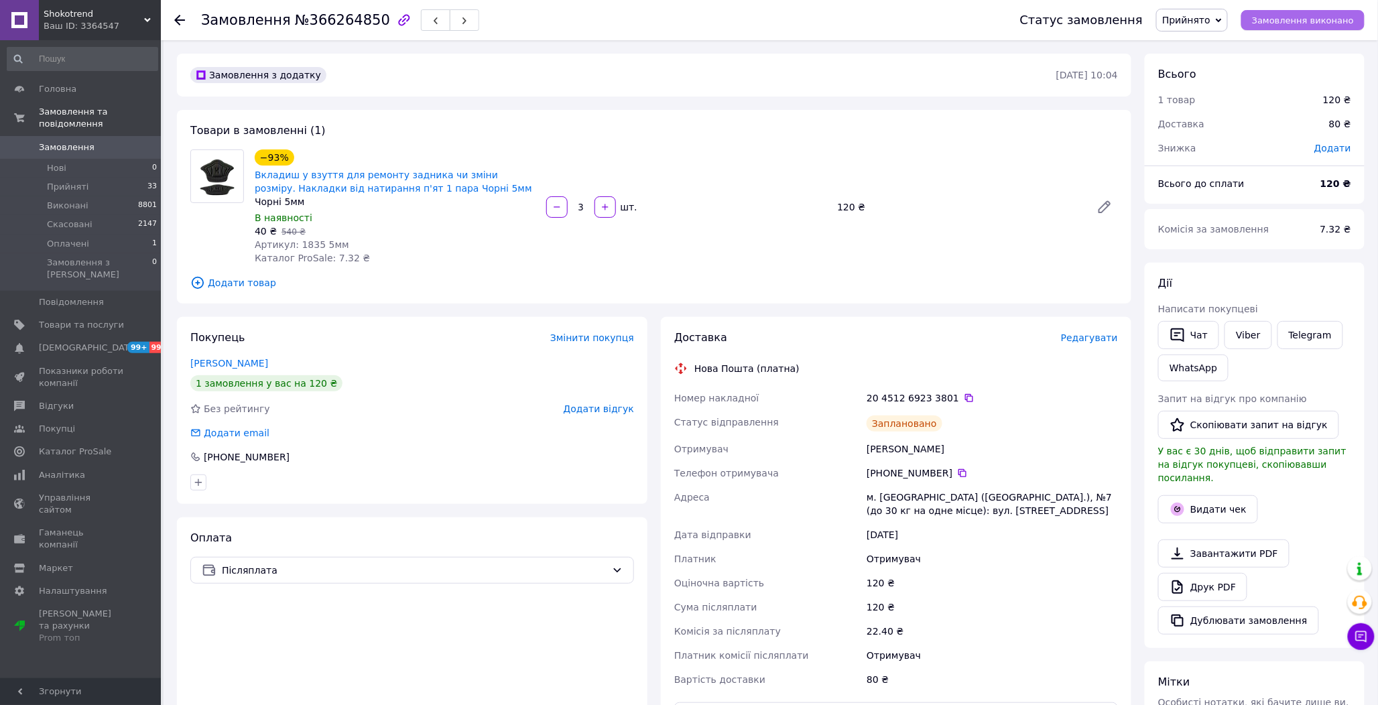
click at [1306, 21] on span "Замовлення виконано" at bounding box center [1303, 20] width 102 height 10
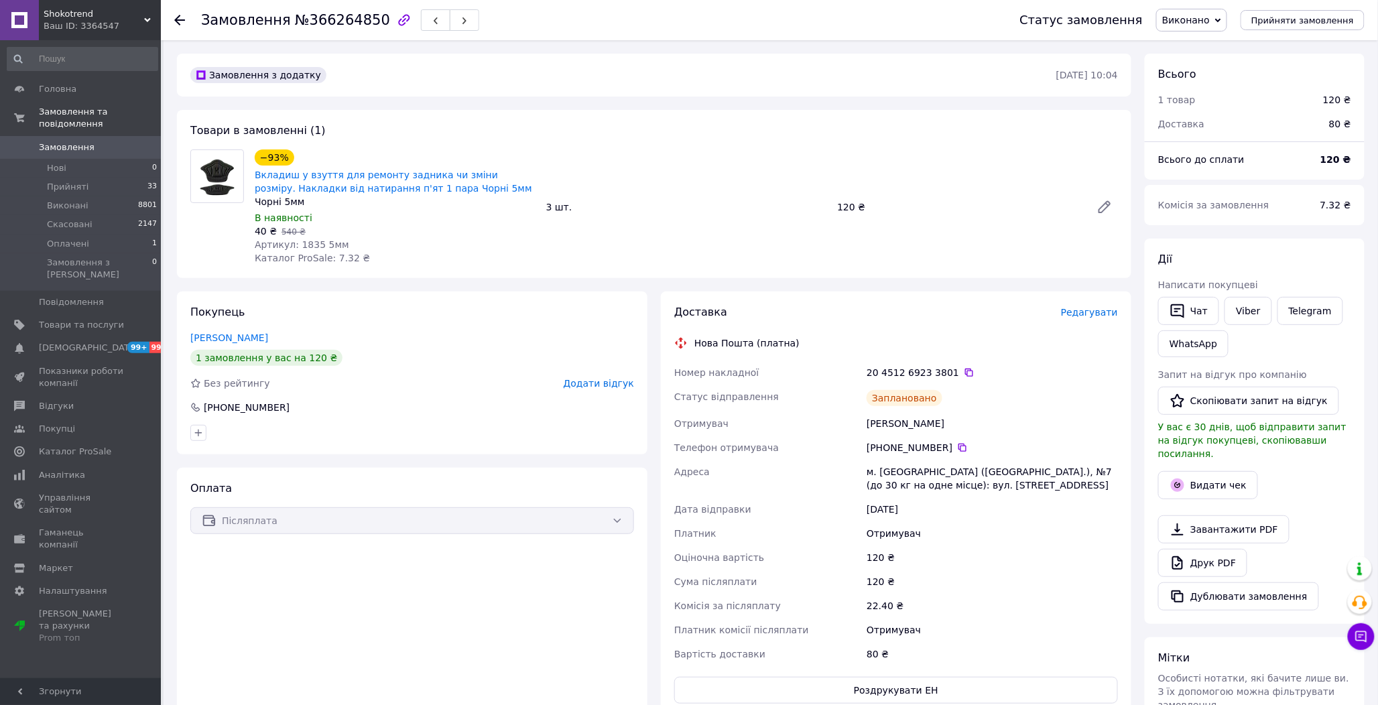
click at [299, 240] on span "Артикул: 1835 5мм" at bounding box center [302, 244] width 95 height 11
copy span "1835"
click at [1183, 306] on icon "button" at bounding box center [1178, 311] width 16 height 16
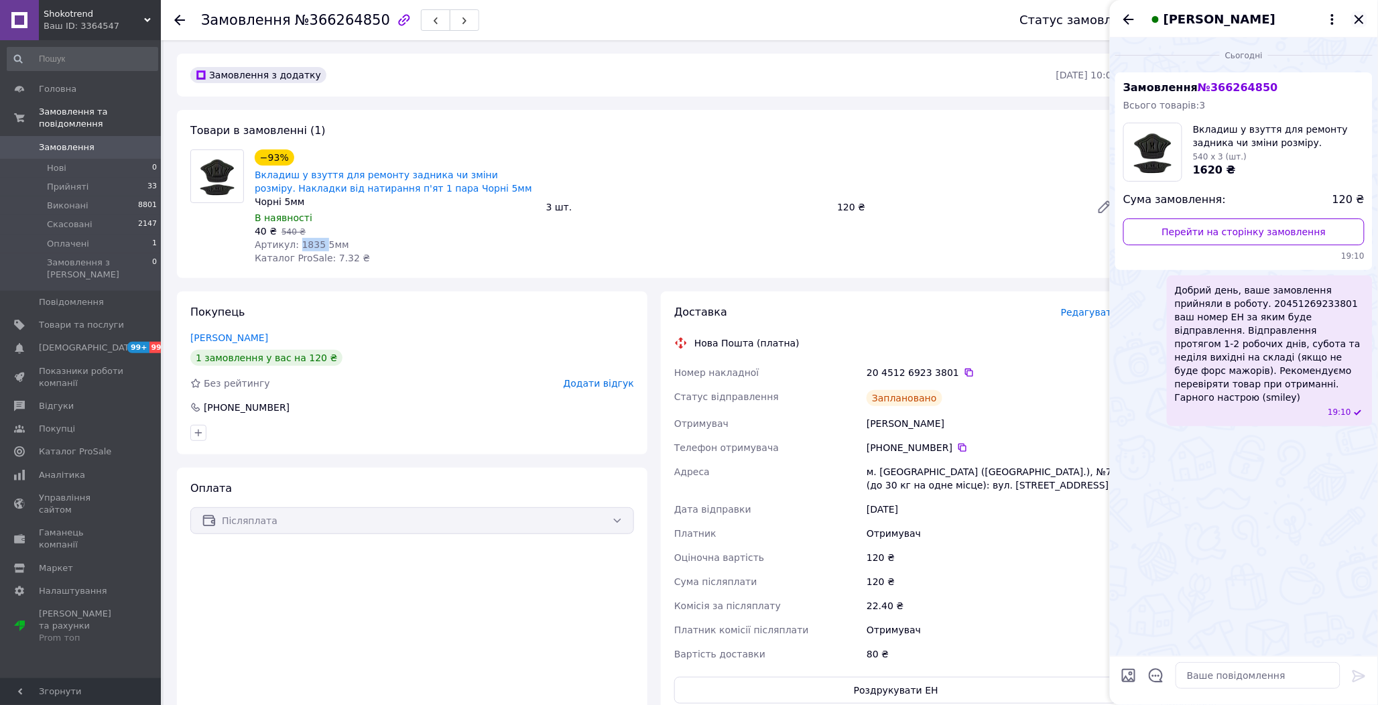
click at [1361, 19] on icon "Закрити" at bounding box center [1359, 19] width 16 height 16
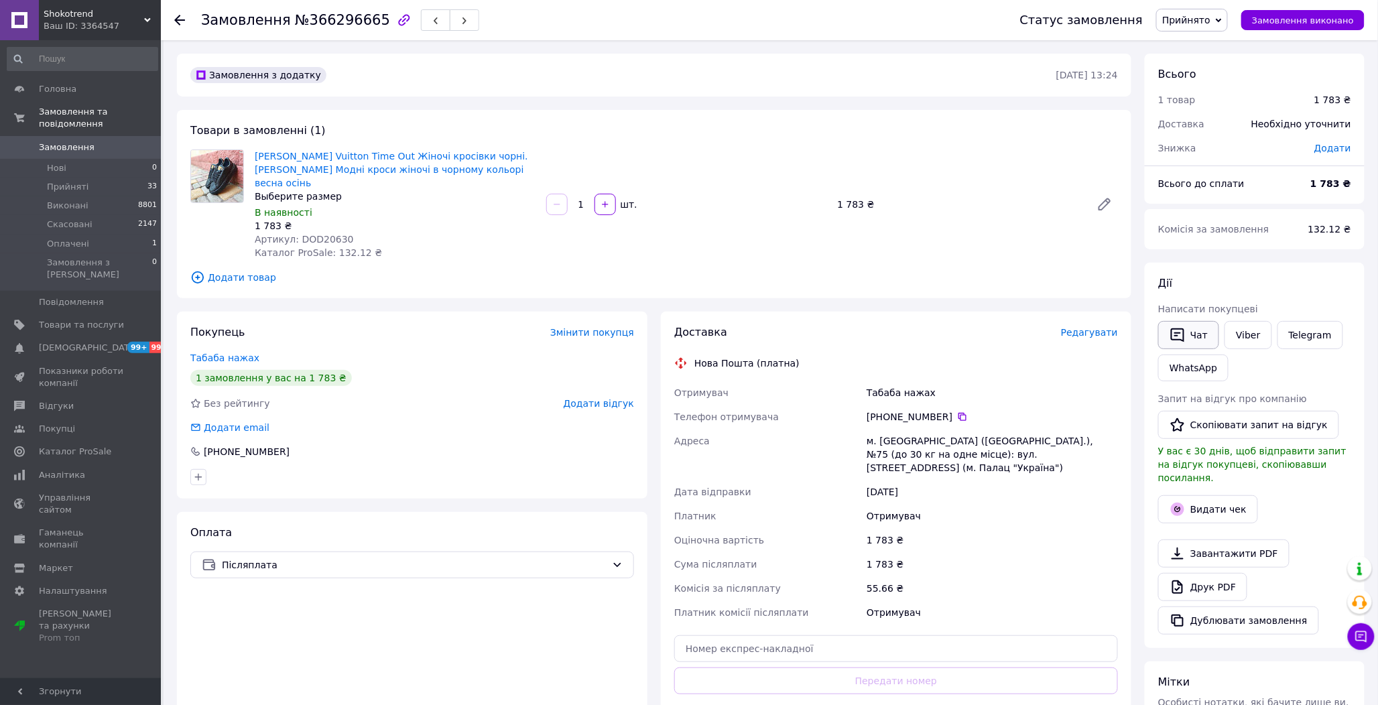
click at [1194, 334] on button "Чат" at bounding box center [1188, 335] width 61 height 28
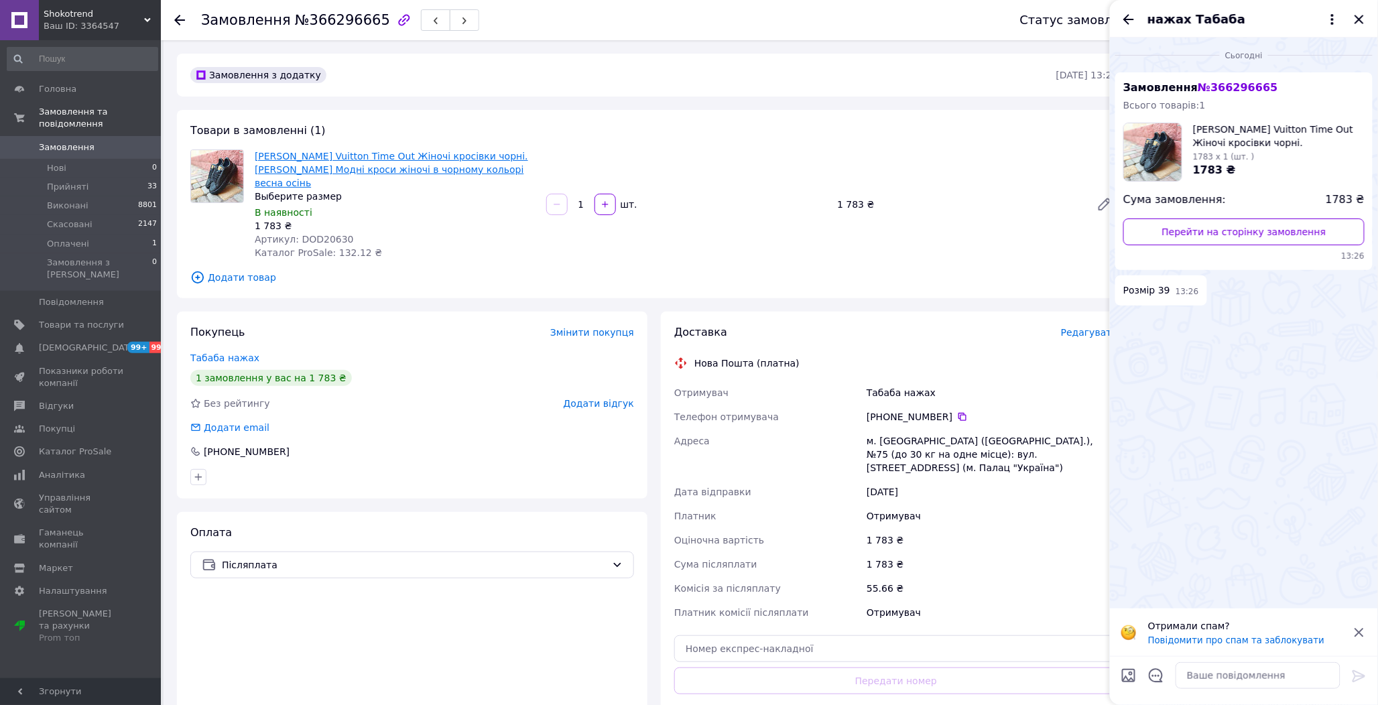
click at [326, 151] on link "[PERSON_NAME] Vuitton Time Out Жіночі кросівки чорні. [PERSON_NAME] Модні кроси…" at bounding box center [391, 170] width 273 height 38
click at [1229, 684] on textarea at bounding box center [1258, 675] width 165 height 27
click at [1156, 677] on icon "Відкрити шаблони відповідей" at bounding box center [1156, 676] width 14 height 14
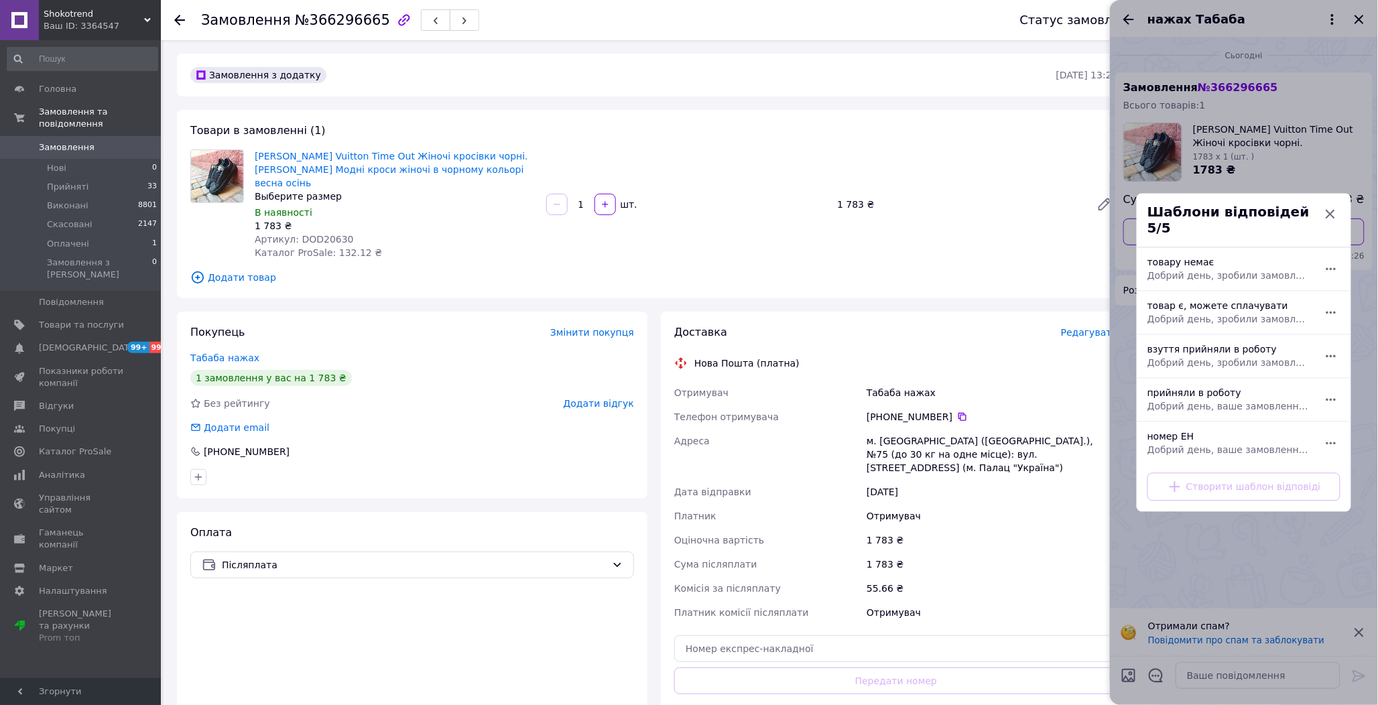
drag, startPoint x: 1171, startPoint y: 258, endPoint x: 1207, endPoint y: 273, distance: 39.3
click at [1171, 259] on div "товару немає Добрий день, зробили замовлення на жаль дана модель закінчилась ви…" at bounding box center [1229, 270] width 174 height 38
type textarea "Добрий день, зробили замовлення на жаль дана модель закінчилась вибачте за незр…"
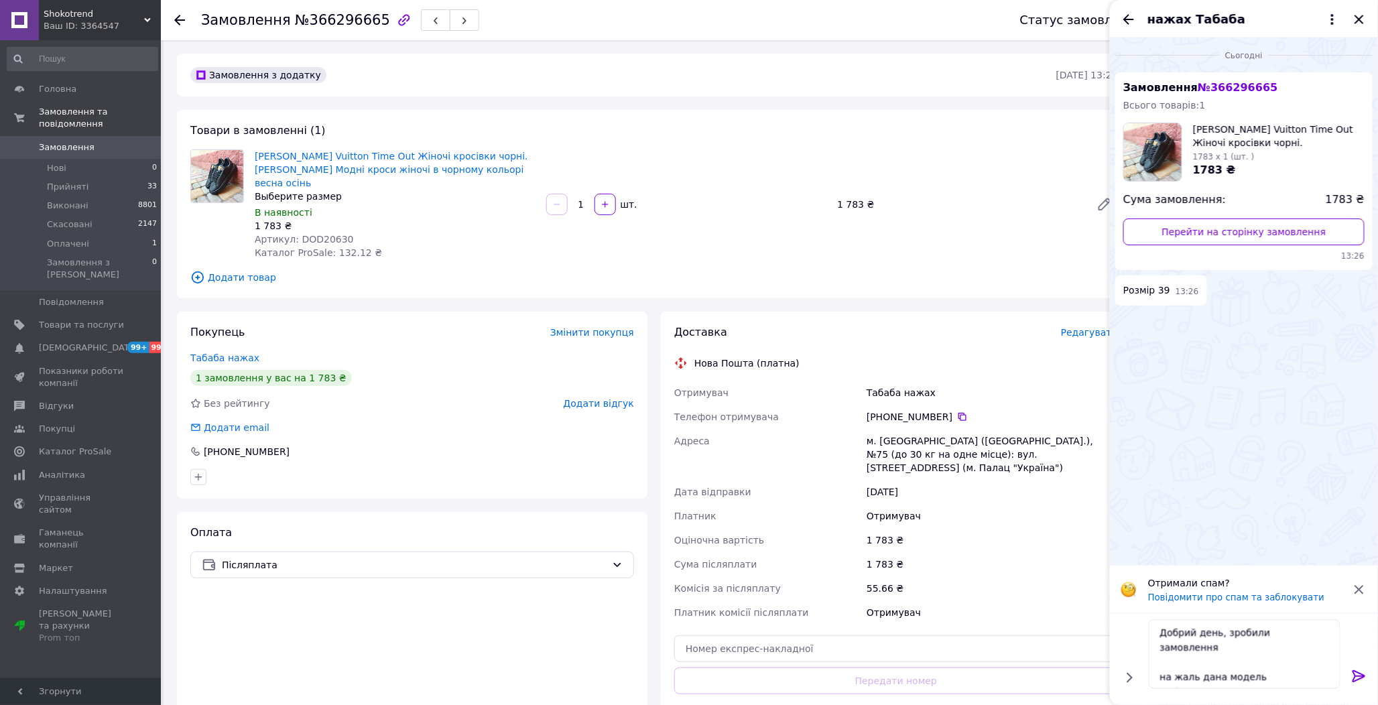
drag, startPoint x: 1370, startPoint y: 677, endPoint x: 1361, endPoint y: 679, distance: 8.9
click at [1369, 678] on div at bounding box center [1359, 679] width 27 height 32
click at [1349, 682] on div at bounding box center [1359, 679] width 27 height 32
click at [1363, 678] on icon at bounding box center [1359, 676] width 13 height 12
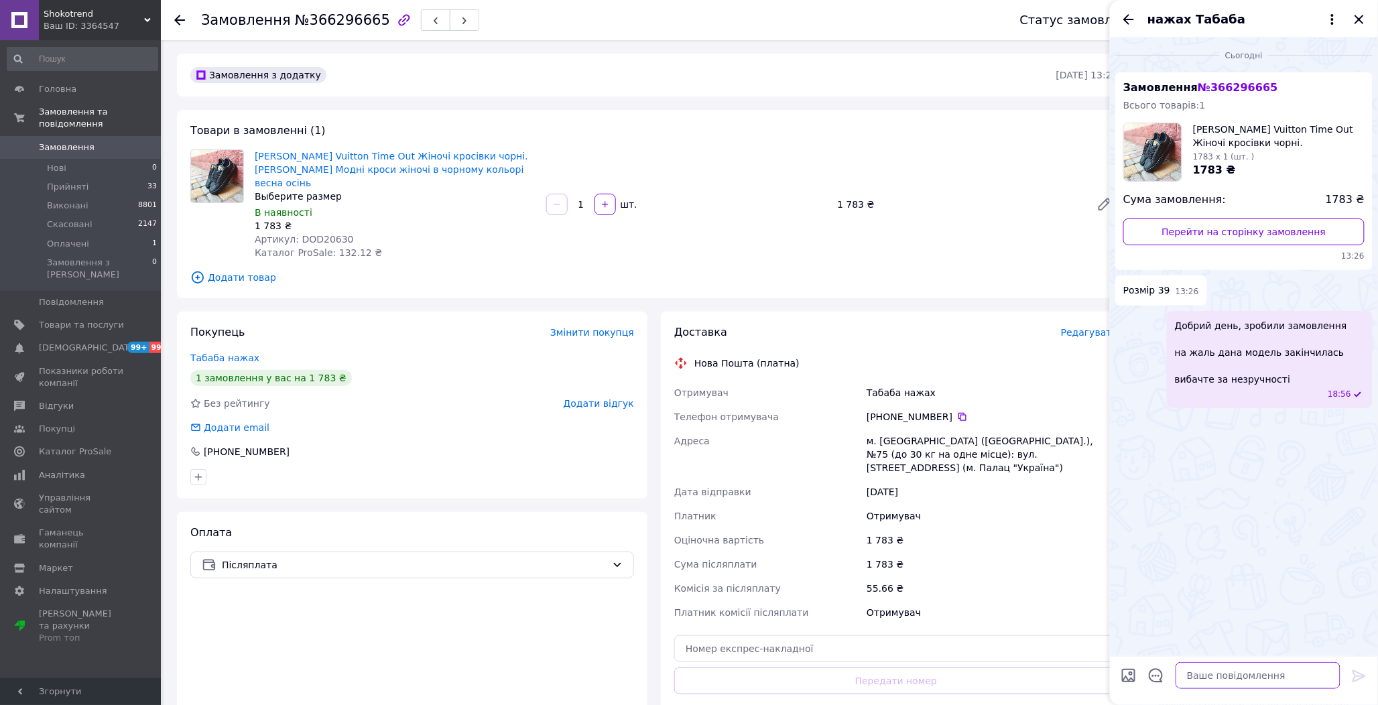
click at [1214, 675] on textarea at bounding box center [1258, 675] width 165 height 27
type textarea "є 40 - 25,5 см"
click at [1249, 664] on textarea at bounding box center [1258, 675] width 165 height 27
paste textarea "[PERSON_NAME] відправити на примірку. Послуги за НП в випадку відмови (при огля…"
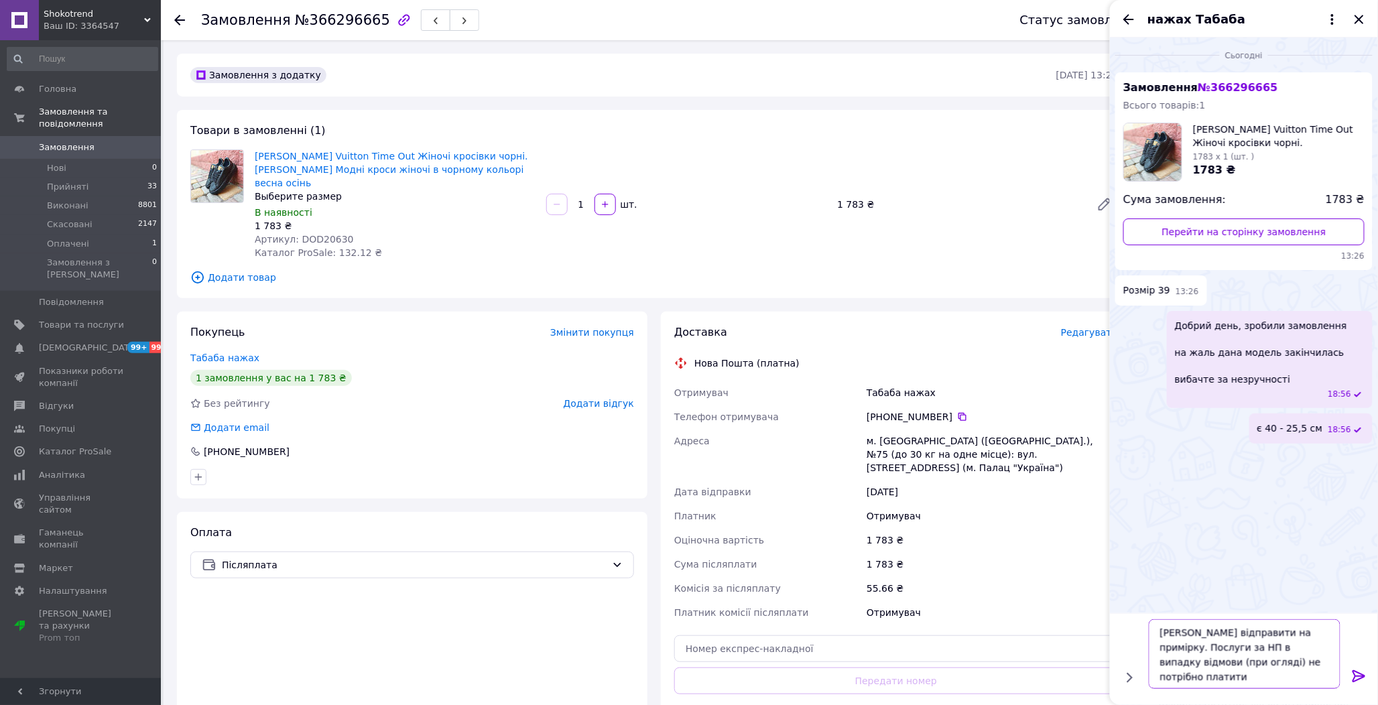
type textarea "[PERSON_NAME] відправити на примірку. Послуги за НП в випадку відмови (при огля…"
click at [1367, 676] on div at bounding box center [1359, 679] width 27 height 32
click at [1364, 677] on icon at bounding box center [1359, 676] width 13 height 12
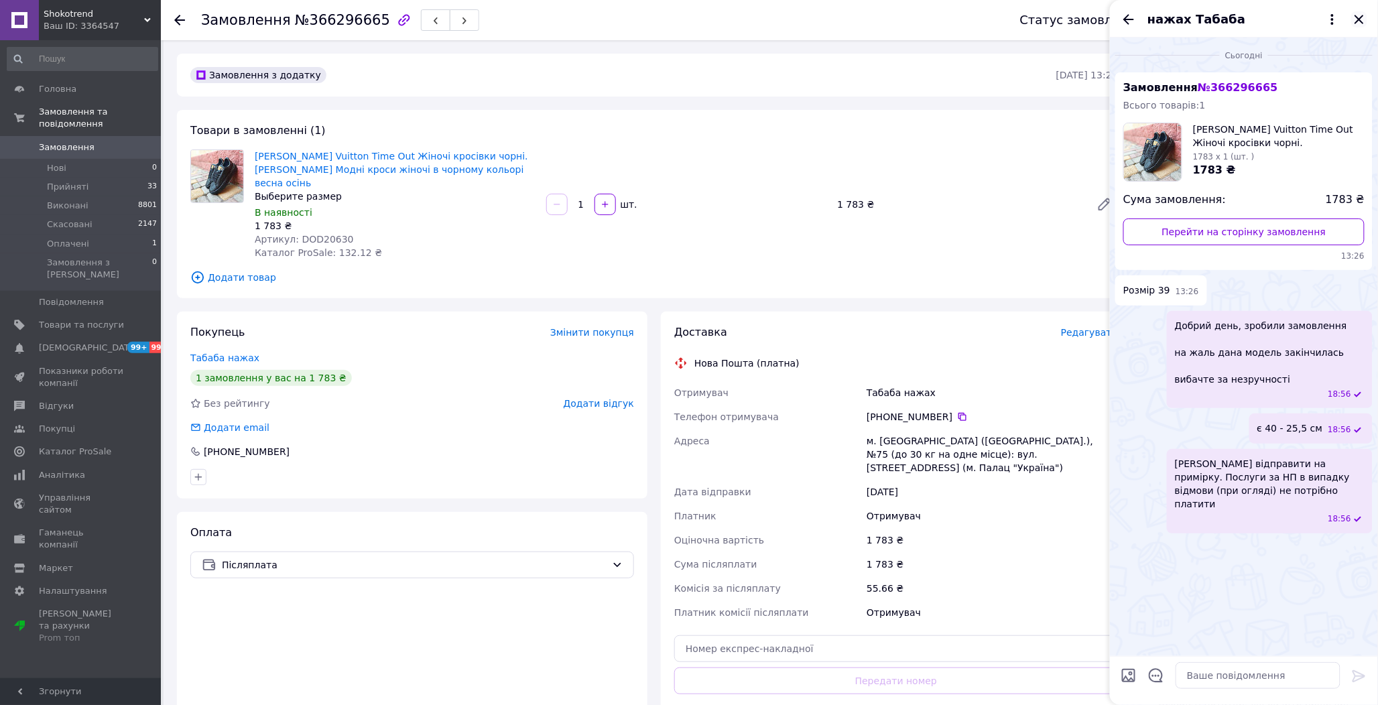
click at [1367, 21] on icon "Закрити" at bounding box center [1359, 19] width 16 height 16
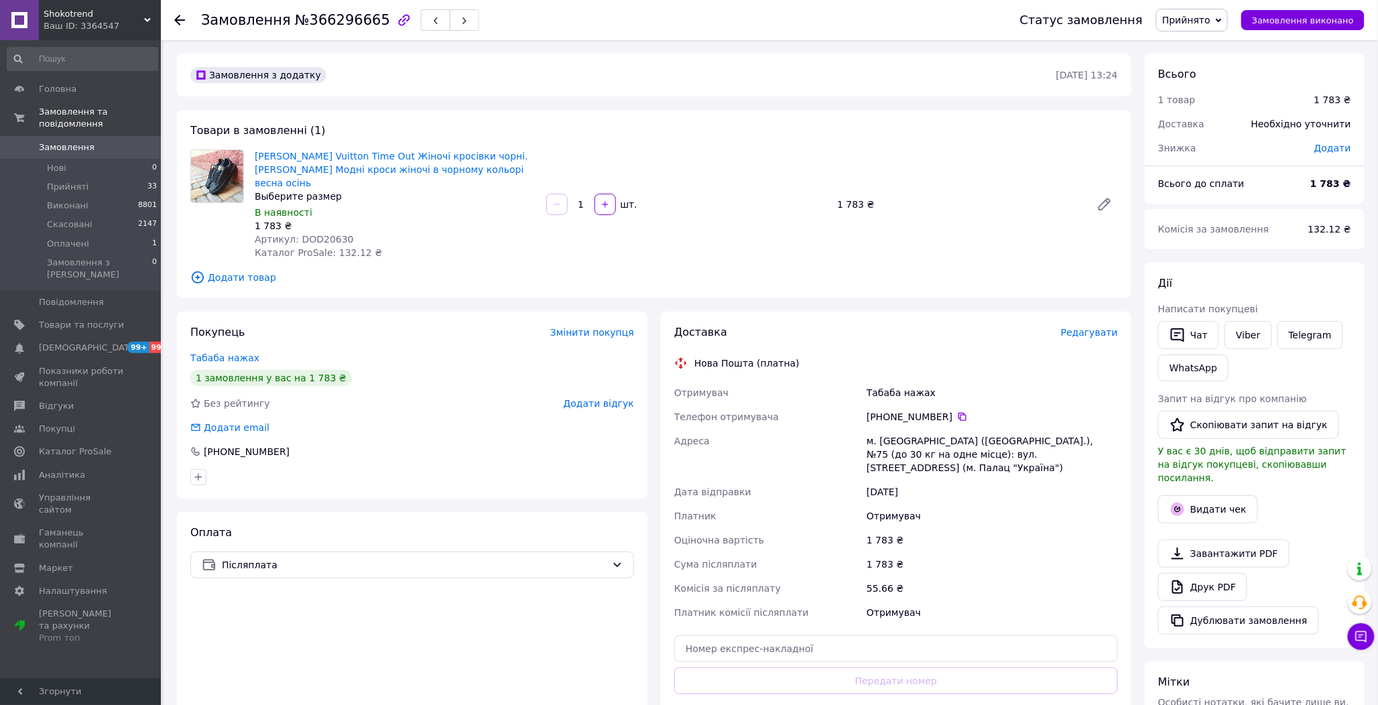
click at [1208, 17] on span "Прийнято" at bounding box center [1186, 20] width 48 height 11
click at [1201, 67] on li "Скасовано" at bounding box center [1192, 67] width 70 height 20
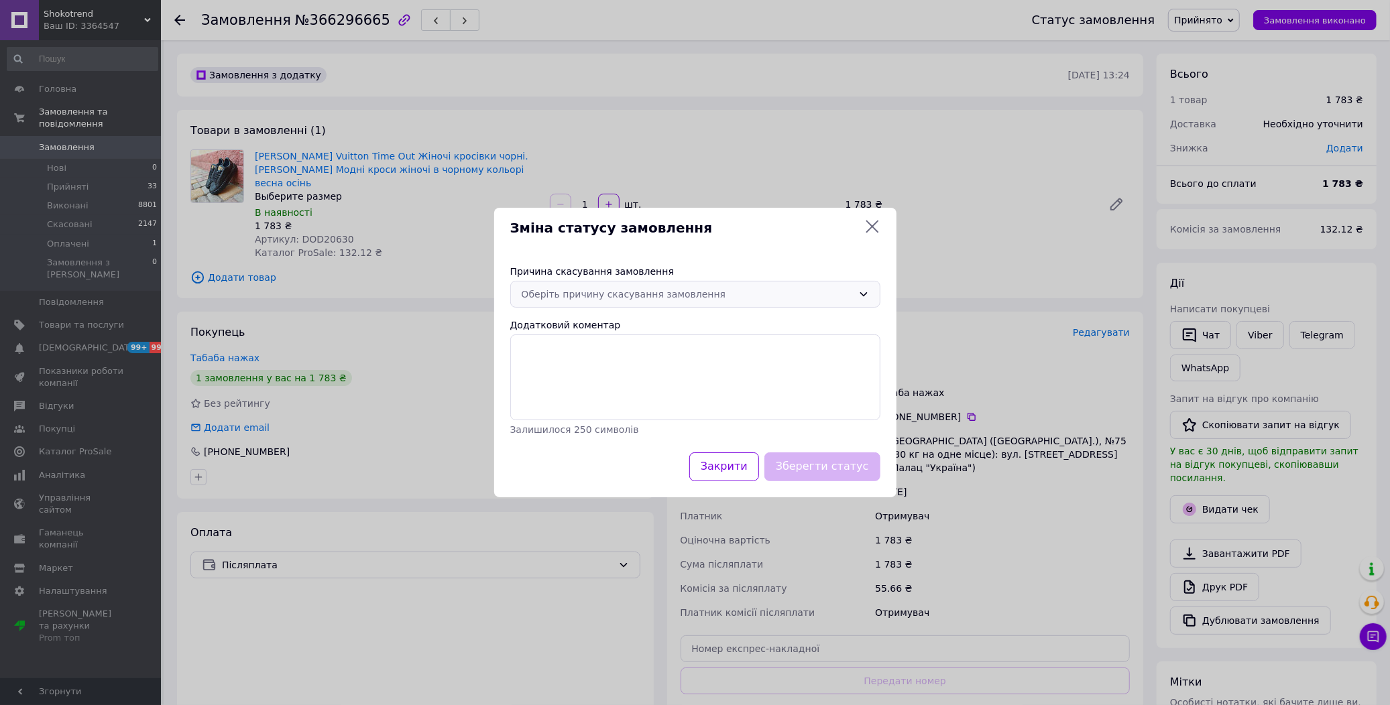
click at [603, 286] on div "Оберіть причину скасування замовлення" at bounding box center [695, 294] width 370 height 27
click at [579, 349] on li "Немає різновиду товару" at bounding box center [695, 347] width 369 height 24
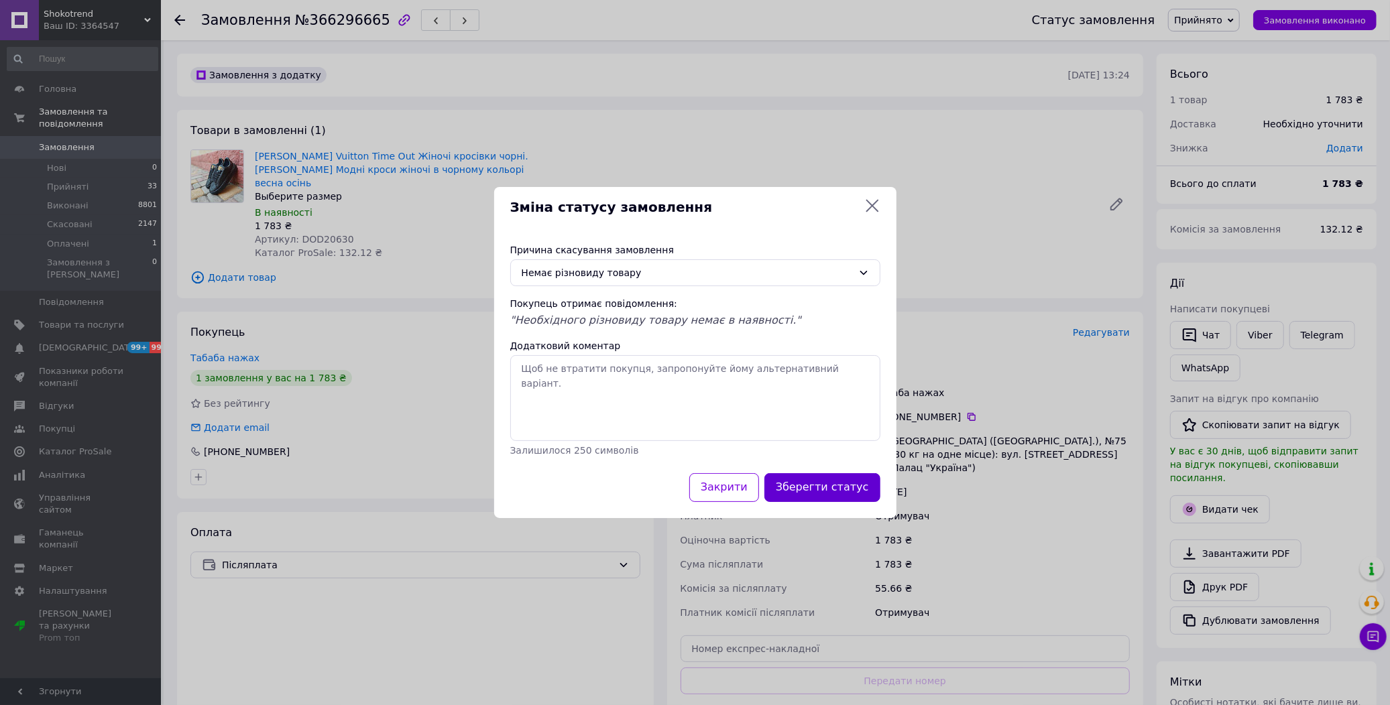
click at [805, 487] on button "Зберегти статус" at bounding box center [822, 487] width 116 height 29
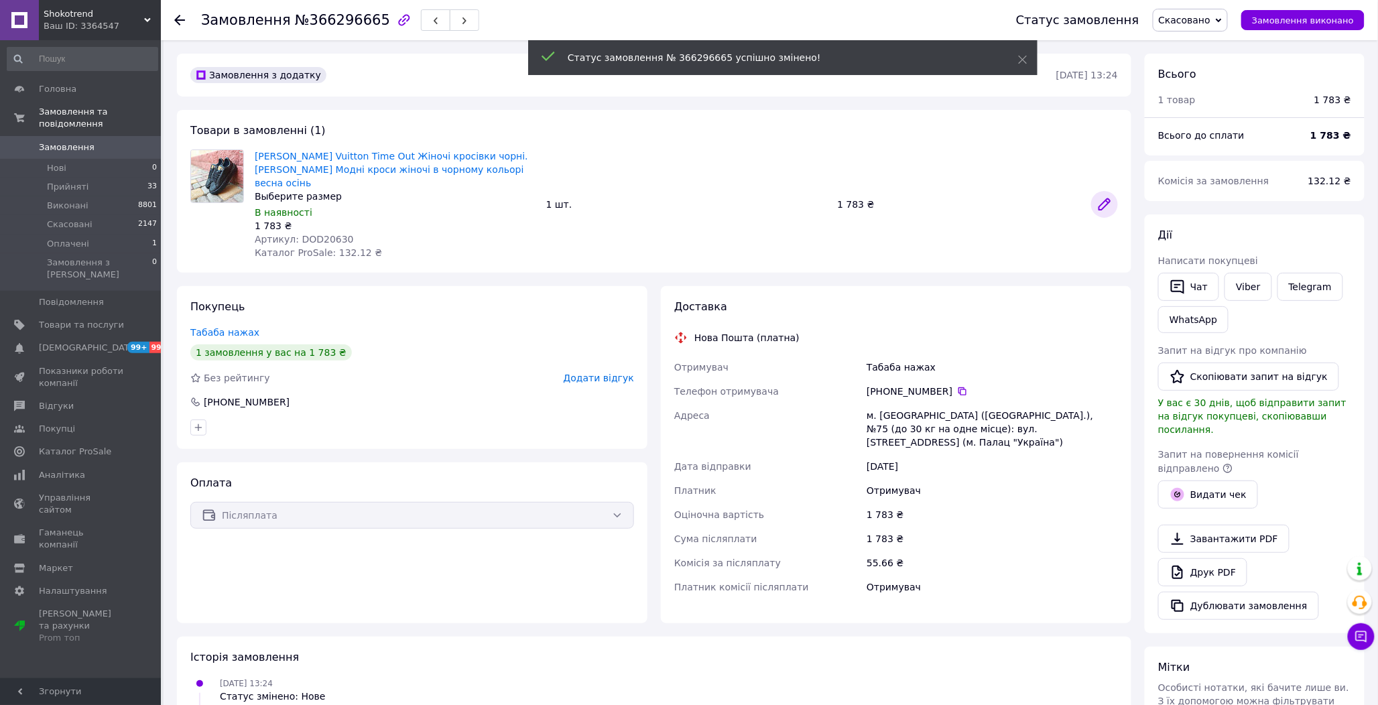
click at [1105, 199] on icon at bounding box center [1104, 204] width 11 height 11
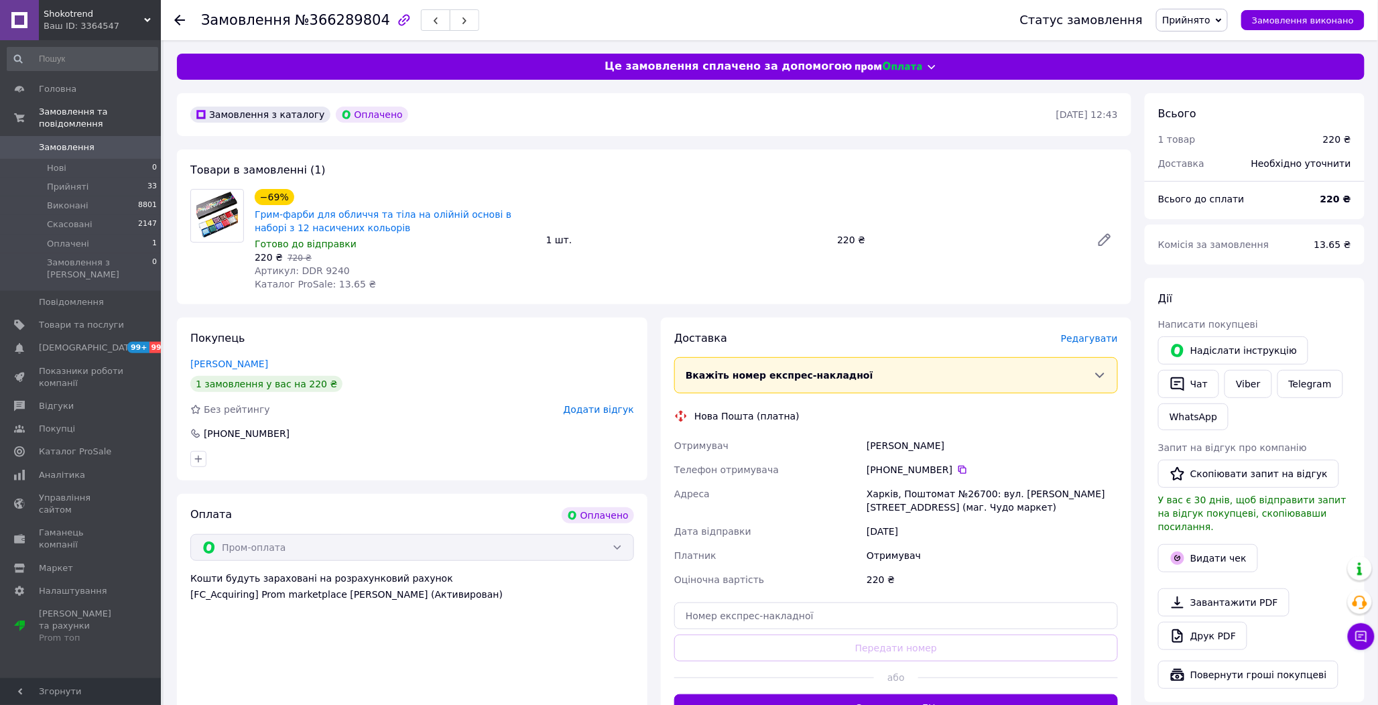
click at [328, 265] on span "Артикул: DDR 9240" at bounding box center [302, 270] width 95 height 11
copy span "9240"
click at [959, 468] on icon at bounding box center [963, 470] width 8 height 8
click at [1104, 338] on span "Редагувати" at bounding box center [1089, 338] width 57 height 11
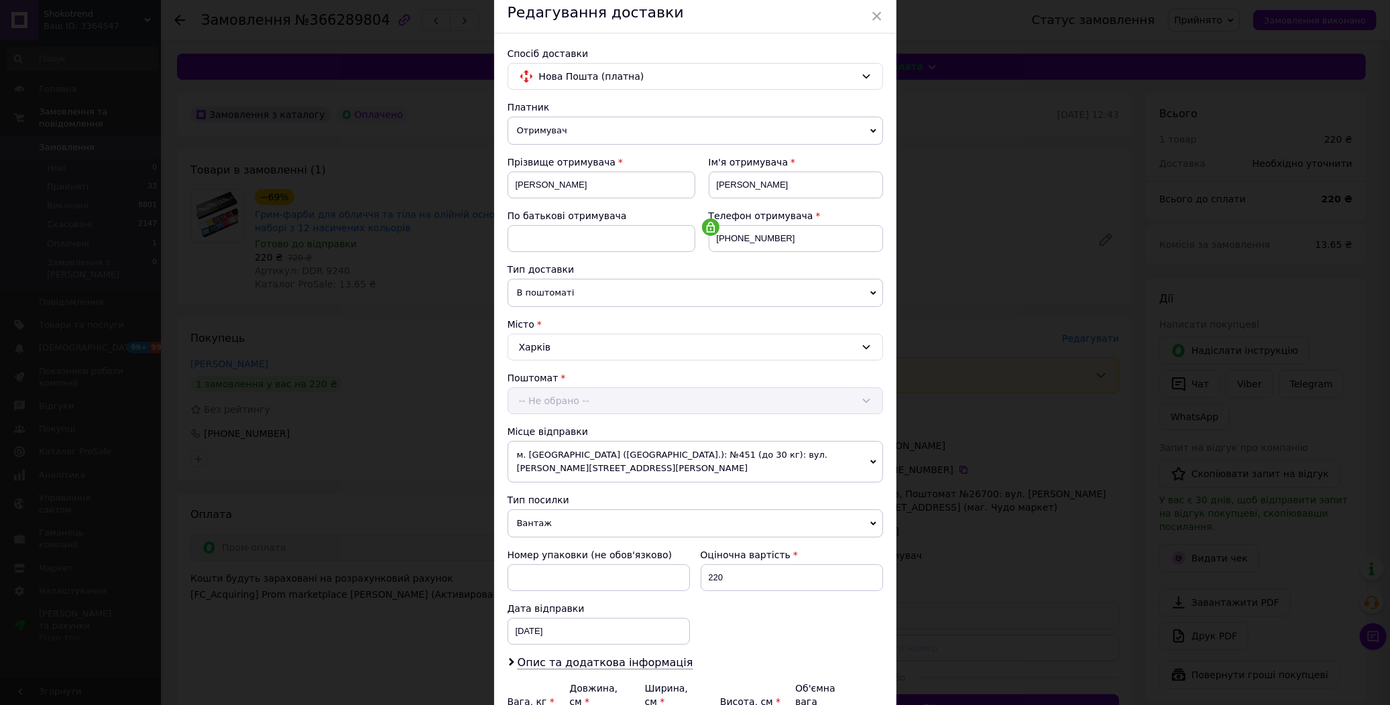
scroll to position [186, 0]
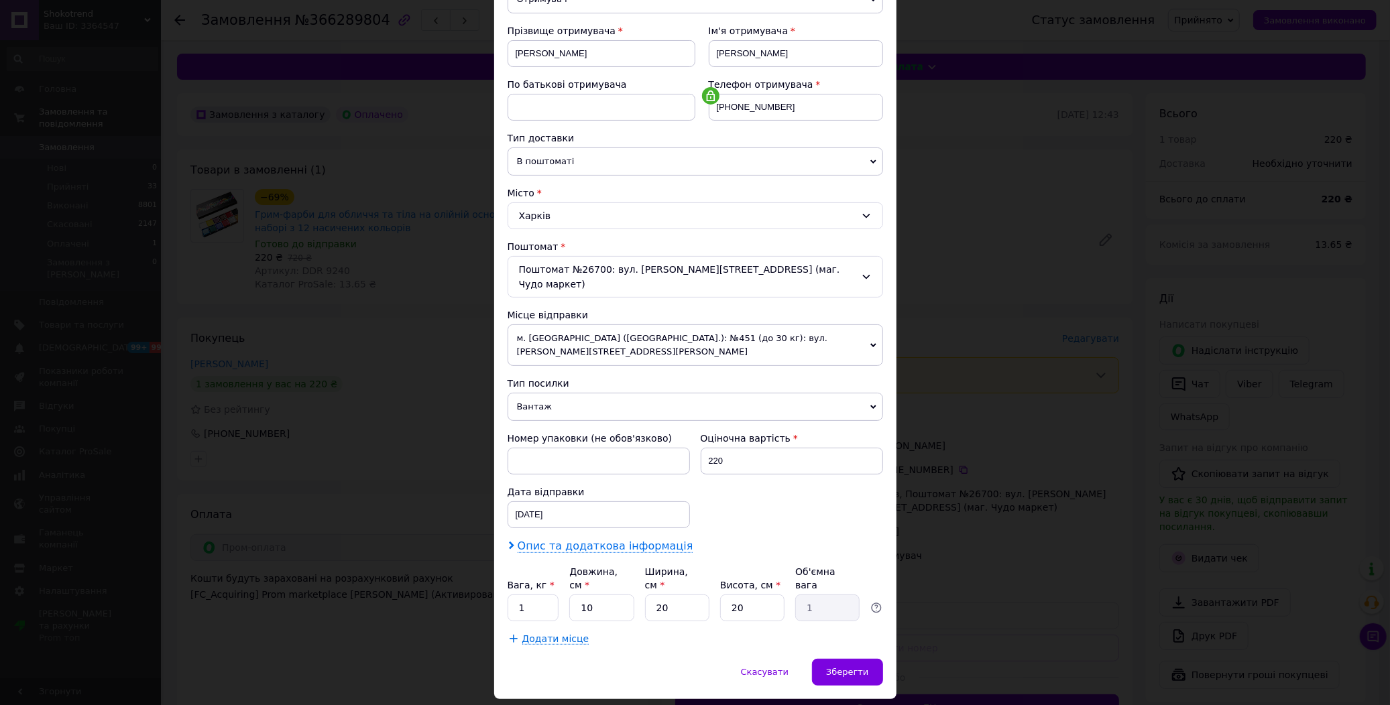
click at [560, 540] on span "Опис та додаткова інформація" at bounding box center [605, 546] width 176 height 13
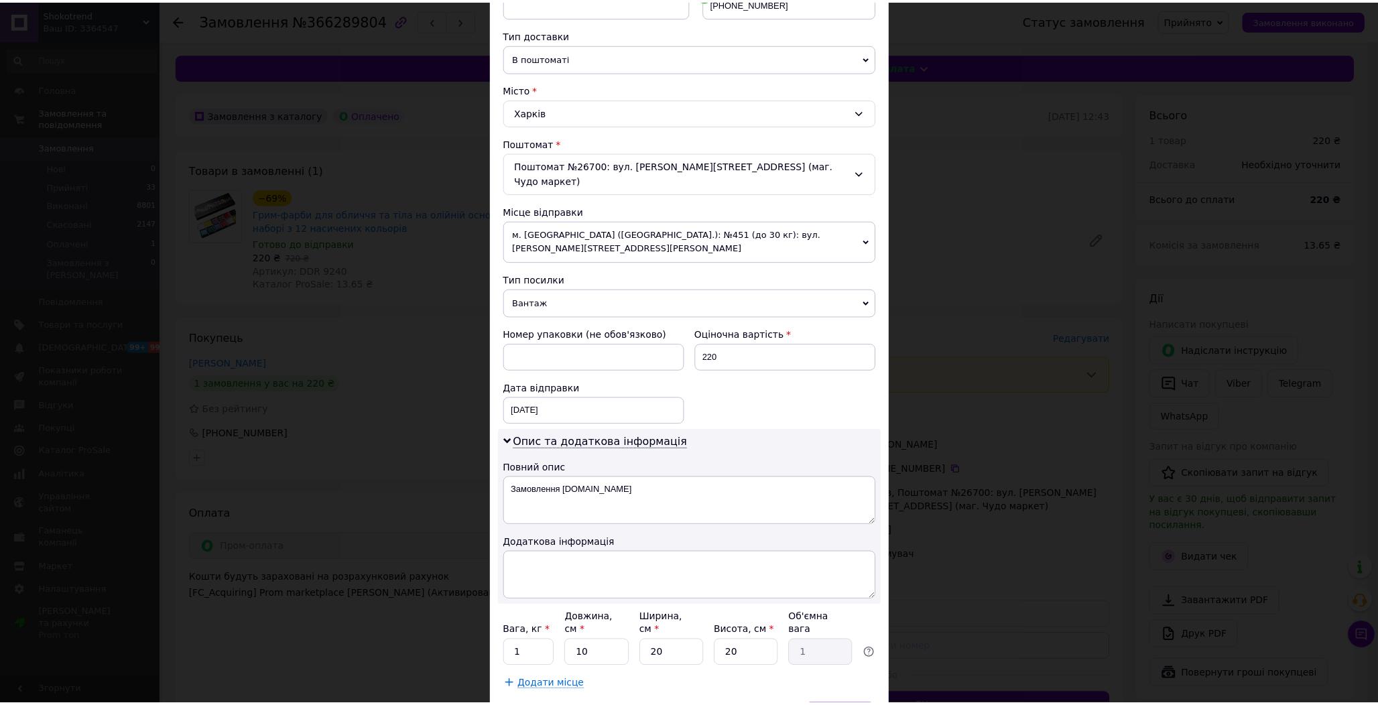
scroll to position [336, 0]
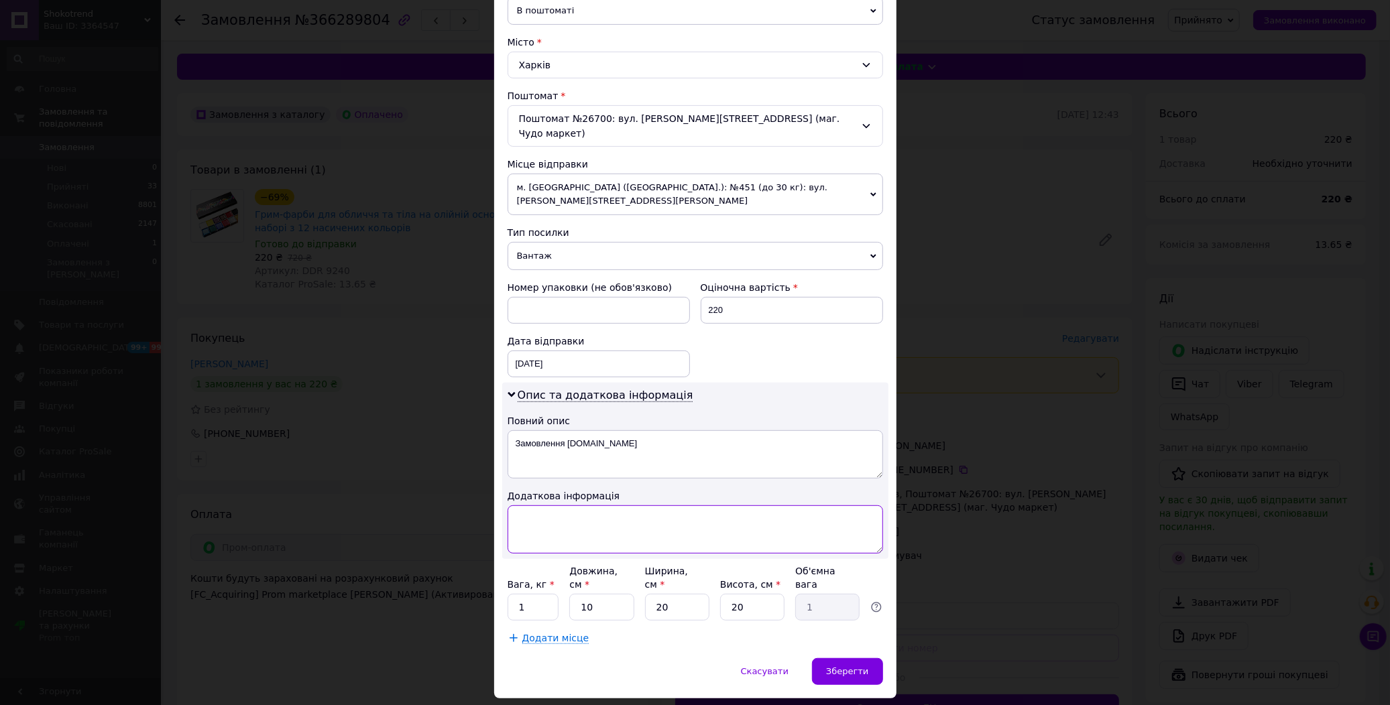
click at [578, 526] on textarea at bounding box center [694, 529] width 375 height 48
paste textarea "9240 1"
type textarea "9240 1"
click at [851, 658] on div "Скасувати   Зберегти" at bounding box center [695, 678] width 402 height 40
click at [862, 666] on span "Зберегти" at bounding box center [847, 671] width 42 height 10
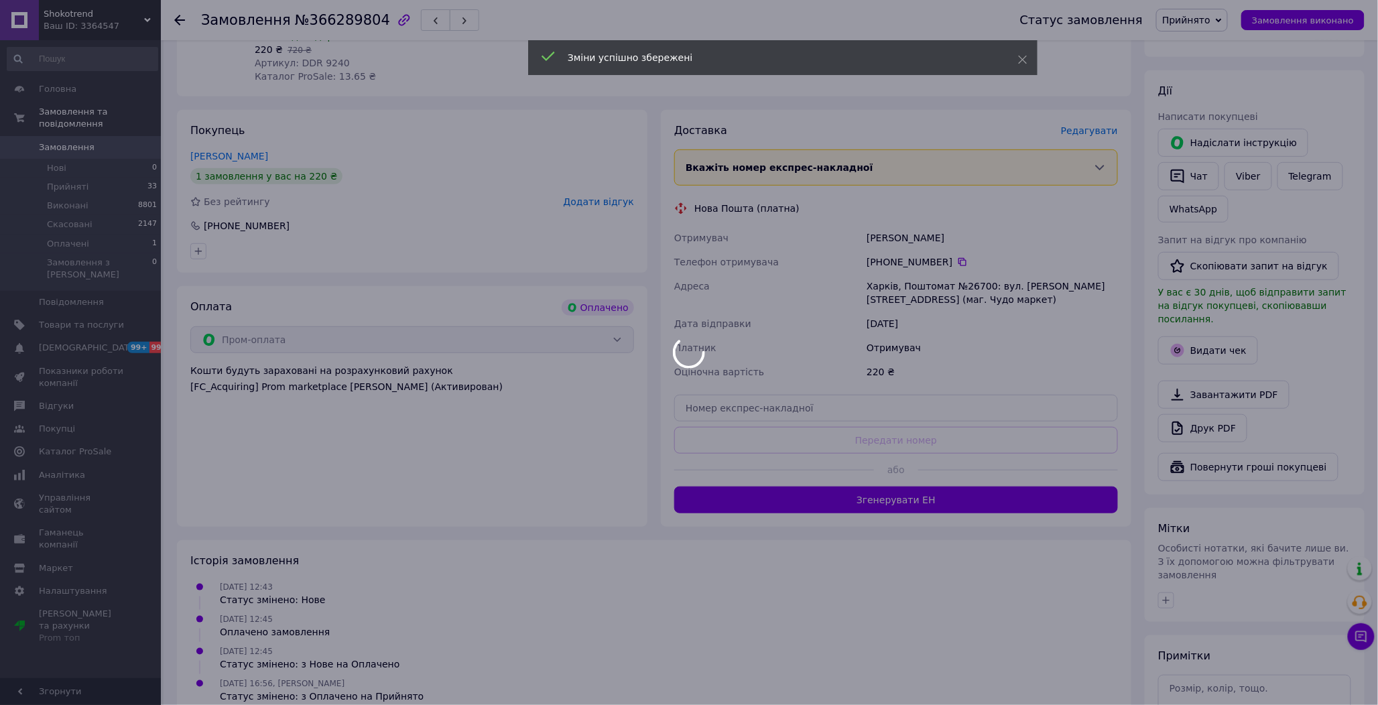
scroll to position [298, 0]
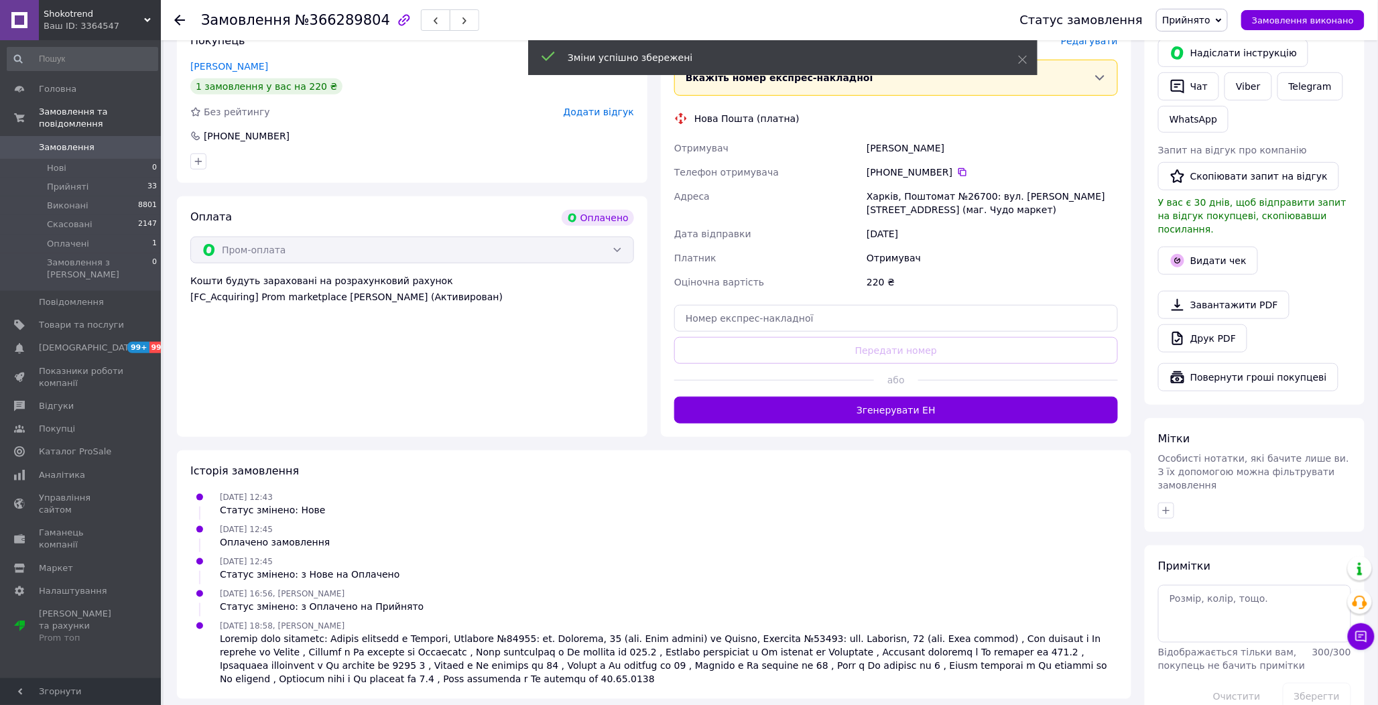
drag, startPoint x: 908, startPoint y: 400, endPoint x: 914, endPoint y: 411, distance: 12.3
click at [907, 400] on button "Згенерувати ЕН" at bounding box center [896, 410] width 444 height 27
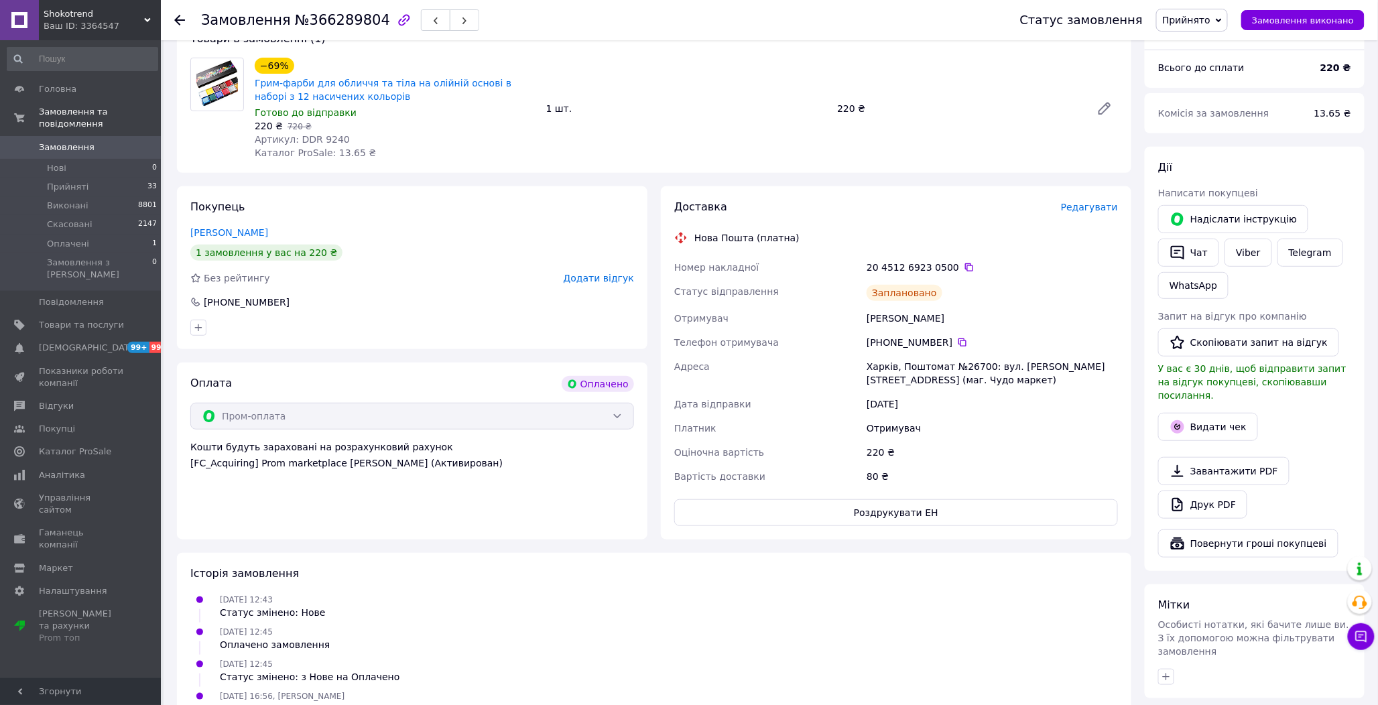
scroll to position [74, 0]
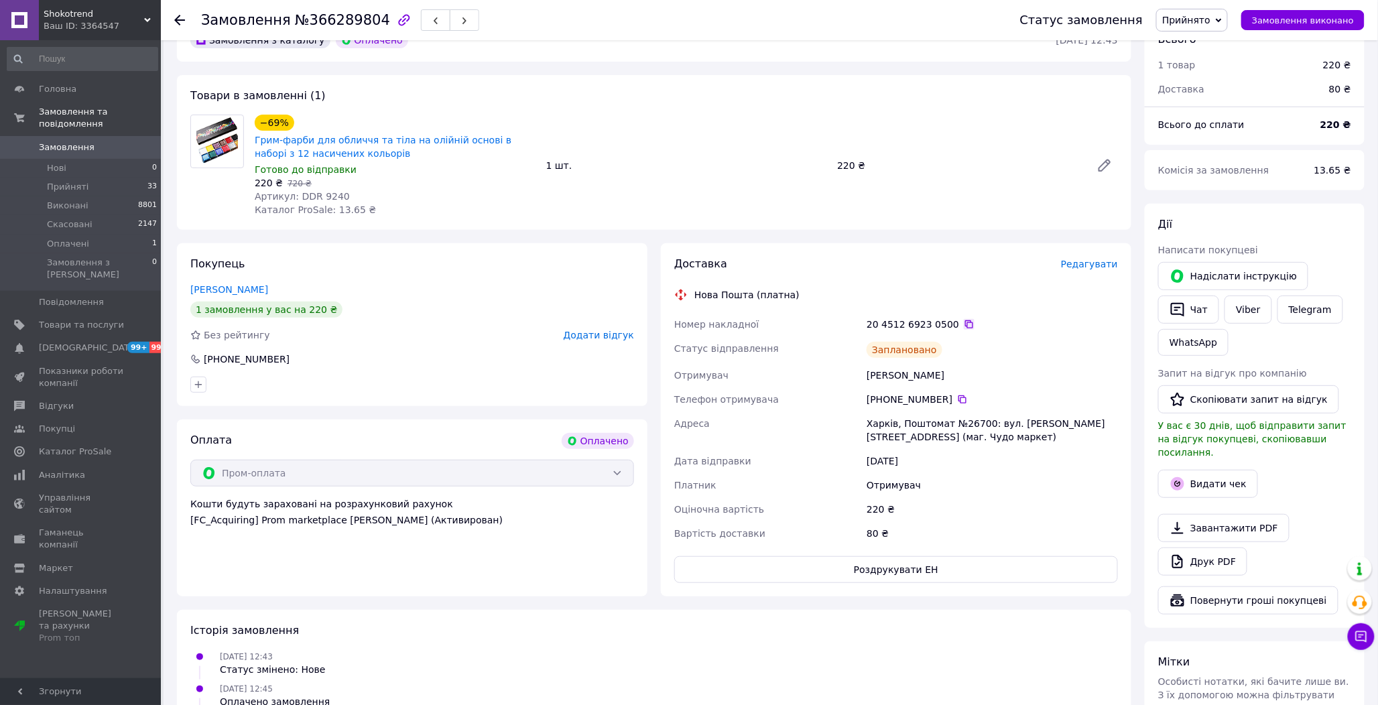
click at [964, 320] on icon at bounding box center [969, 324] width 11 height 11
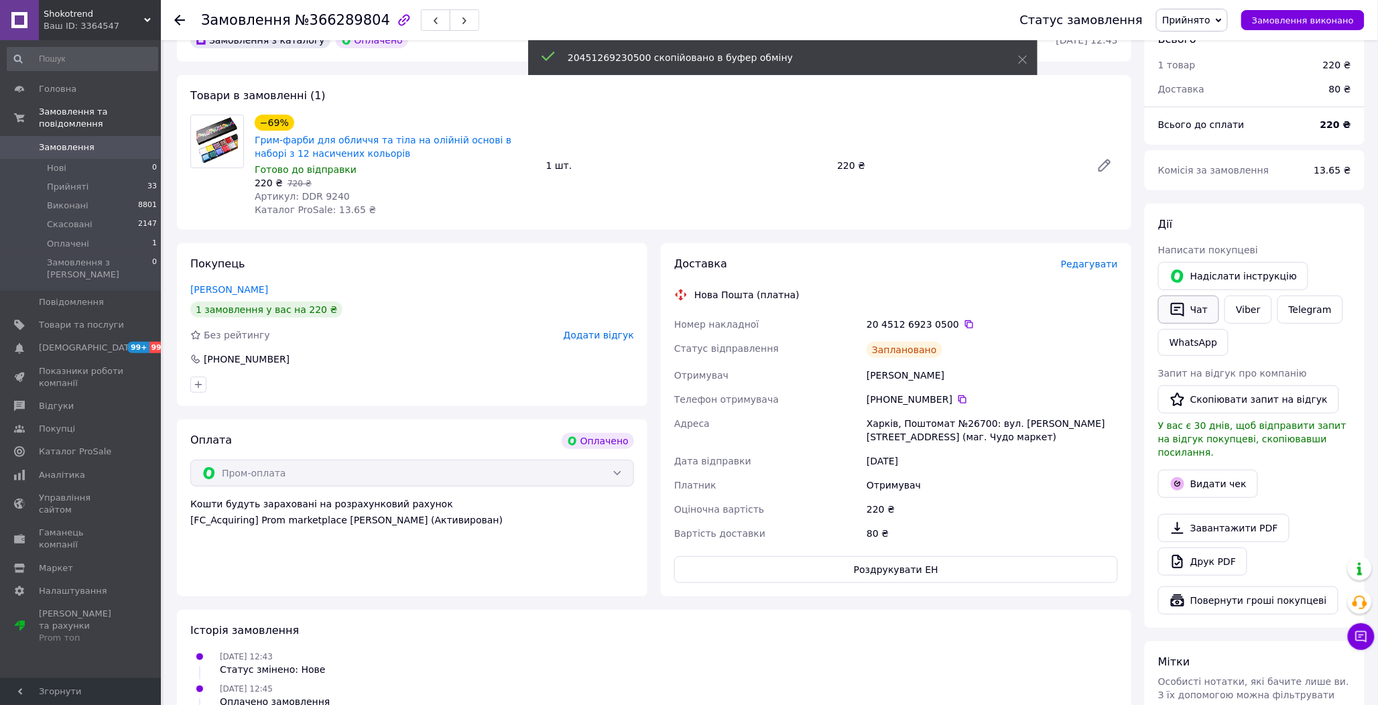
click at [1180, 304] on icon "button" at bounding box center [1177, 310] width 13 height 14
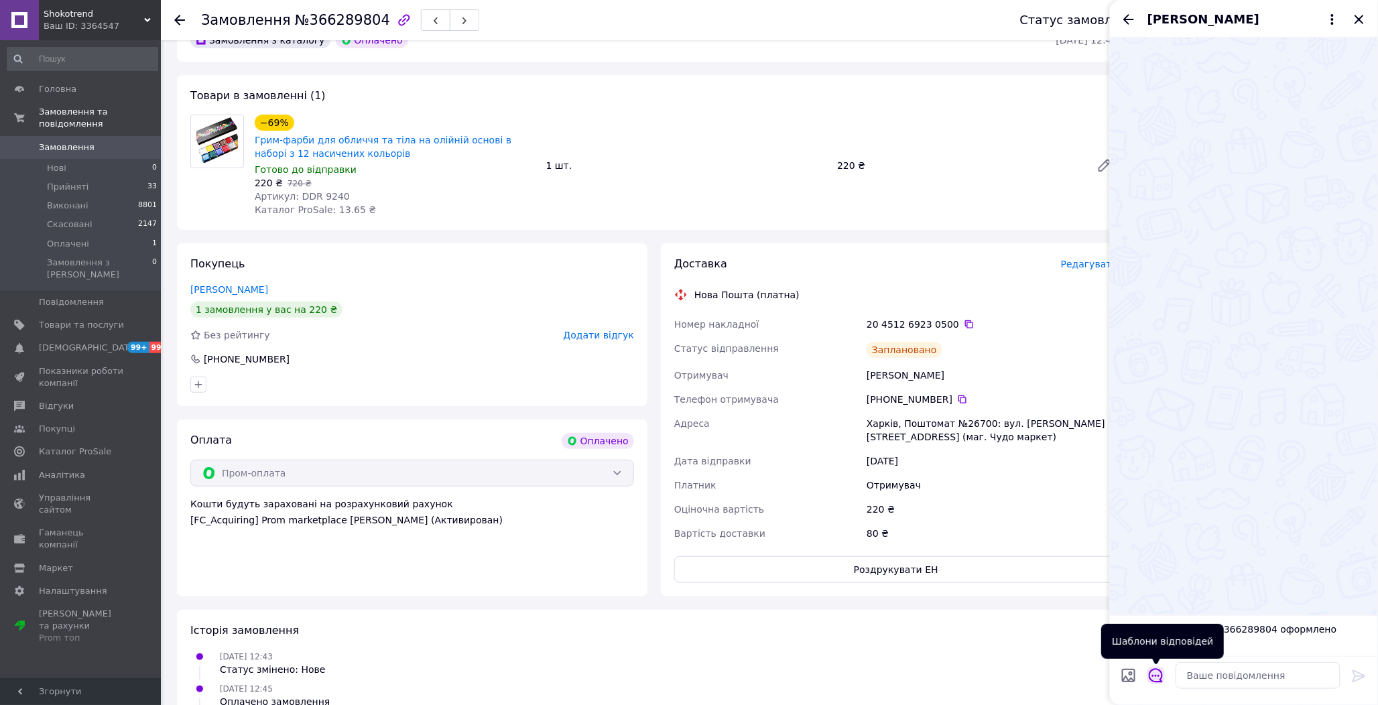
click at [1155, 673] on icon "Відкрити шаблони відповідей" at bounding box center [1156, 675] width 15 height 15
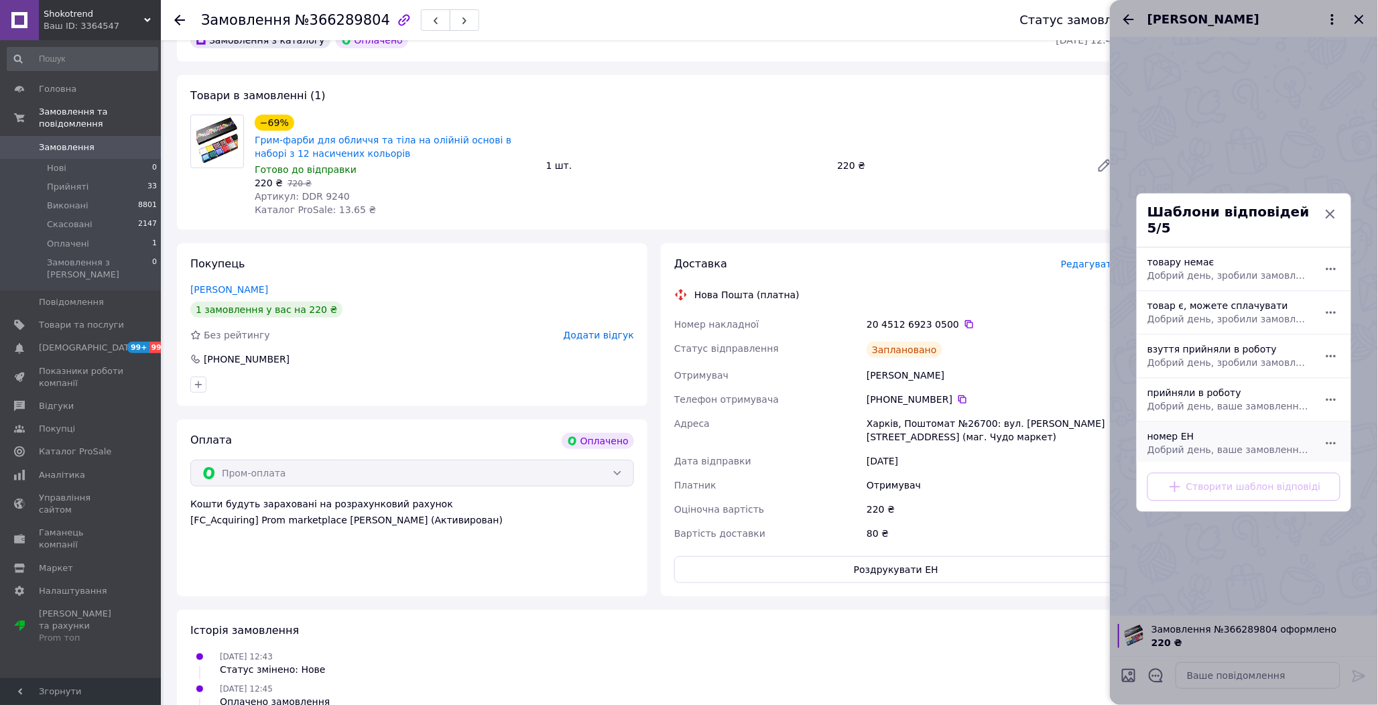
click at [1177, 430] on div "номер ЕН Добрий день, ваше замовлення прийняли в роботу. ваш номер ЕН за яким б…" at bounding box center [1229, 444] width 174 height 38
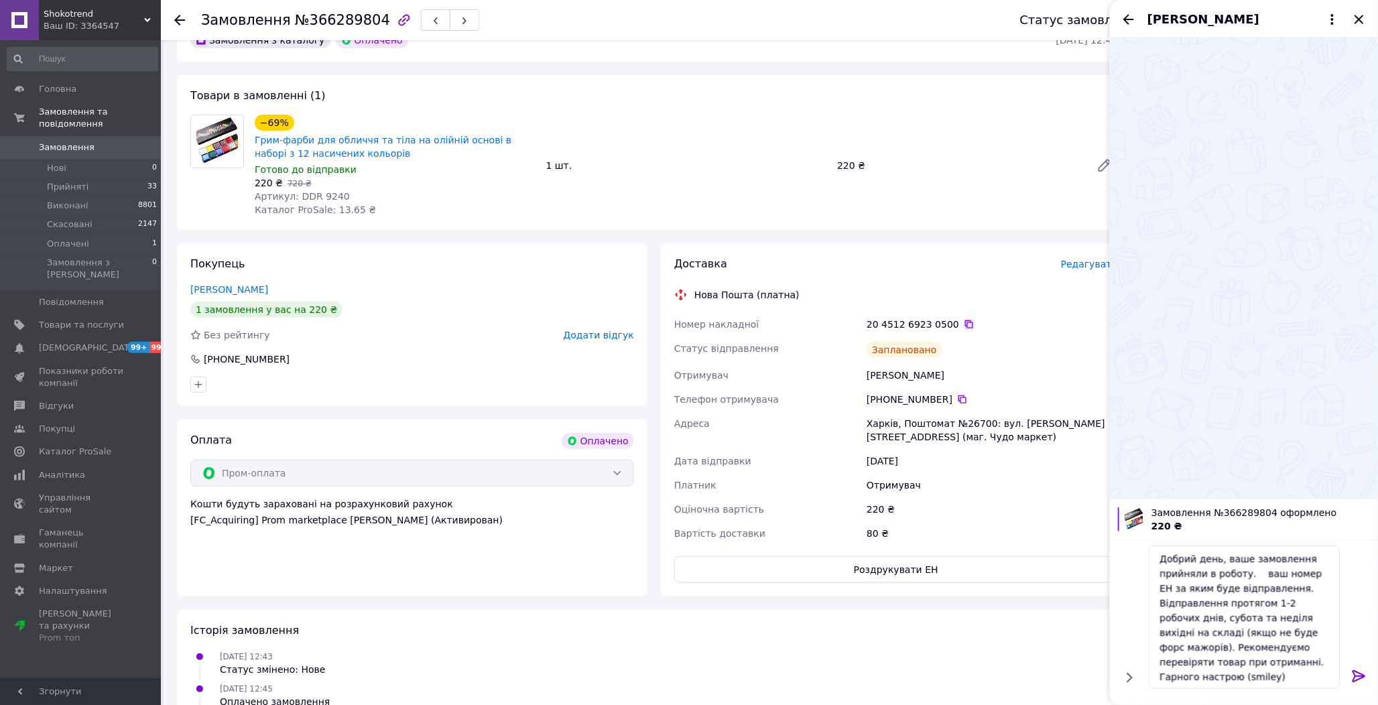
click at [965, 322] on icon at bounding box center [969, 324] width 8 height 8
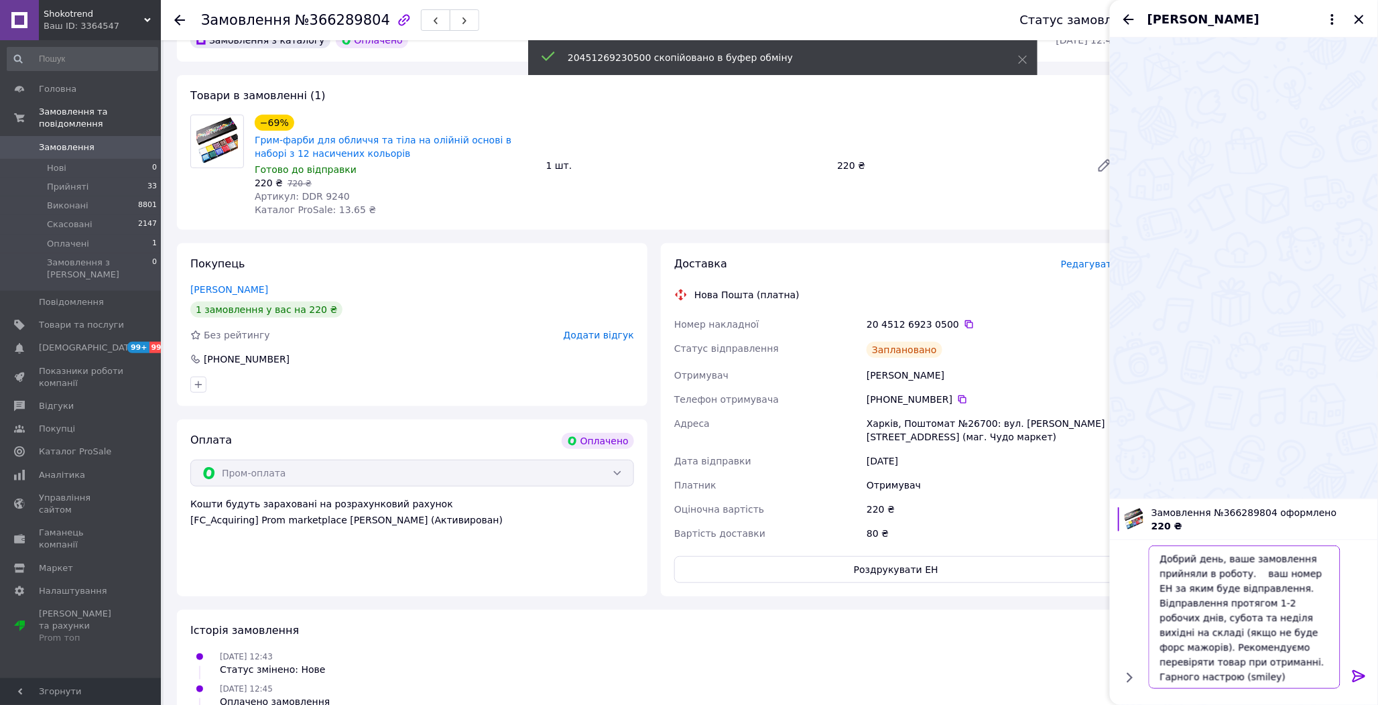
click at [1251, 574] on textarea "Добрий день, ваше замовлення прийняли в роботу. ваш номер ЕН за яким буде відпр…" at bounding box center [1245, 617] width 192 height 143
paste textarea "20451269230500"
type textarea "Добрий день, ваше замовлення прийняли в роботу. 20451269230500 ваш номер ЕН за …"
click at [1361, 680] on icon at bounding box center [1359, 676] width 16 height 16
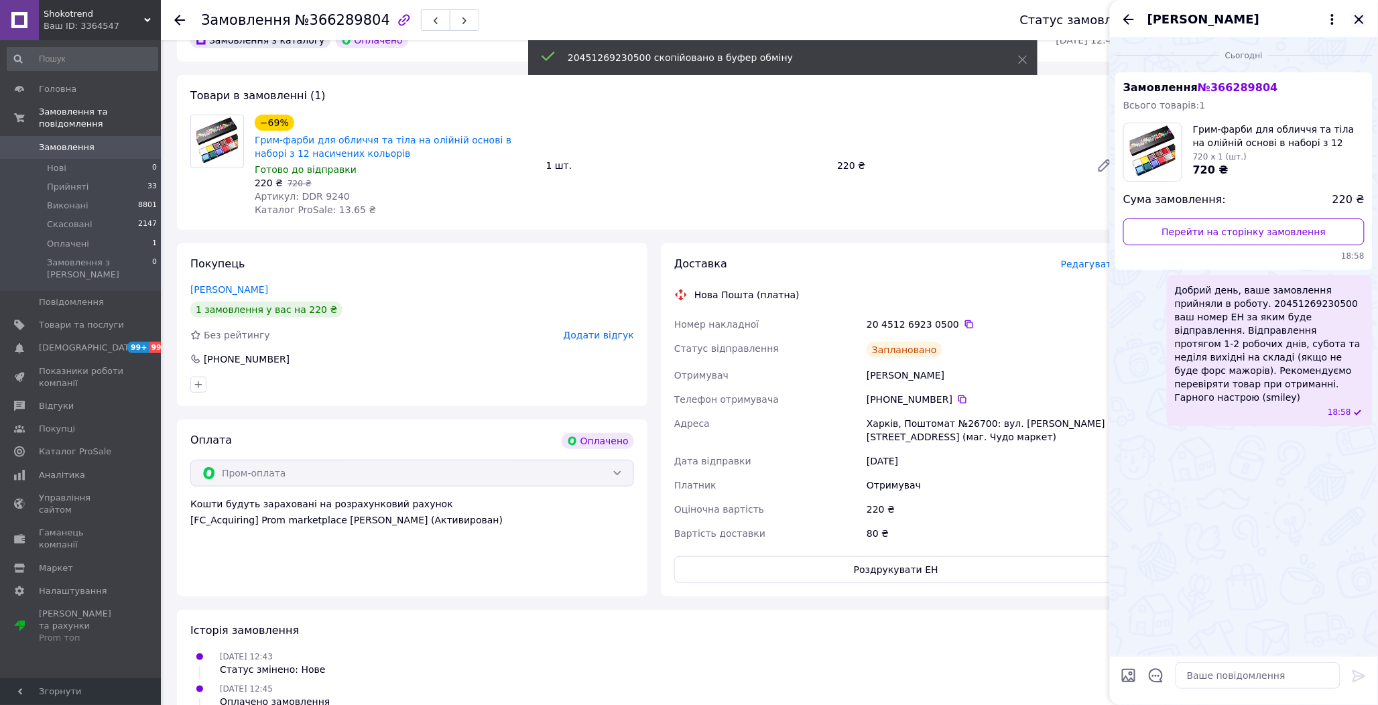
click at [1353, 21] on icon "Закрити" at bounding box center [1359, 19] width 16 height 16
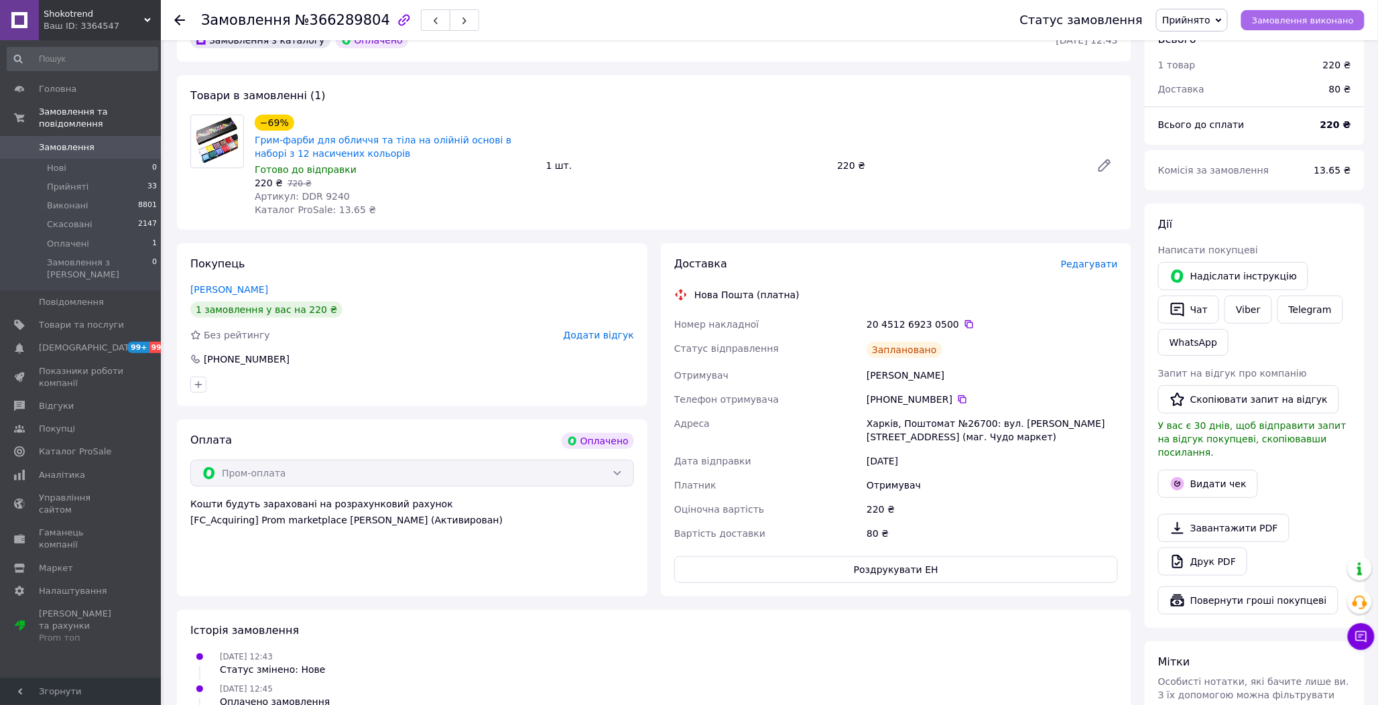
click at [1337, 21] on span "Замовлення виконано" at bounding box center [1303, 20] width 102 height 10
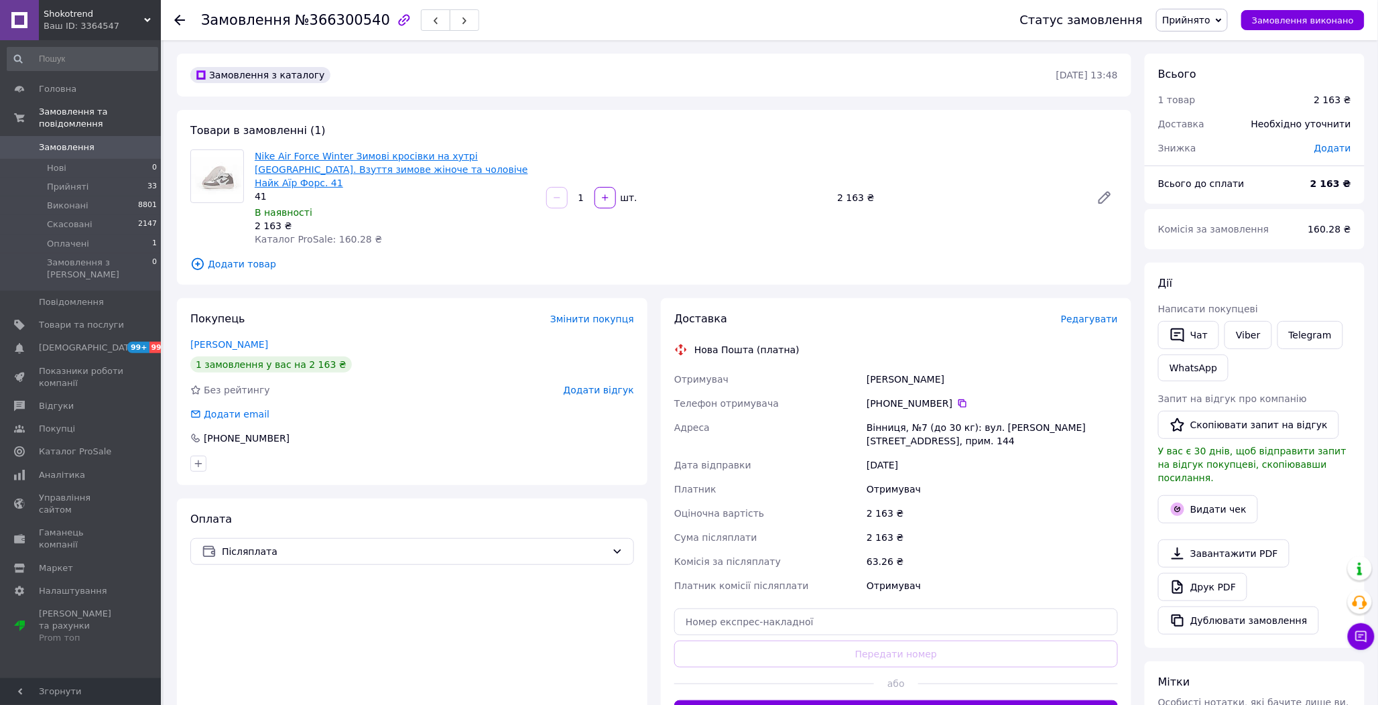
click at [313, 162] on link "Nike Air Force Winter Зимові кросівки на хутрі [GEOGRAPHIC_DATA]. Взуття зимове…" at bounding box center [391, 170] width 273 height 38
click at [1203, 335] on button "Чат" at bounding box center [1188, 335] width 61 height 28
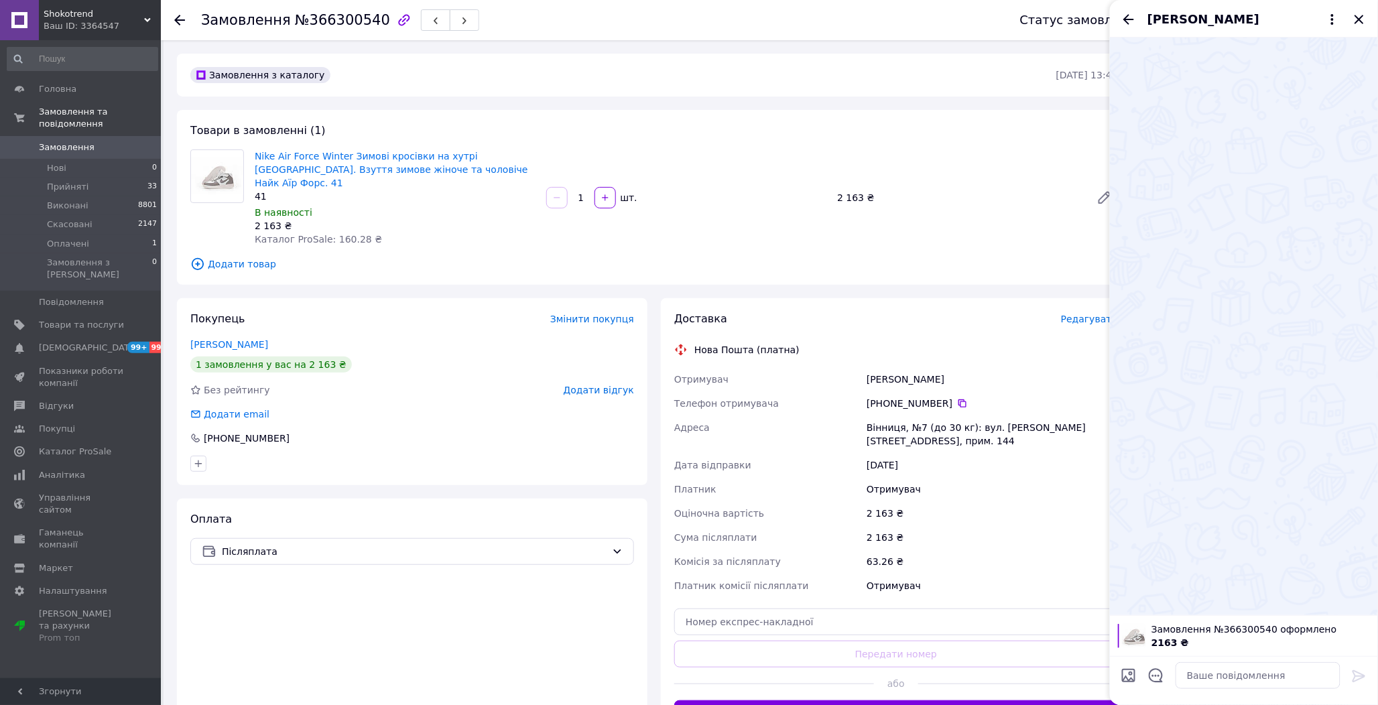
click at [826, 189] on div "1   шт." at bounding box center [687, 197] width 284 height 21
click at [1156, 669] on icon "Відкрити шаблони відповідей" at bounding box center [1156, 676] width 14 height 14
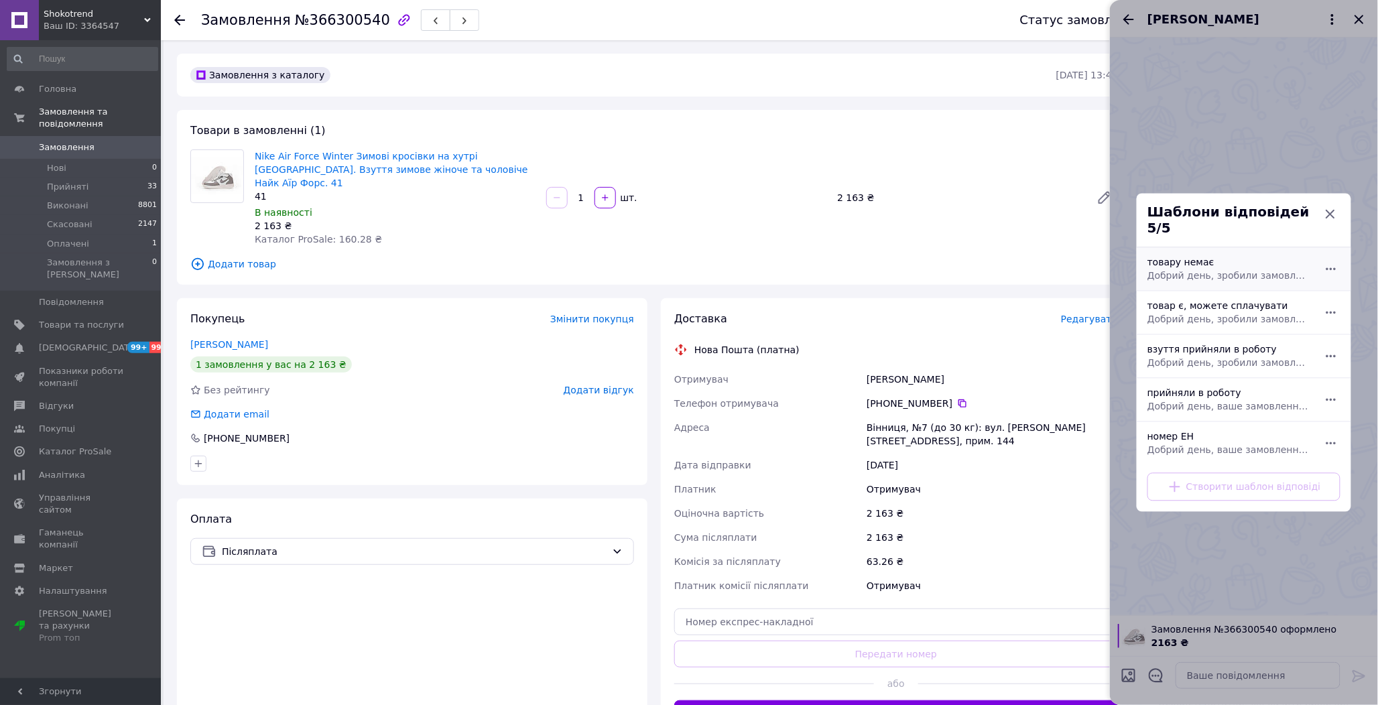
click at [1201, 257] on div "товару немає Добрий день, зробили замовлення на жаль дана модель закінчилась ви…" at bounding box center [1229, 270] width 174 height 38
type textarea "Добрий день, зробили замовлення на жаль дана модель закінчилась вибачте за незр…"
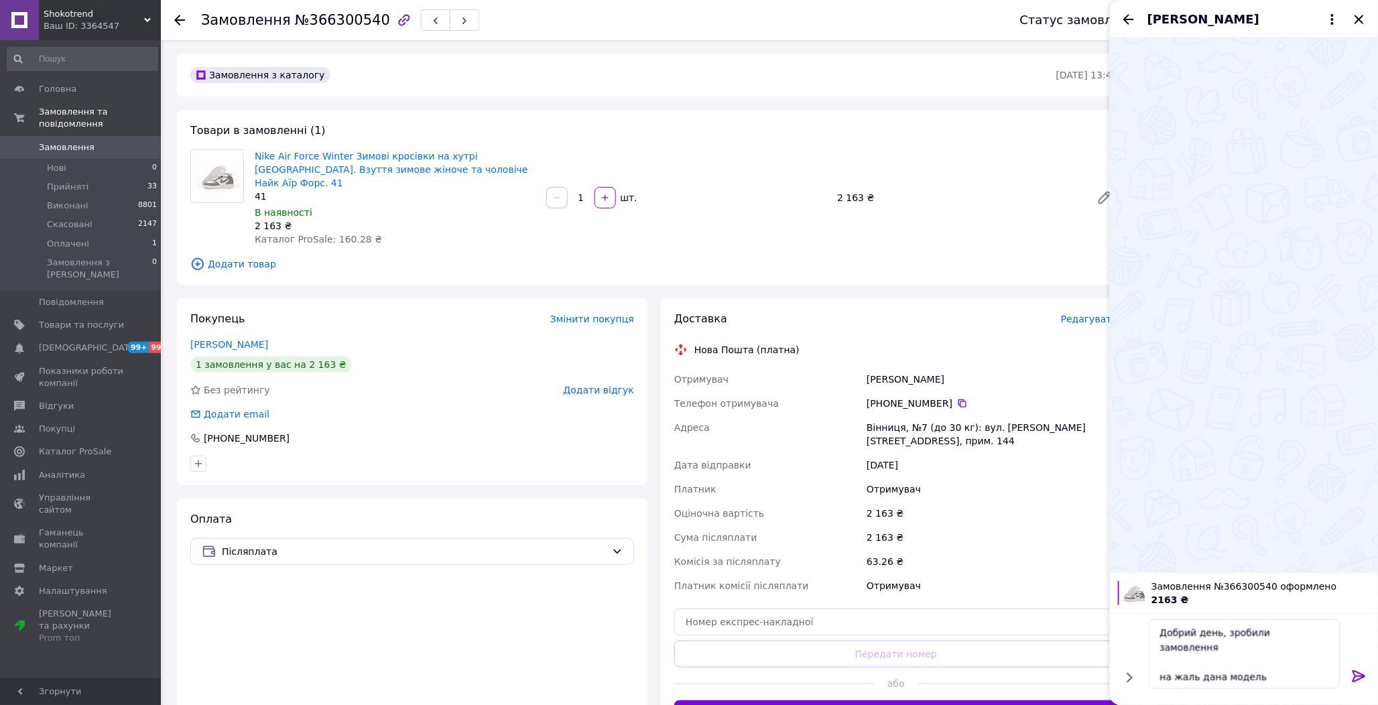
click at [1358, 670] on icon at bounding box center [1359, 676] width 16 height 16
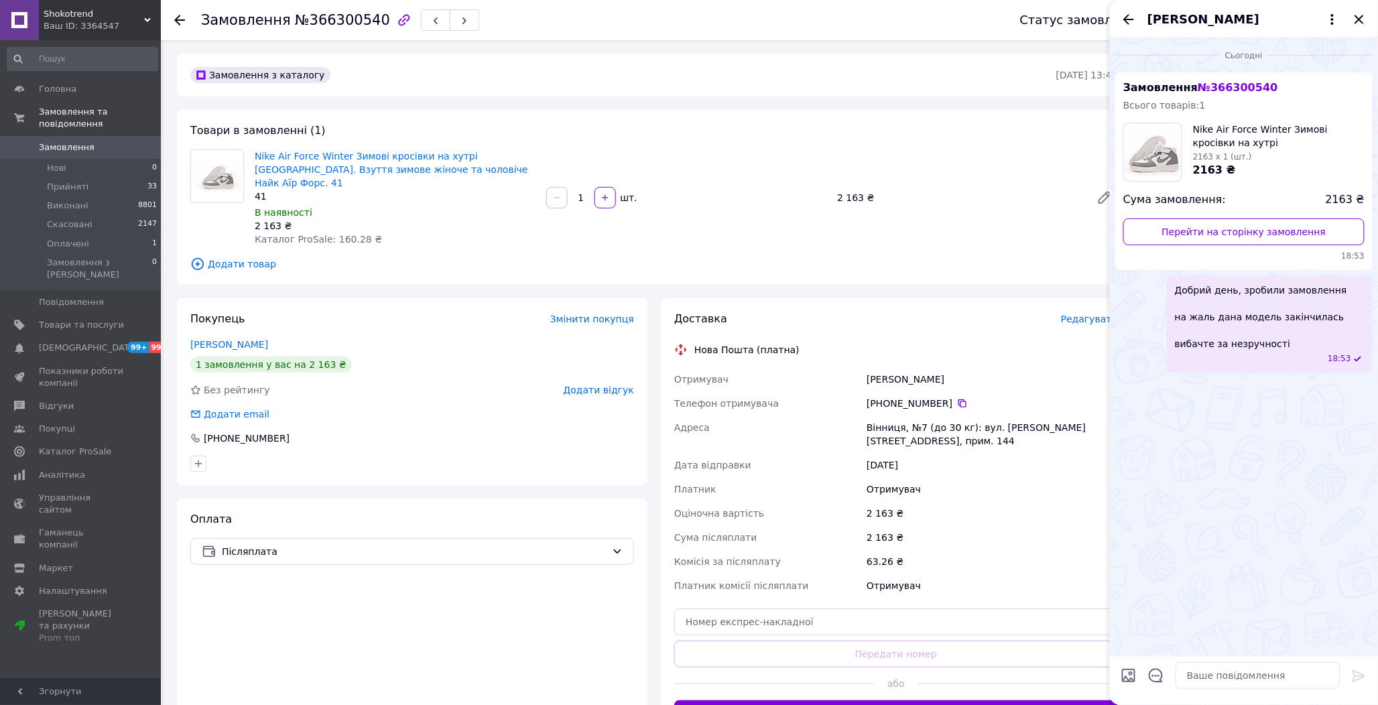
click at [1349, 18] on div "[PERSON_NAME]" at bounding box center [1244, 19] width 268 height 38
click at [1364, 17] on icon "Закрити" at bounding box center [1359, 19] width 16 height 16
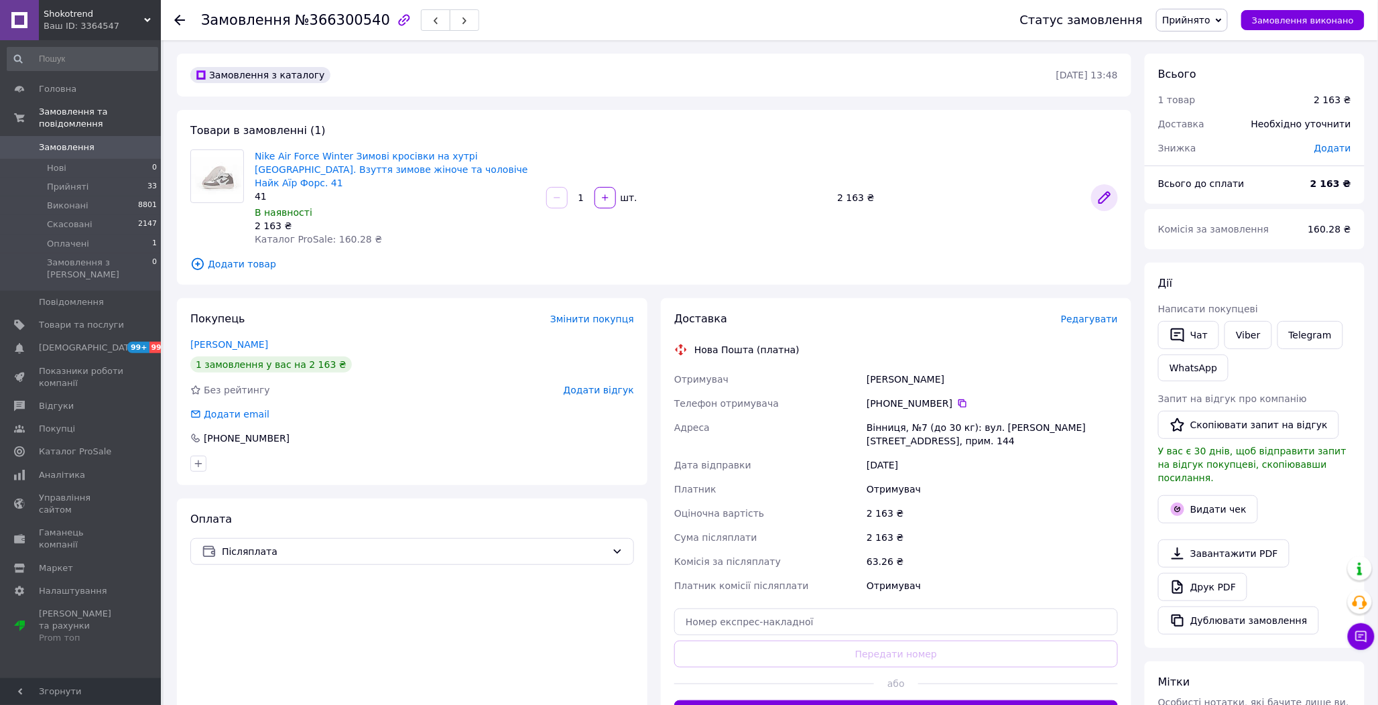
click at [1107, 194] on icon at bounding box center [1105, 198] width 16 height 16
click at [1211, 21] on span "Прийнято" at bounding box center [1186, 20] width 48 height 11
click at [1201, 67] on li "Скасовано" at bounding box center [1192, 67] width 70 height 20
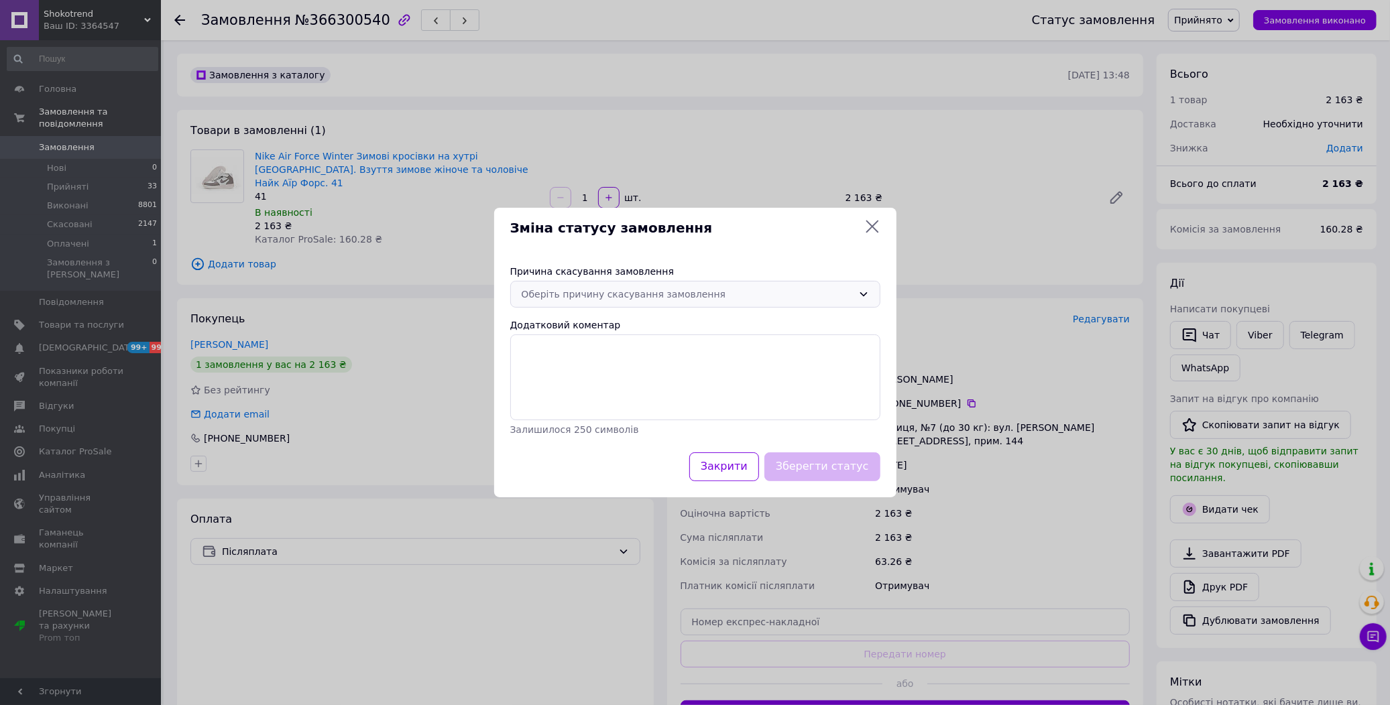
drag, startPoint x: 601, startPoint y: 286, endPoint x: 597, endPoint y: 304, distance: 19.3
click at [601, 286] on div "Оберіть причину скасування замовлення" at bounding box center [695, 294] width 370 height 27
click at [568, 337] on li "Немає різновиду товару" at bounding box center [695, 347] width 369 height 24
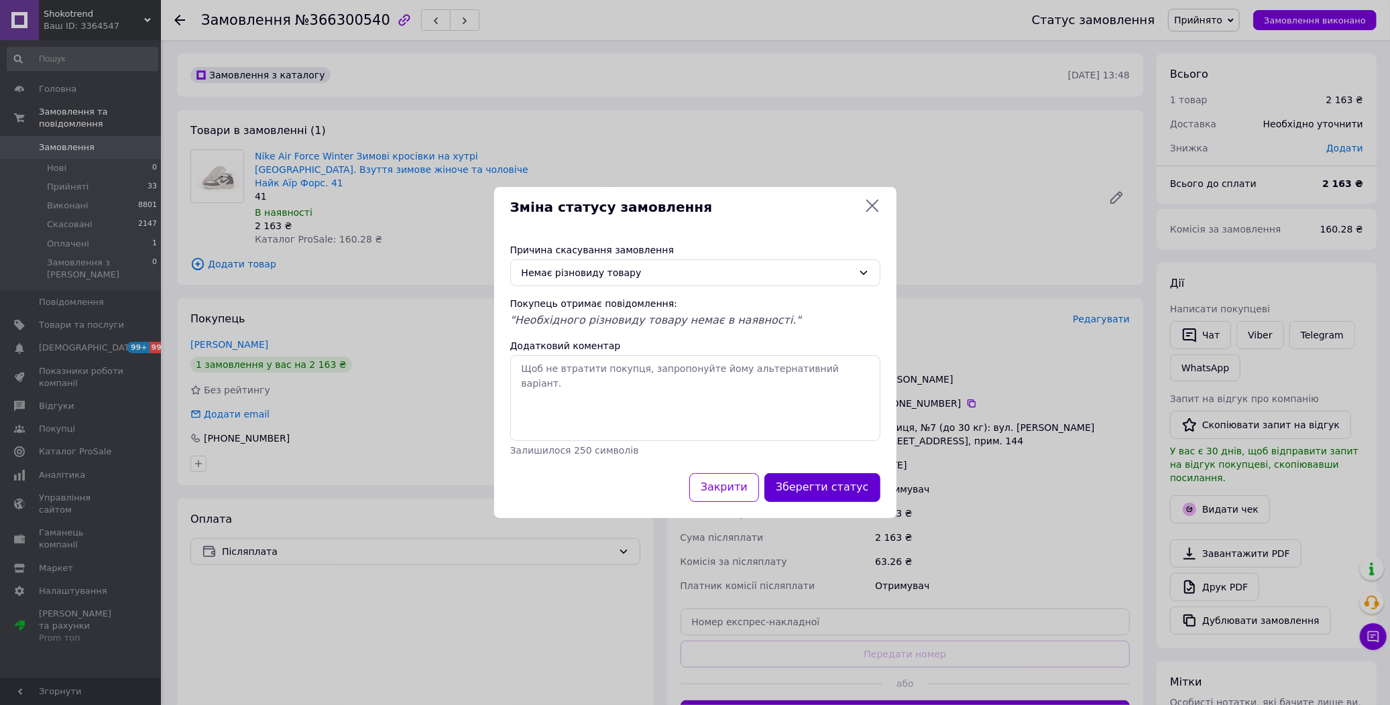
click at [847, 497] on button "Зберегти статус" at bounding box center [822, 487] width 116 height 29
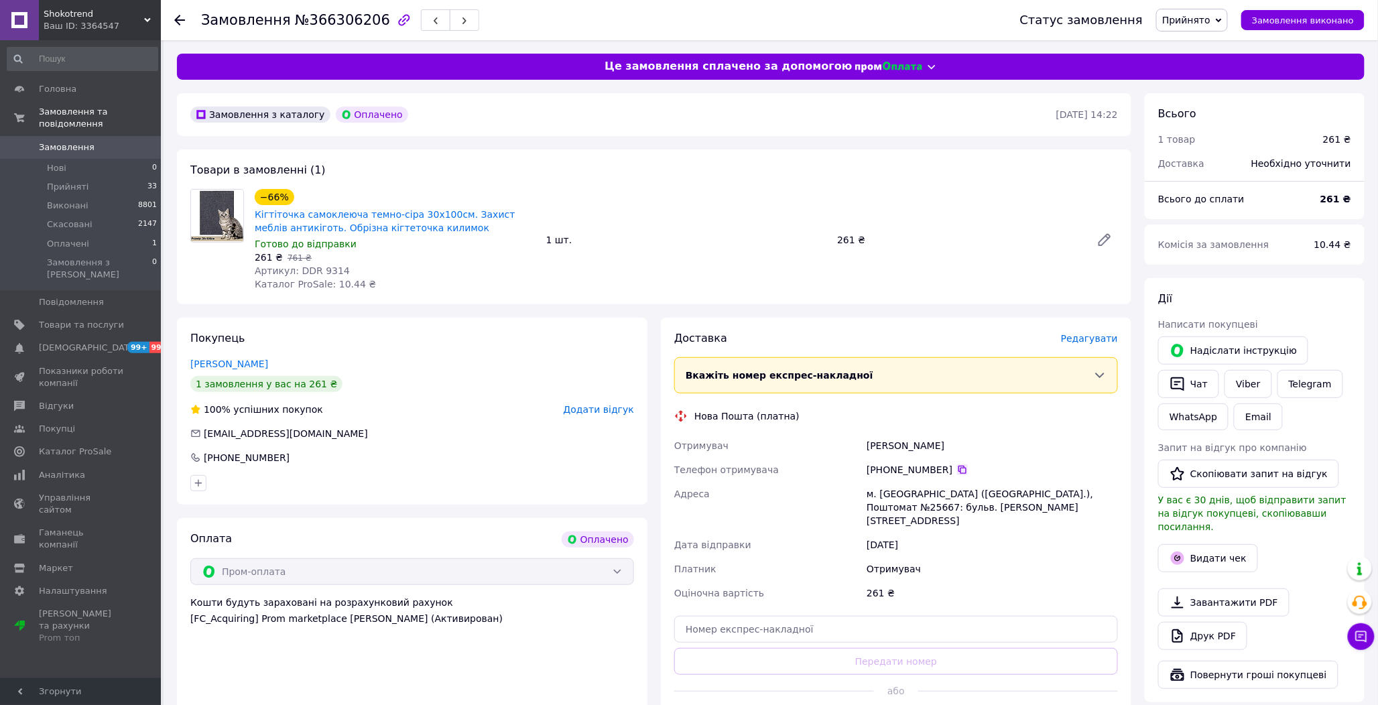
click at [959, 466] on icon at bounding box center [963, 470] width 8 height 8
drag, startPoint x: 949, startPoint y: 469, endPoint x: 961, endPoint y: 471, distance: 11.5
click at [957, 471] on icon at bounding box center [962, 470] width 11 height 11
click at [326, 271] on span "Артикул: DDR 9314" at bounding box center [302, 270] width 95 height 11
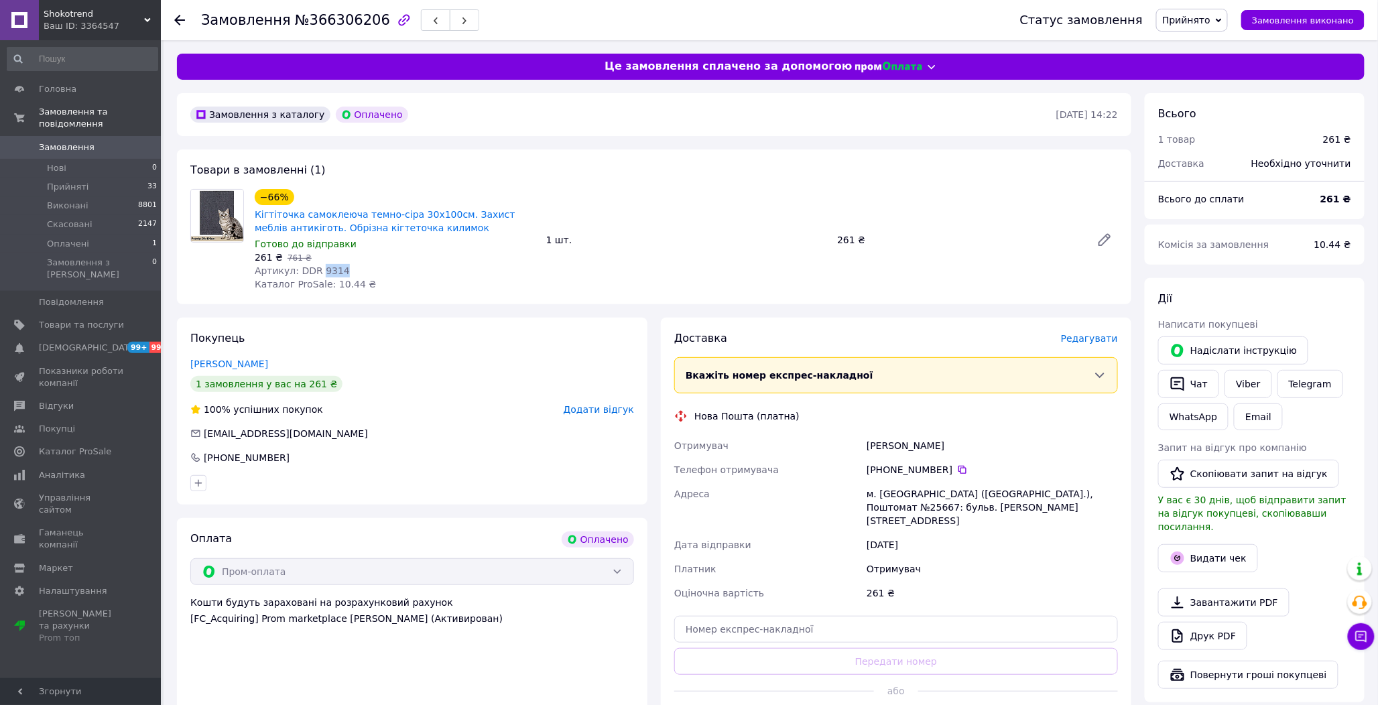
copy span "9314"
click at [1098, 338] on span "Редагувати" at bounding box center [1089, 338] width 57 height 11
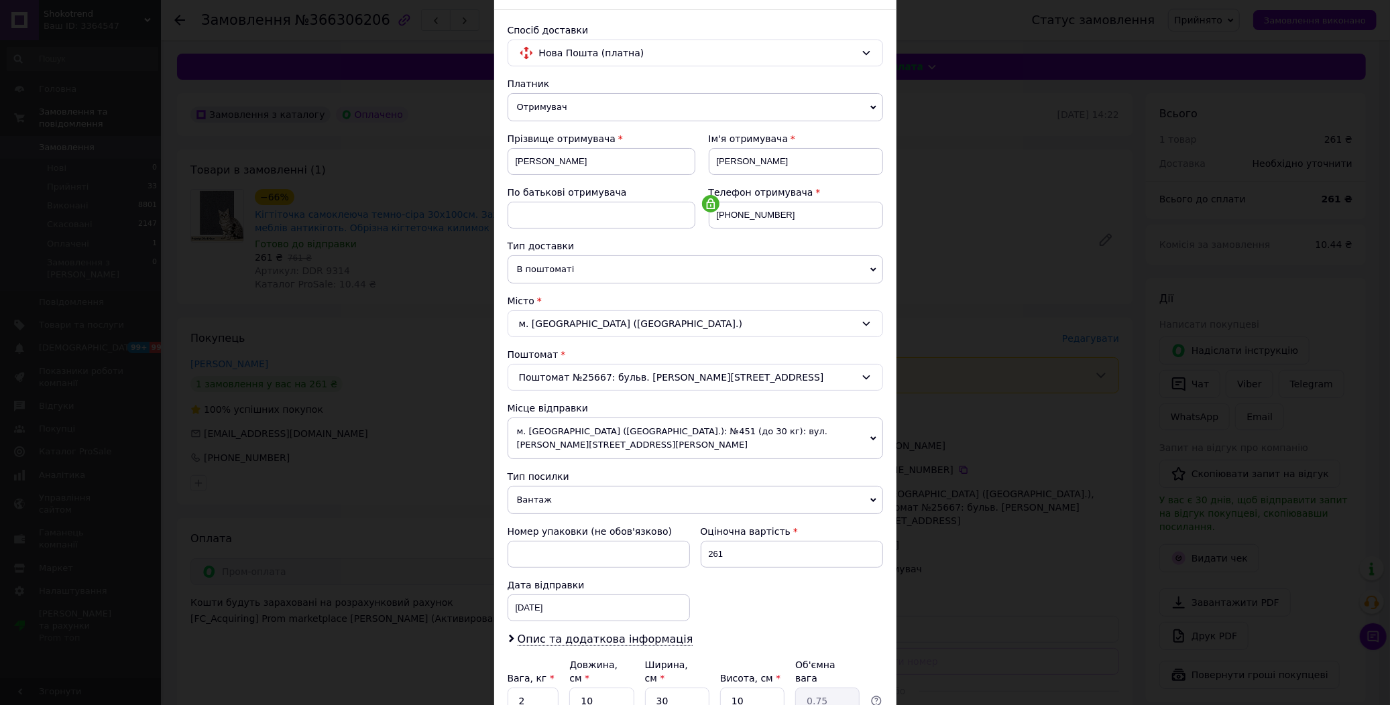
scroll to position [186, 0]
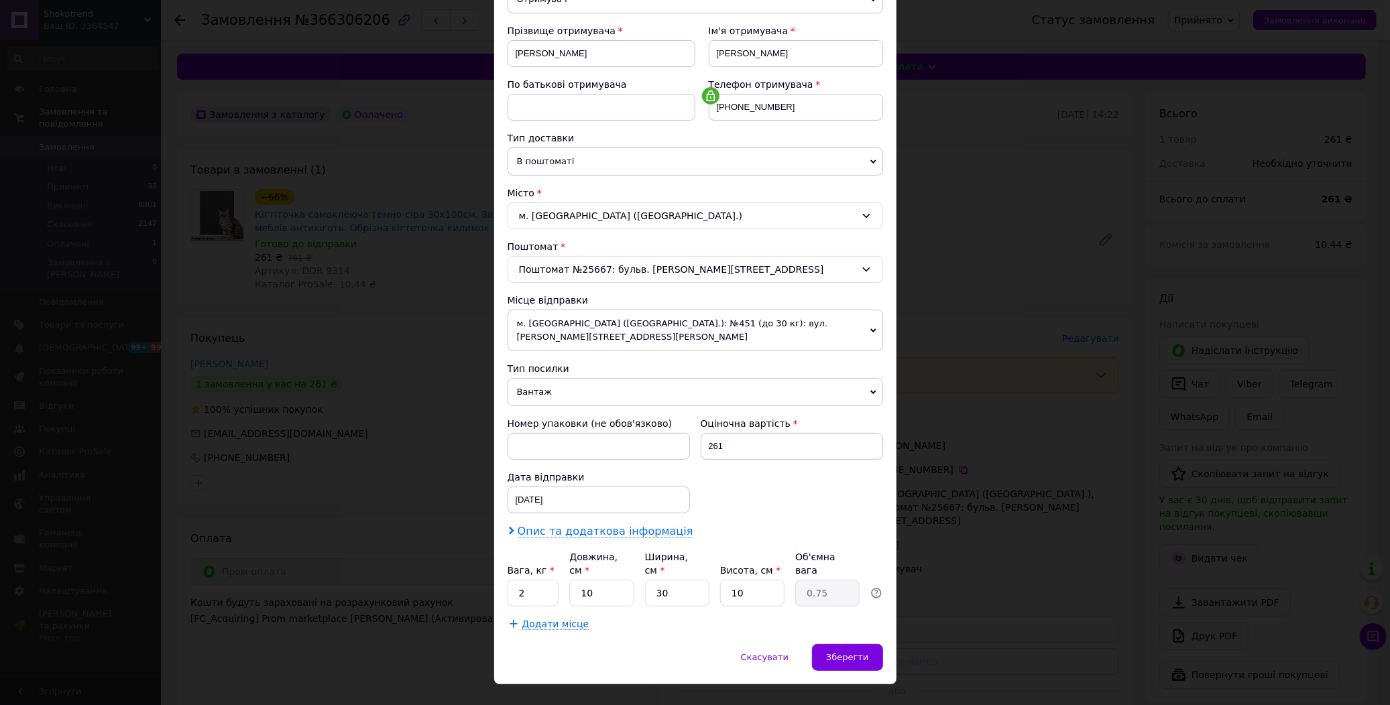
click at [557, 525] on span "Опис та додаткова інформація" at bounding box center [605, 531] width 176 height 13
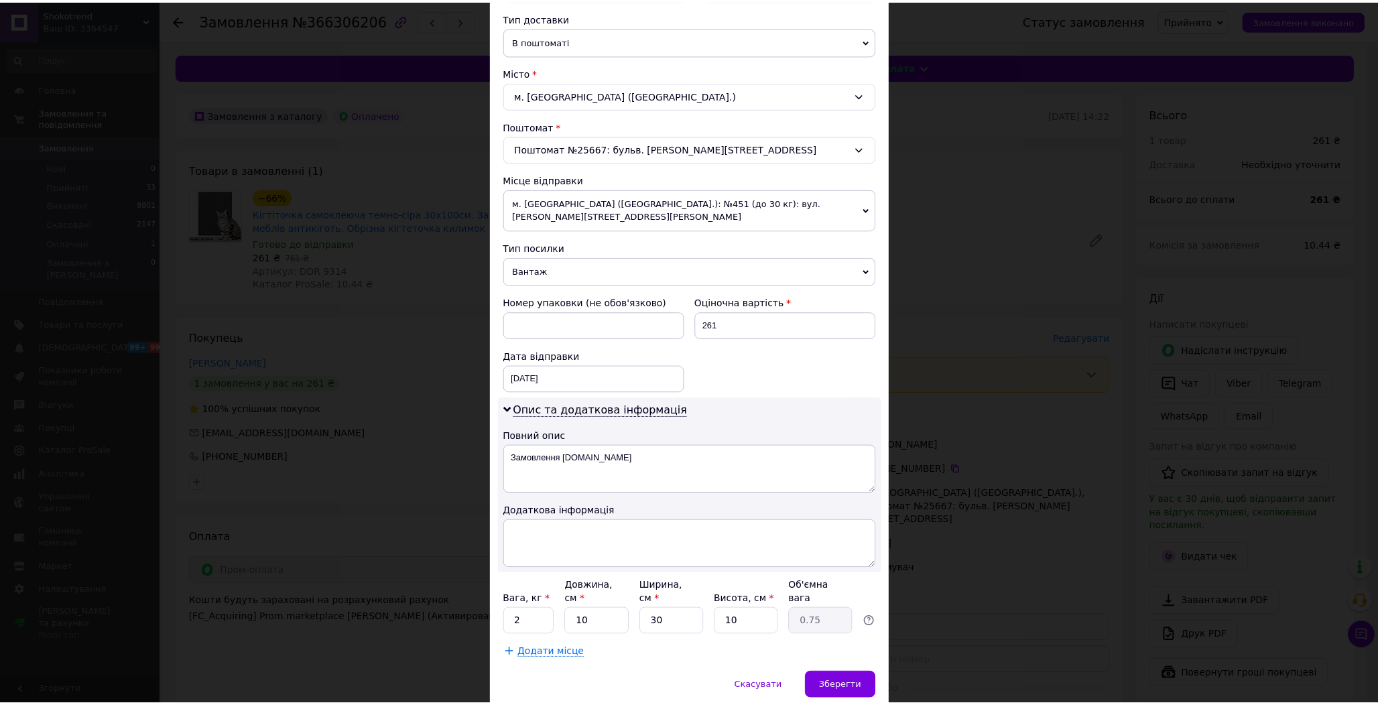
scroll to position [336, 0]
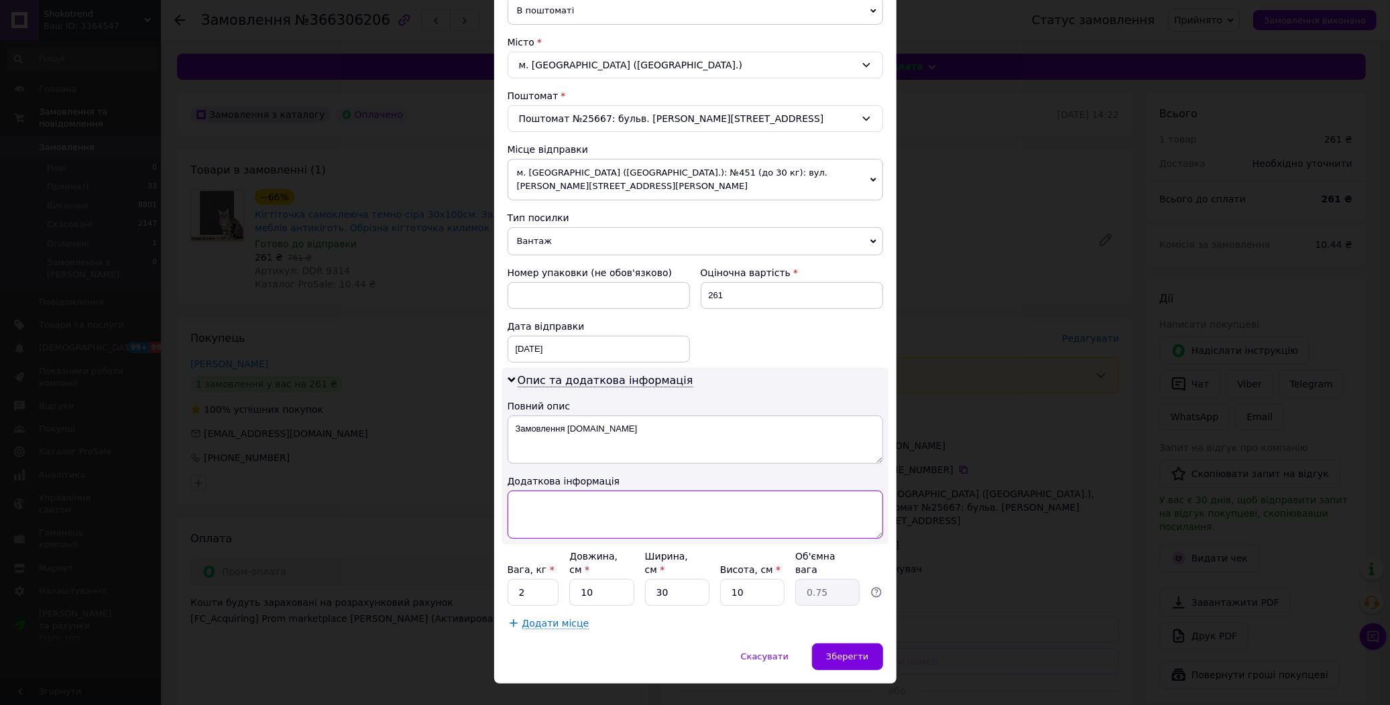
click at [548, 499] on textarea at bounding box center [694, 515] width 375 height 48
paste textarea "9314 1"
type textarea "9314 1"
drag, startPoint x: 851, startPoint y: 623, endPoint x: 847, endPoint y: 630, distance: 8.2
click at [849, 643] on div "Зберегти" at bounding box center [847, 656] width 70 height 27
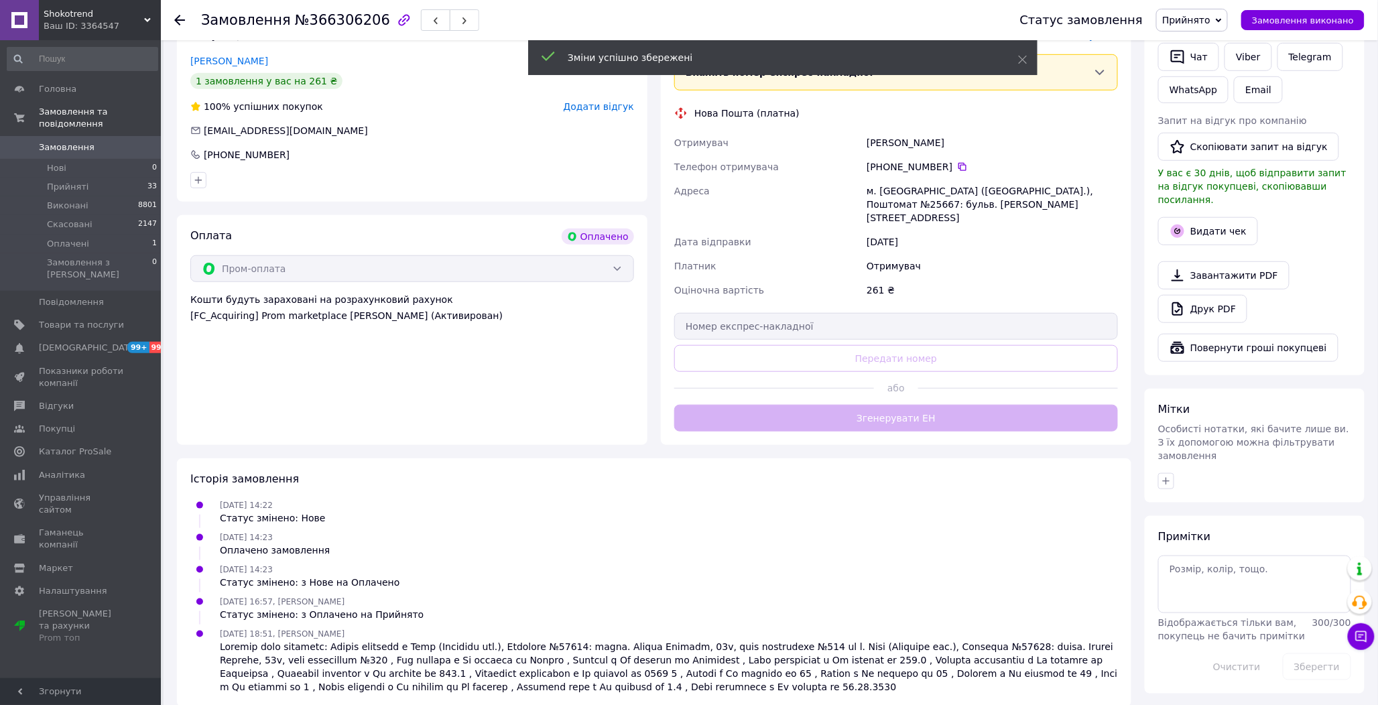
click at [881, 406] on button "Згенерувати ЕН" at bounding box center [896, 418] width 444 height 27
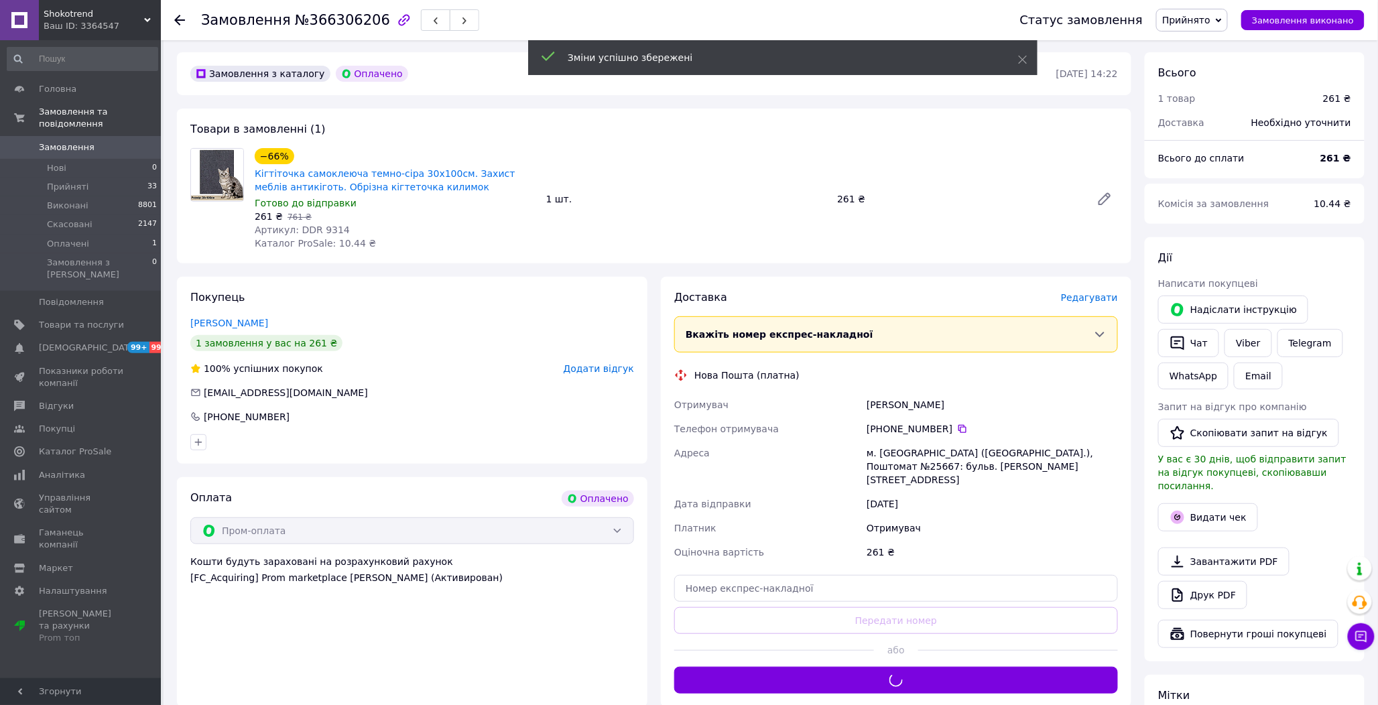
scroll to position [5, 0]
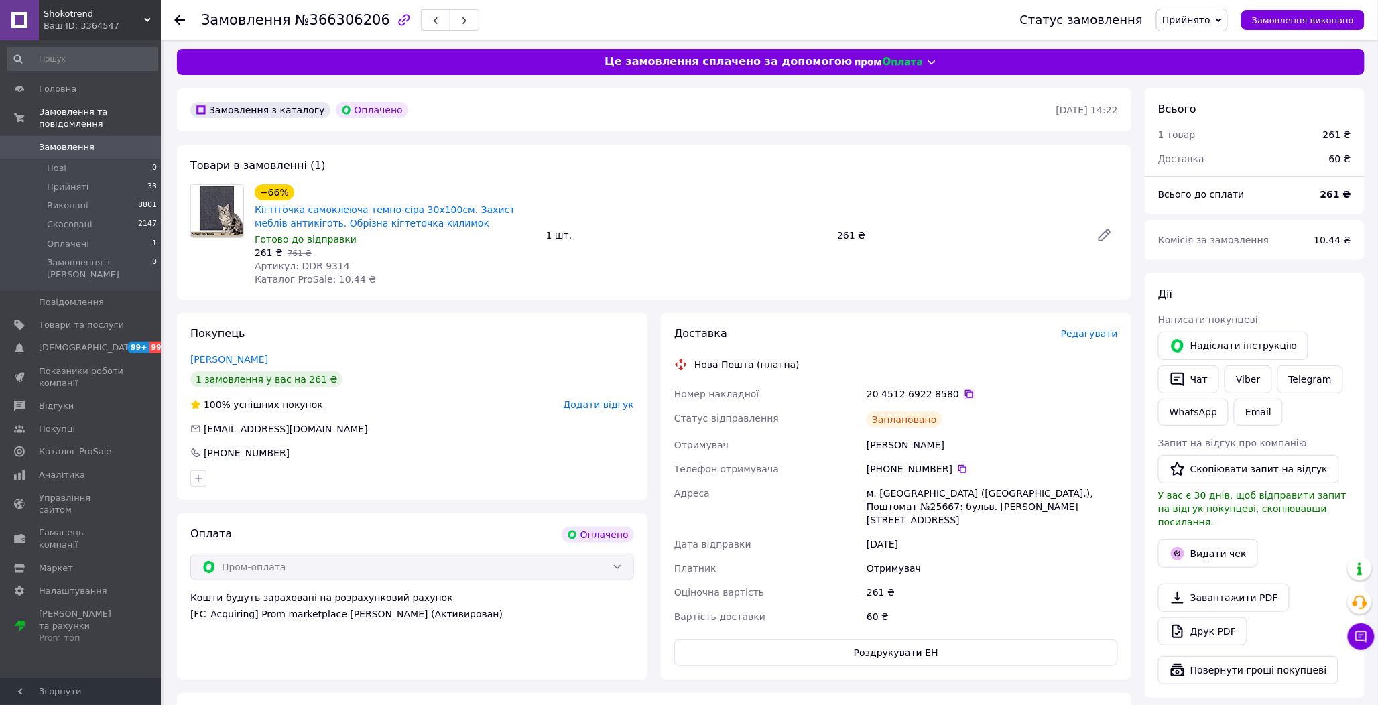
click at [964, 389] on icon at bounding box center [969, 394] width 11 height 11
click at [1319, 30] on div "Статус замовлення Прийнято Виконано Скасовано Оплачено Замовлення виконано" at bounding box center [1186, 20] width 358 height 23
click at [1319, 25] on span "Замовлення виконано" at bounding box center [1303, 20] width 102 height 10
click at [1195, 382] on button "Чат" at bounding box center [1188, 379] width 61 height 28
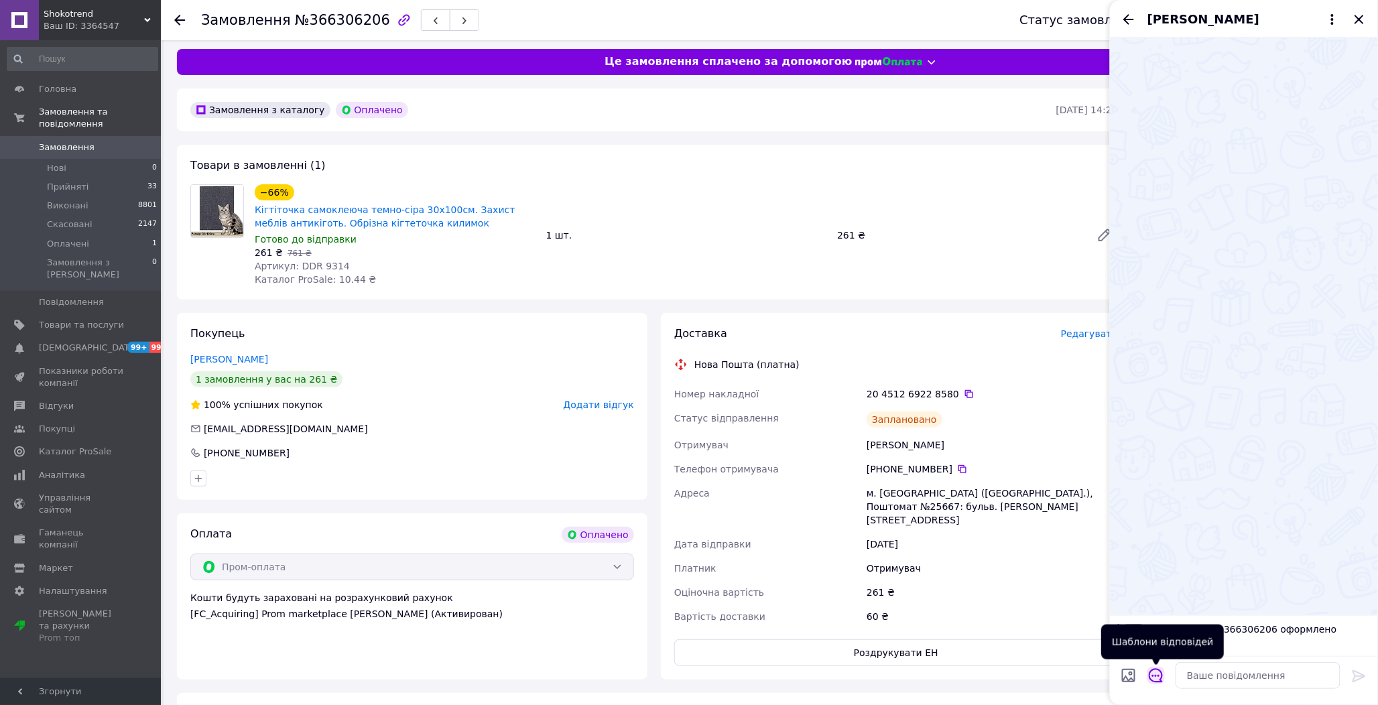
click at [1156, 672] on icon "Відкрити шаблони відповідей" at bounding box center [1156, 675] width 15 height 15
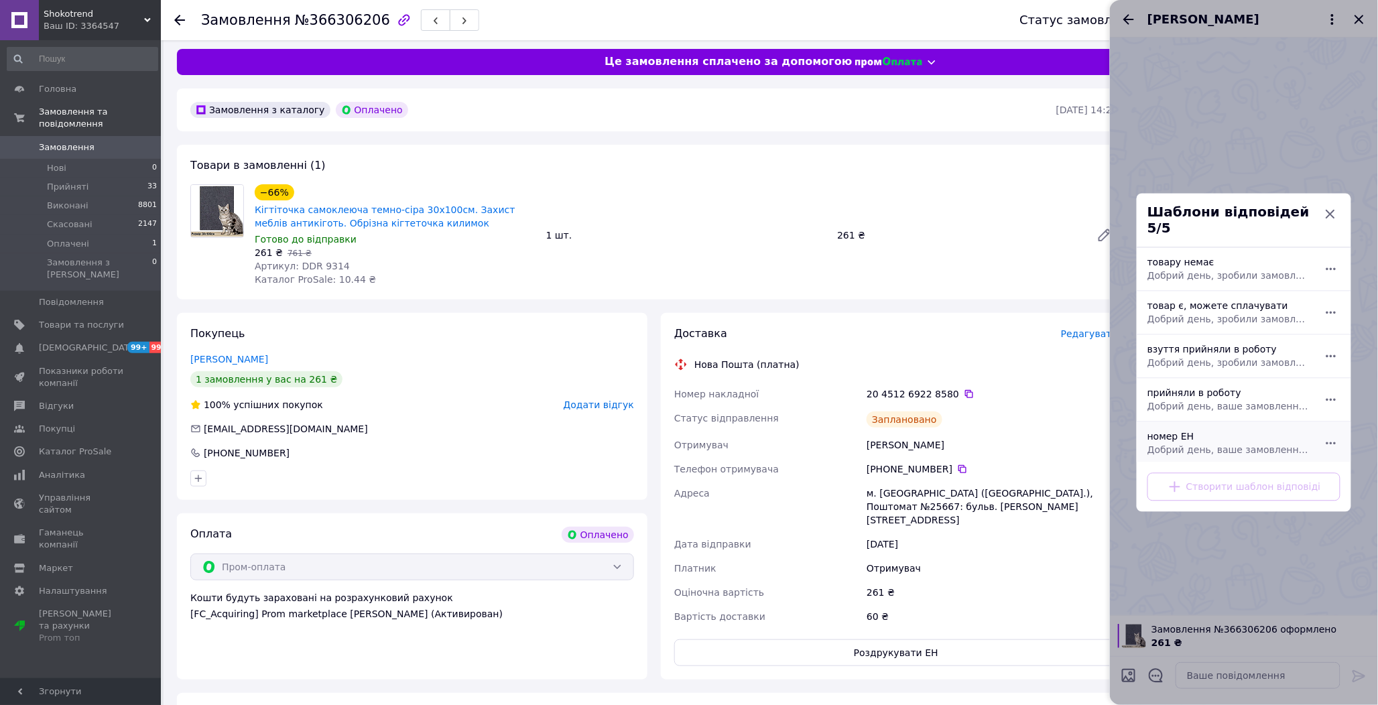
click at [1170, 444] on span "Добрий день, ваше замовлення прийняли в роботу. ваш номер ЕН за яким буде відпр…" at bounding box center [1230, 450] width 164 height 13
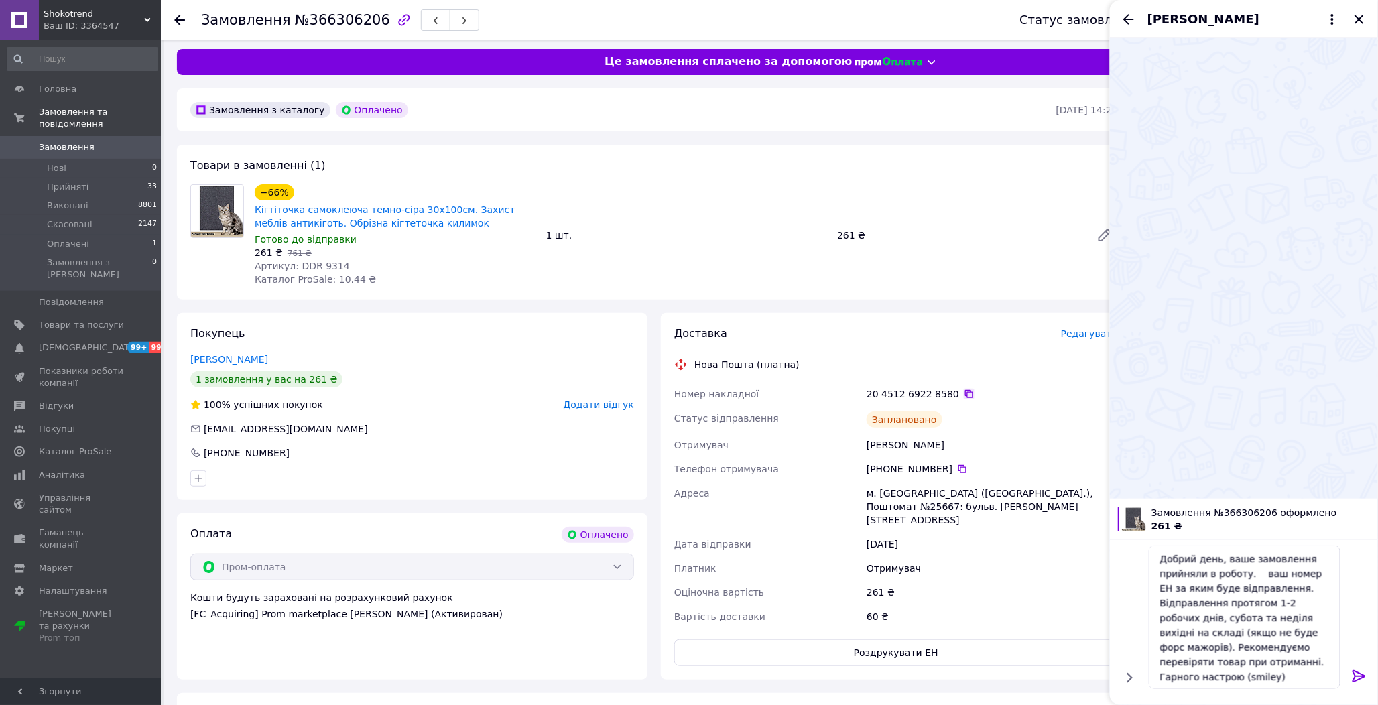
click at [964, 390] on icon at bounding box center [969, 394] width 11 height 11
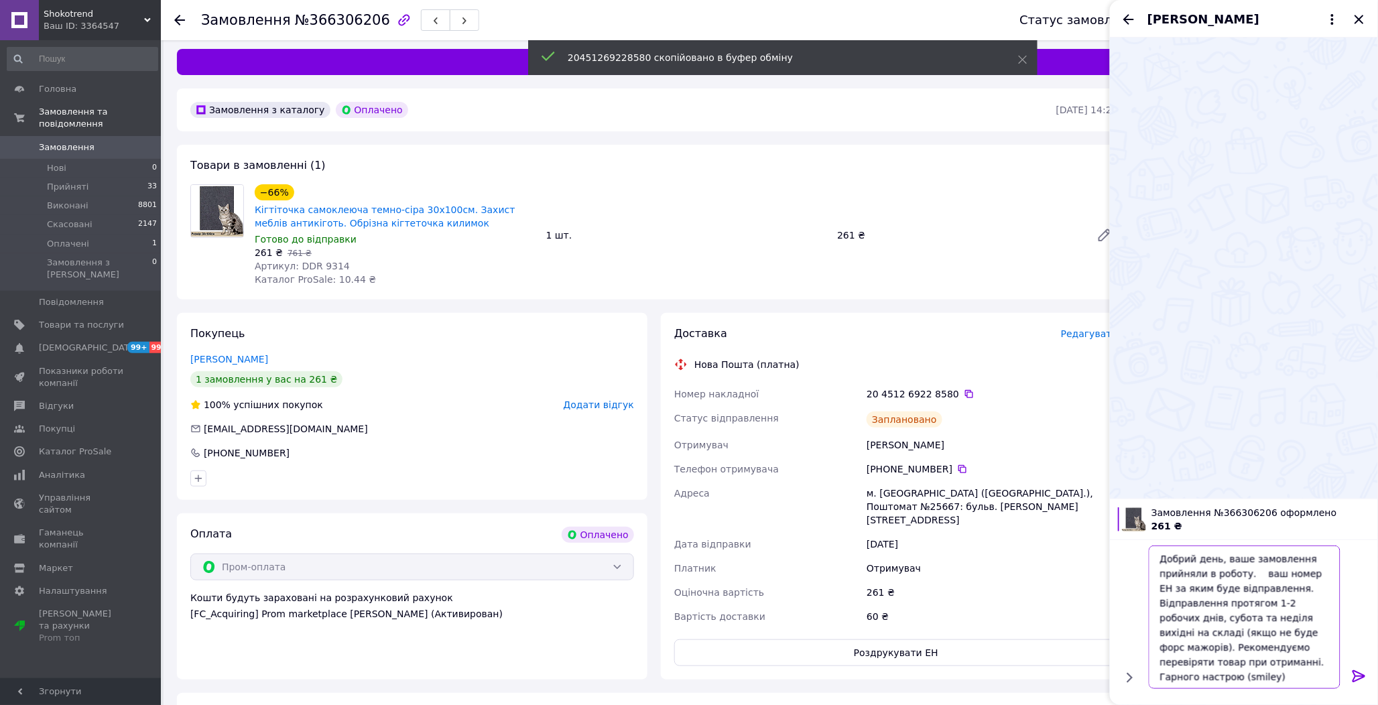
click at [1249, 575] on textarea "Добрий день, ваше замовлення прийняли в роботу. ваш номер ЕН за яким буде відпр…" at bounding box center [1245, 617] width 192 height 143
paste textarea "20451269228580"
type textarea "Добрий день, ваше замовлення прийняли в роботу. 20451269228580 ваш номер ЕН за …"
click at [1359, 673] on icon at bounding box center [1359, 676] width 16 height 16
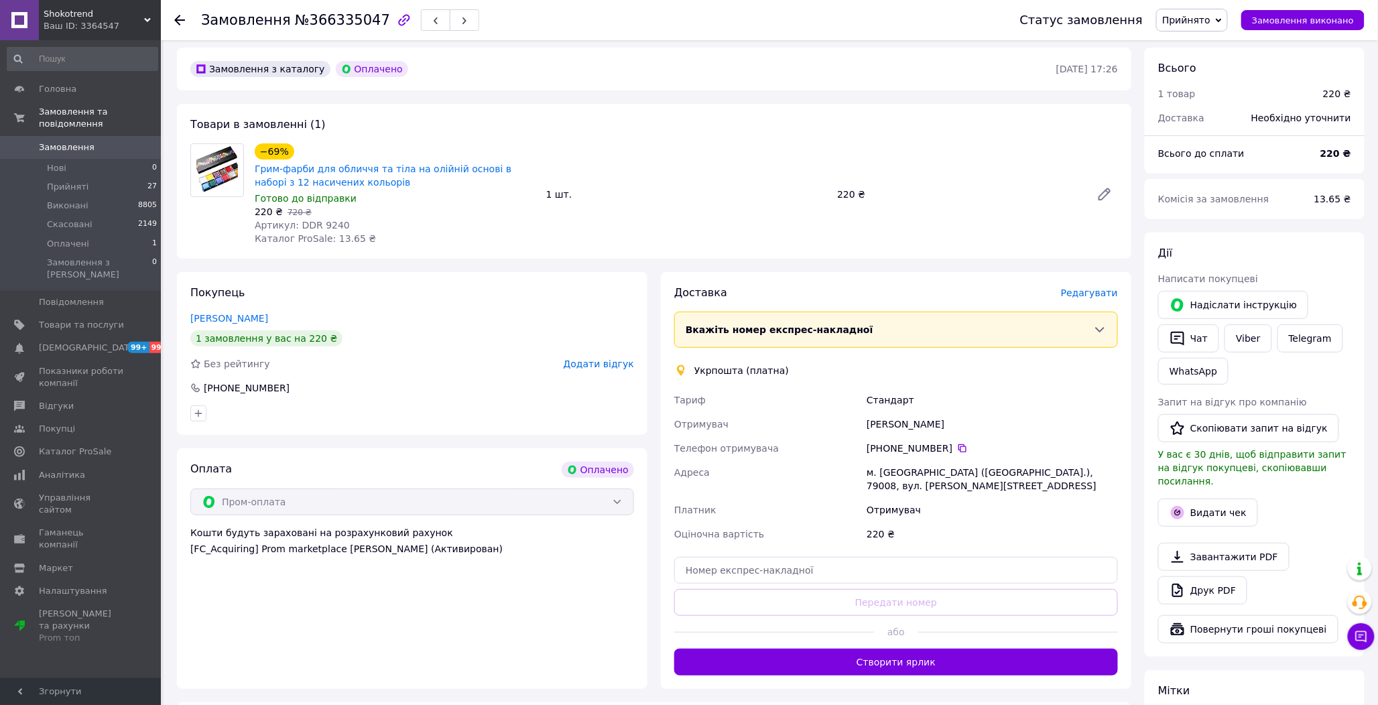
scroll to position [298, 0]
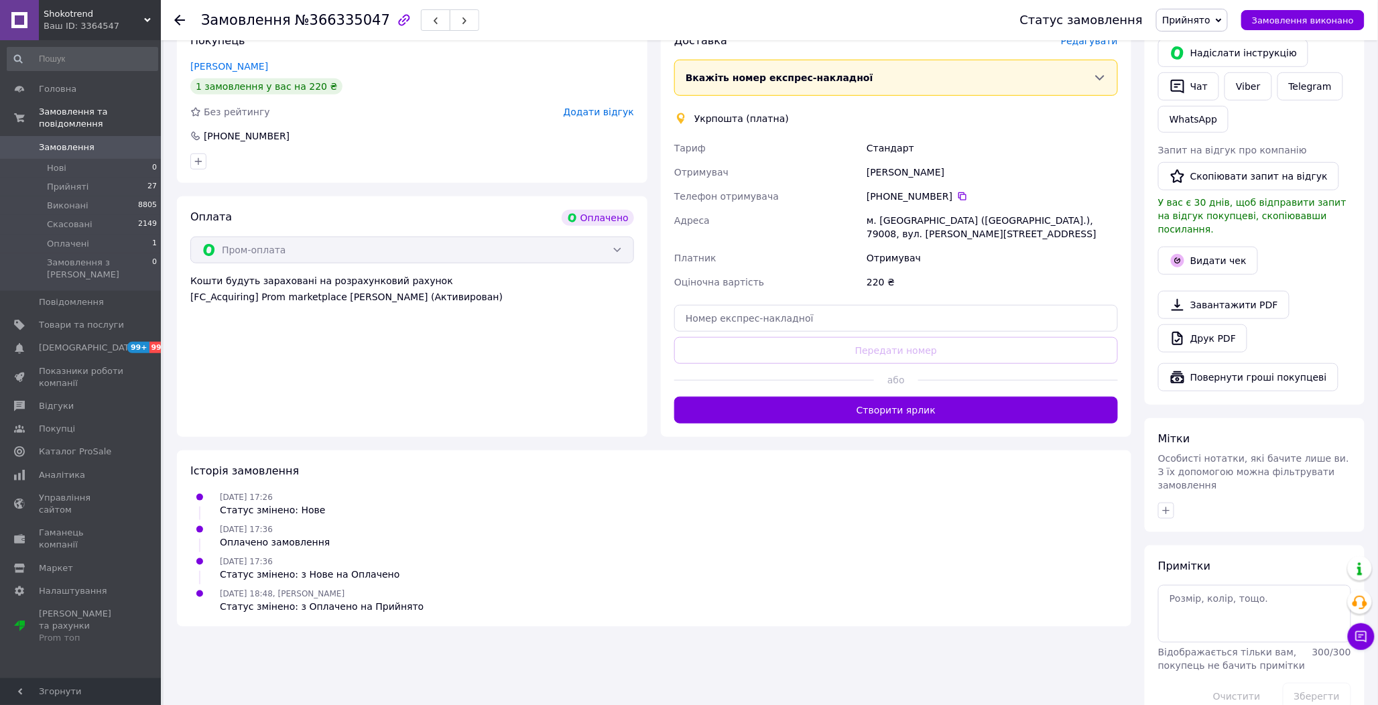
click at [899, 404] on button "Створити ярлик" at bounding box center [896, 410] width 444 height 27
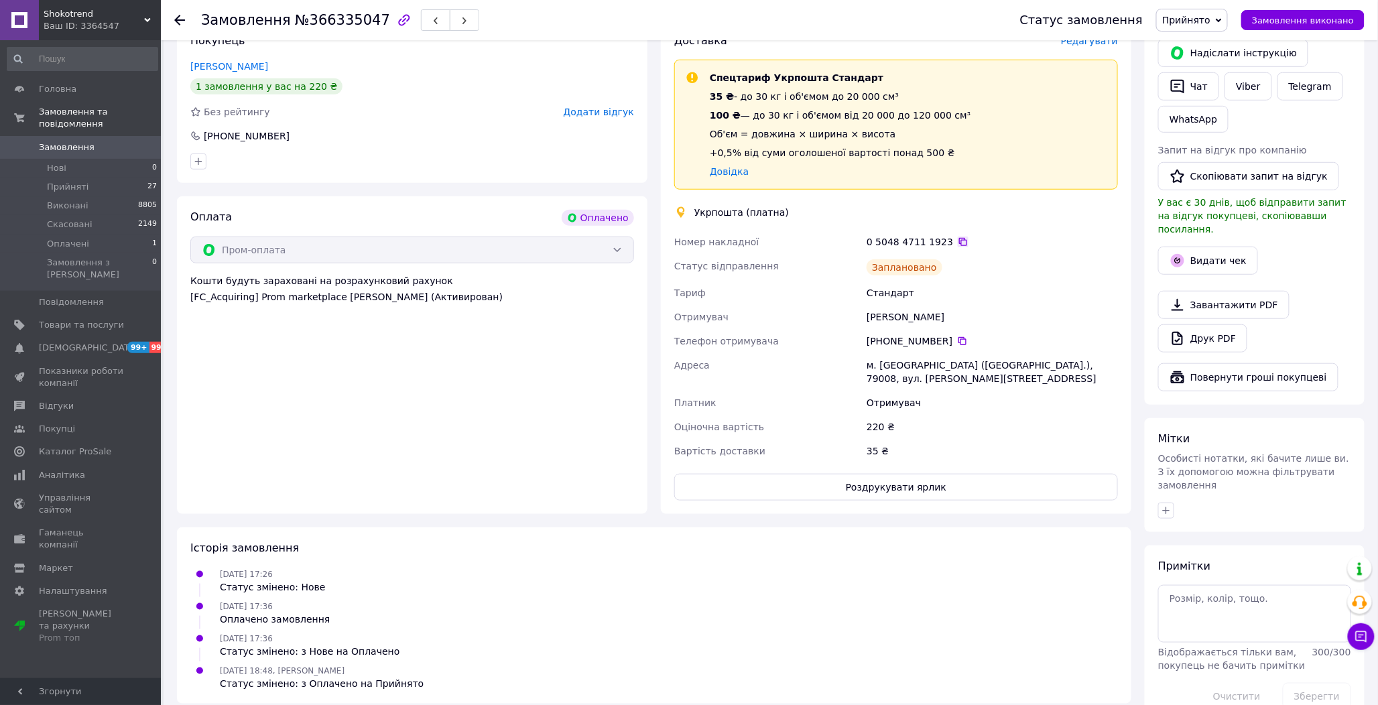
click at [958, 240] on icon at bounding box center [963, 242] width 11 height 11
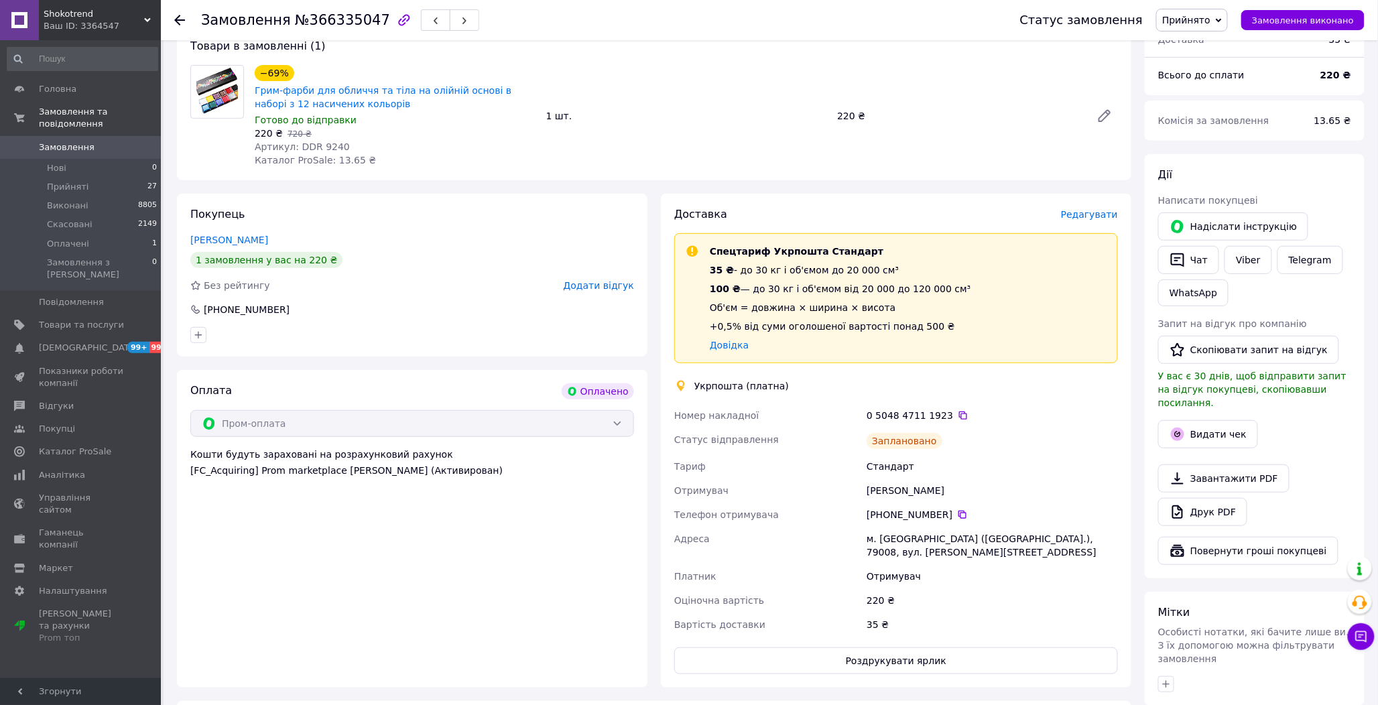
scroll to position [74, 0]
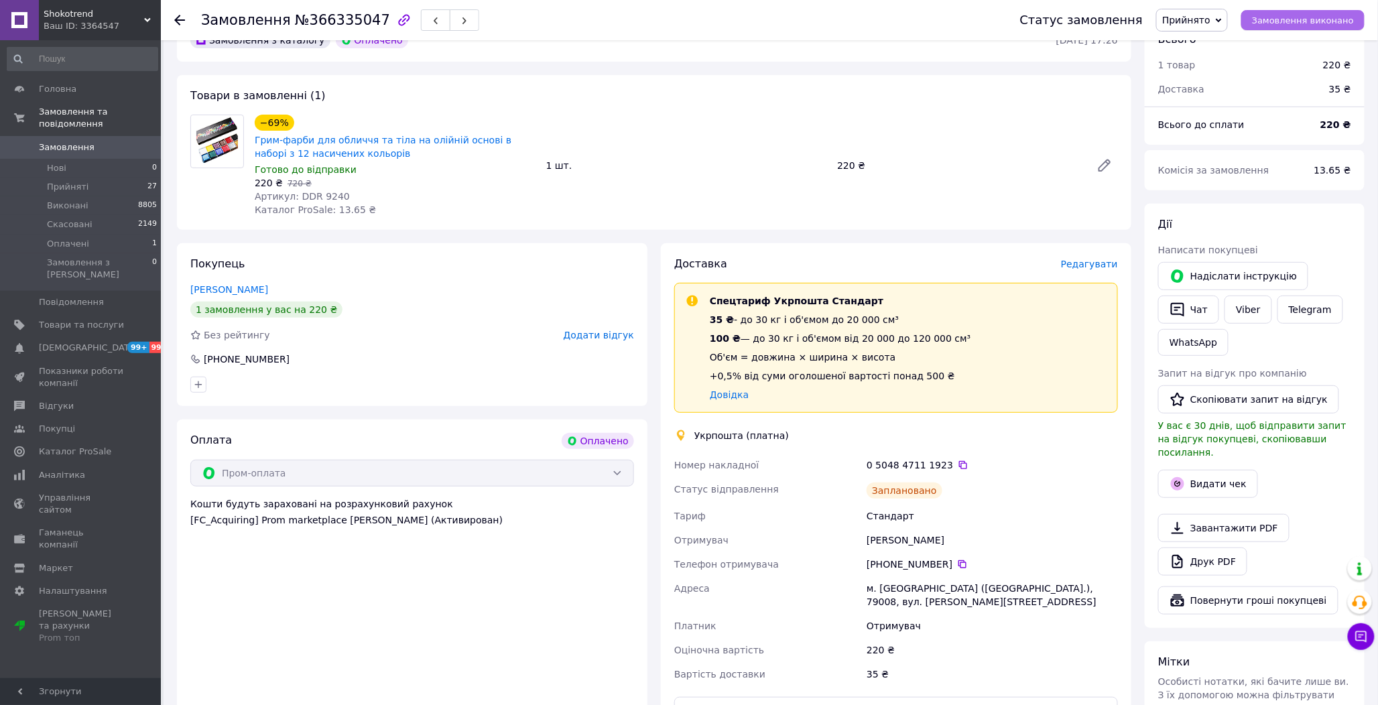
click at [1352, 21] on span "Замовлення виконано" at bounding box center [1303, 20] width 102 height 10
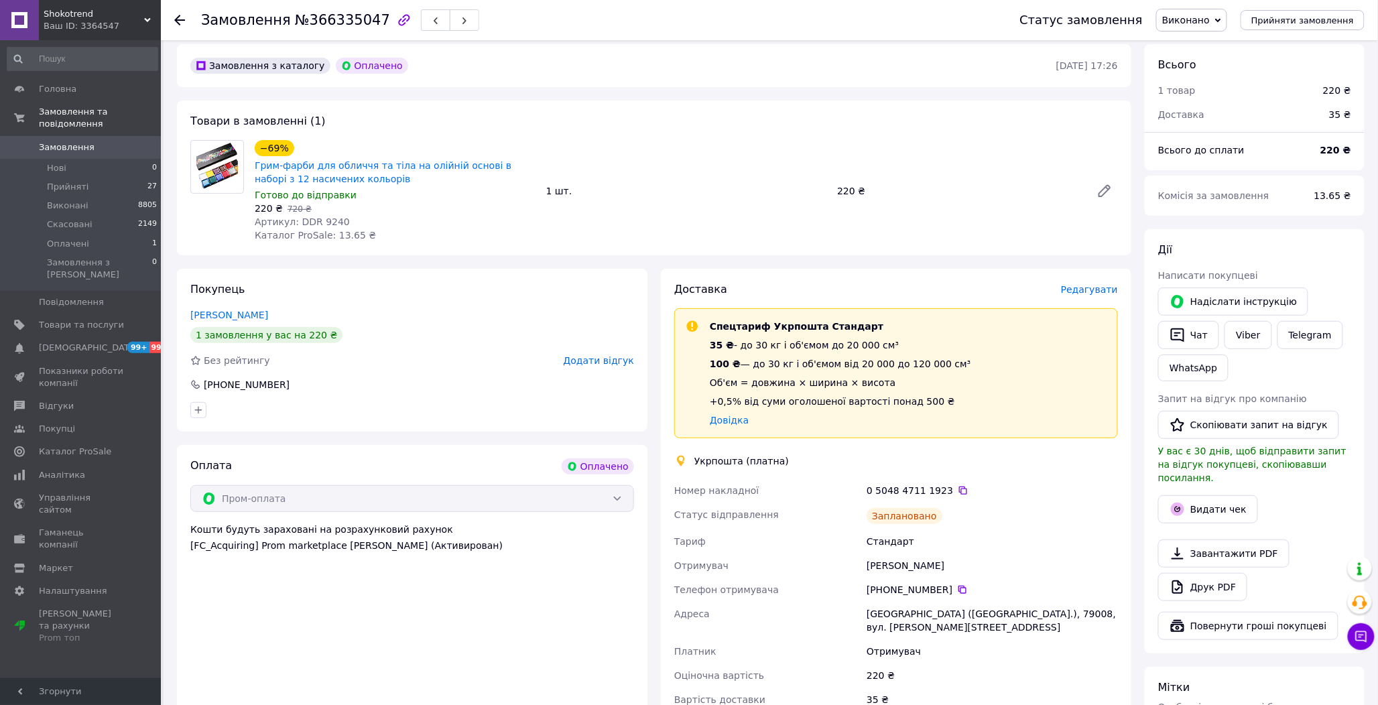
scroll to position [0, 0]
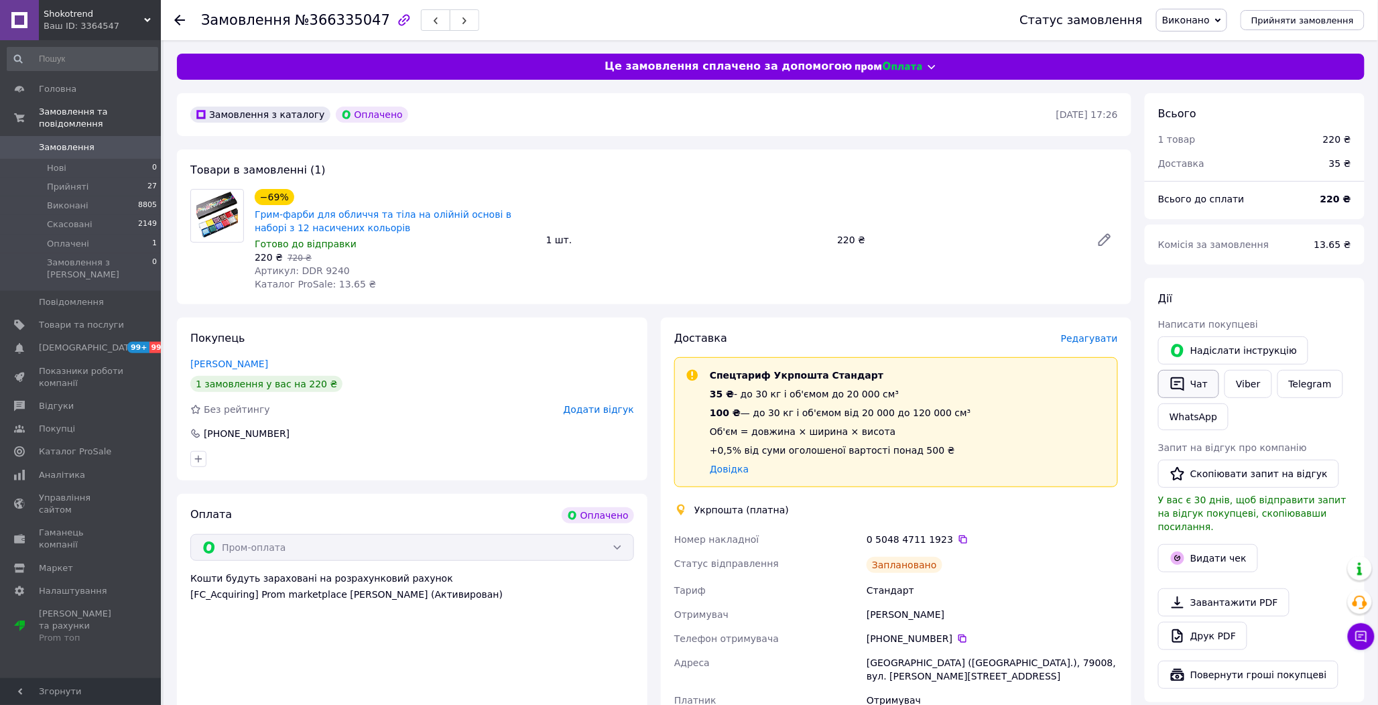
click at [1182, 382] on icon "button" at bounding box center [1178, 384] width 16 height 16
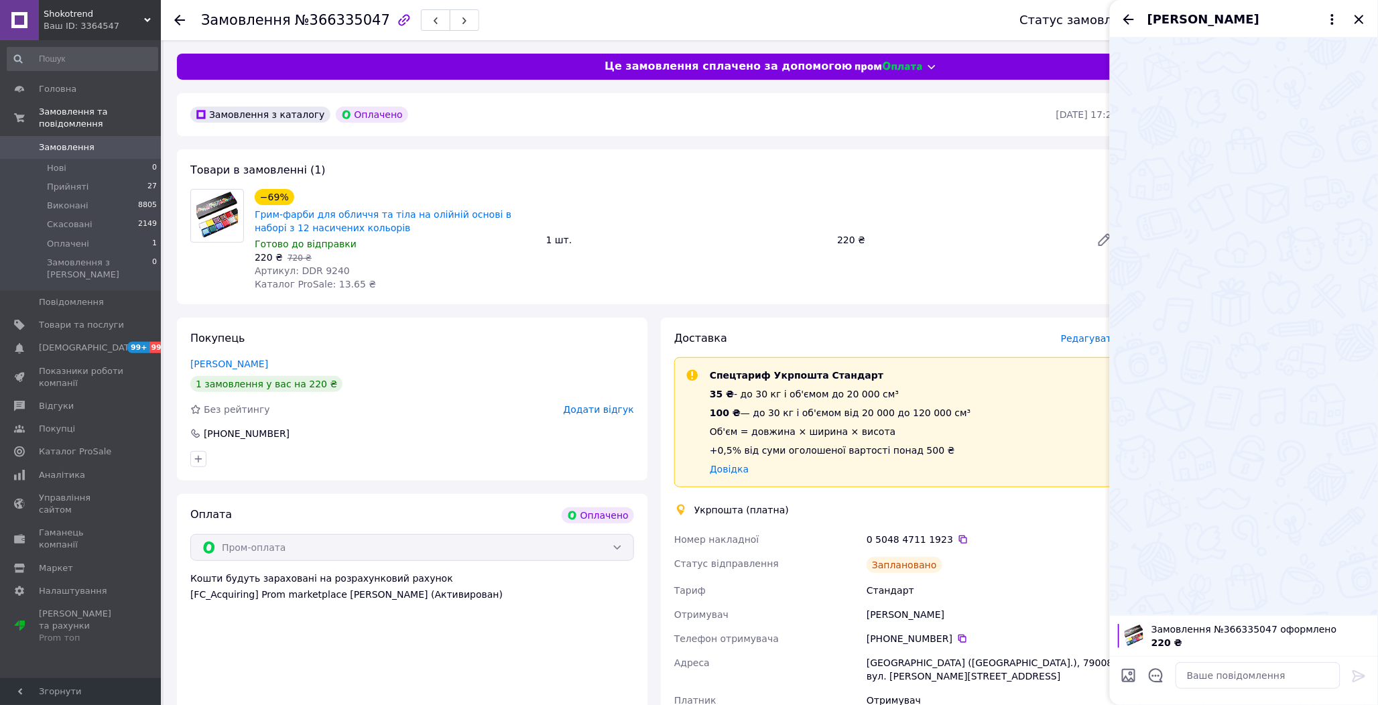
click at [1168, 674] on div at bounding box center [1156, 678] width 28 height 33
click at [1160, 674] on icon "Відкрити шаблони відповідей" at bounding box center [1156, 675] width 15 height 15
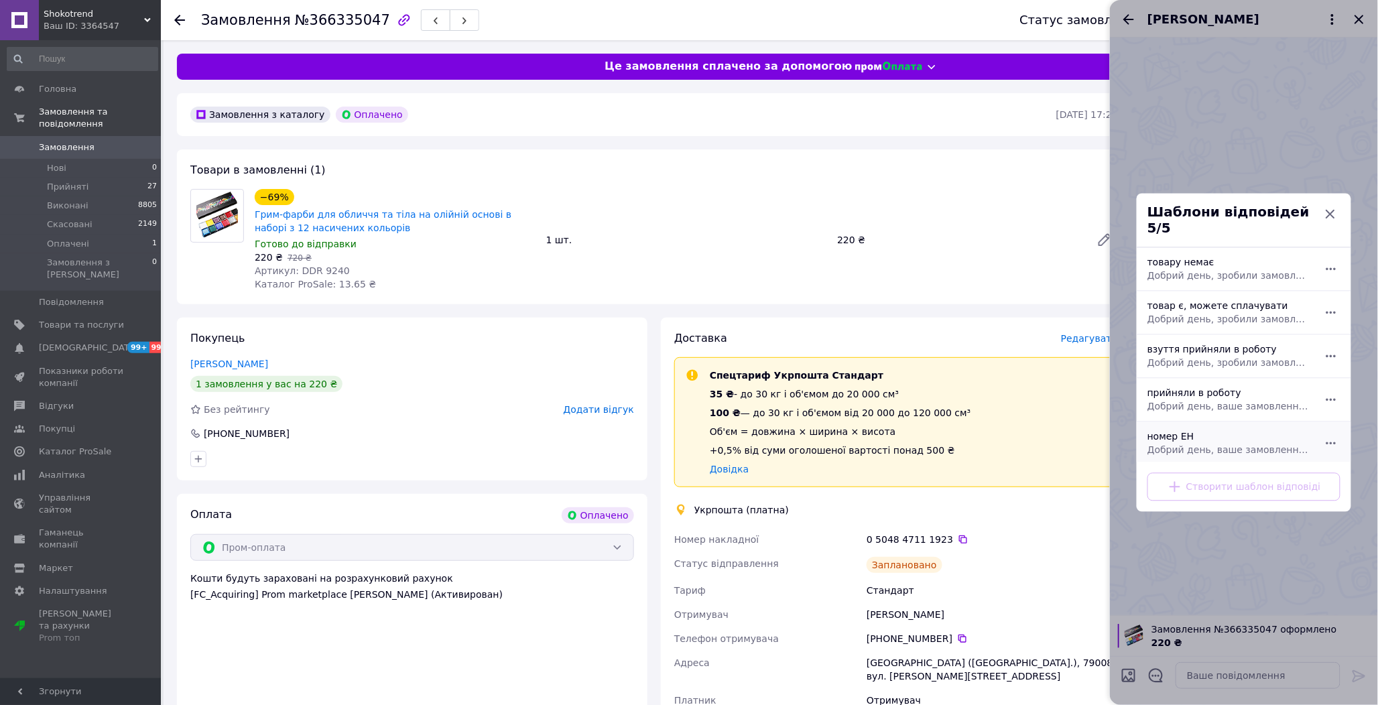
click at [1182, 431] on div "номер ЕН Добрий день, ваше замовлення прийняли в роботу. ваш номер ЕН за яким б…" at bounding box center [1229, 444] width 174 height 38
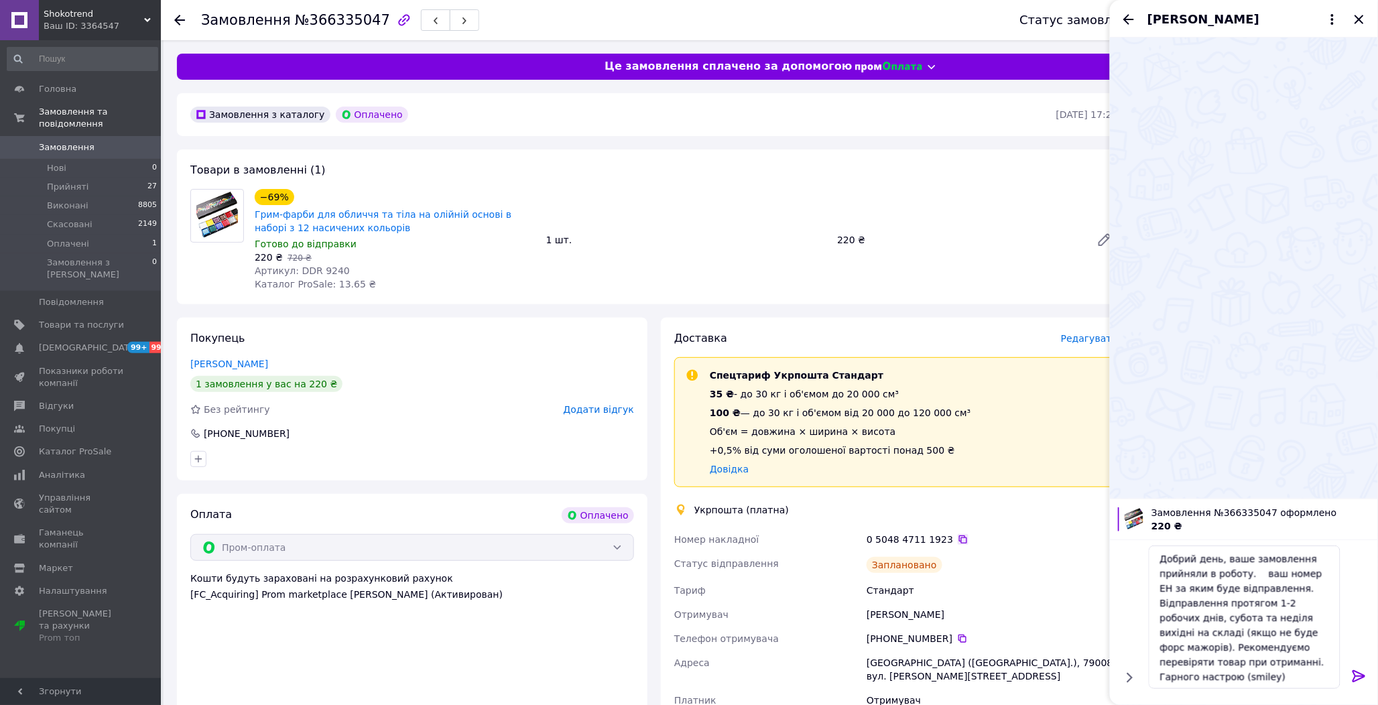
click at [958, 540] on icon at bounding box center [963, 539] width 11 height 11
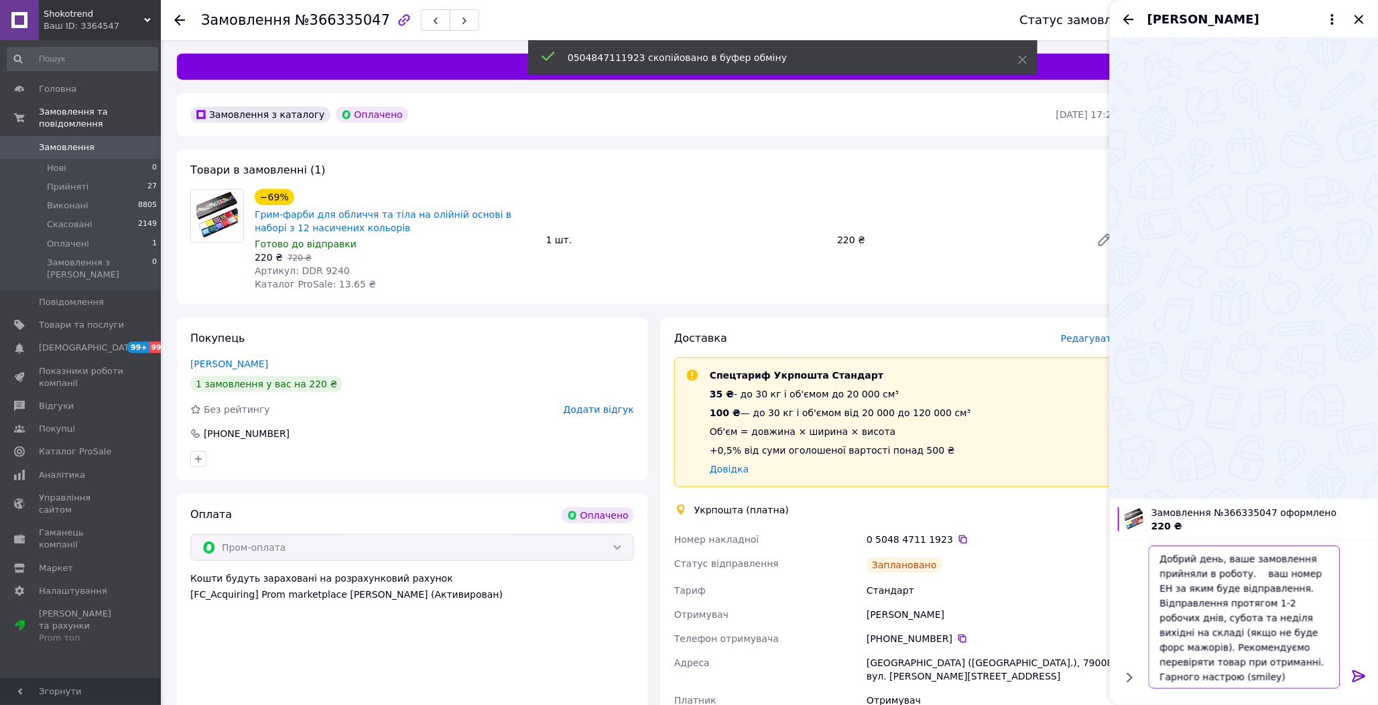
click at [1251, 573] on textarea "Добрий день, ваше замовлення прийняли в роботу. ваш номер ЕН за яким буде відпр…" at bounding box center [1245, 617] width 192 height 143
paste textarea "0504847111923"
type textarea "Добрий день, ваше замовлення прийняли в роботу. 0504847111923 ваш номер ЕН за я…"
click at [1359, 674] on icon at bounding box center [1359, 676] width 16 height 16
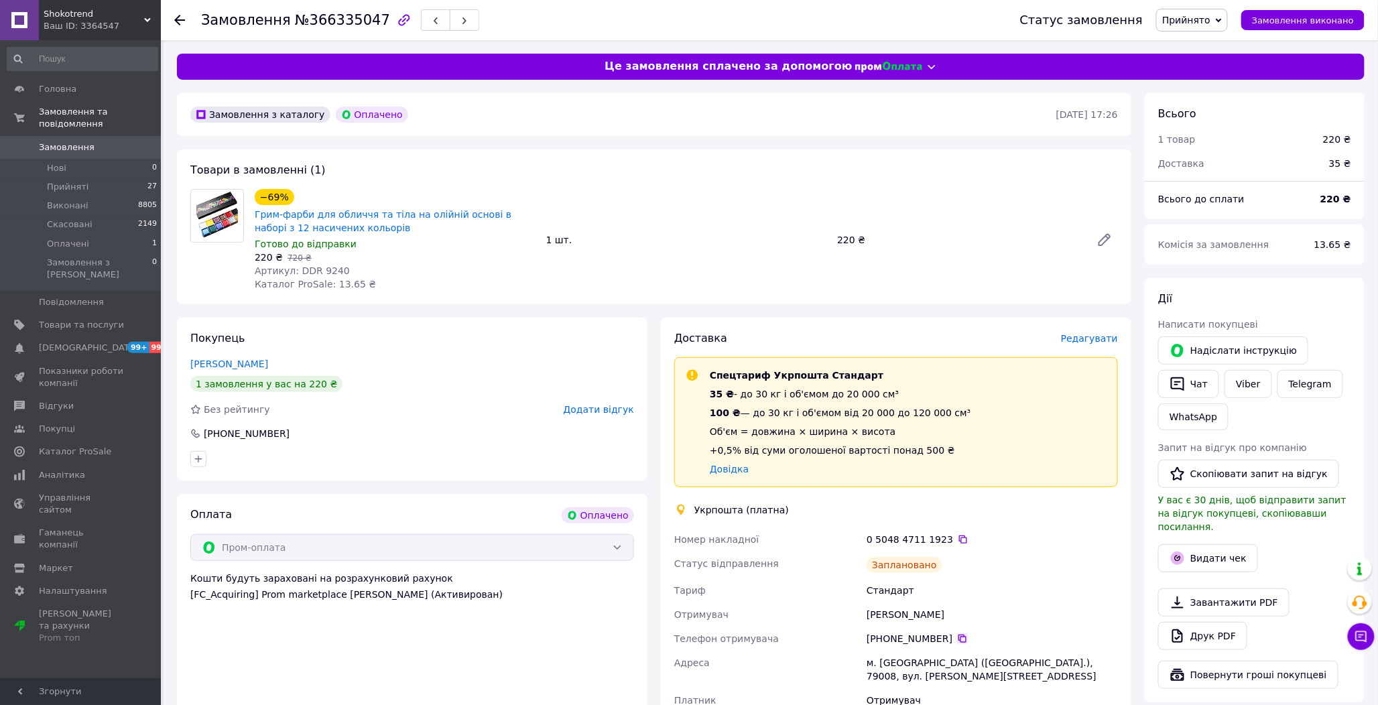
click at [957, 637] on icon at bounding box center [962, 638] width 11 height 11
